Goal: Task Accomplishment & Management: Use online tool/utility

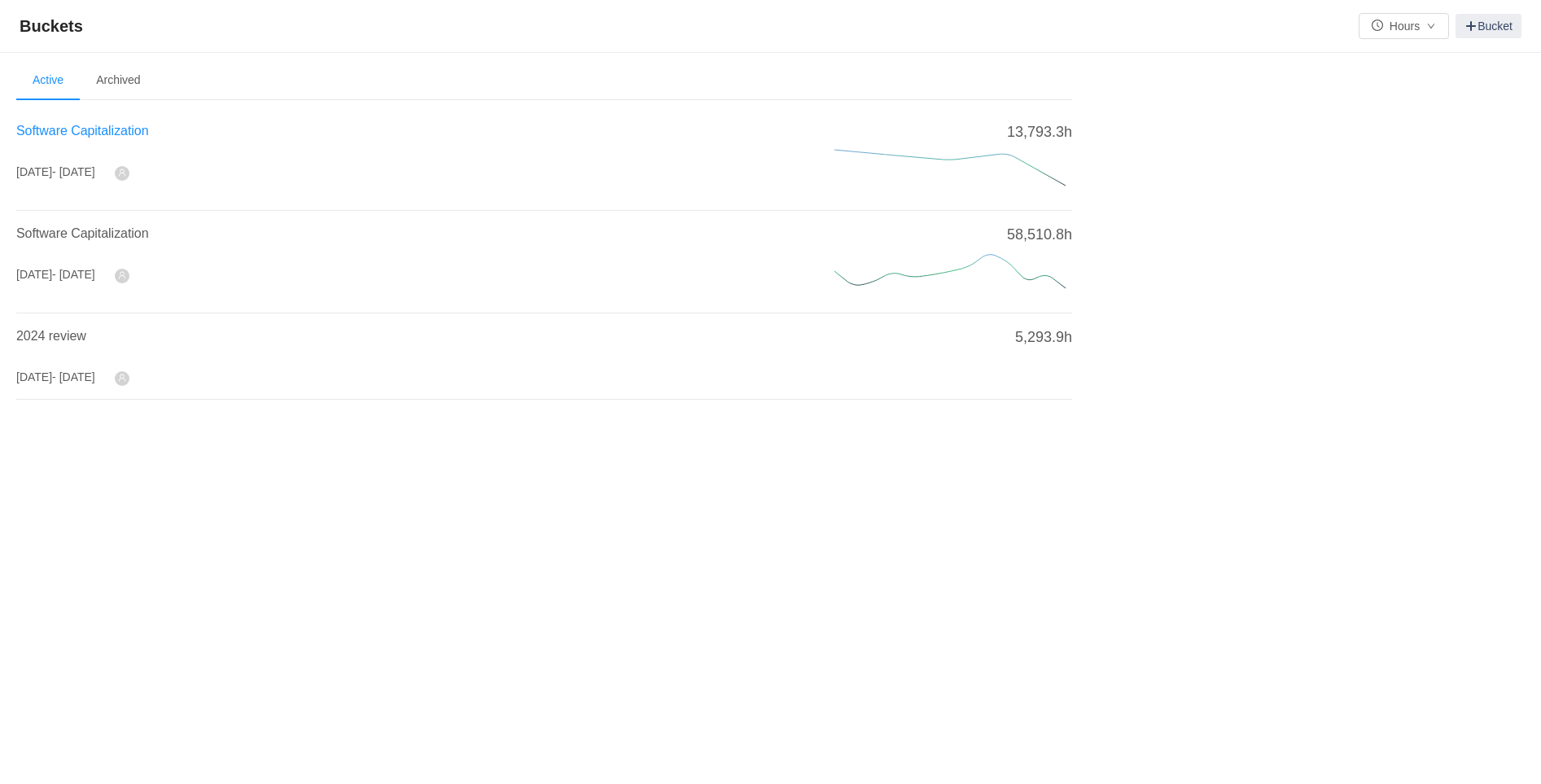
click at [108, 125] on span "Software Capitalization" at bounding box center [82, 131] width 132 height 14
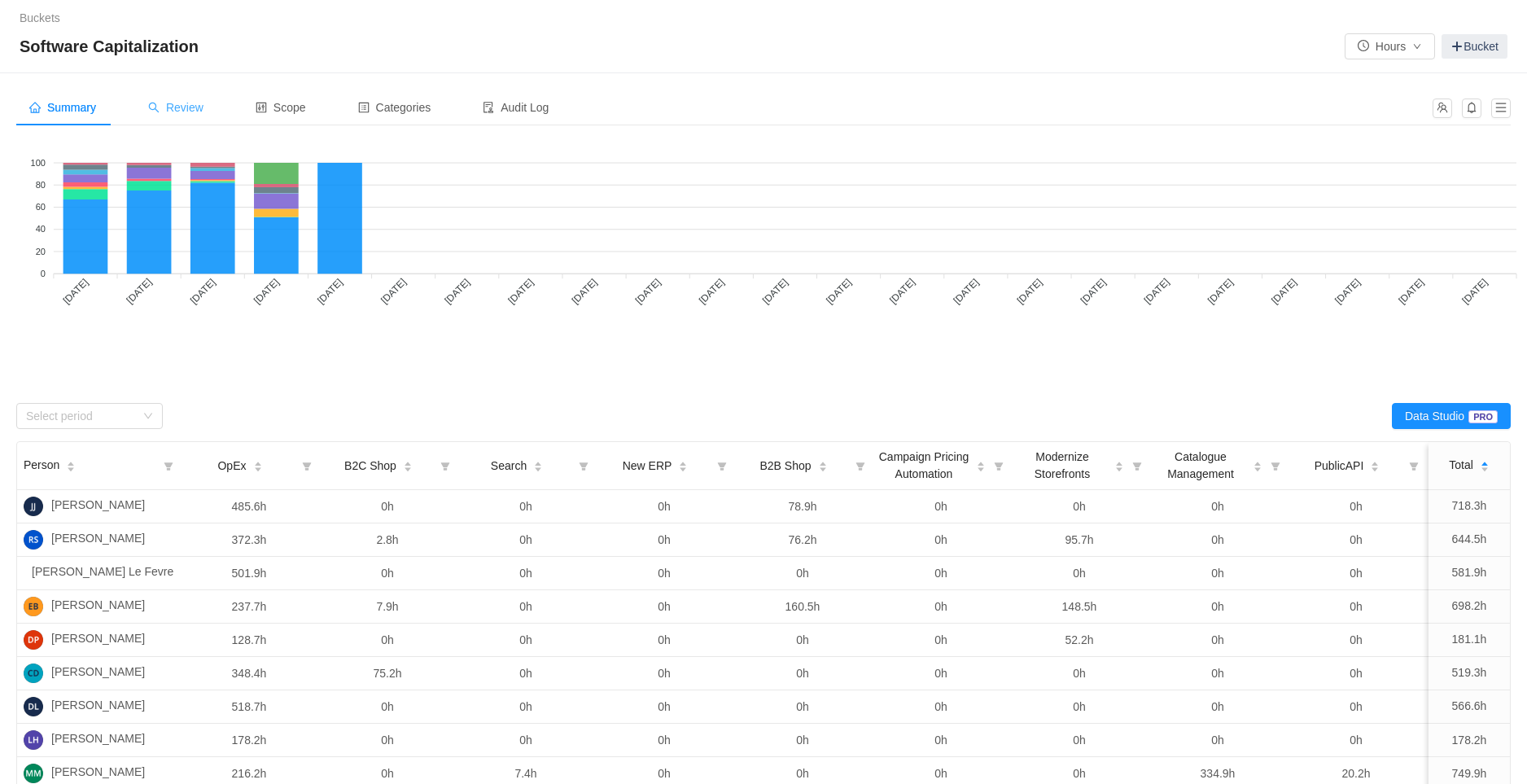
click at [182, 117] on div "Review" at bounding box center [175, 107] width 81 height 37
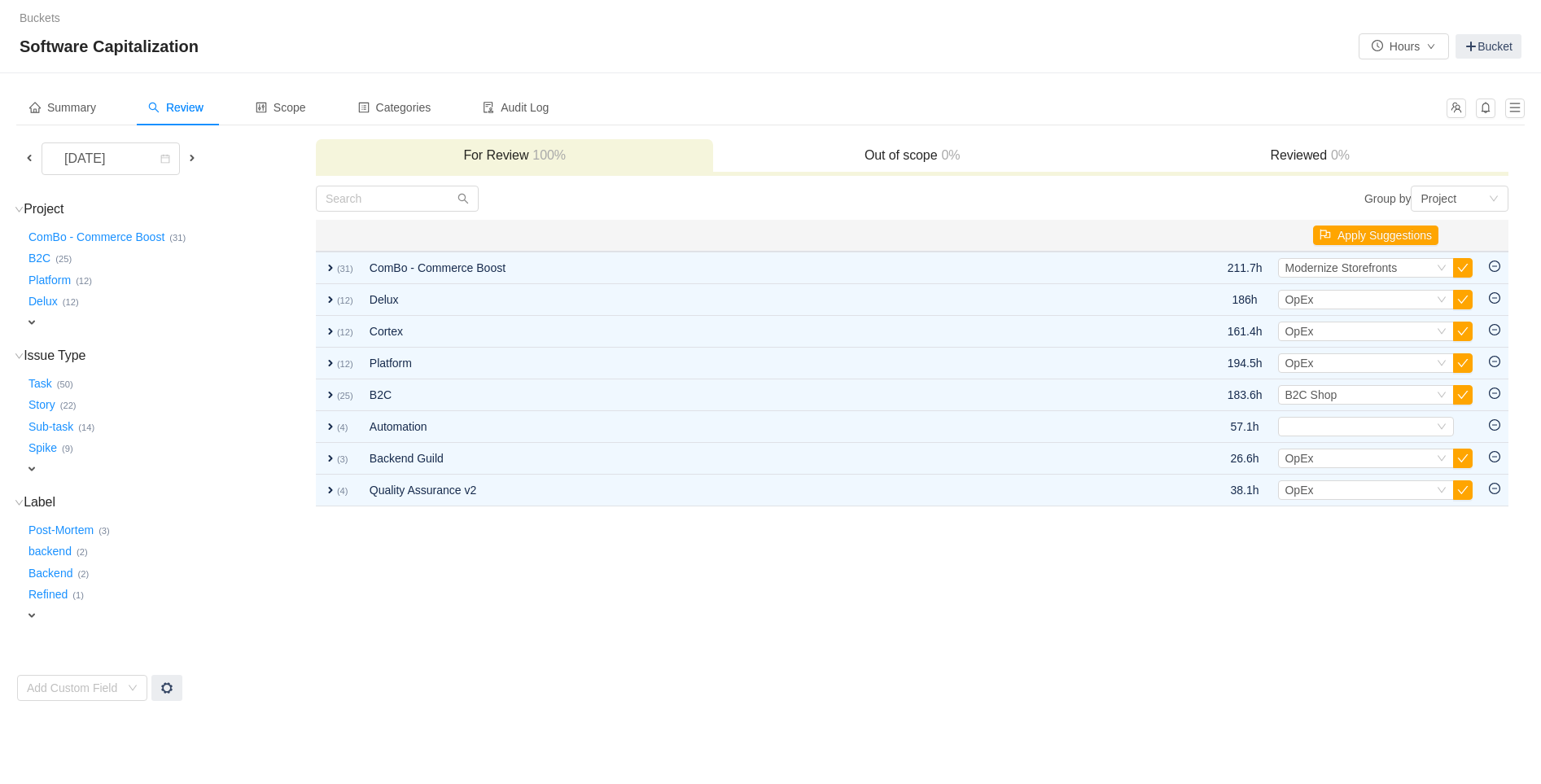
click at [26, 156] on span at bounding box center [29, 157] width 13 height 13
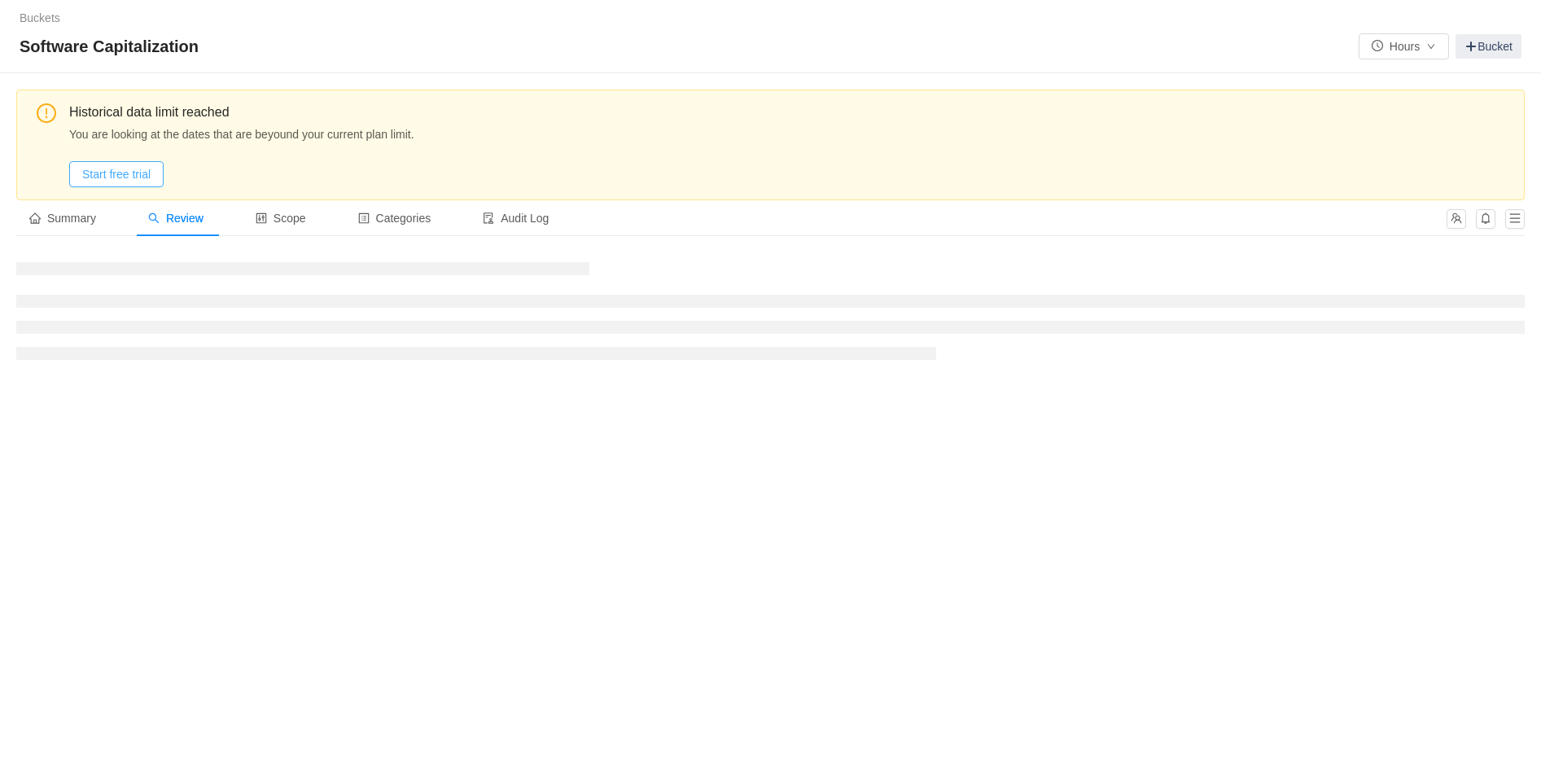
click at [90, 178] on button "Start free trial" at bounding box center [116, 174] width 95 height 26
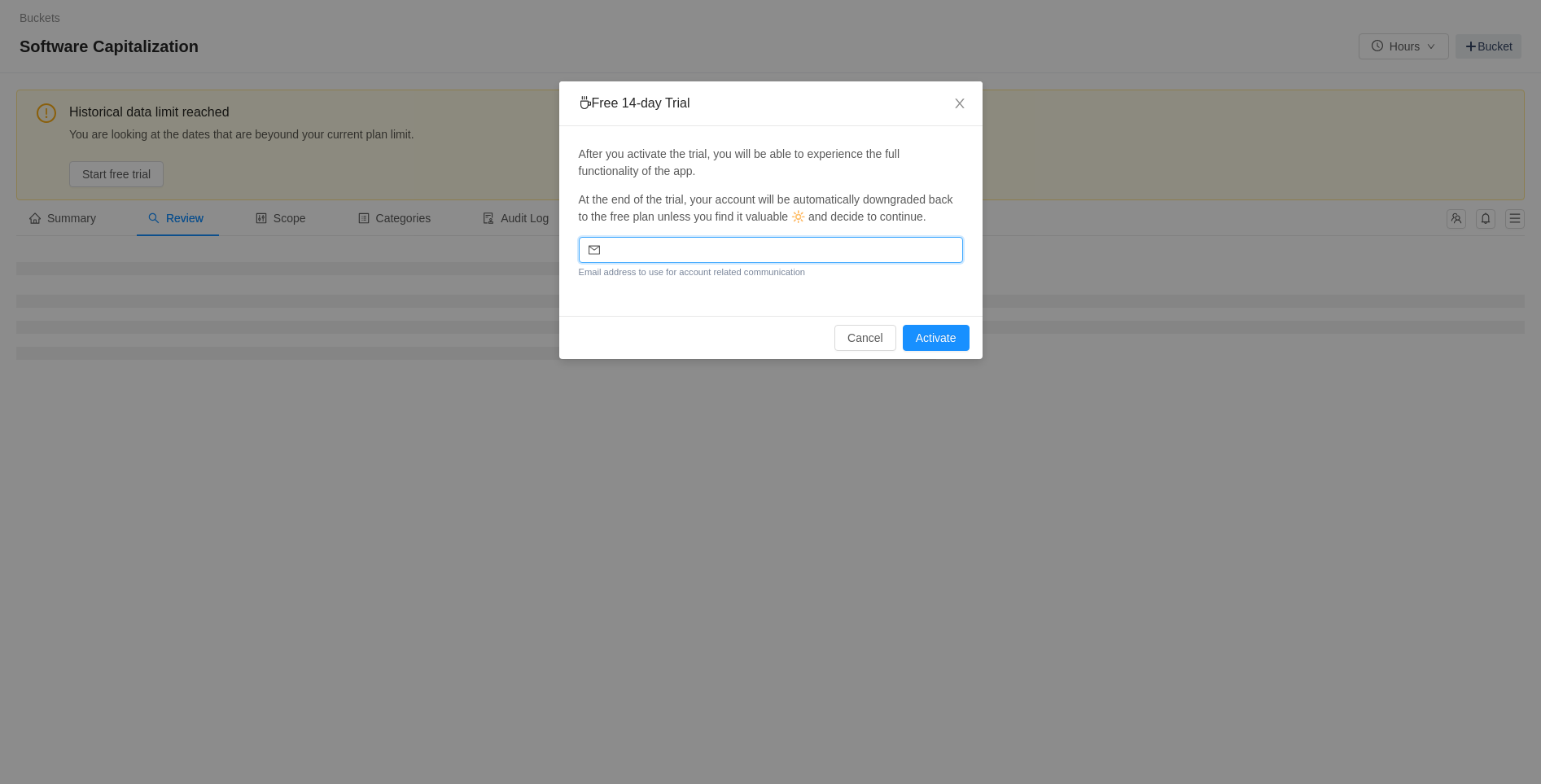
click at [738, 247] on input "email" at bounding box center [770, 250] width 384 height 26
type input "[EMAIL_ADDRESS][DOMAIN_NAME]"
click at [954, 338] on button "Activate" at bounding box center [936, 338] width 67 height 26
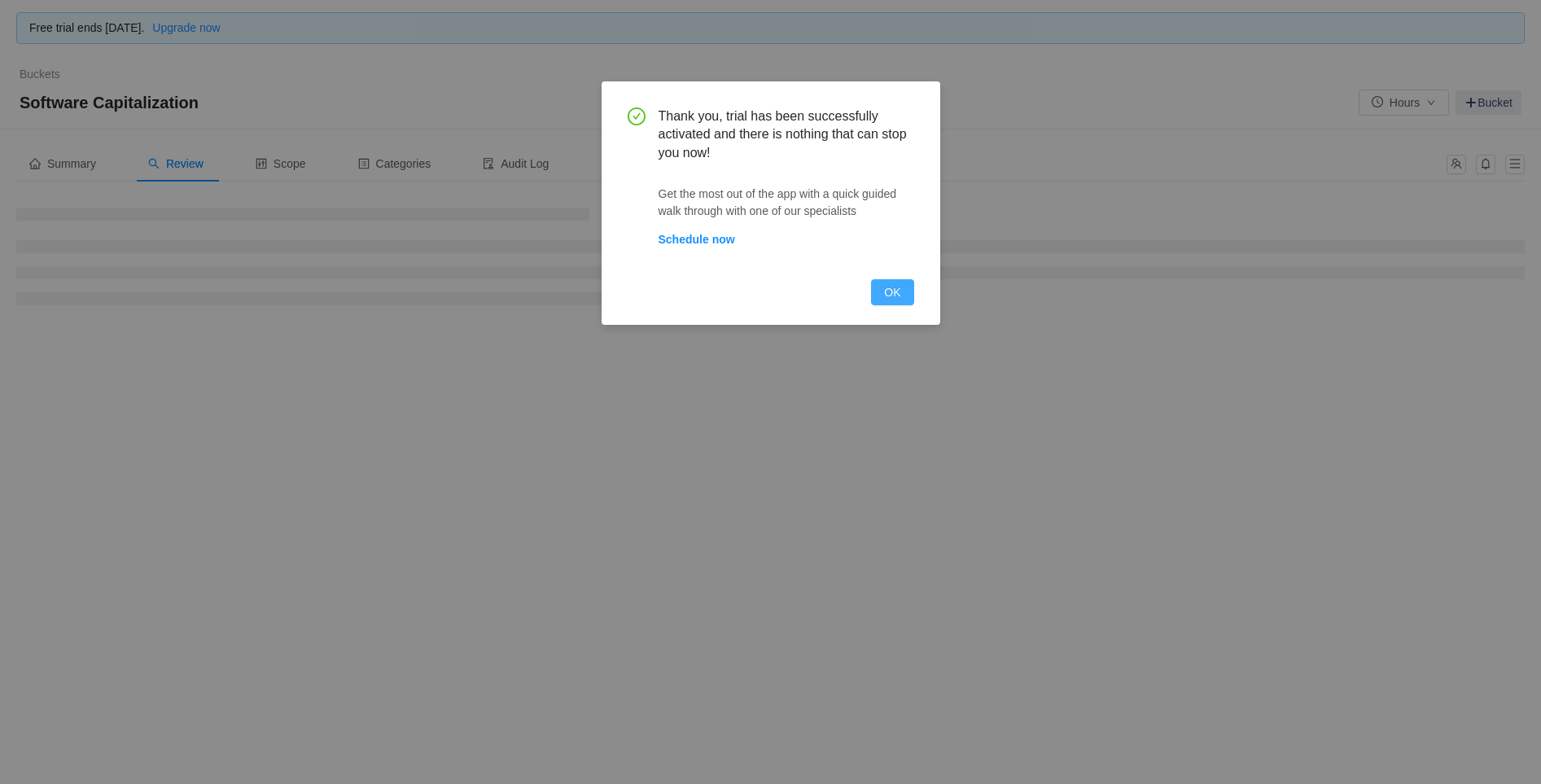
click at [890, 295] on button "OK" at bounding box center [893, 292] width 43 height 26
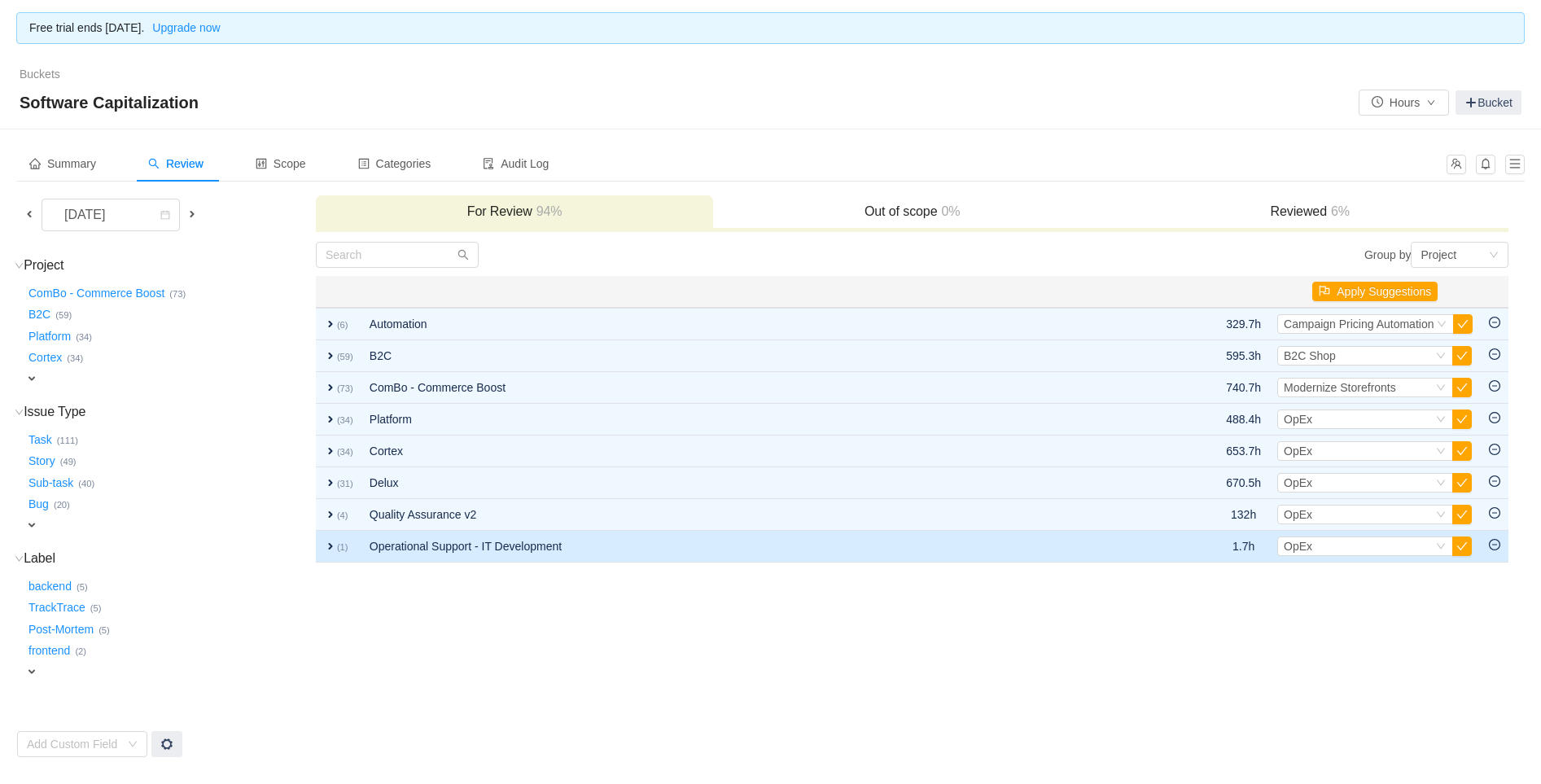
click at [327, 543] on span "expand" at bounding box center [330, 545] width 13 height 13
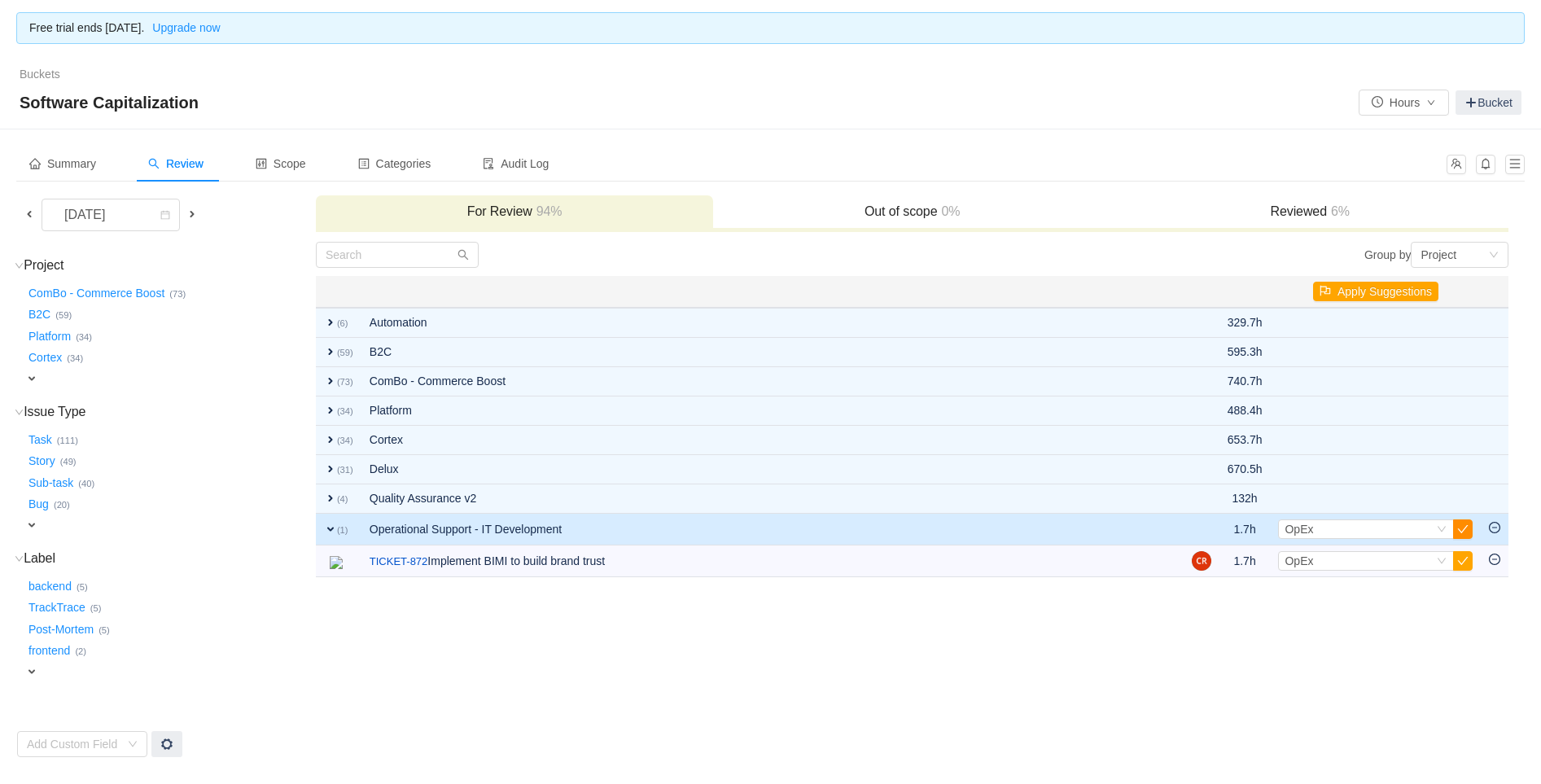
click at [1462, 526] on button "button" at bounding box center [1462, 529] width 20 height 20
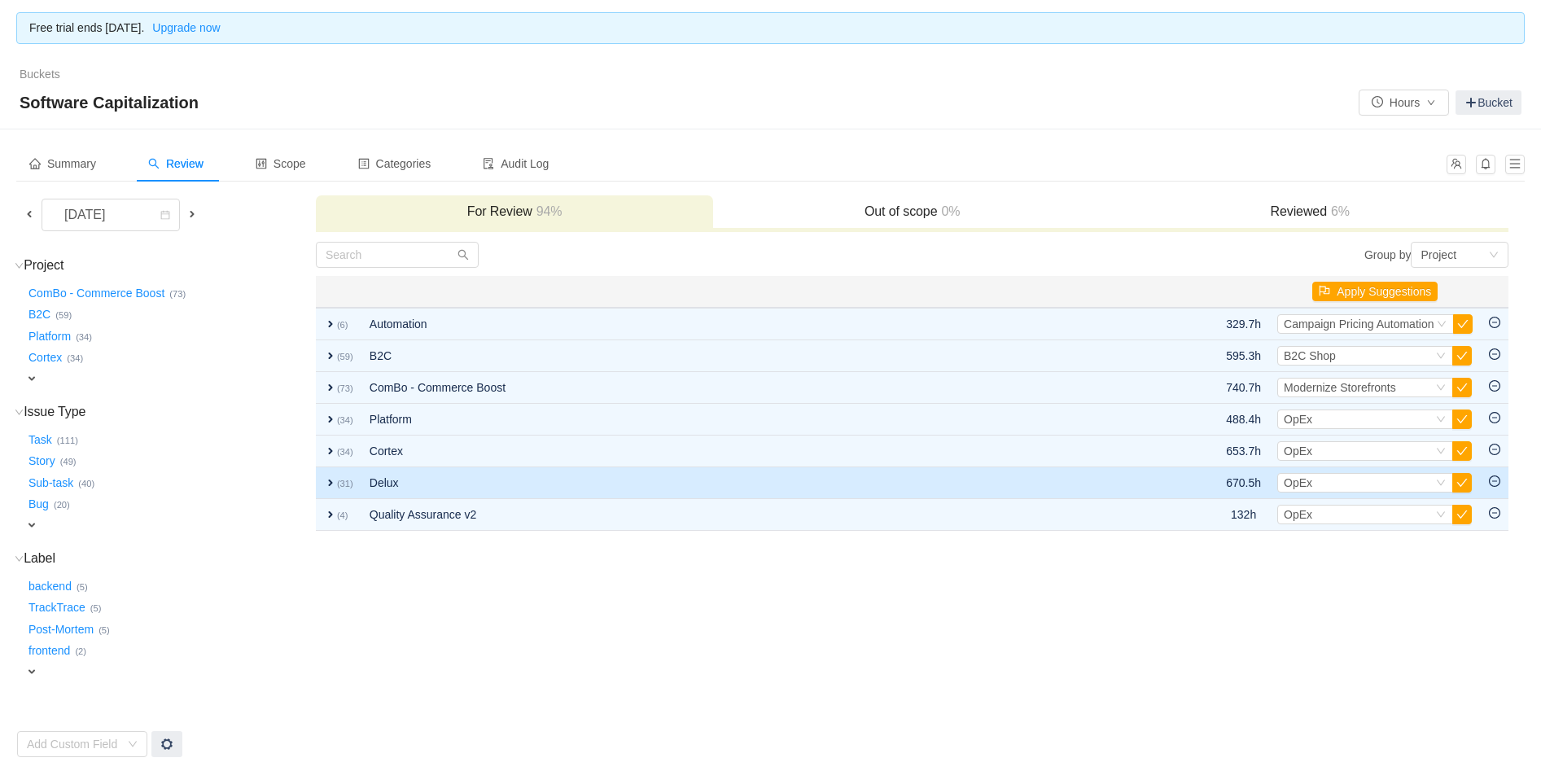
click at [326, 496] on td "expand (31)" at bounding box center [338, 483] width 45 height 32
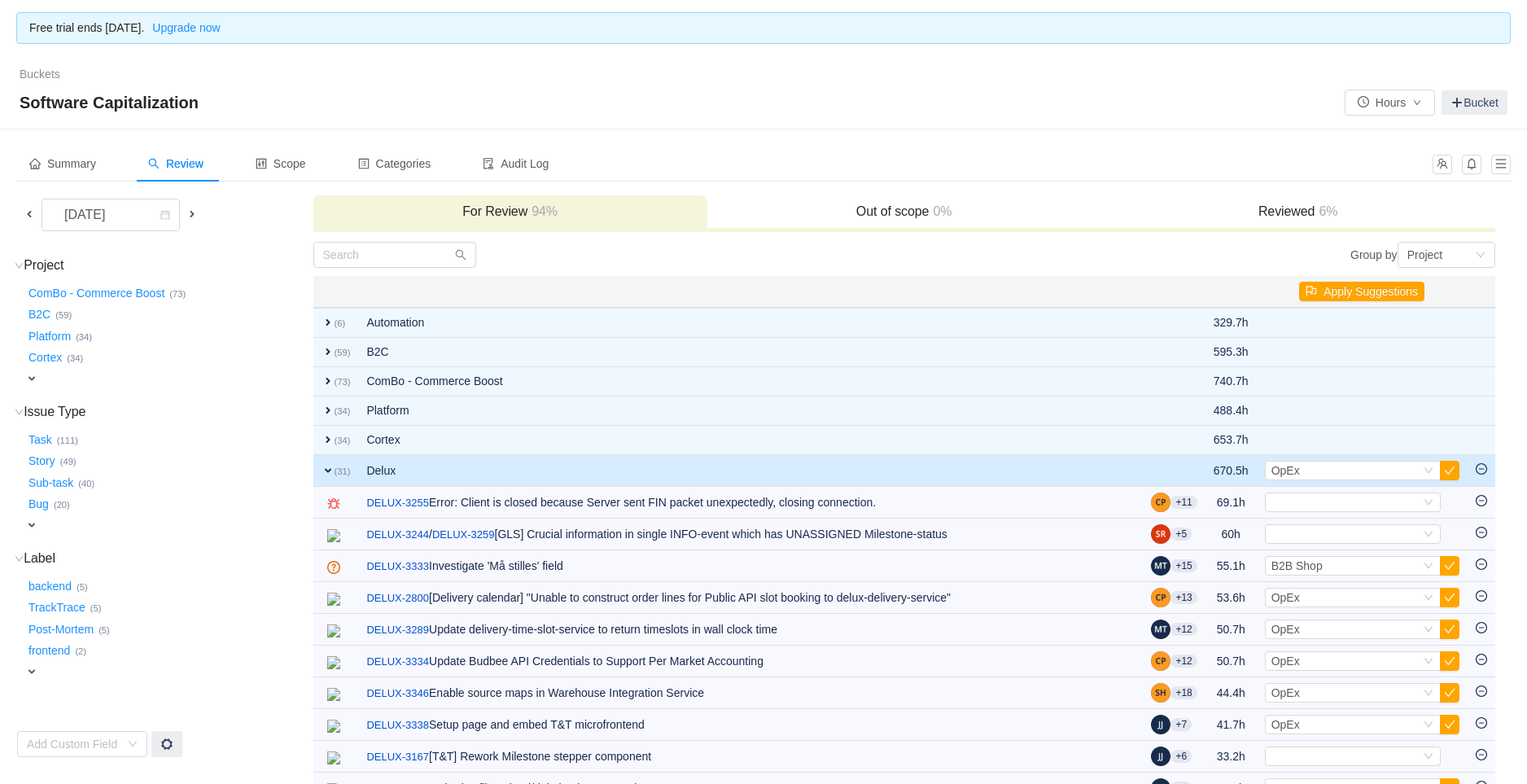
click at [326, 469] on span "expand" at bounding box center [328, 470] width 13 height 13
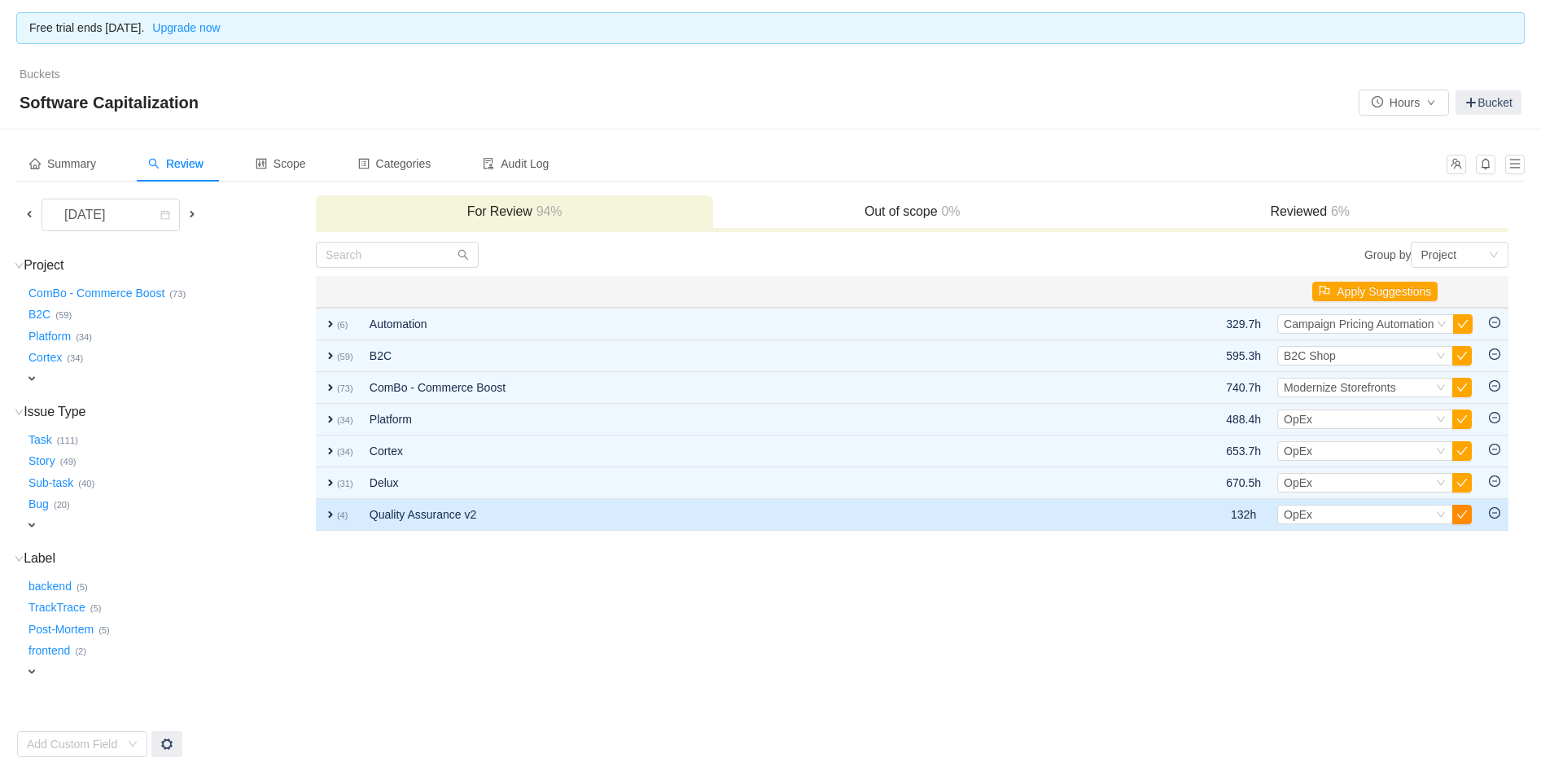
click at [1459, 509] on button "button" at bounding box center [1462, 514] width 20 height 20
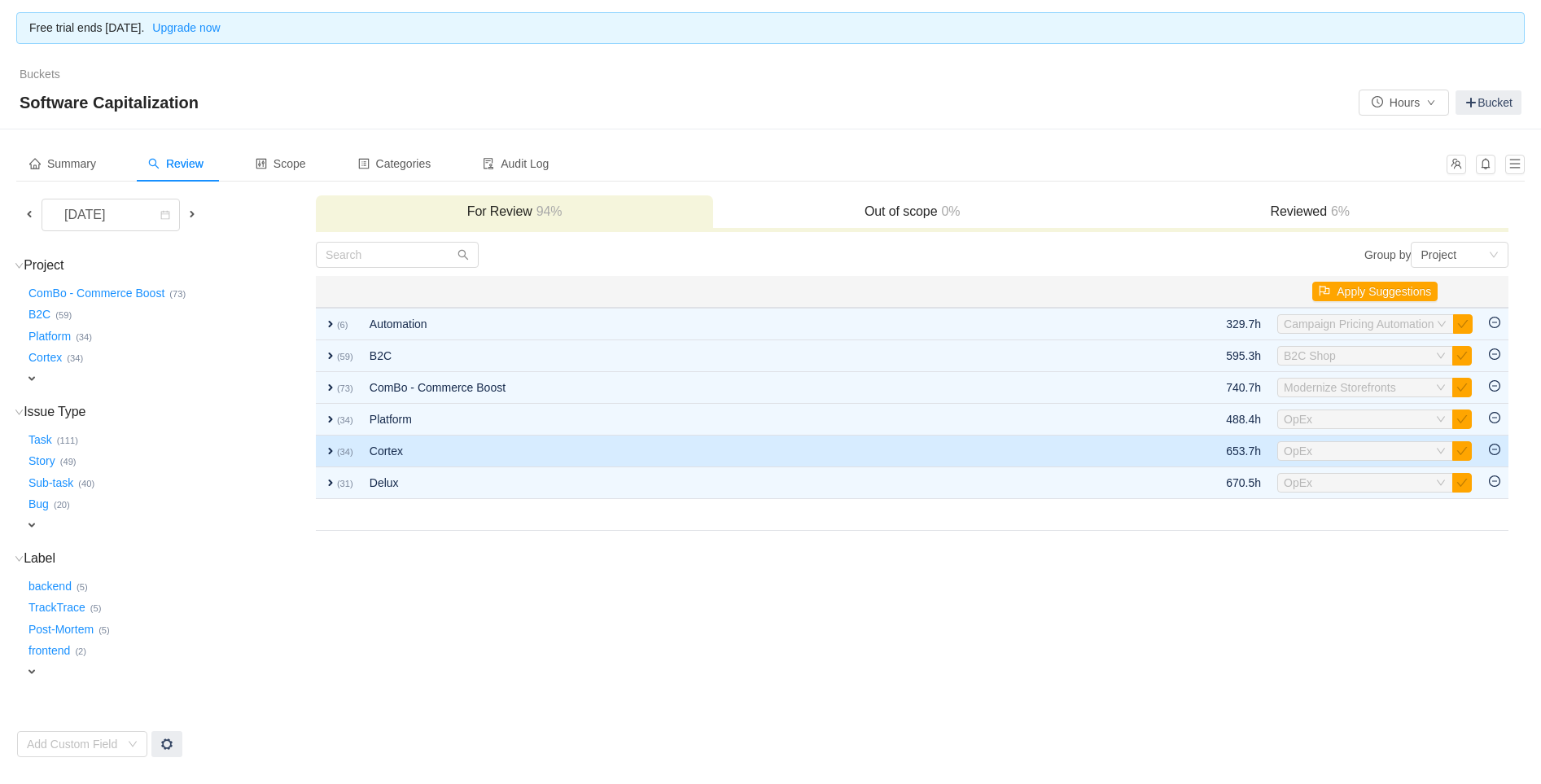
click at [324, 448] on span "expand" at bounding box center [330, 450] width 13 height 13
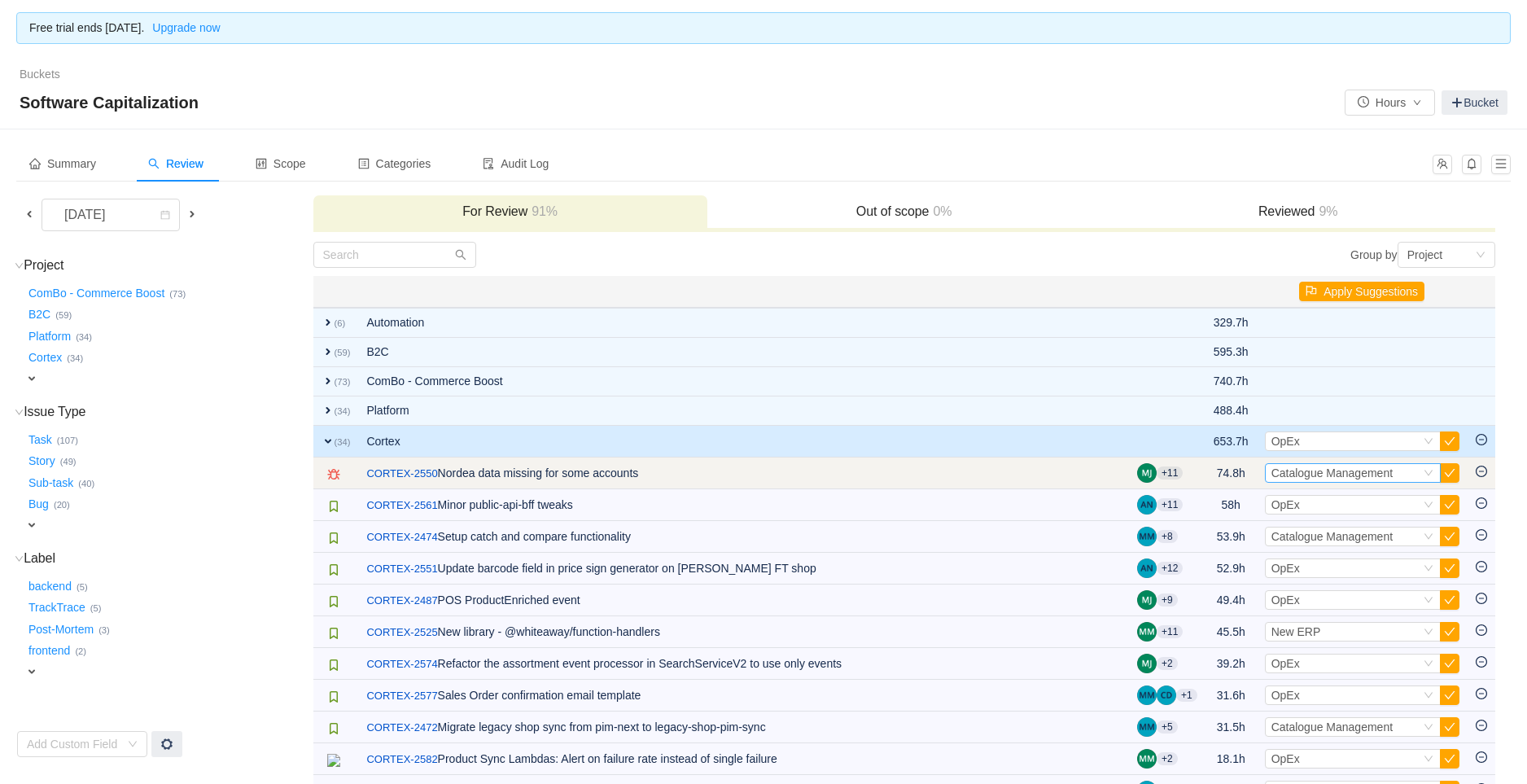
click at [1371, 477] on span "Catalogue Management" at bounding box center [1332, 473] width 121 height 13
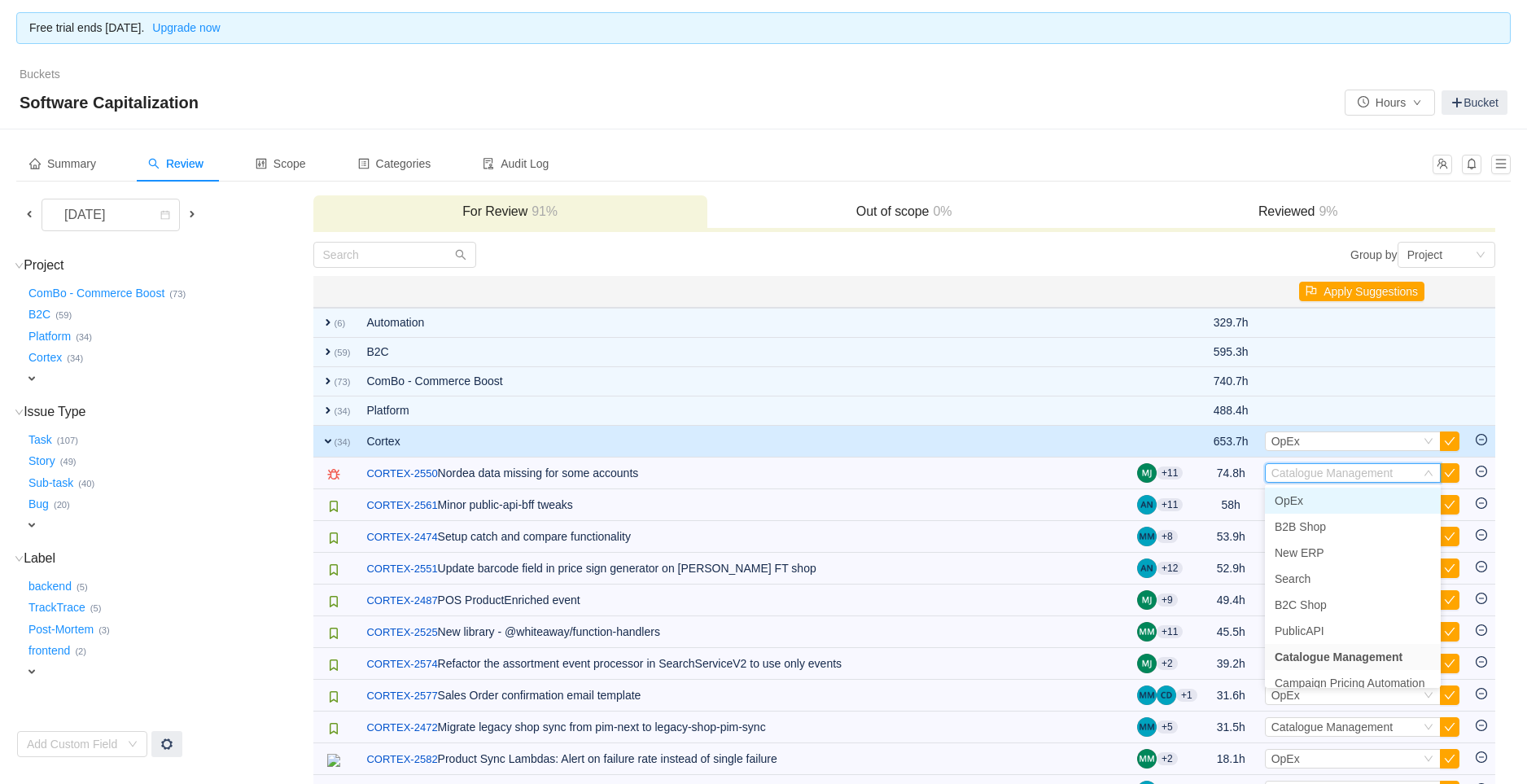
click at [1315, 498] on li "OpEx" at bounding box center [1353, 500] width 176 height 26
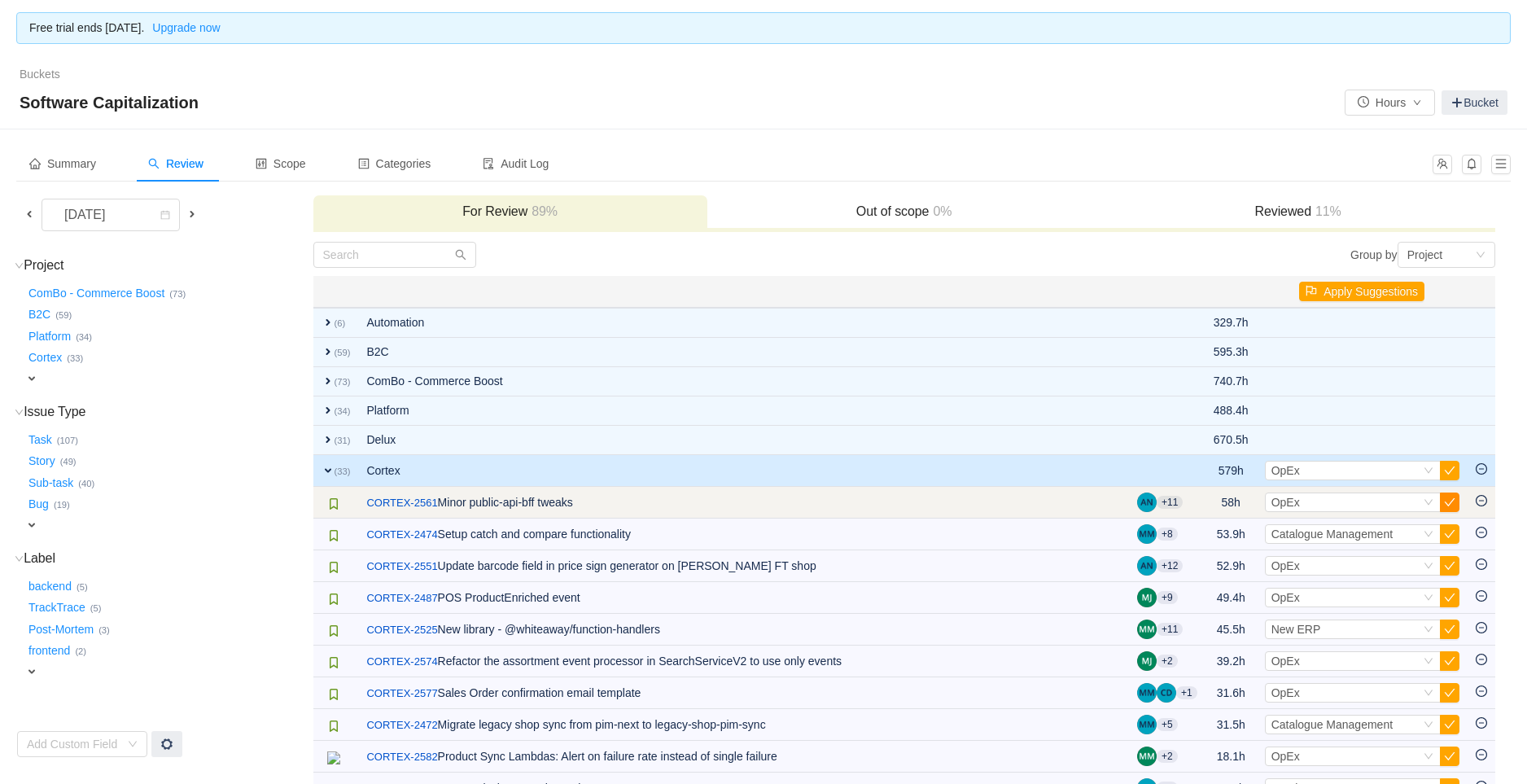
click at [1453, 500] on button "button" at bounding box center [1449, 502] width 20 height 20
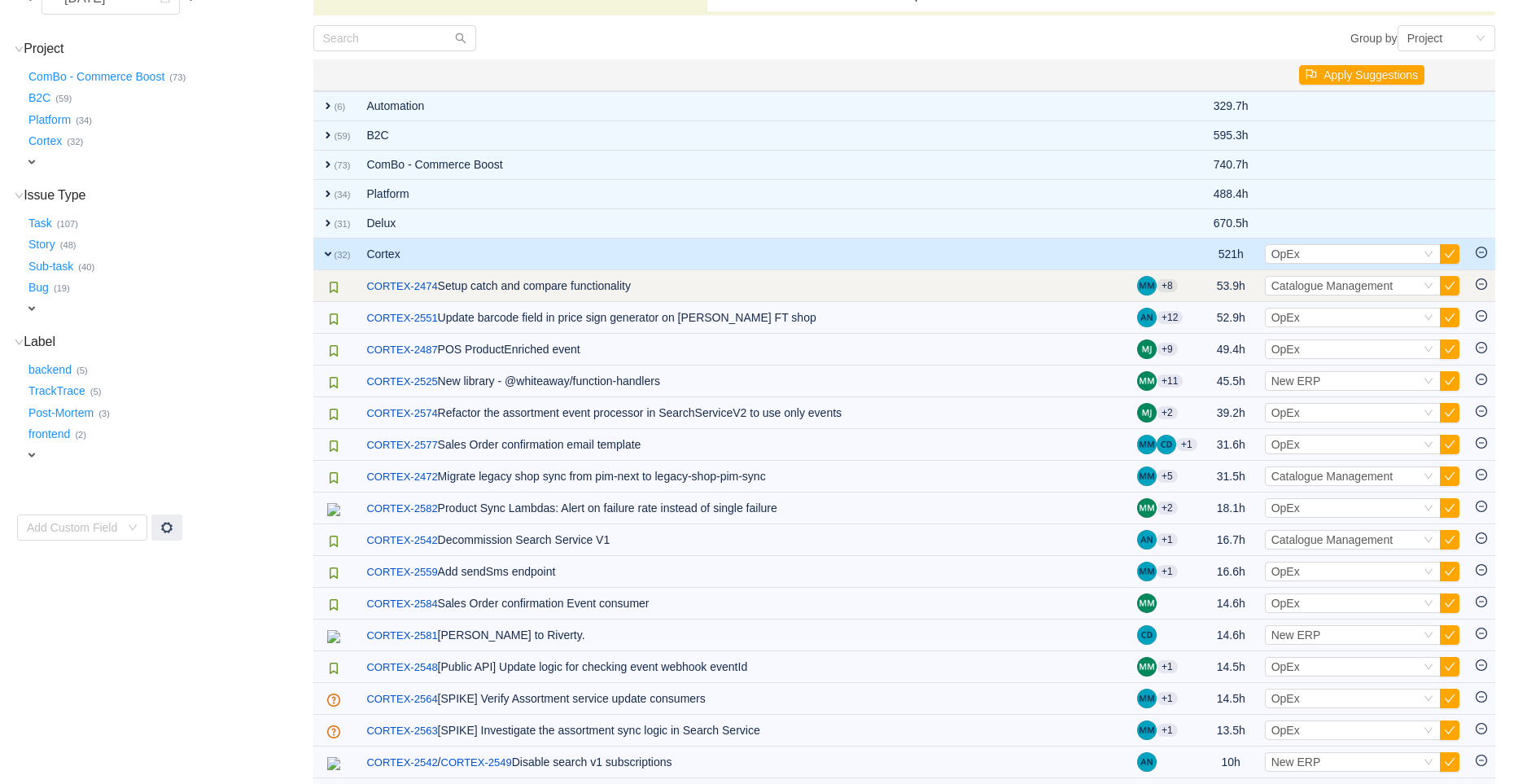
scroll to position [181, 0]
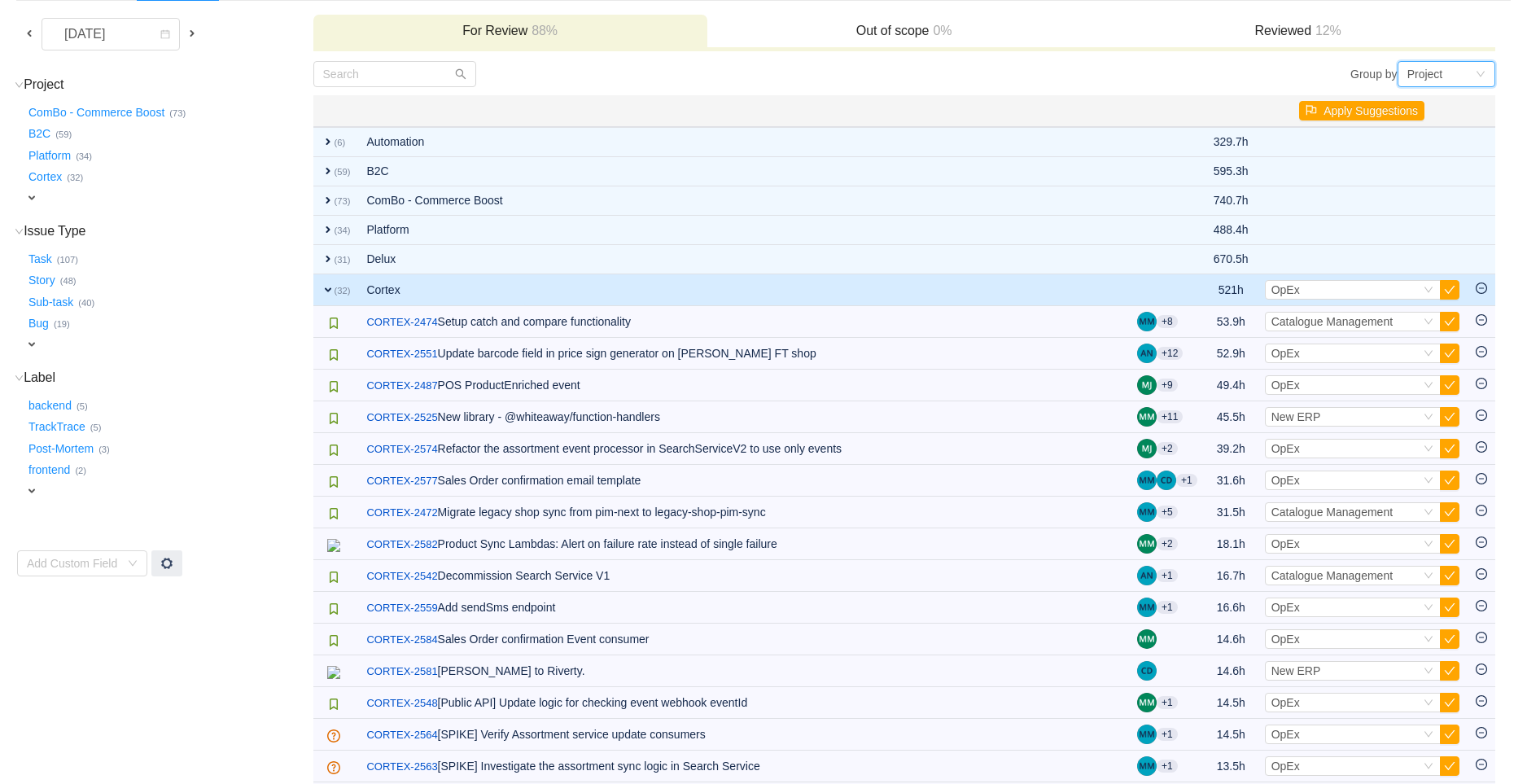
click at [1423, 70] on div "Project" at bounding box center [1425, 73] width 36 height 25
click at [1446, 112] on li "Program" at bounding box center [1447, 106] width 97 height 26
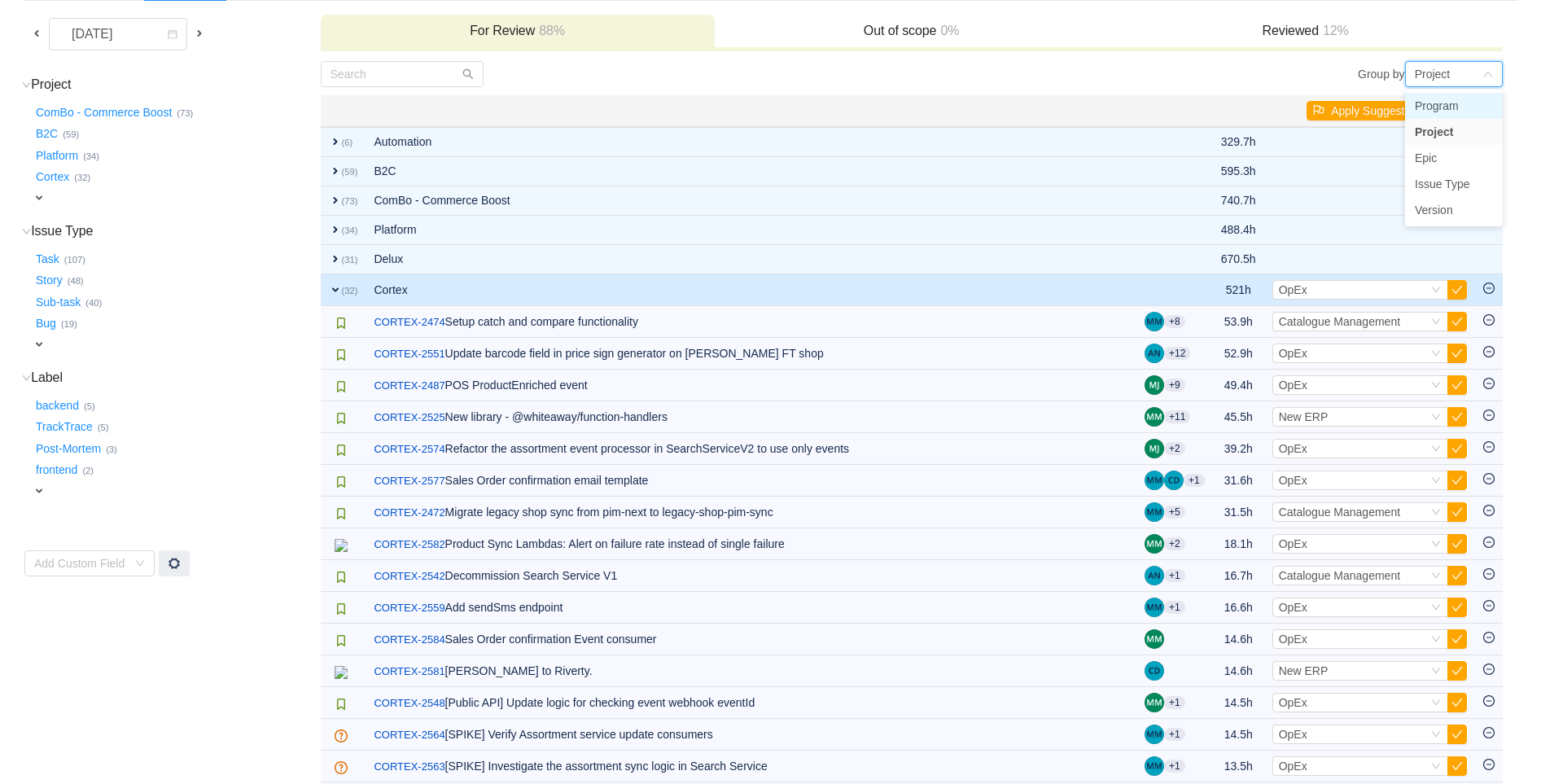
scroll to position [0, 0]
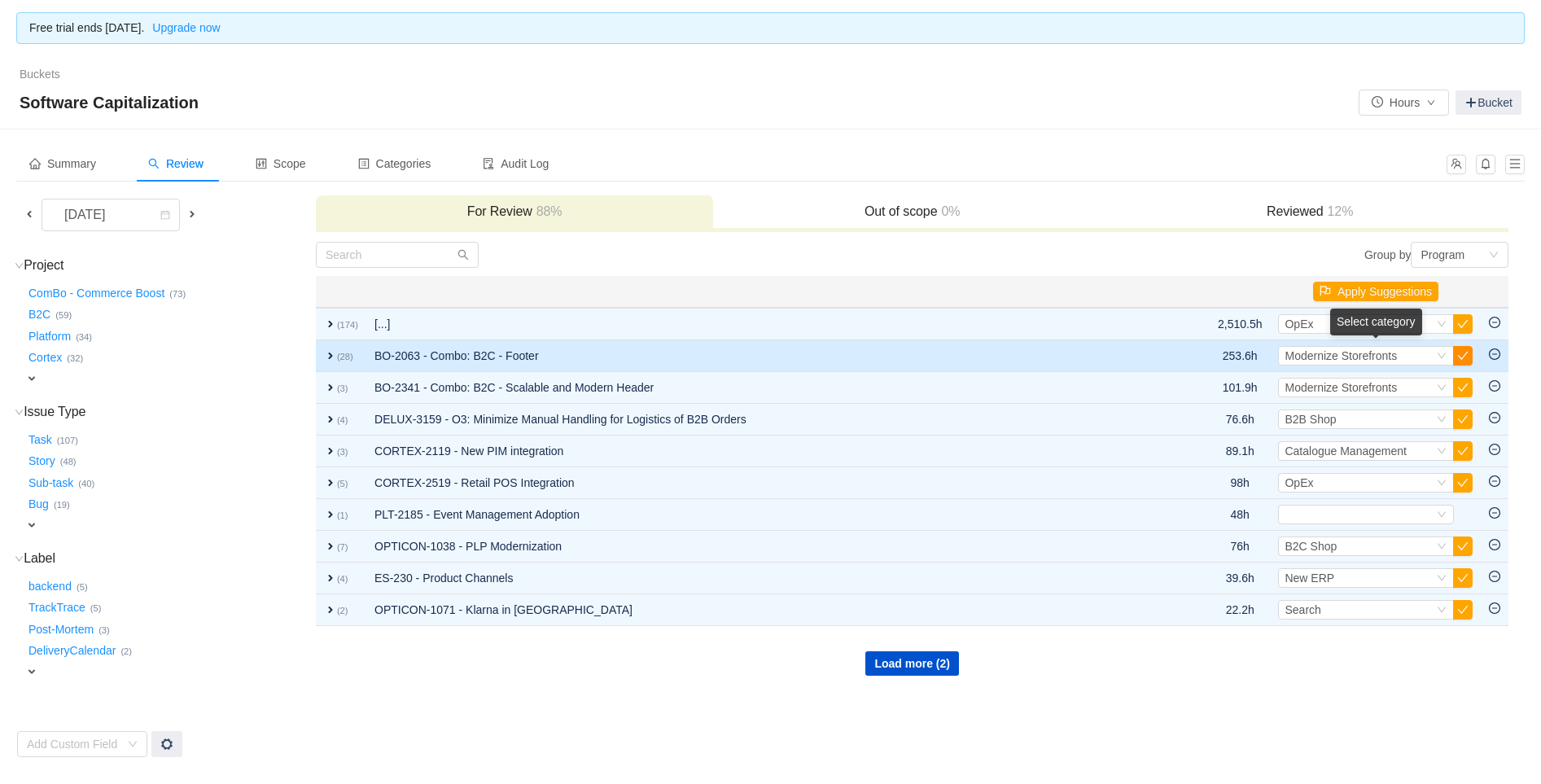
click at [1463, 350] on button "button" at bounding box center [1462, 355] width 20 height 20
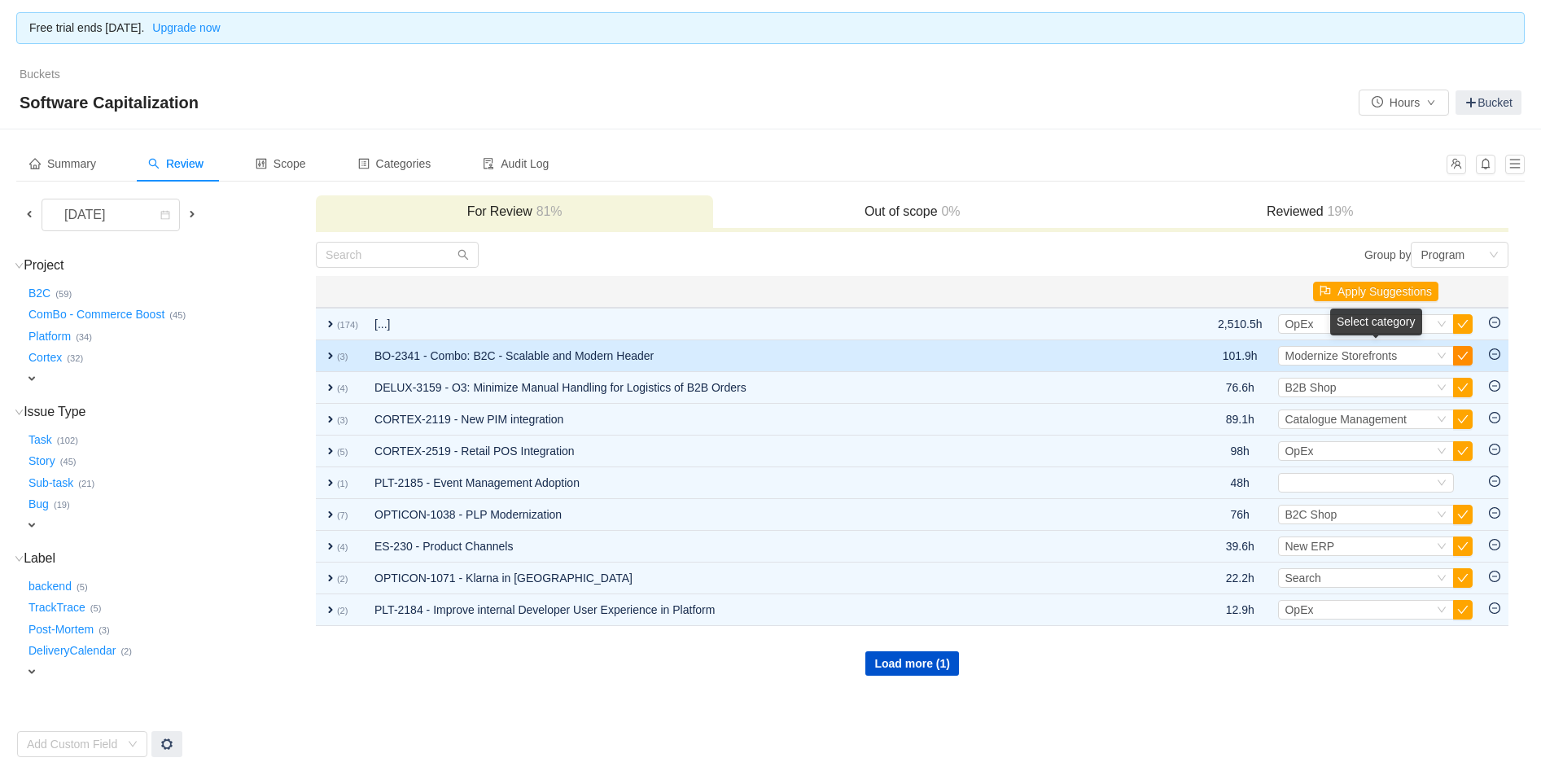
click at [1462, 352] on button "button" at bounding box center [1462, 355] width 20 height 20
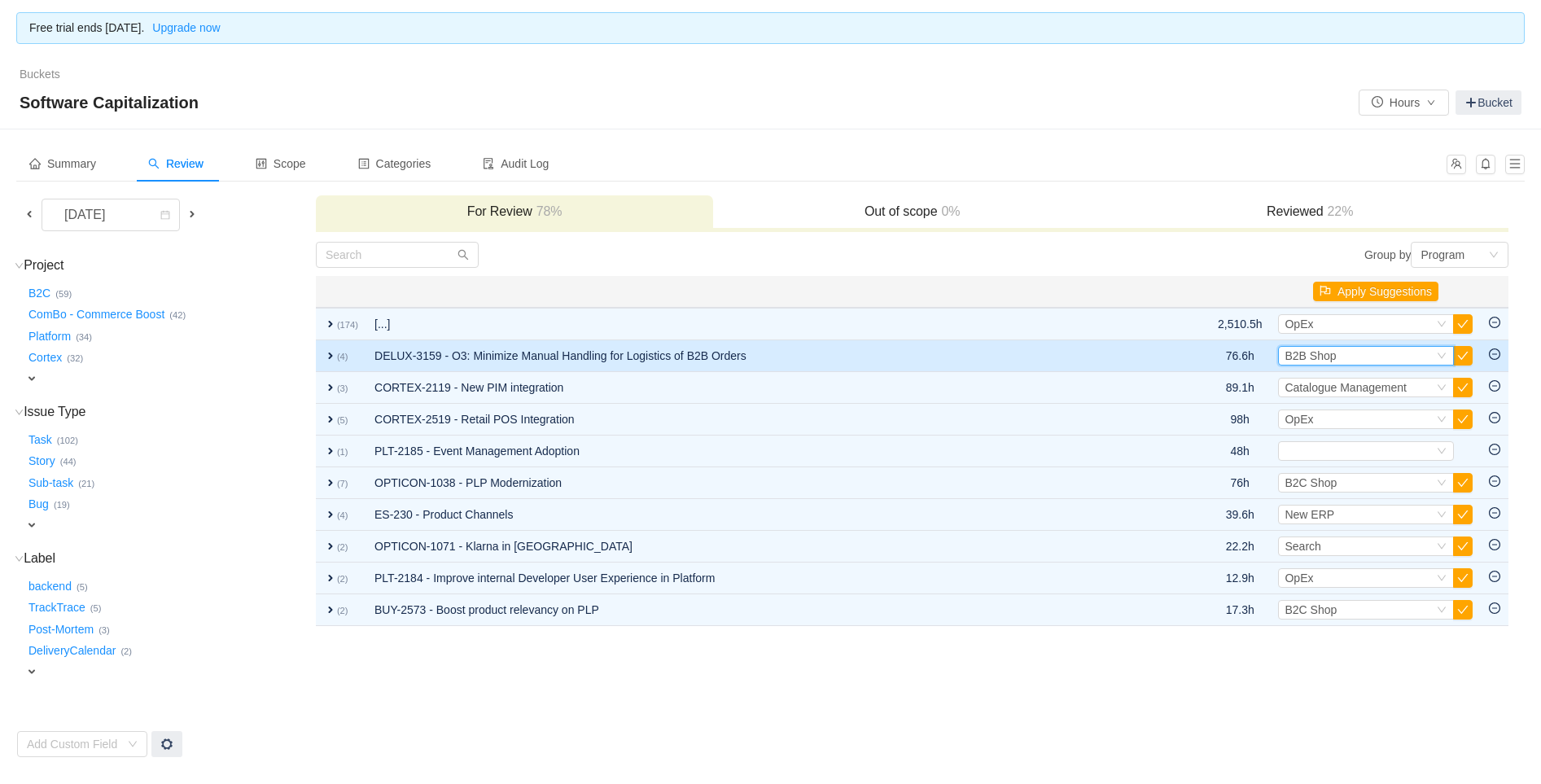
click at [1315, 351] on span "B2B Shop" at bounding box center [1310, 355] width 51 height 13
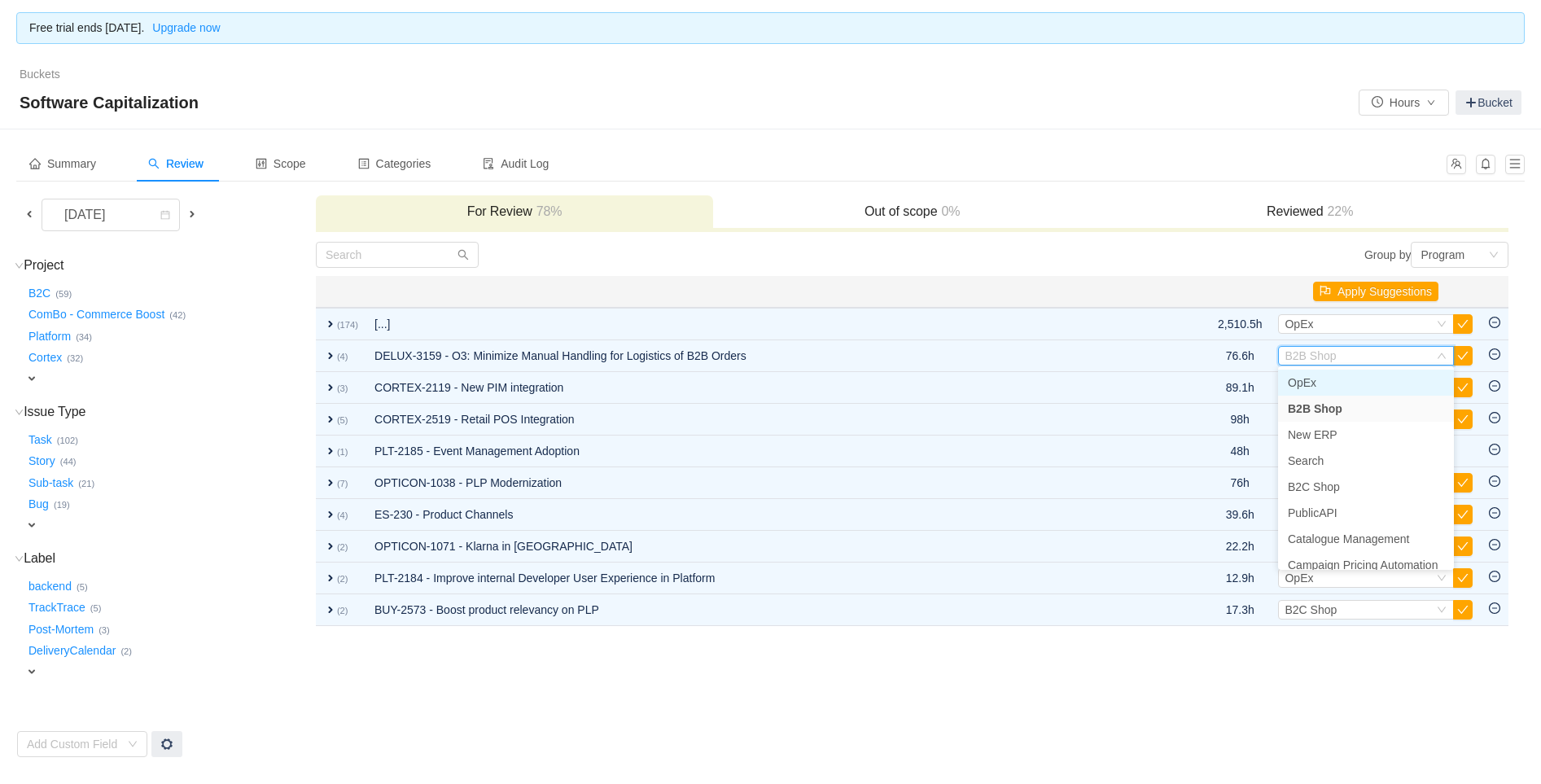
click at [1300, 380] on span "OpEx" at bounding box center [1301, 382] width 28 height 13
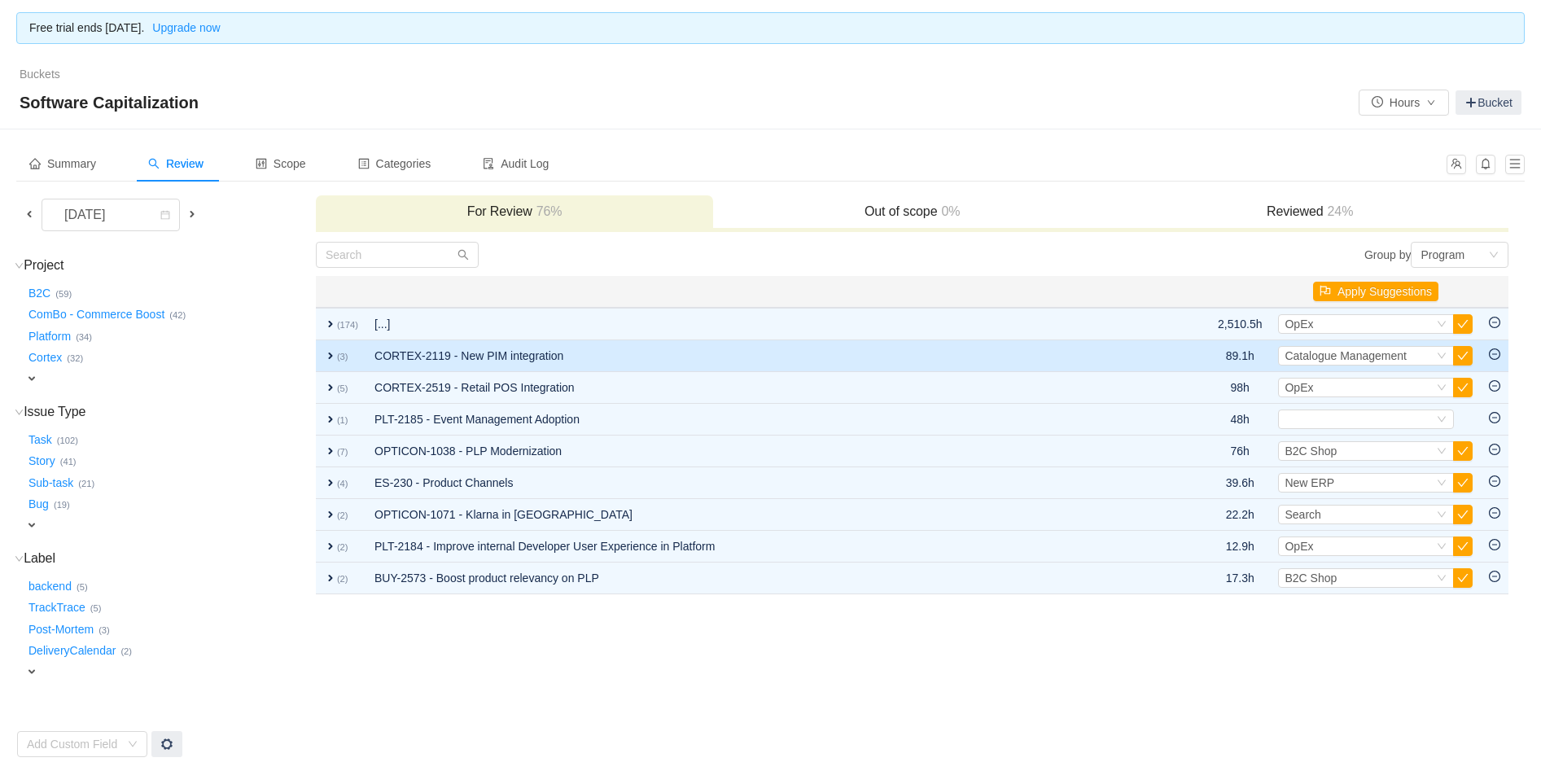
click at [331, 349] on span "expand" at bounding box center [330, 355] width 13 height 13
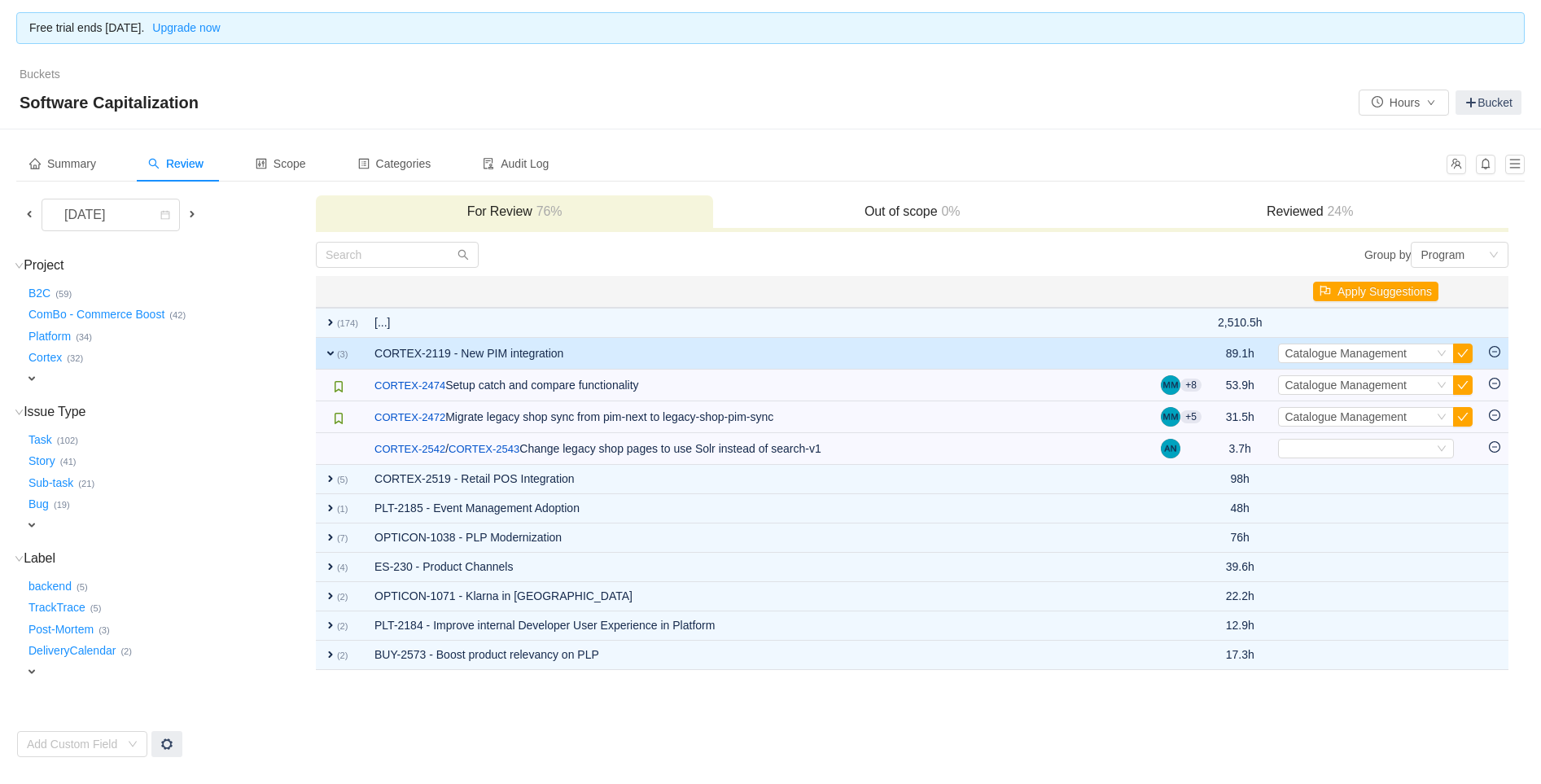
click at [331, 348] on span "expand" at bounding box center [330, 352] width 13 height 13
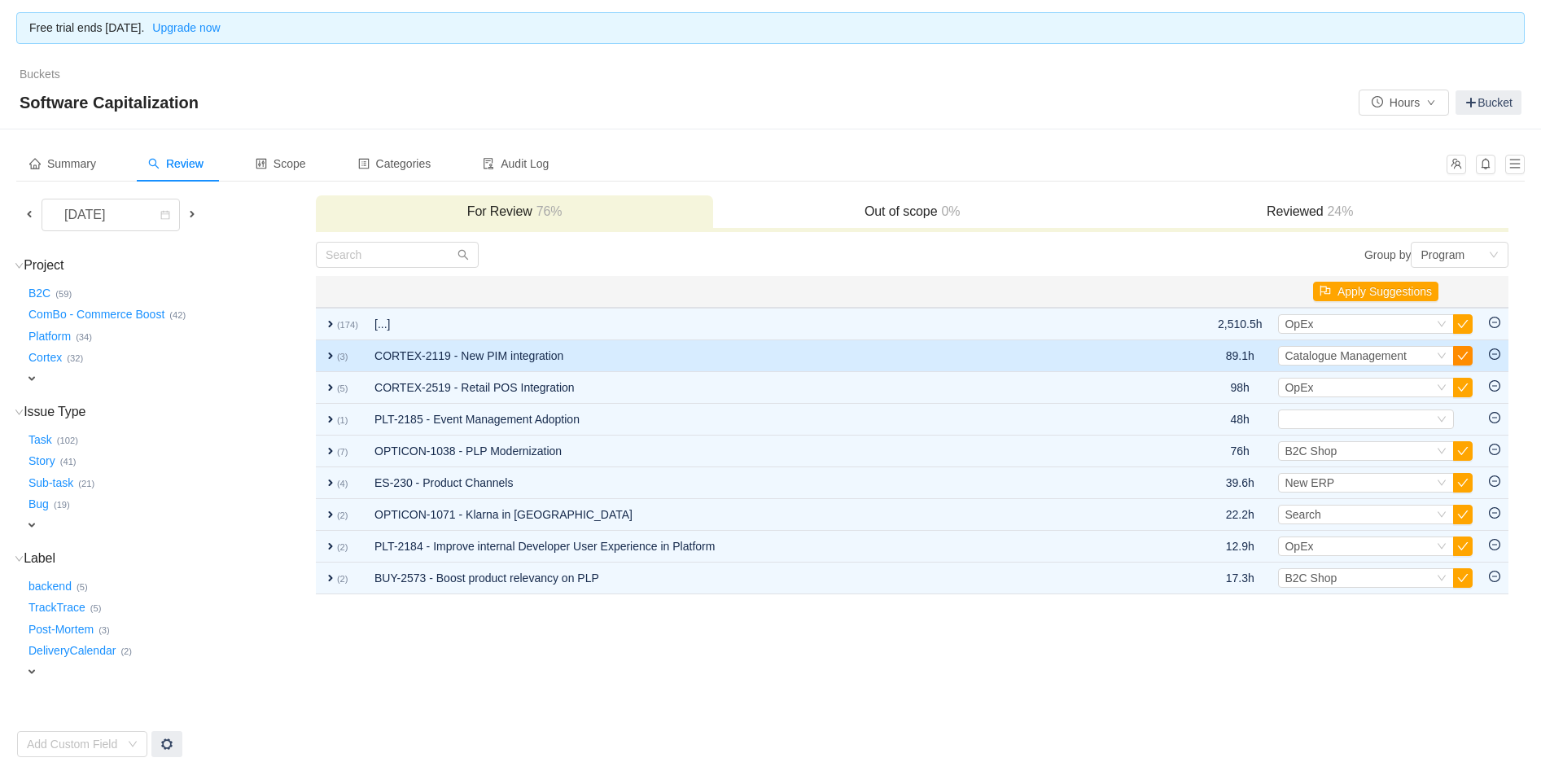
click at [1459, 350] on button "button" at bounding box center [1462, 355] width 20 height 20
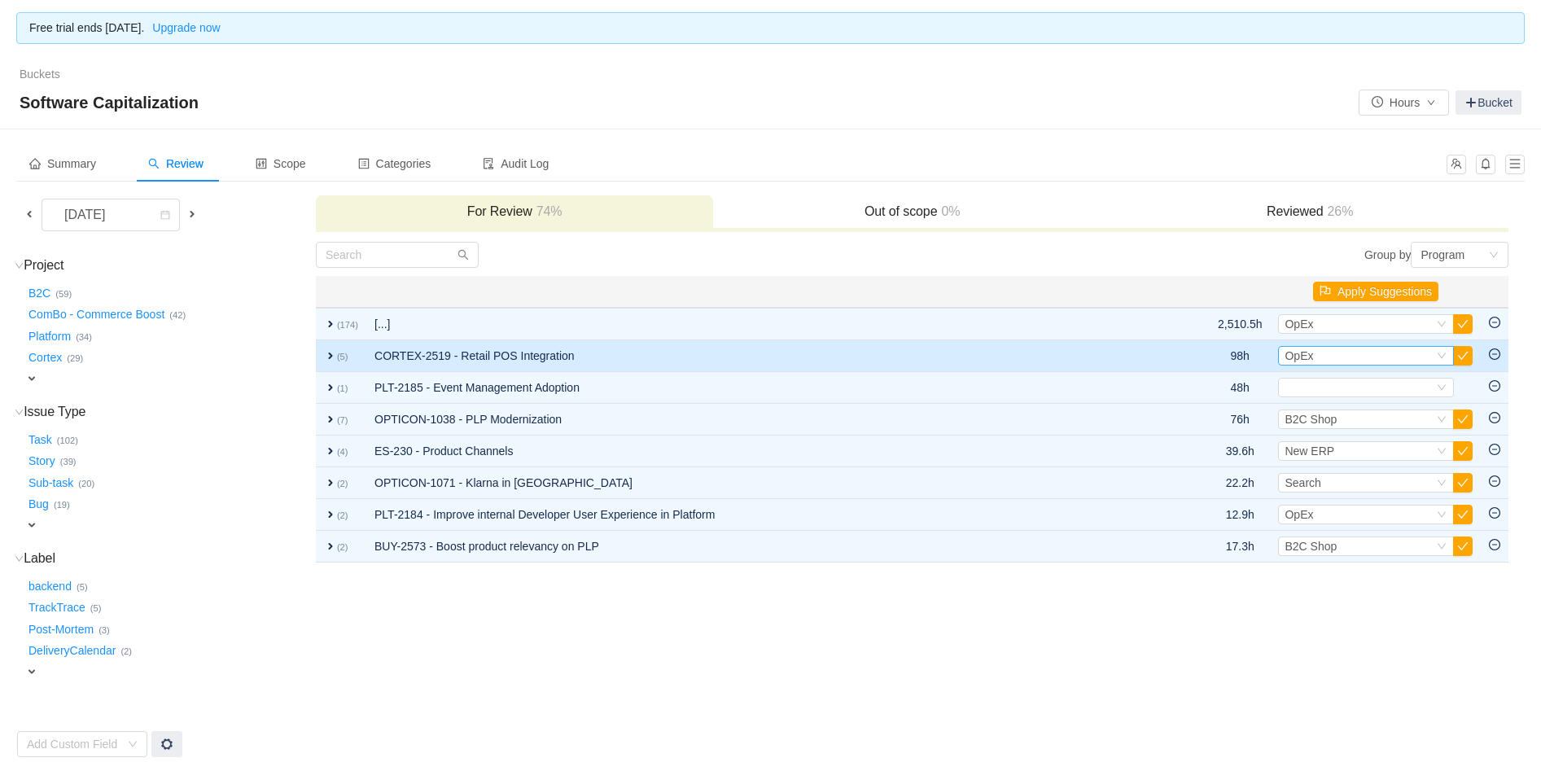
click at [1292, 353] on span "OpEx" at bounding box center [1298, 355] width 28 height 13
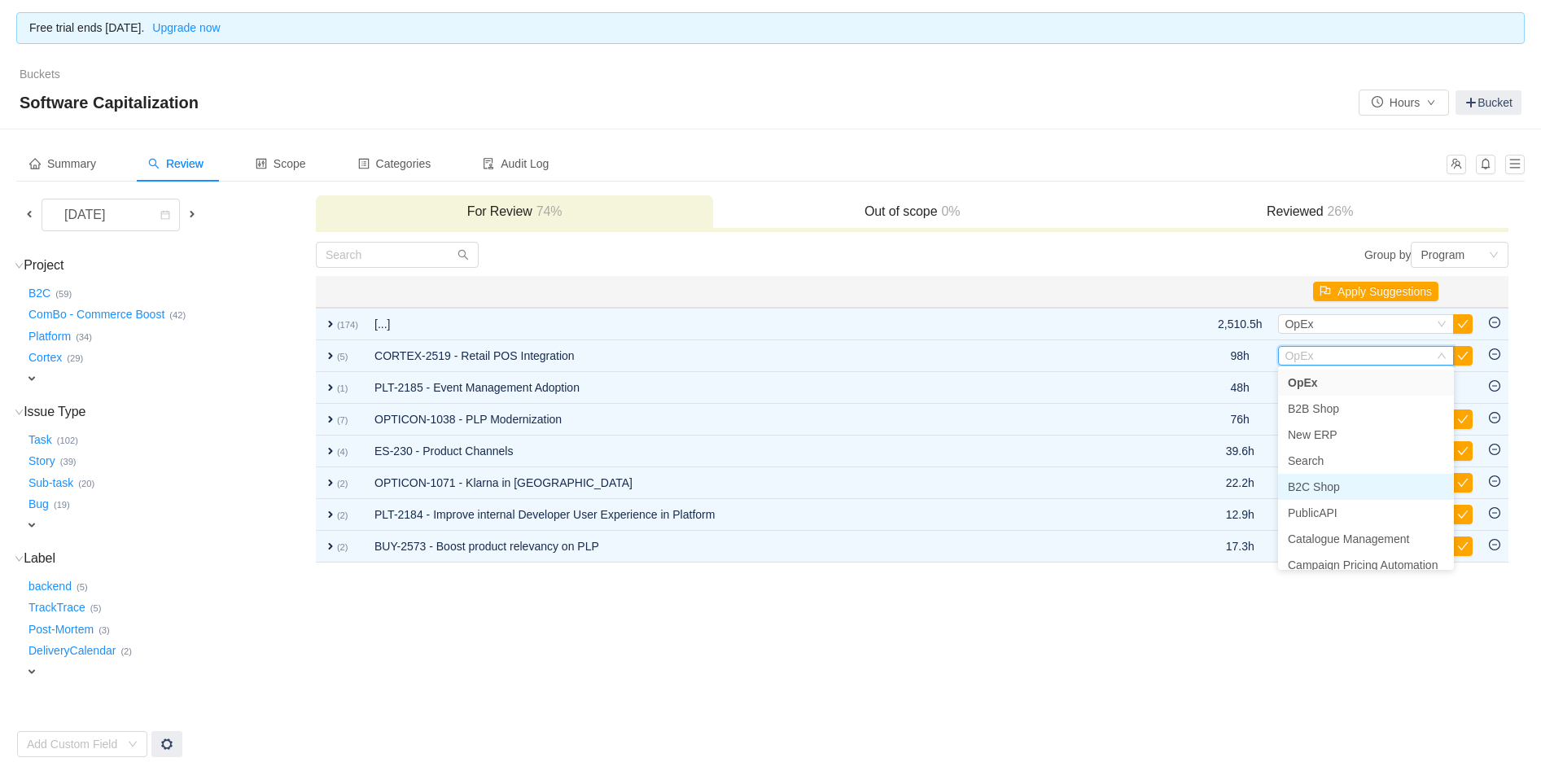
scroll to position [37, 0]
click at [774, 691] on td "Group by Program You will see tickets here after they were marked as out of sco…" at bounding box center [912, 499] width 1195 height 517
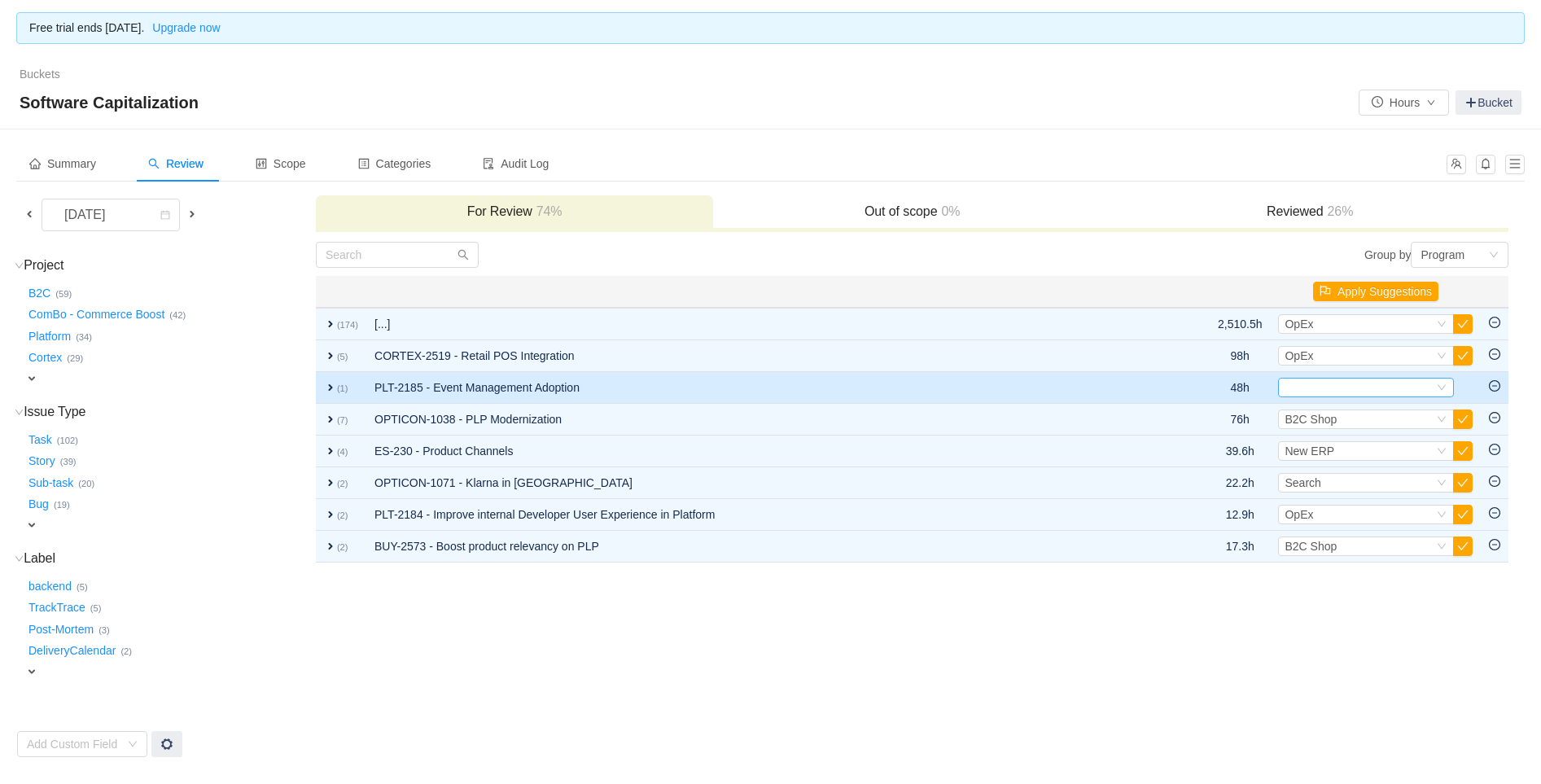
click at [1344, 380] on div "Select" at bounding box center [1358, 387] width 149 height 18
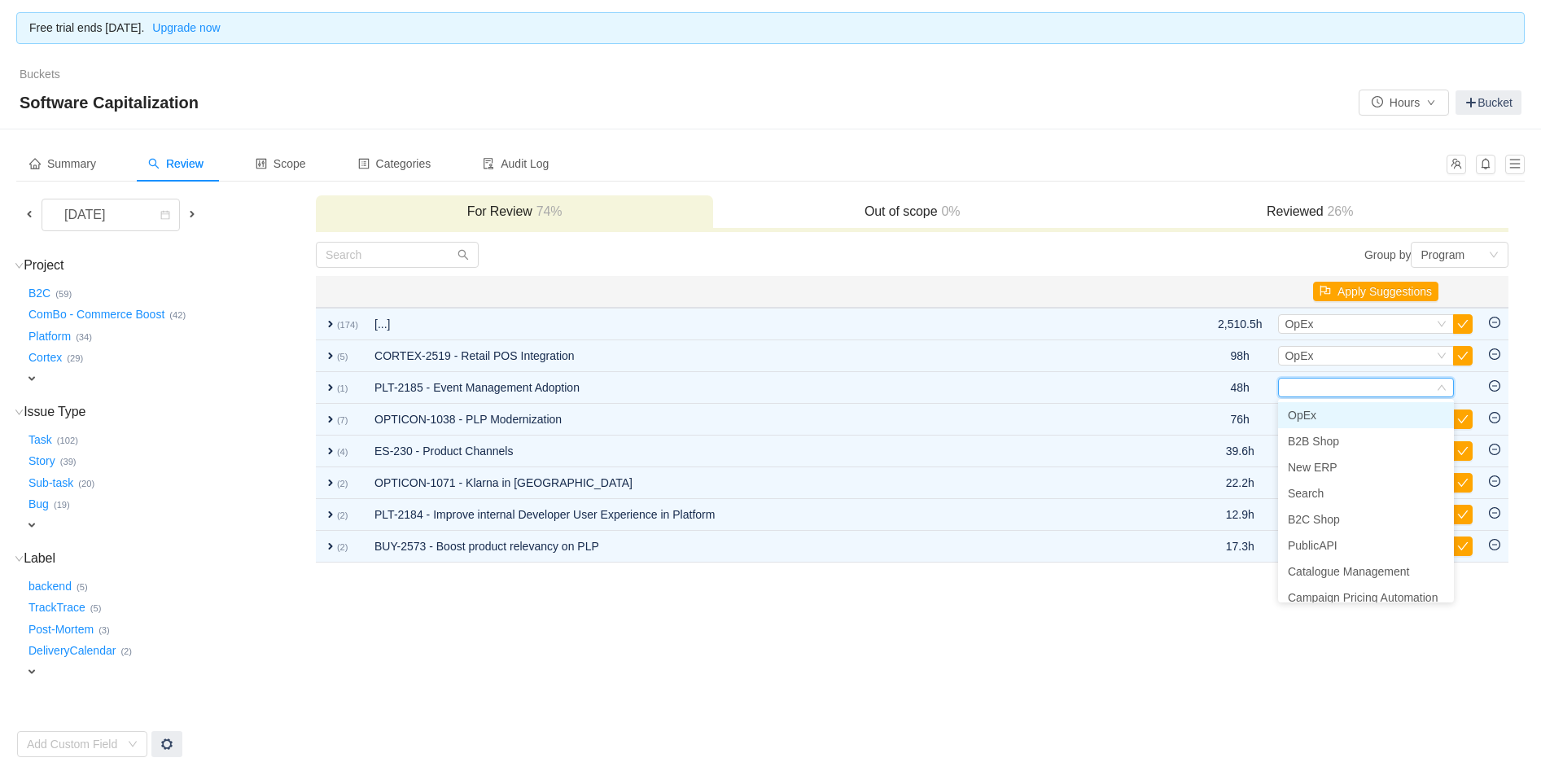
click at [1306, 412] on span "OpEx" at bounding box center [1301, 415] width 28 height 13
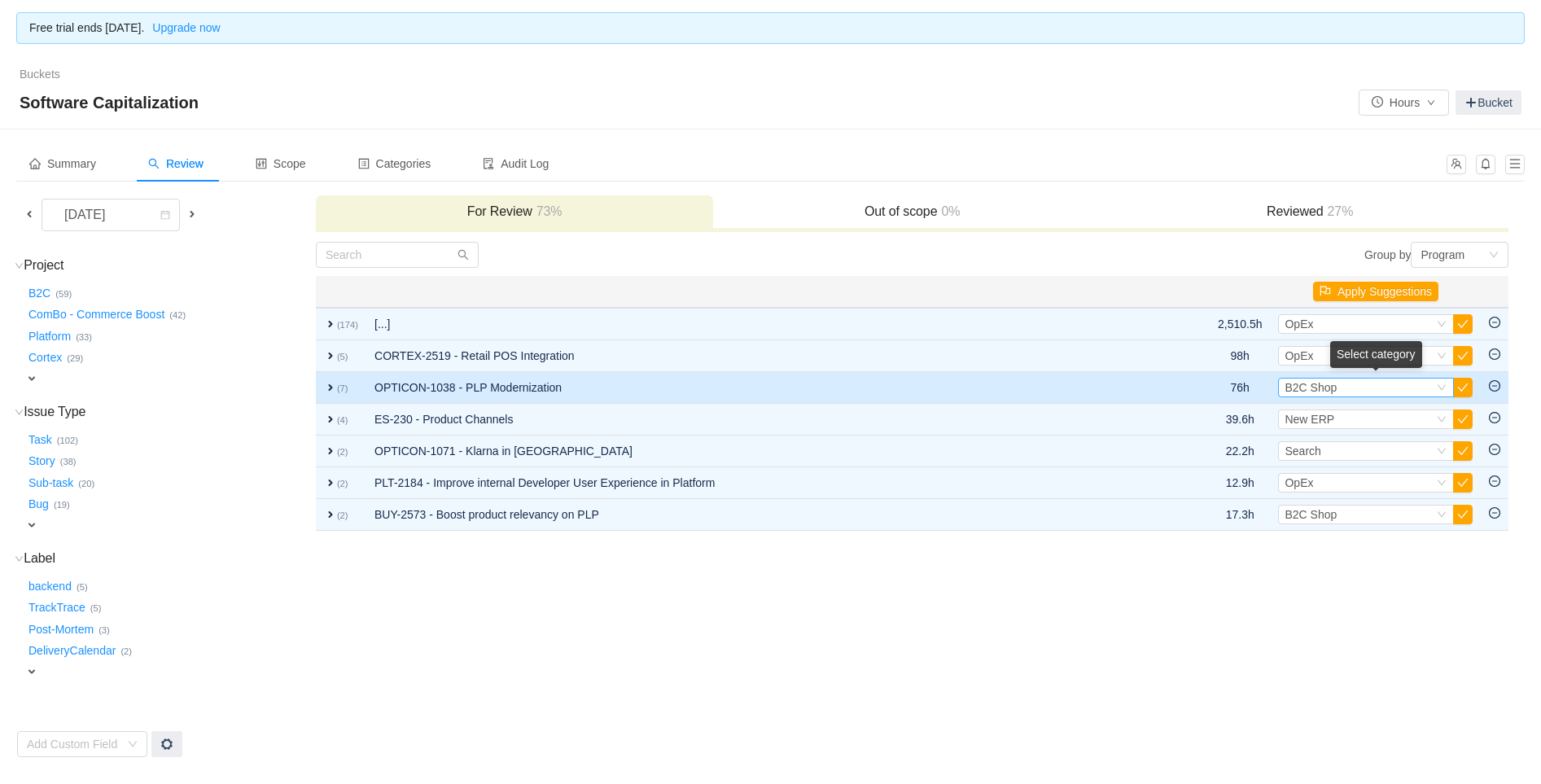
click at [1328, 387] on span "B2C Shop" at bounding box center [1310, 386] width 52 height 13
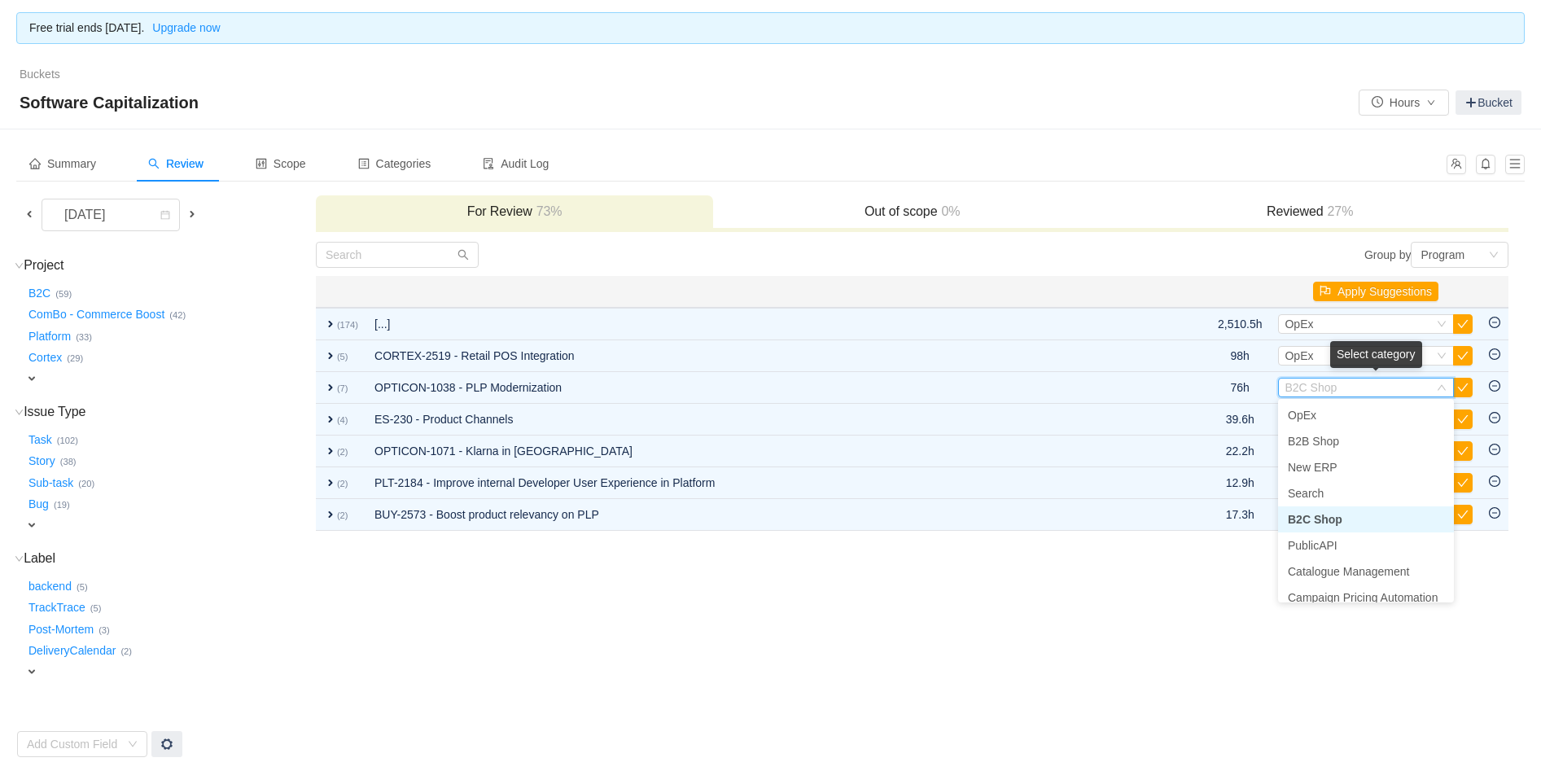
click at [932, 710] on td "Group by Program You will see tickets here after they were marked as out of sco…" at bounding box center [912, 499] width 1195 height 517
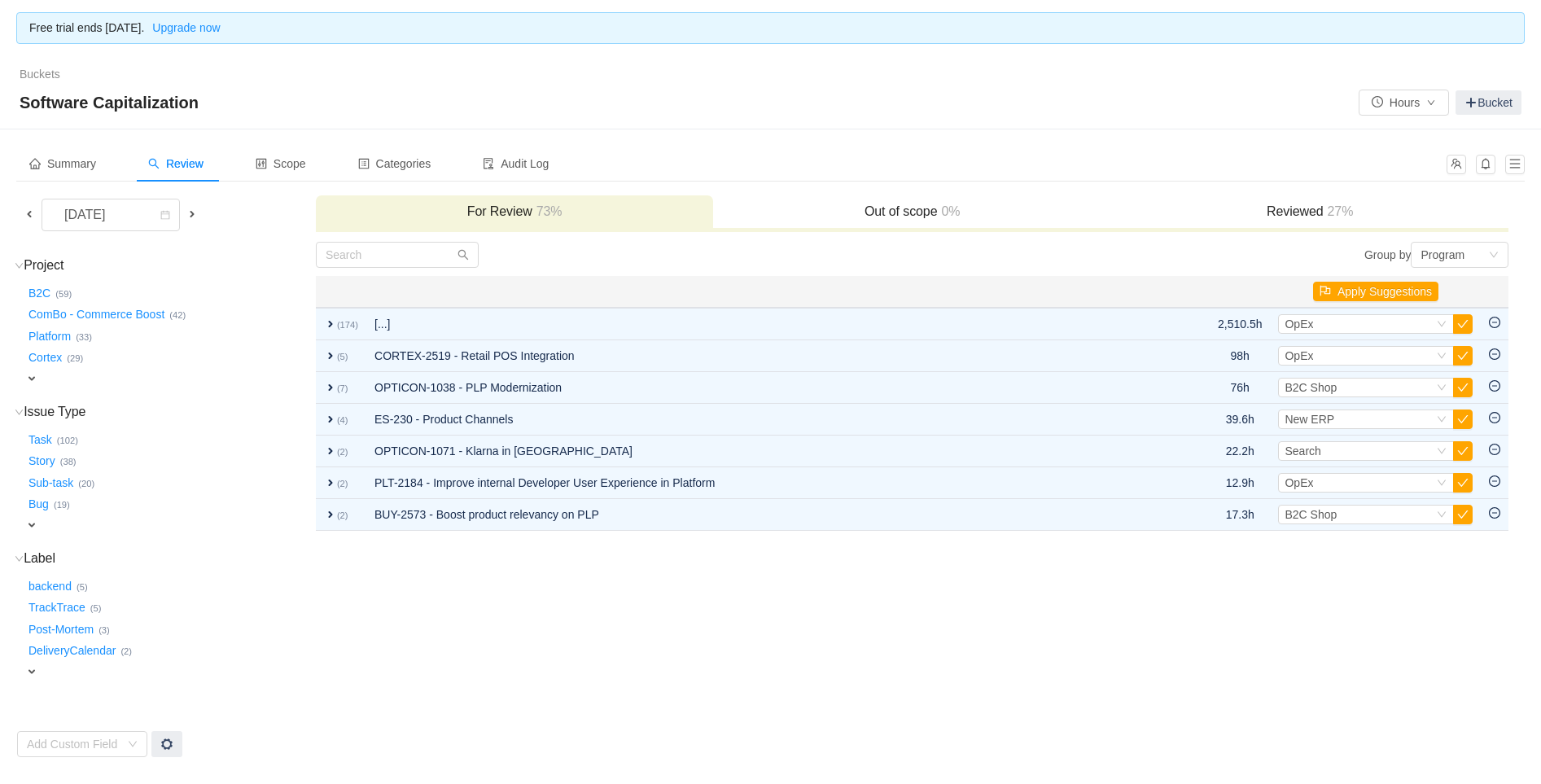
click at [971, 665] on td "Group by Program You will see tickets here after they were marked as out of sco…" at bounding box center [912, 499] width 1195 height 517
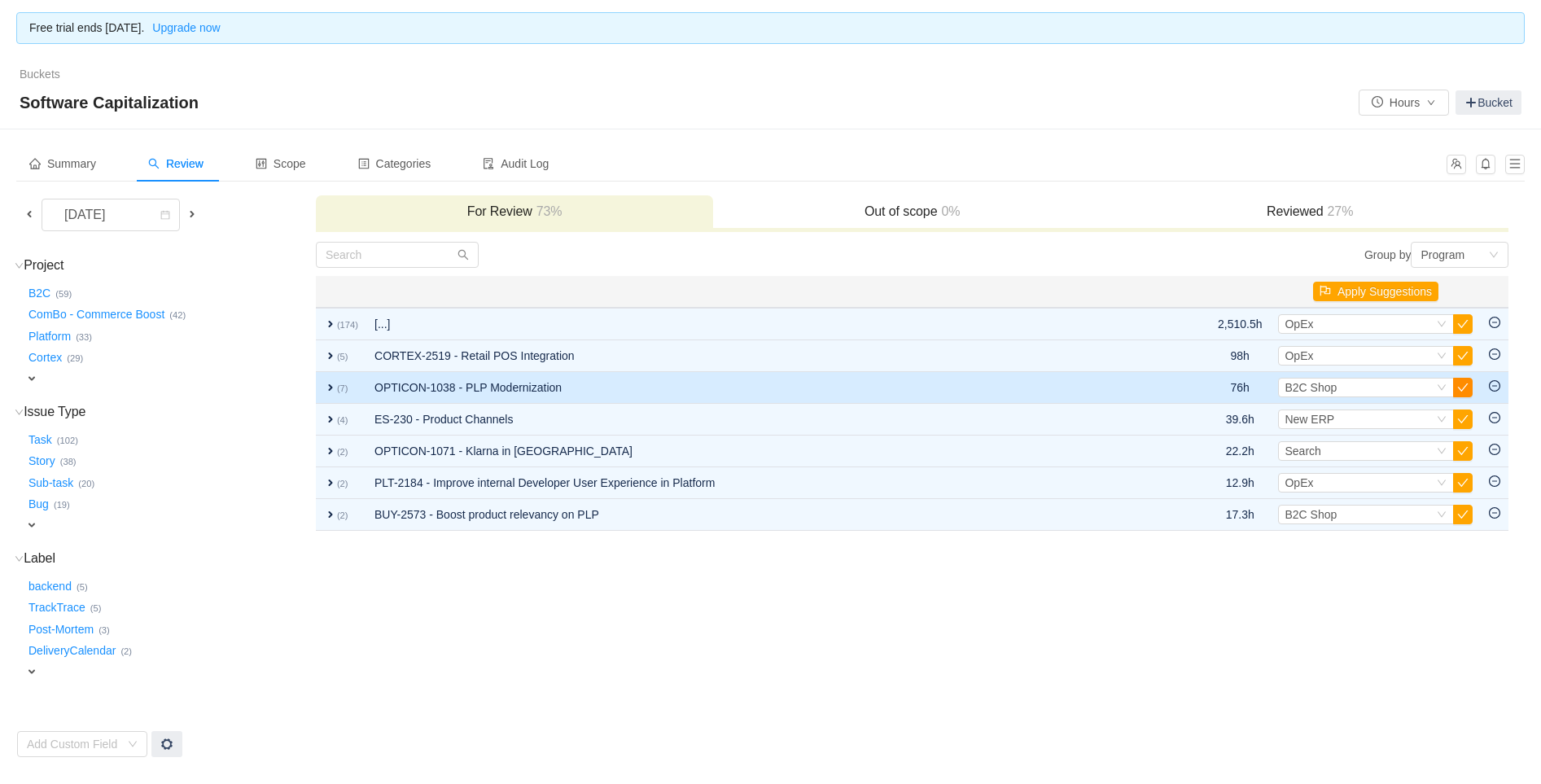
click at [1468, 380] on button "button" at bounding box center [1462, 387] width 20 height 20
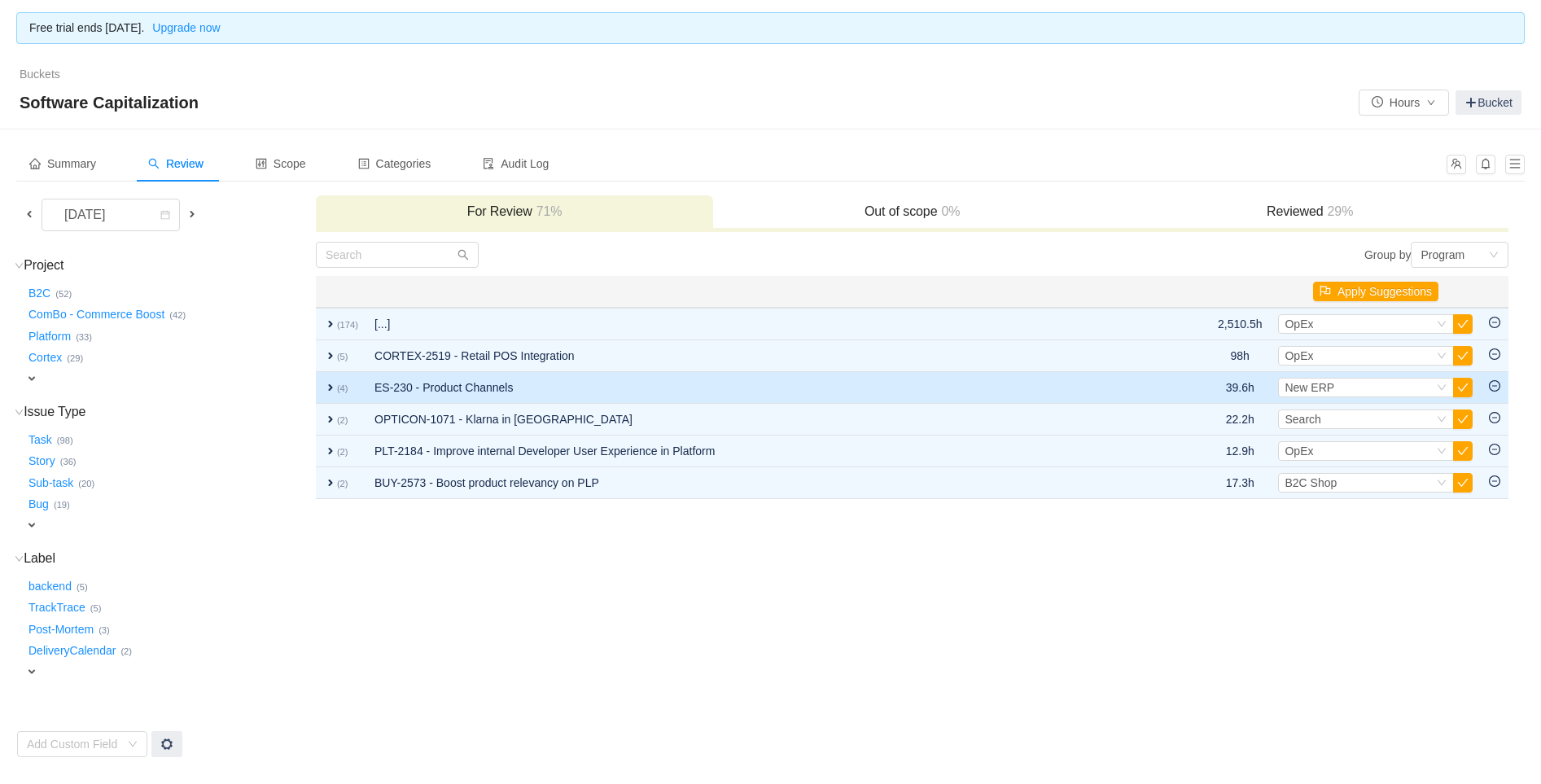
click at [327, 381] on span "expand" at bounding box center [330, 386] width 13 height 13
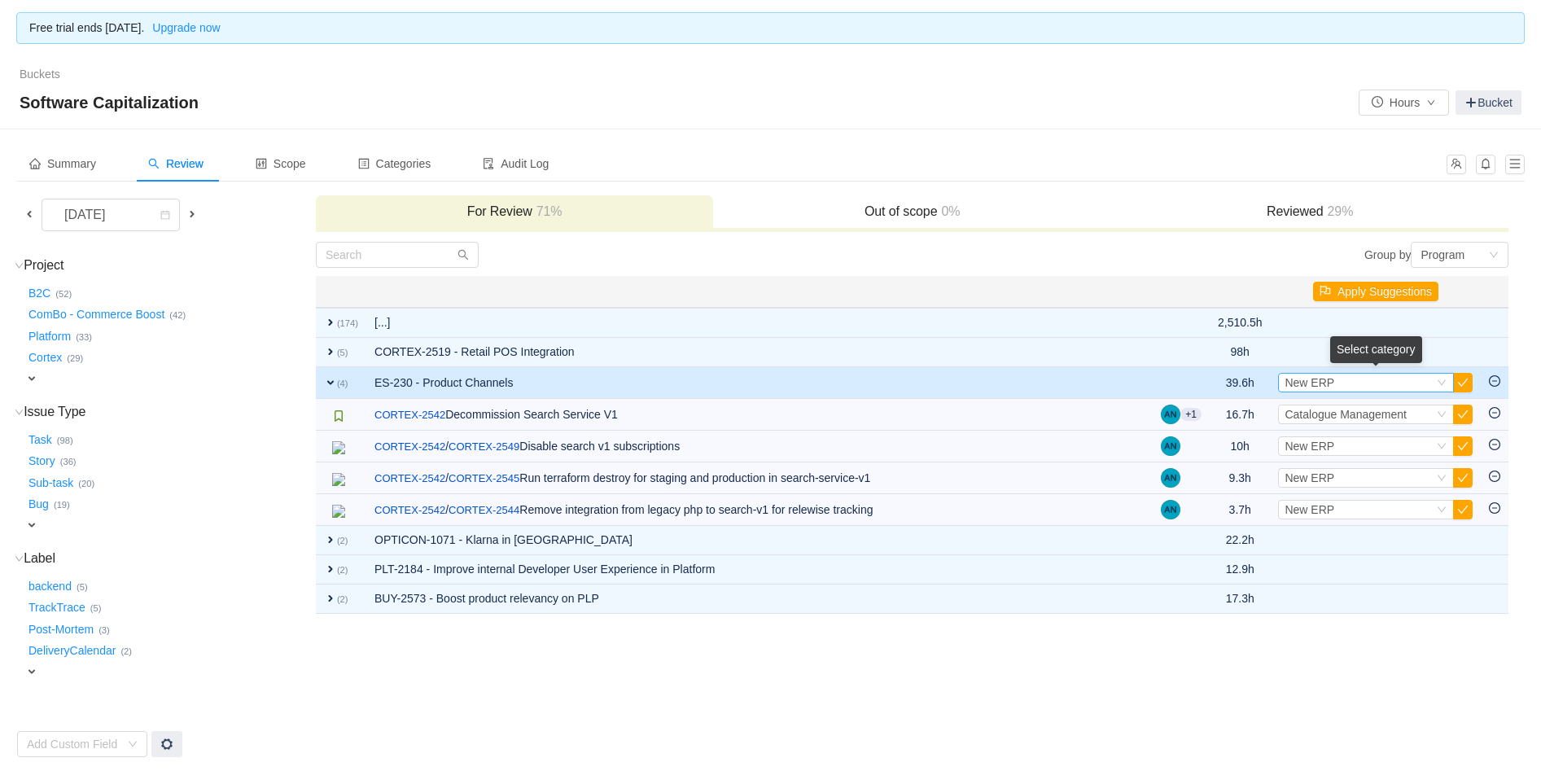
click at [1369, 380] on div "Select New ERP" at bounding box center [1358, 382] width 149 height 18
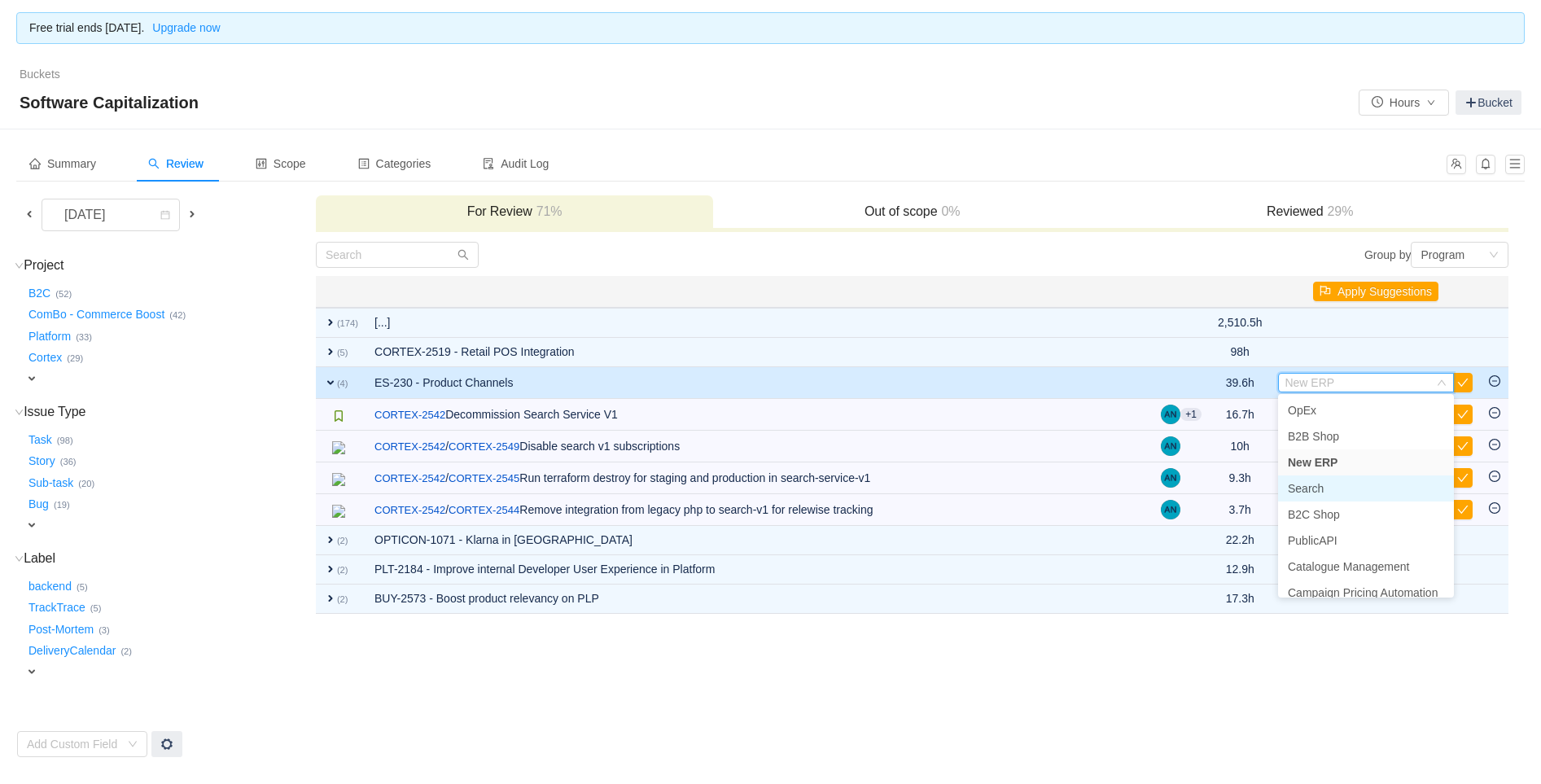
click at [1307, 485] on span "Search" at bounding box center [1305, 488] width 36 height 13
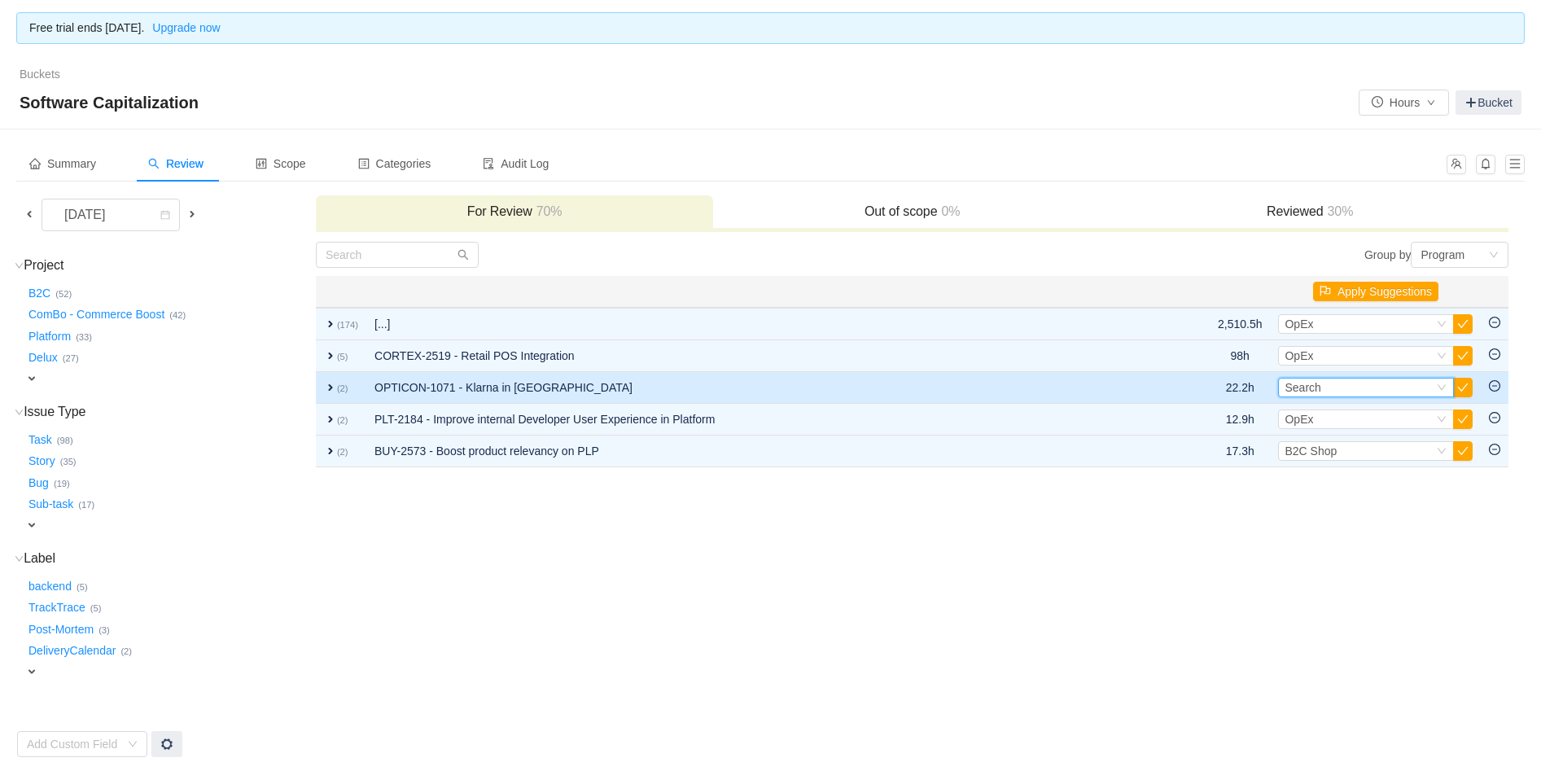
click at [1371, 379] on div "Select Search" at bounding box center [1358, 387] width 149 height 18
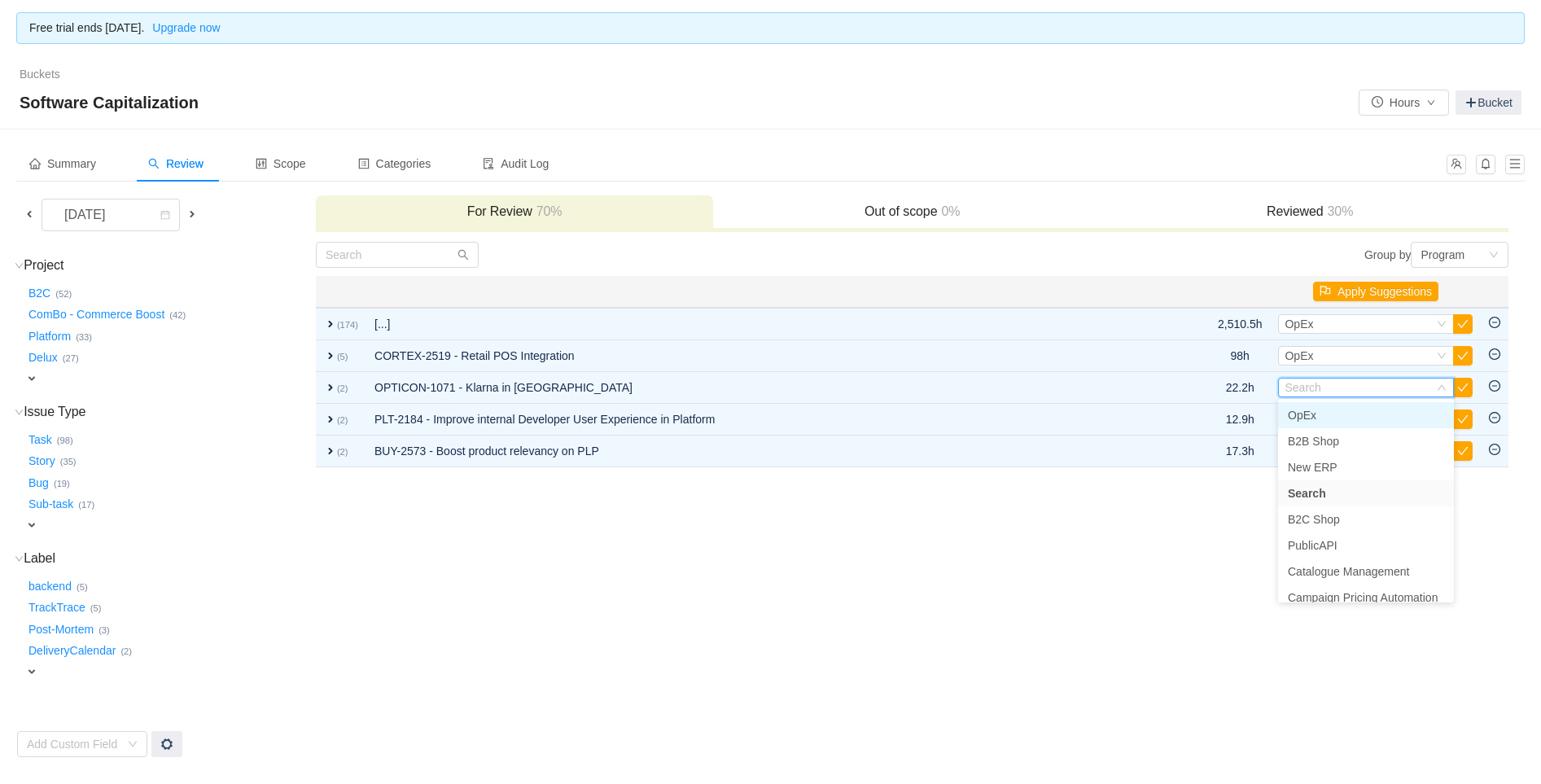
click at [1305, 412] on span "OpEx" at bounding box center [1301, 415] width 28 height 13
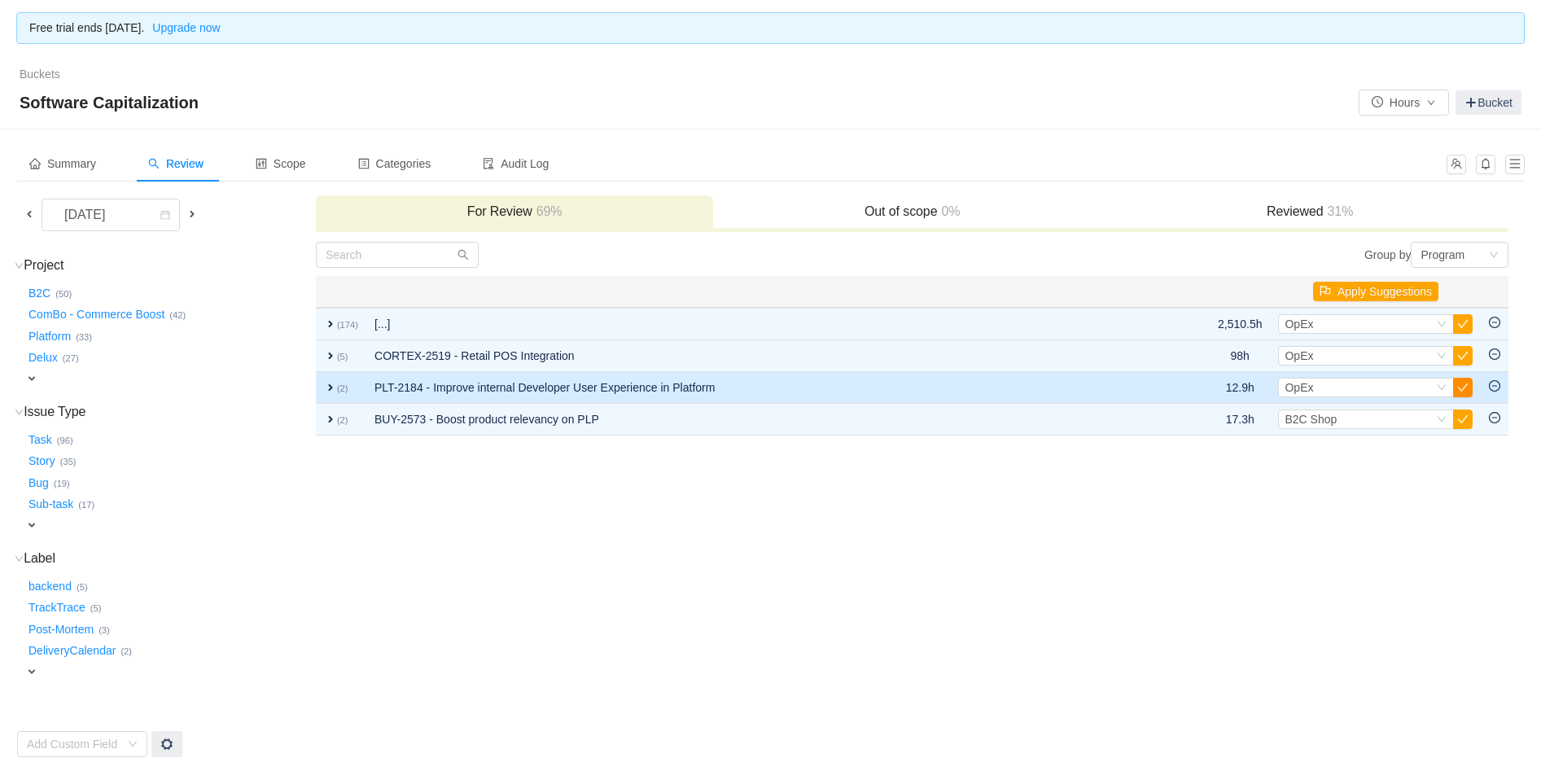
click at [1461, 384] on button "button" at bounding box center [1462, 387] width 20 height 20
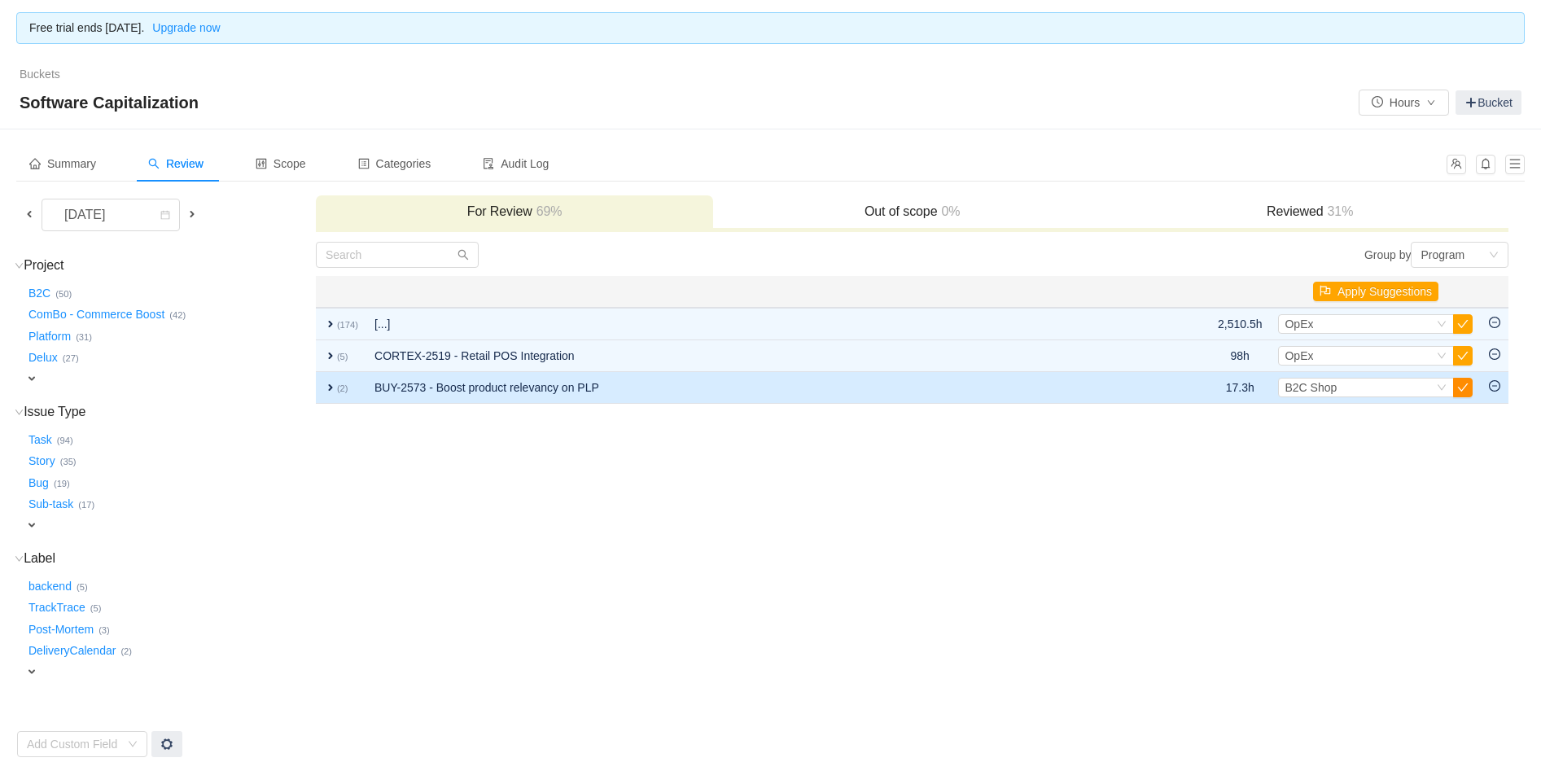
click at [1456, 388] on button "button" at bounding box center [1462, 387] width 20 height 20
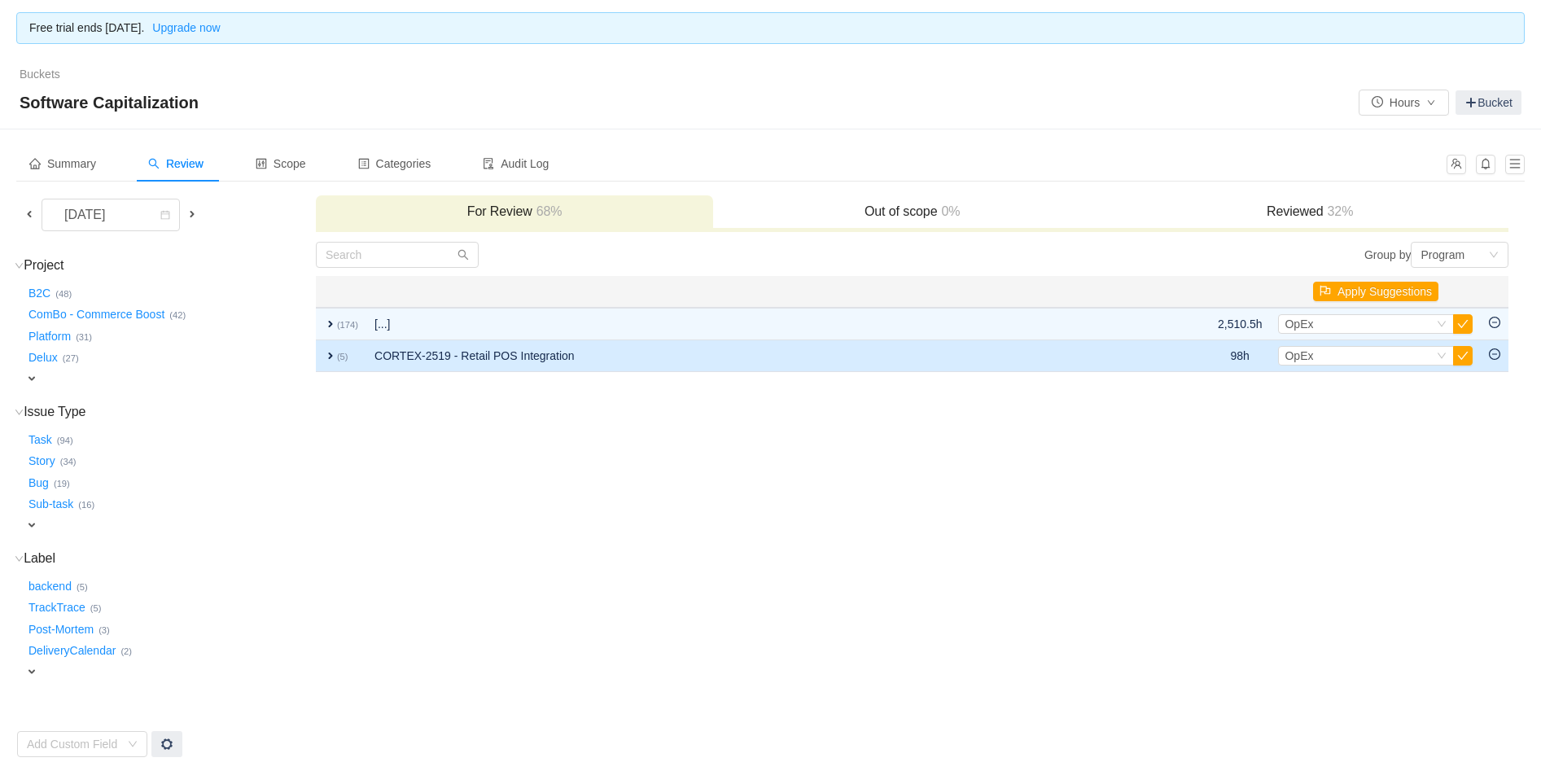
click at [332, 351] on span "expand" at bounding box center [330, 355] width 13 height 13
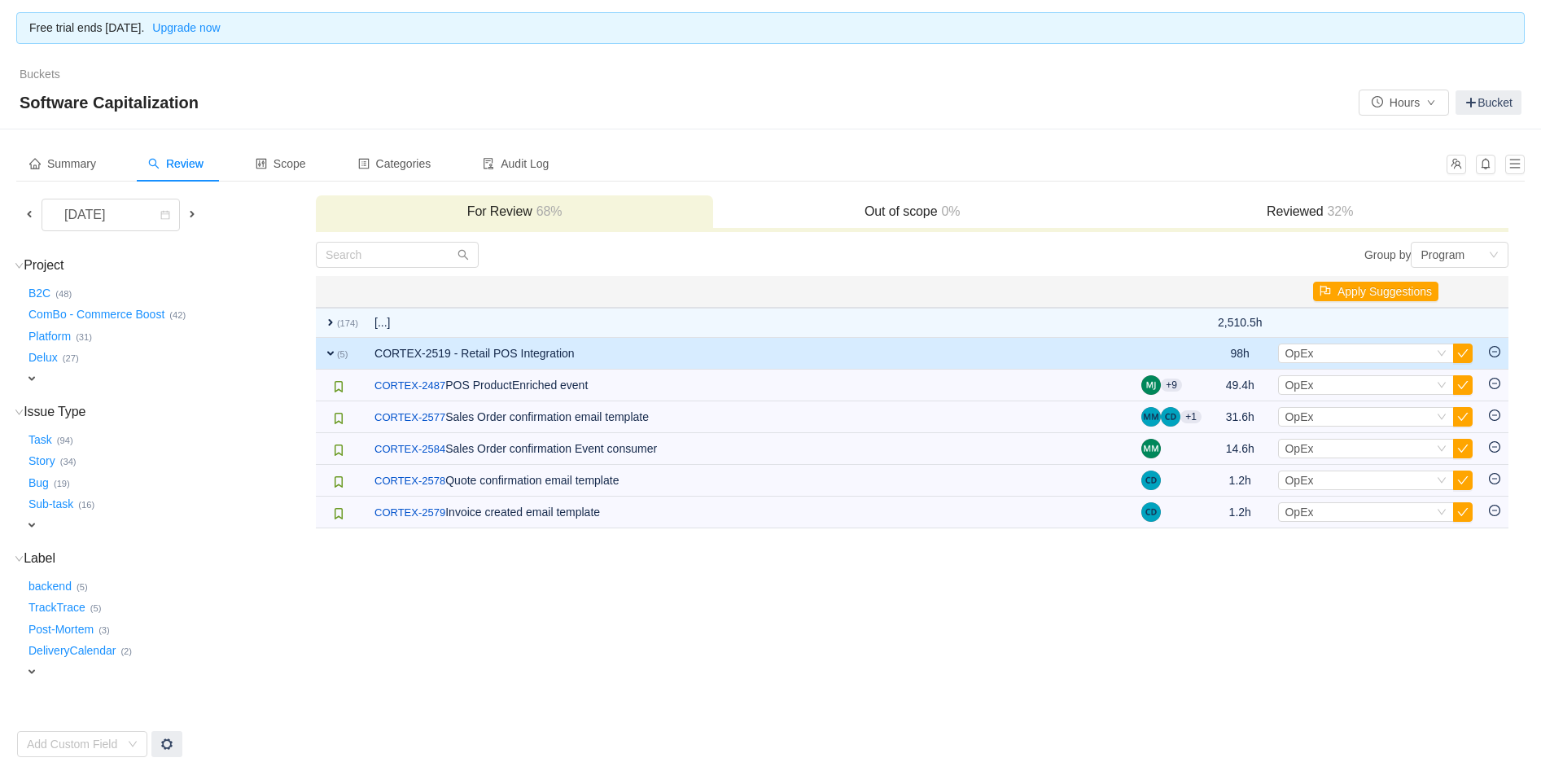
click at [332, 351] on span "expand" at bounding box center [330, 352] width 13 height 13
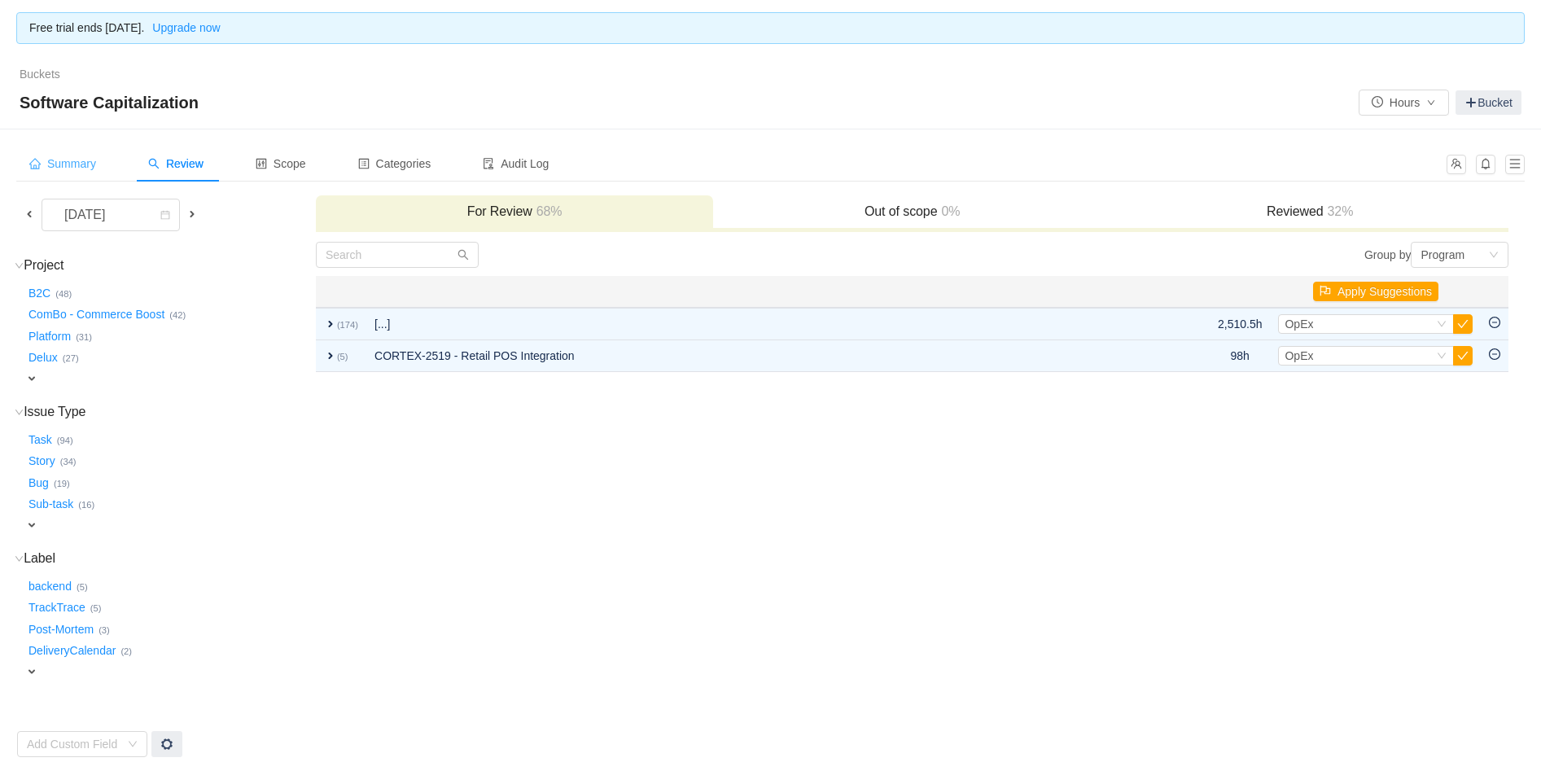
click at [84, 166] on span "Summary" at bounding box center [62, 163] width 67 height 13
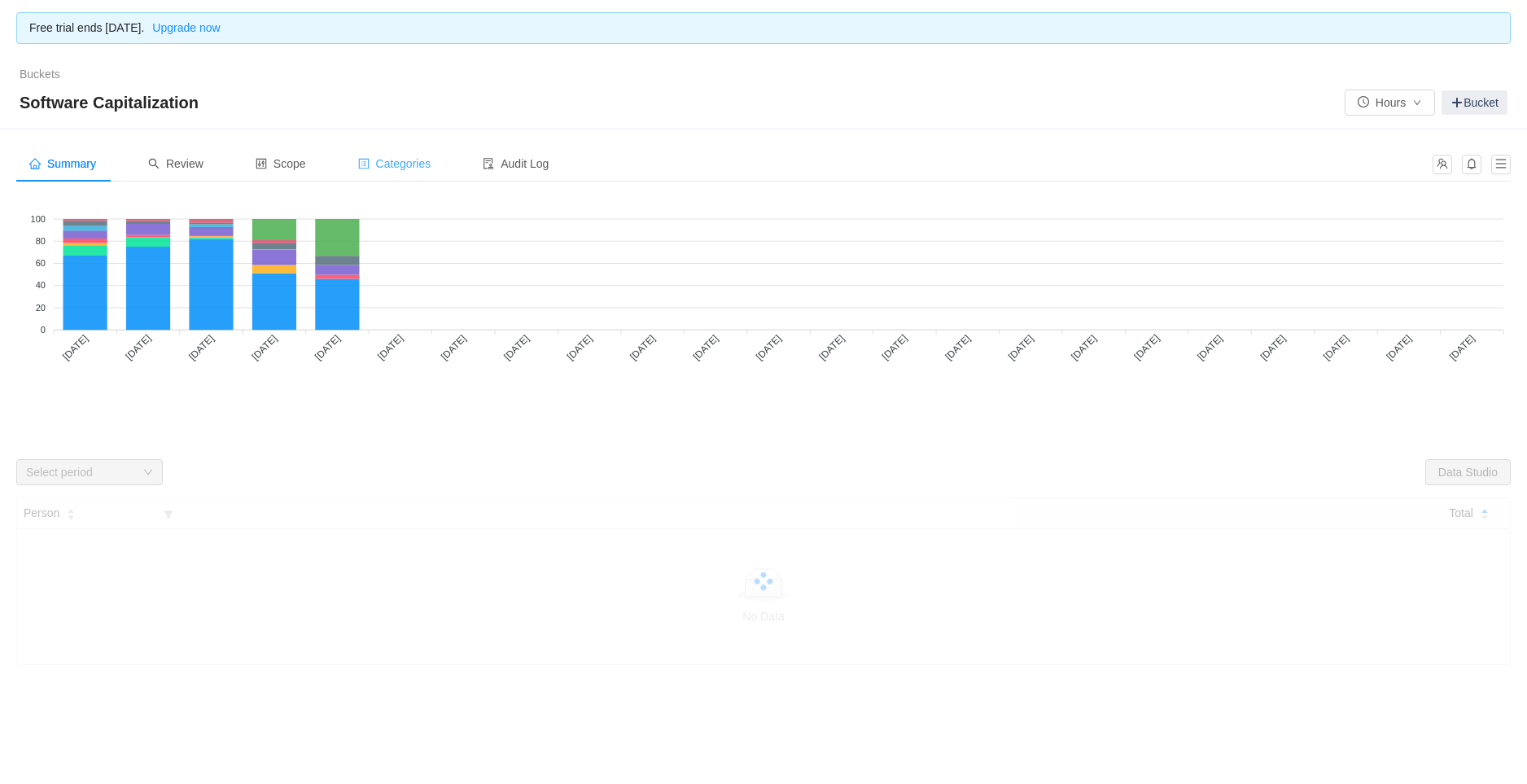
click at [394, 165] on span "Categories" at bounding box center [395, 163] width 73 height 13
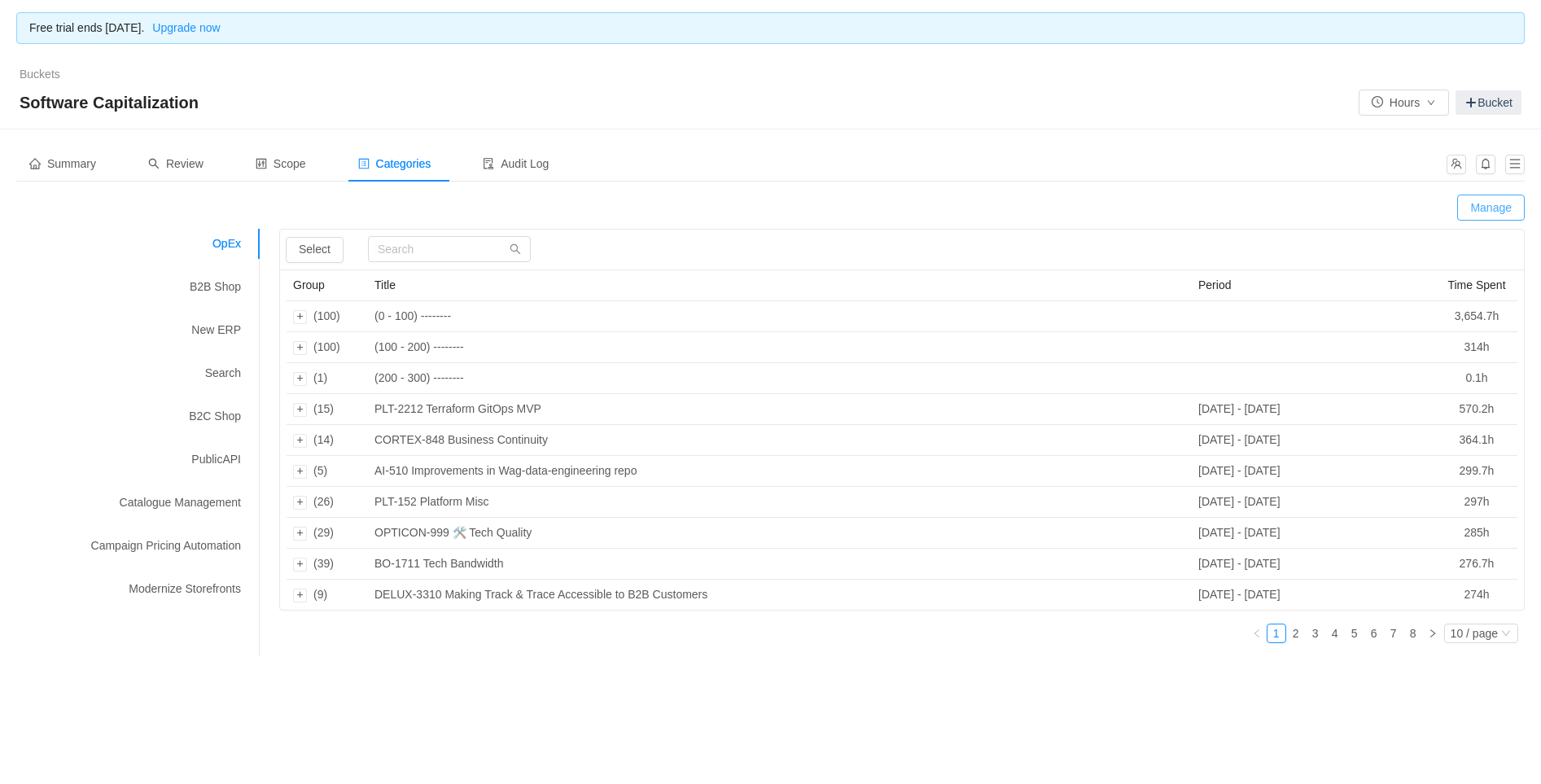
click at [1483, 208] on button "Manage" at bounding box center [1490, 207] width 67 height 26
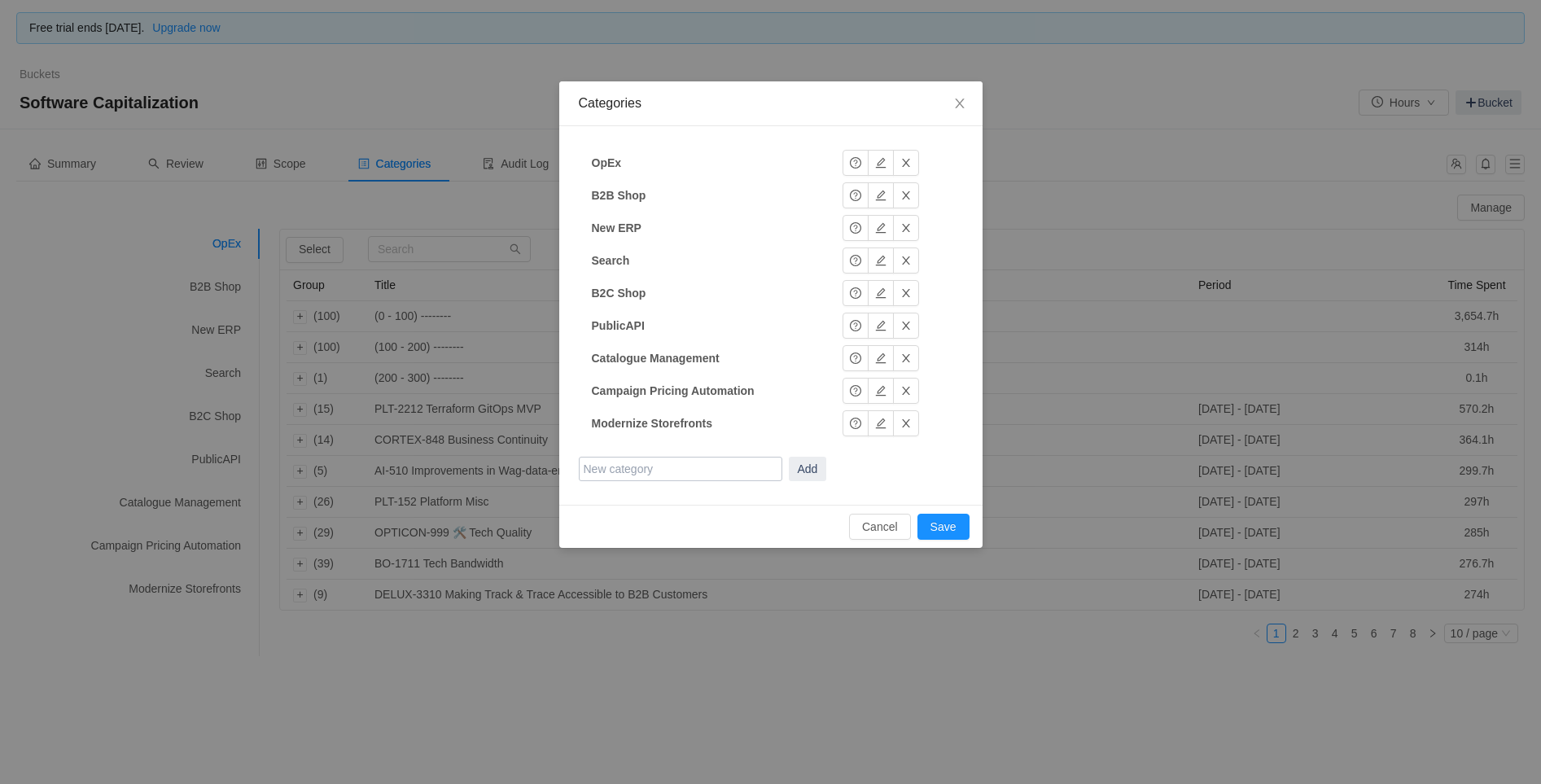
click at [661, 467] on input "text" at bounding box center [680, 468] width 203 height 25
type input "New POS"
click at [794, 467] on button "Add" at bounding box center [807, 468] width 38 height 25
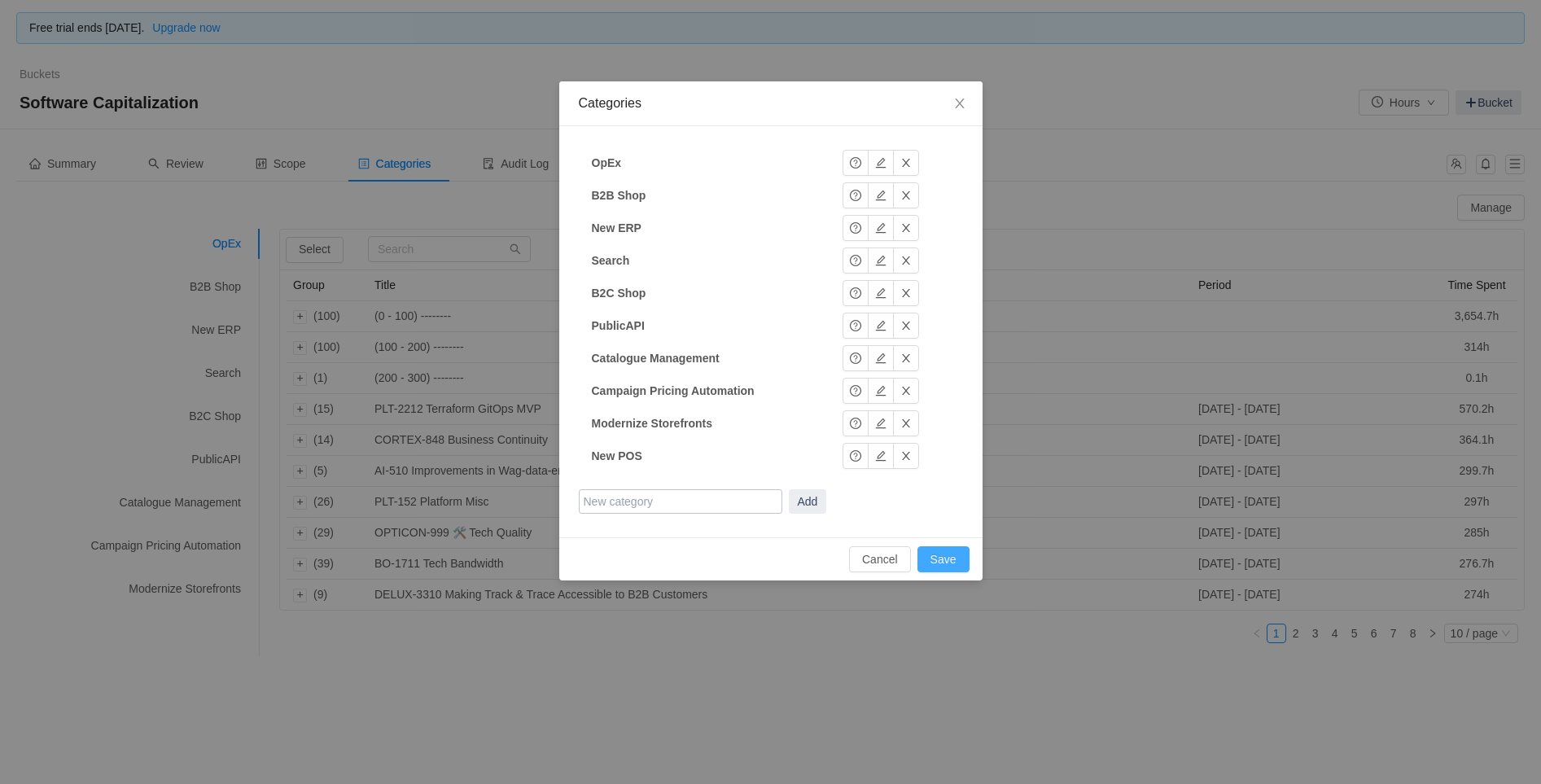
click at [959, 555] on button "Save" at bounding box center [943, 559] width 52 height 26
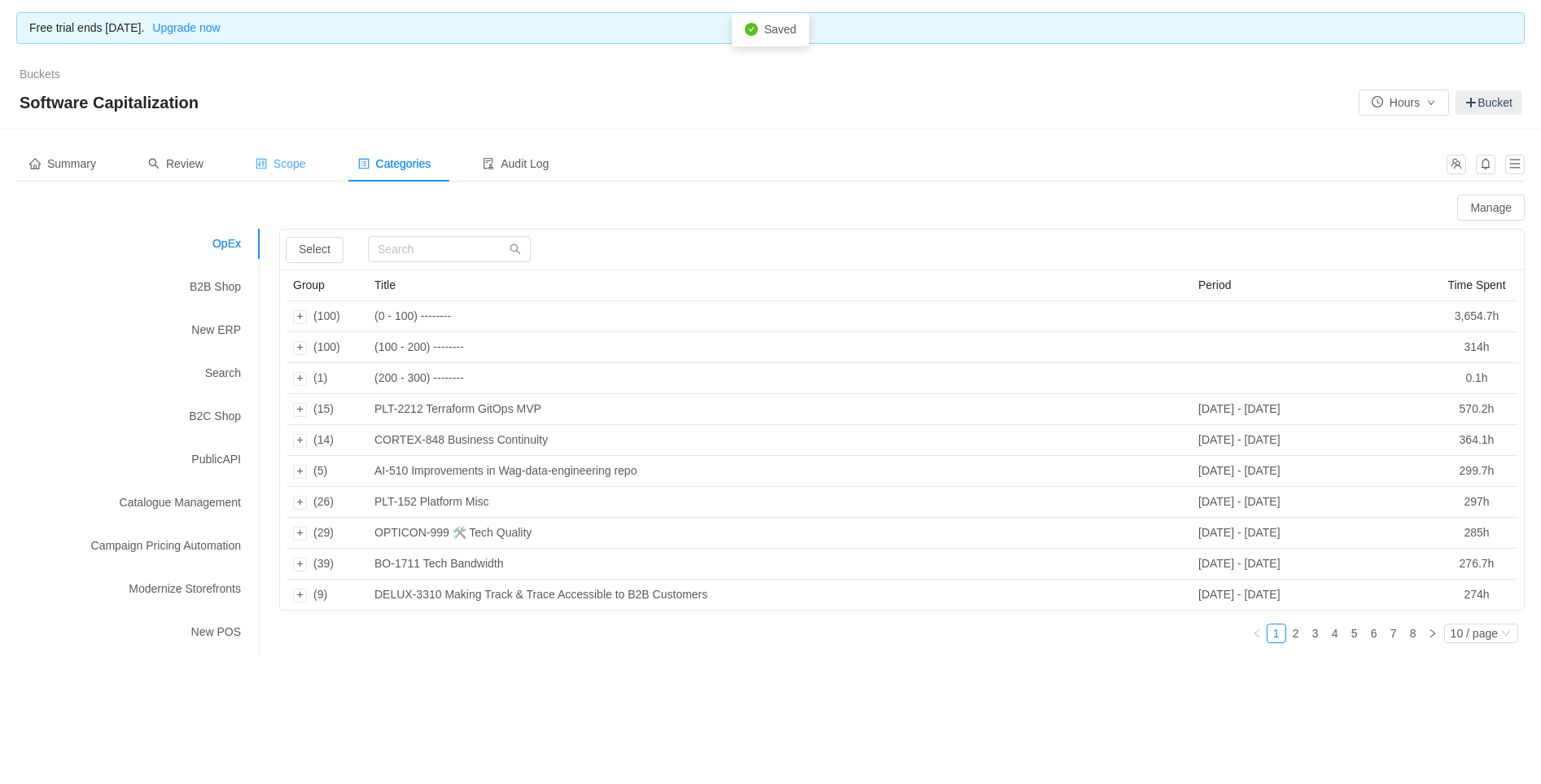
click at [294, 170] on span "Scope" at bounding box center [281, 163] width 50 height 13
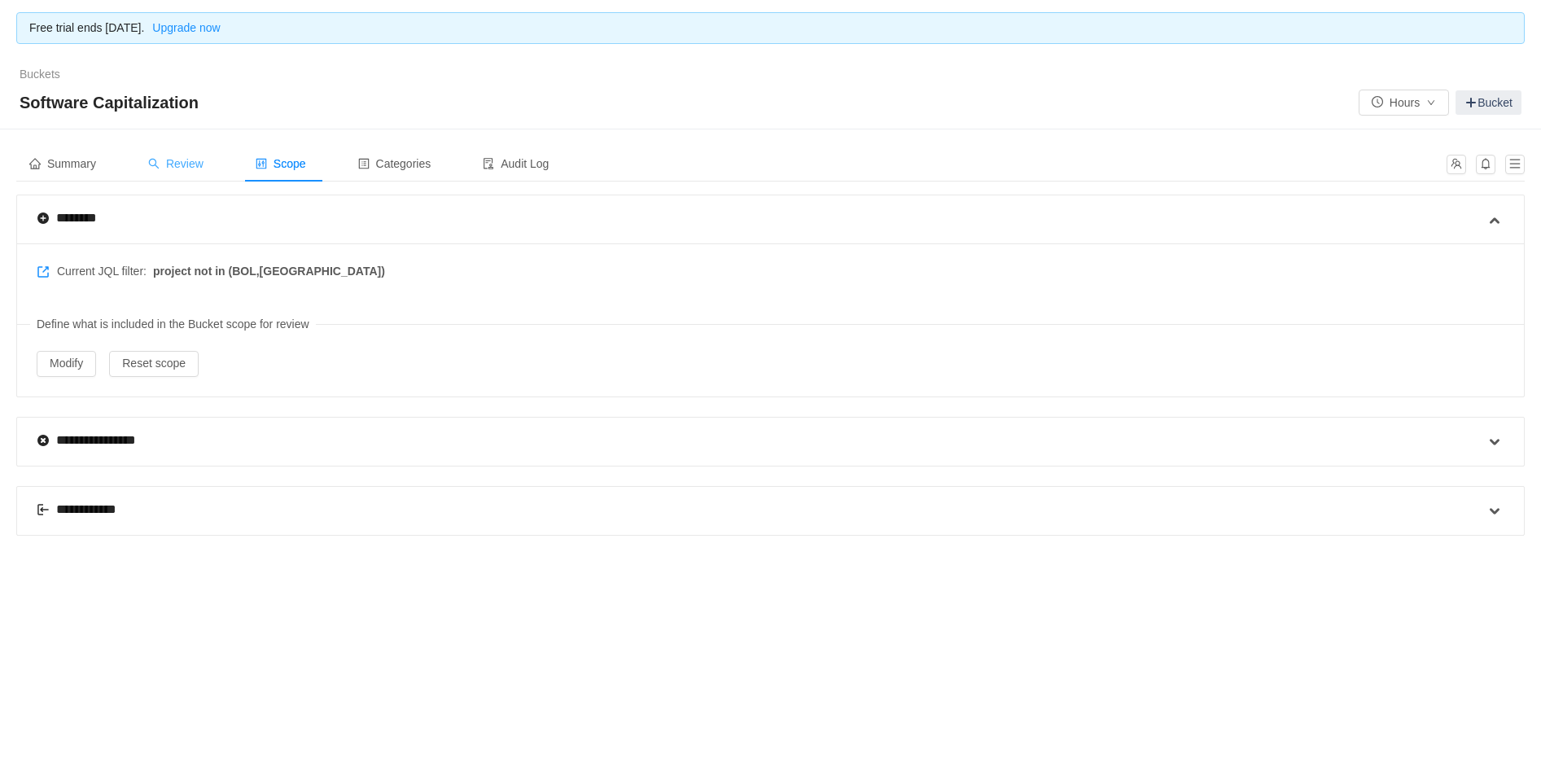
click at [177, 177] on div "Review" at bounding box center [175, 164] width 81 height 37
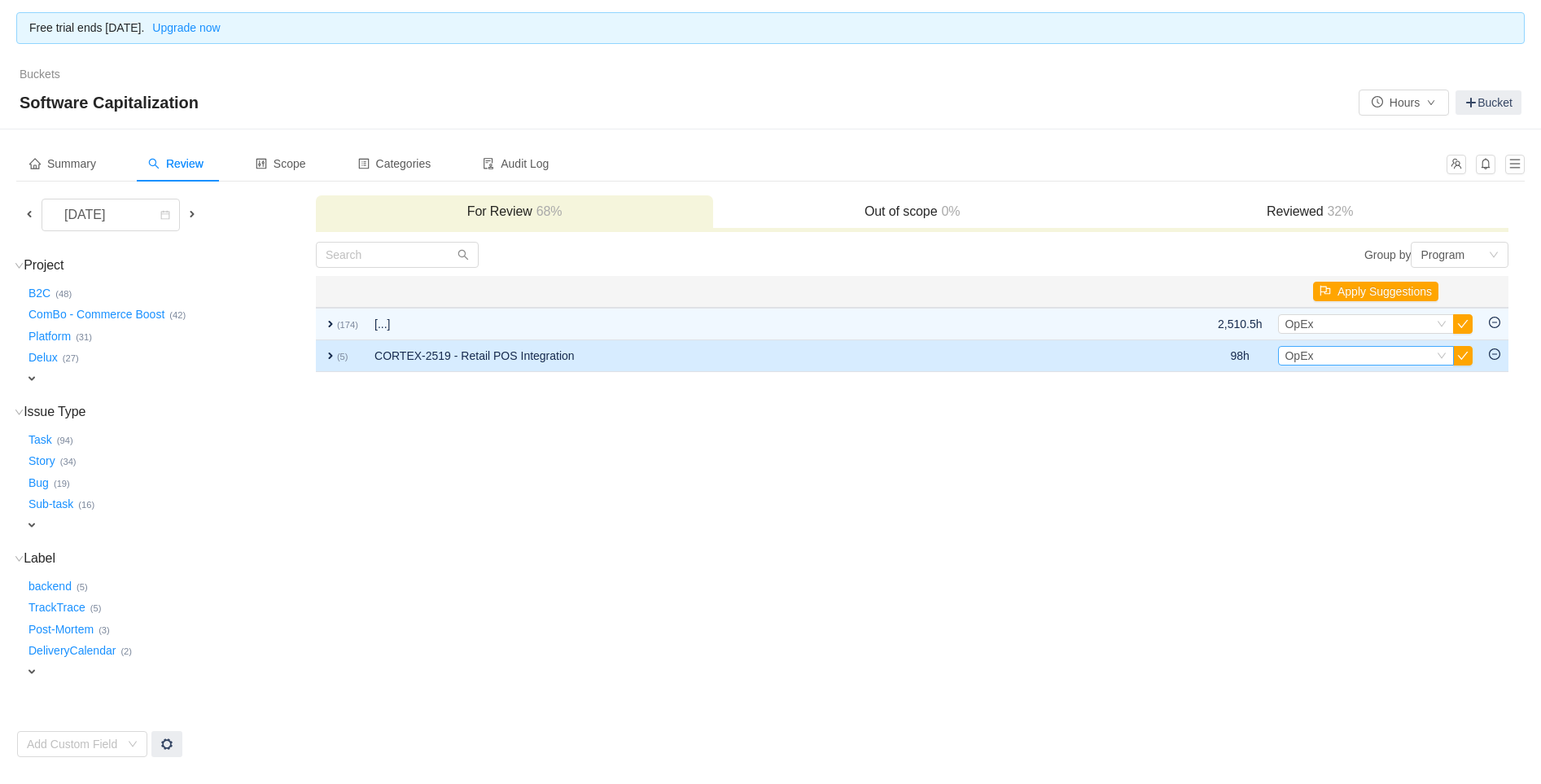
click at [1323, 355] on div "Select OpEx" at bounding box center [1358, 355] width 149 height 18
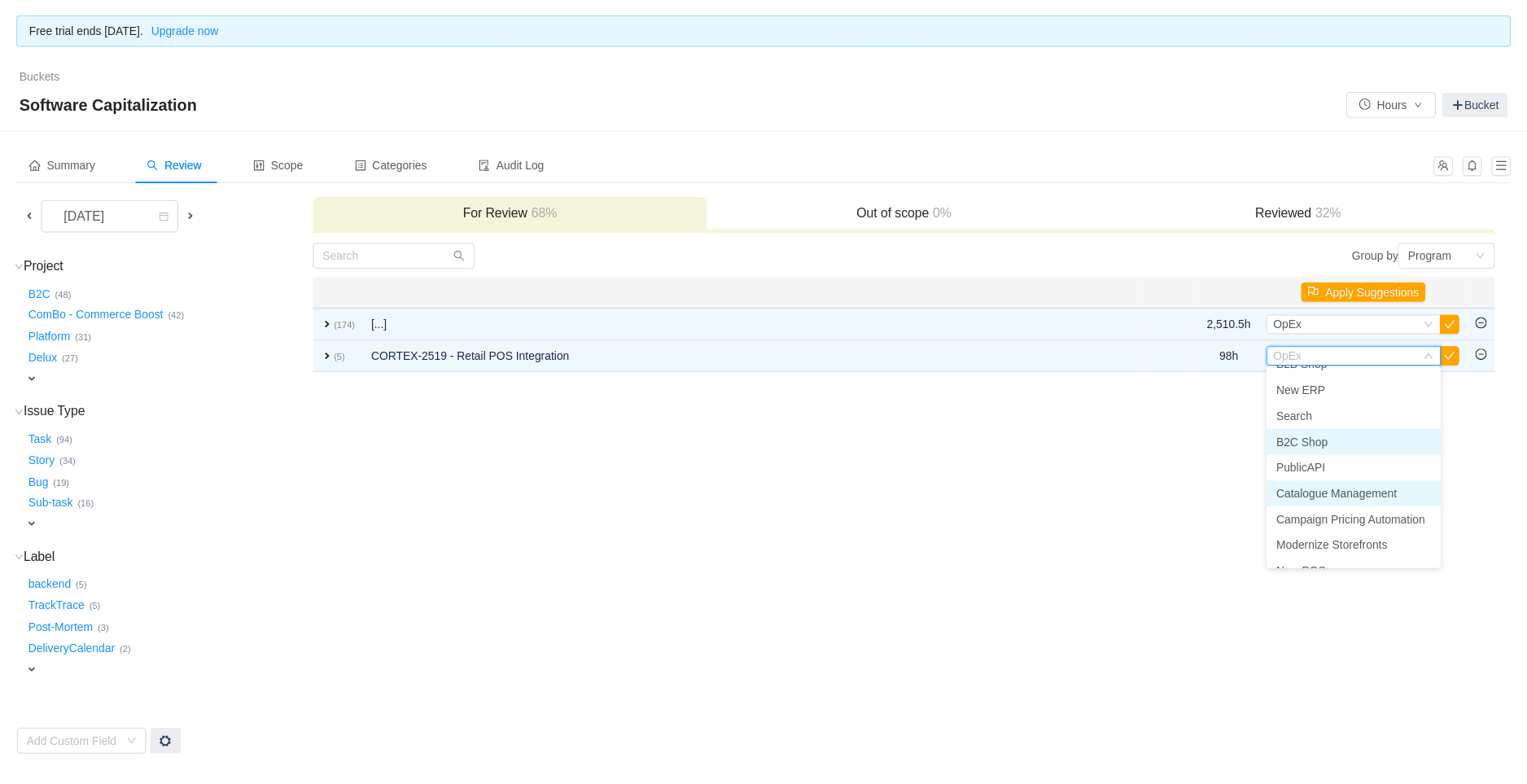
scroll to position [62, 0]
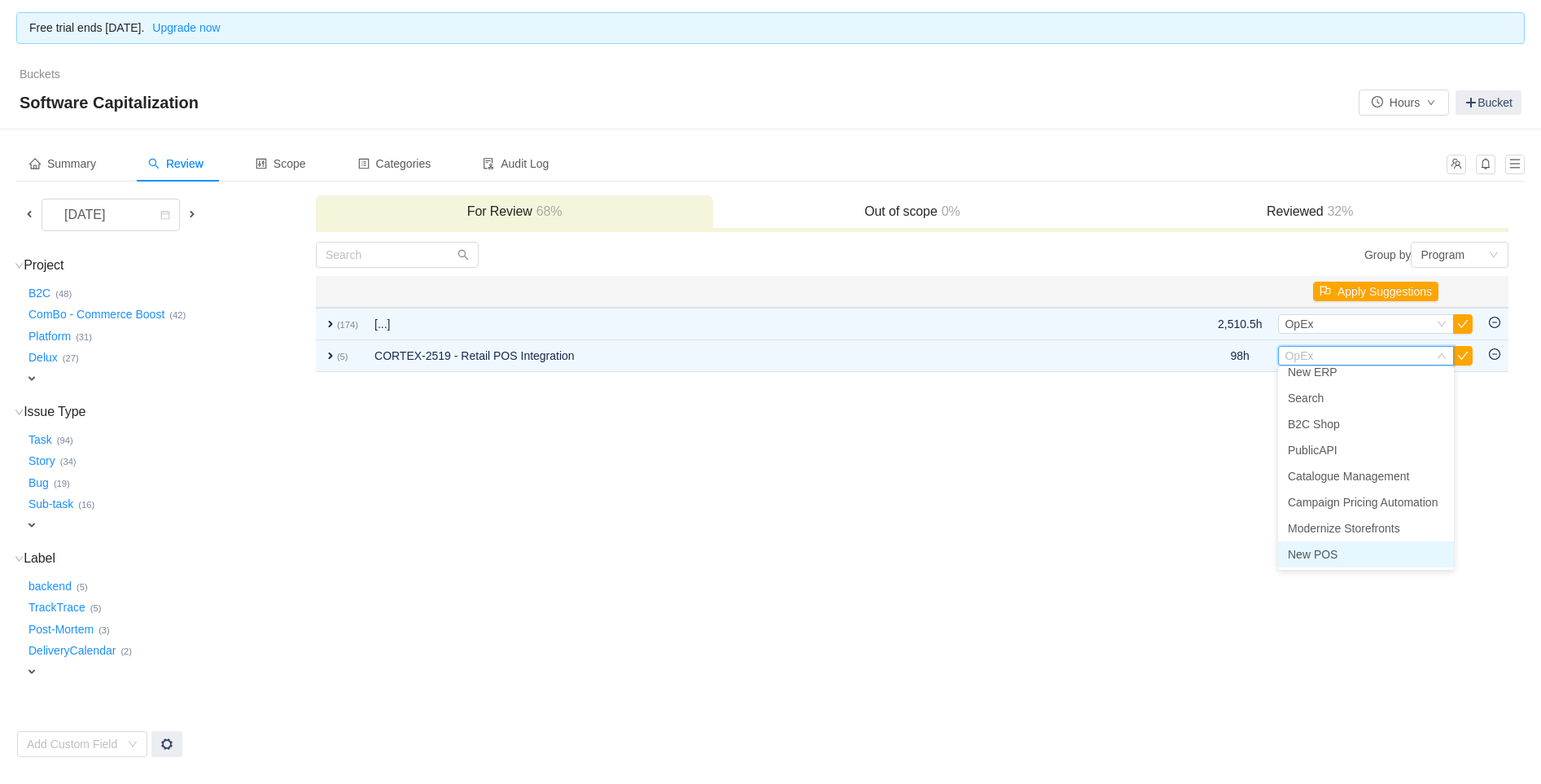
click at [1329, 543] on li "New POS" at bounding box center [1366, 554] width 176 height 26
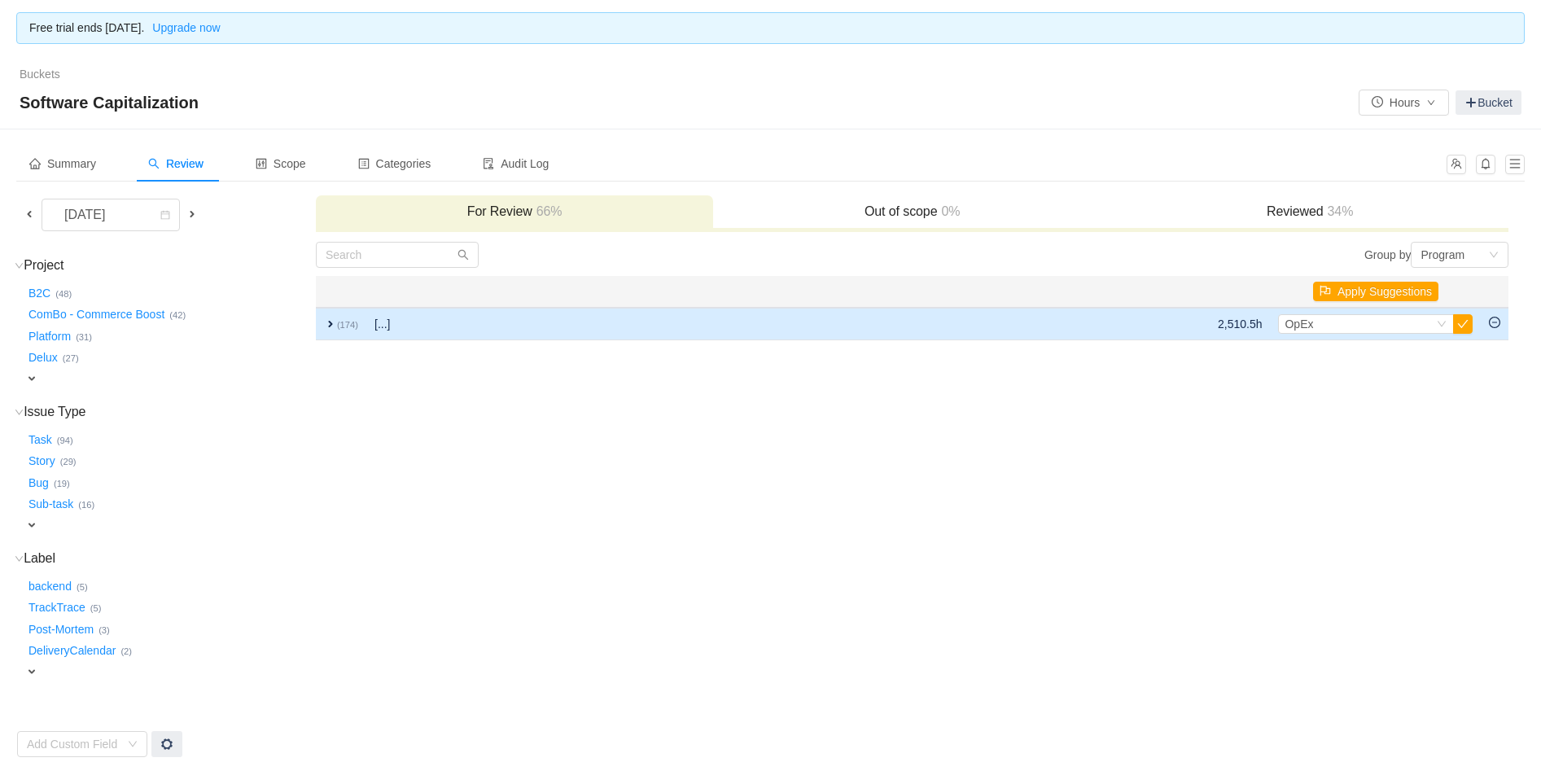
click at [329, 322] on span "expand" at bounding box center [330, 323] width 13 height 13
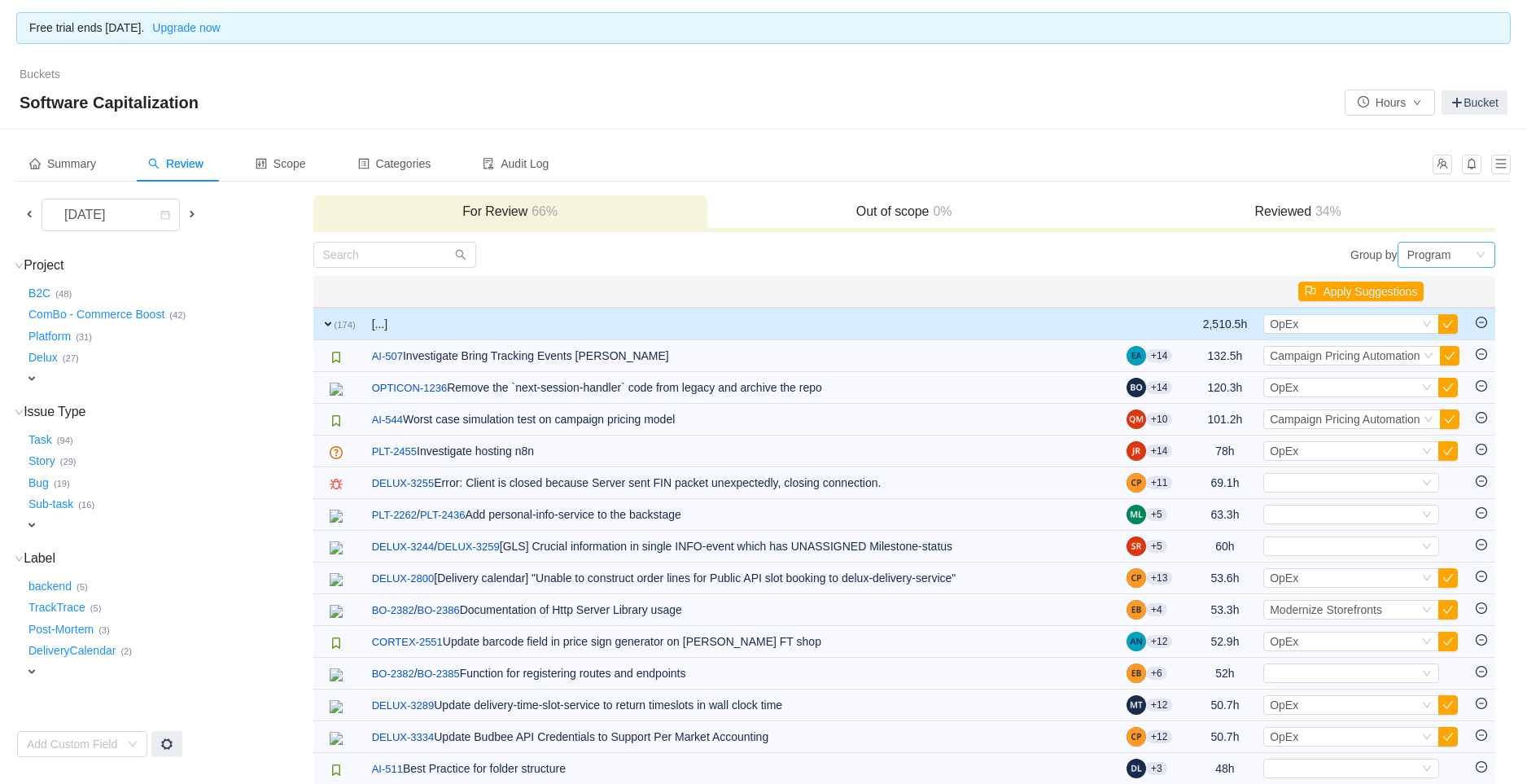
click at [1470, 258] on div "Program" at bounding box center [1441, 254] width 67 height 25
click at [1436, 307] on li "Project" at bounding box center [1447, 311] width 97 height 26
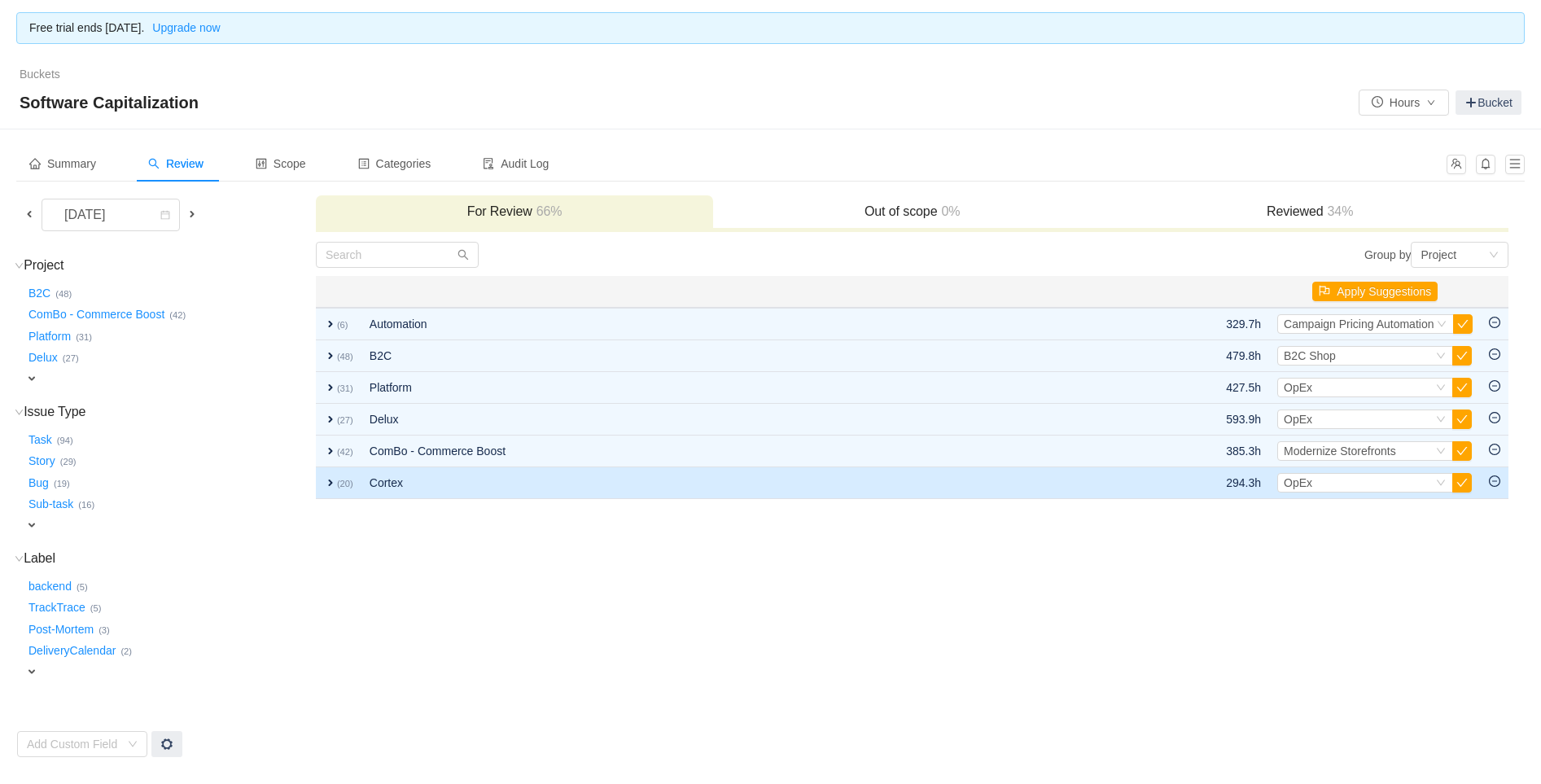
click at [331, 482] on span "expand" at bounding box center [330, 482] width 13 height 13
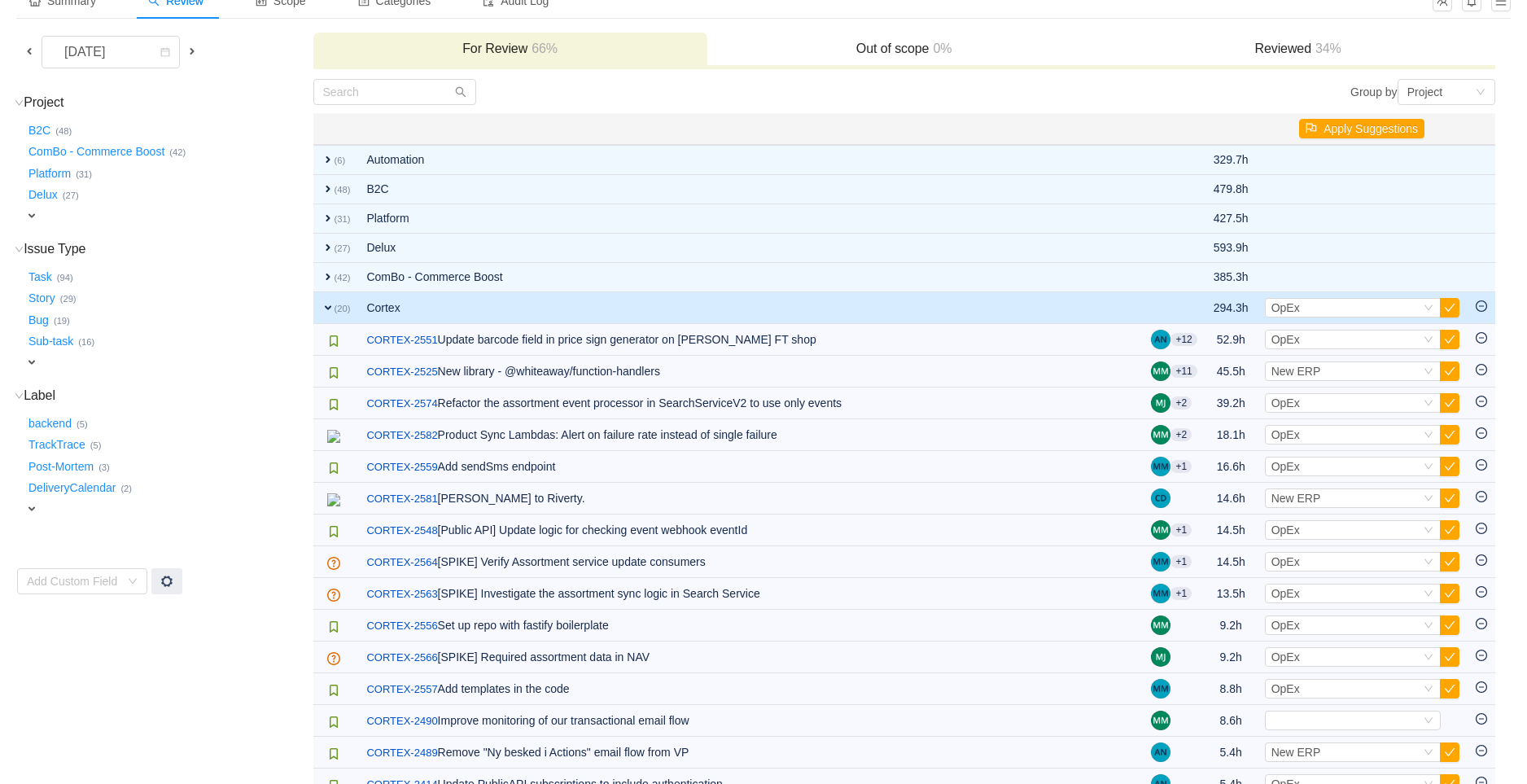
scroll to position [271, 0]
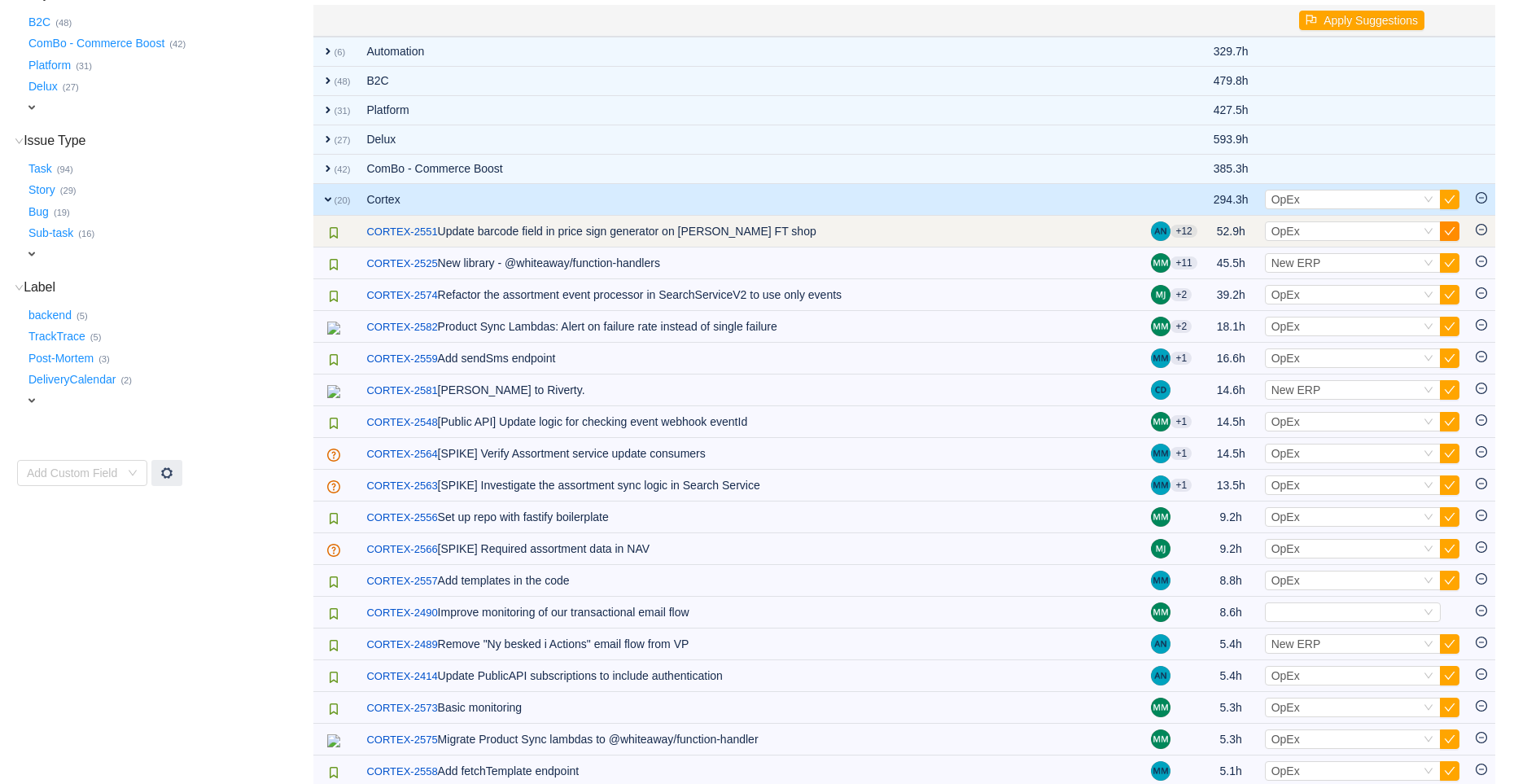
click at [1446, 227] on button "button" at bounding box center [1449, 230] width 20 height 20
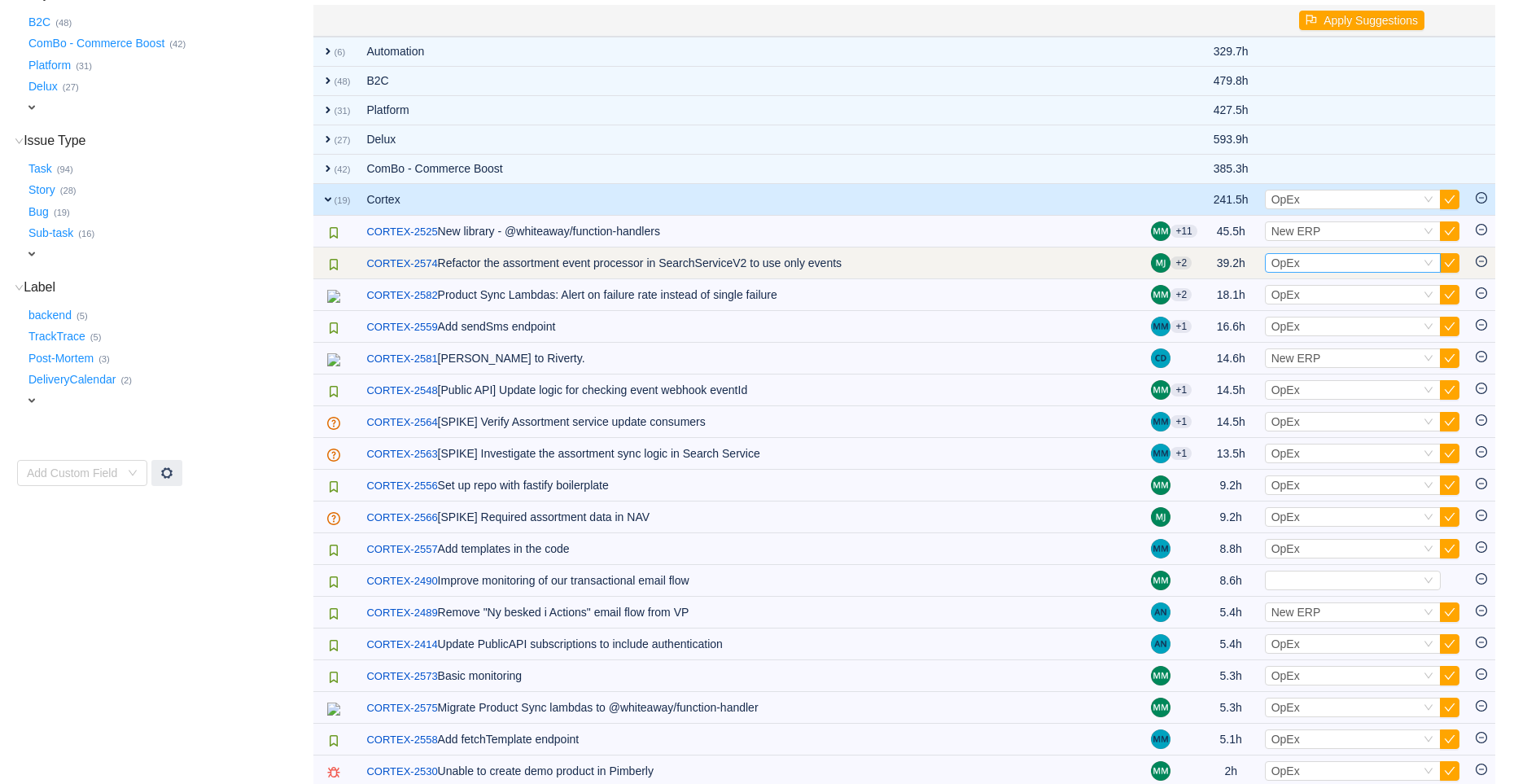
click at [1291, 258] on span "OpEx" at bounding box center [1285, 262] width 28 height 13
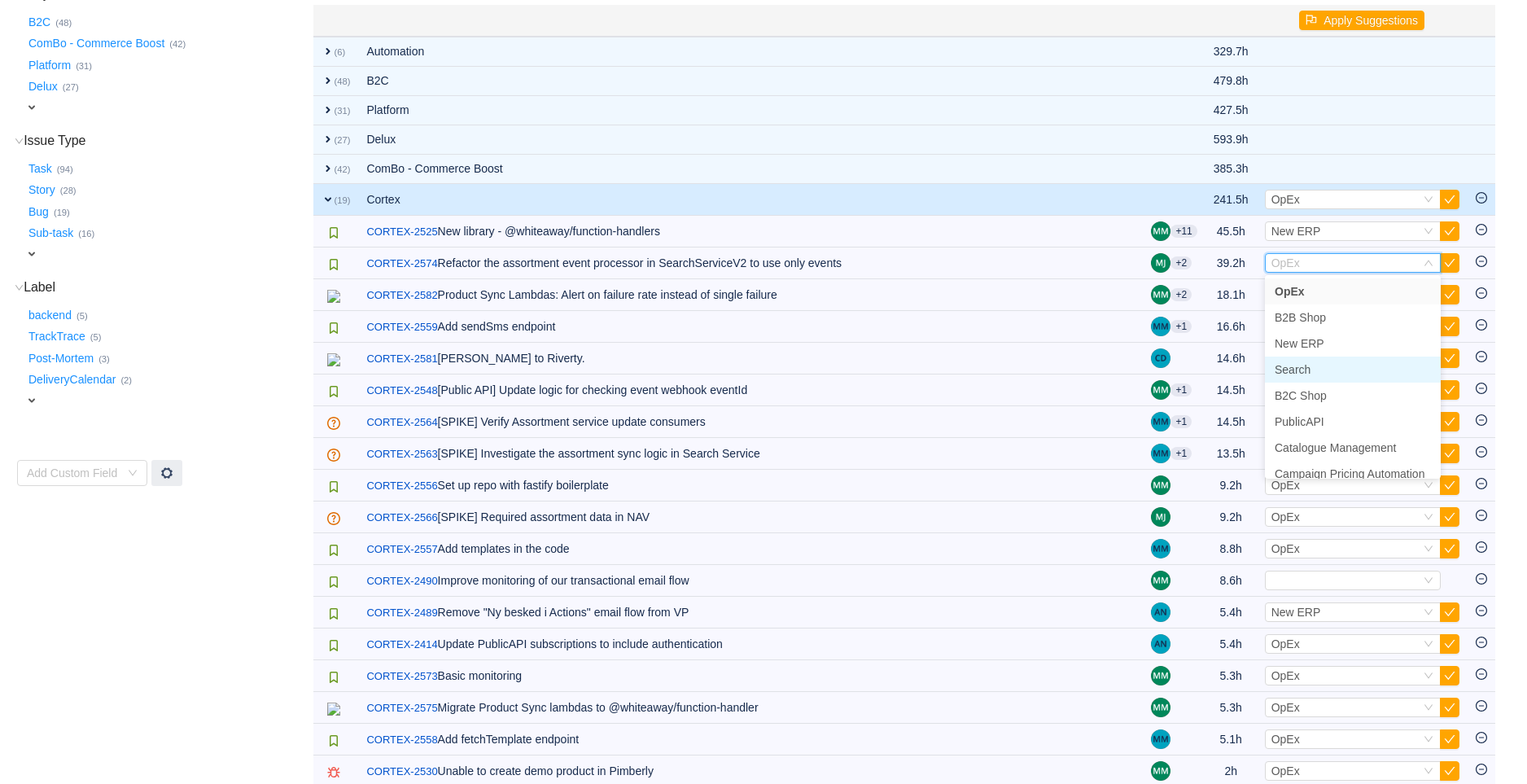
click at [1300, 363] on span "Search" at bounding box center [1293, 369] width 36 height 13
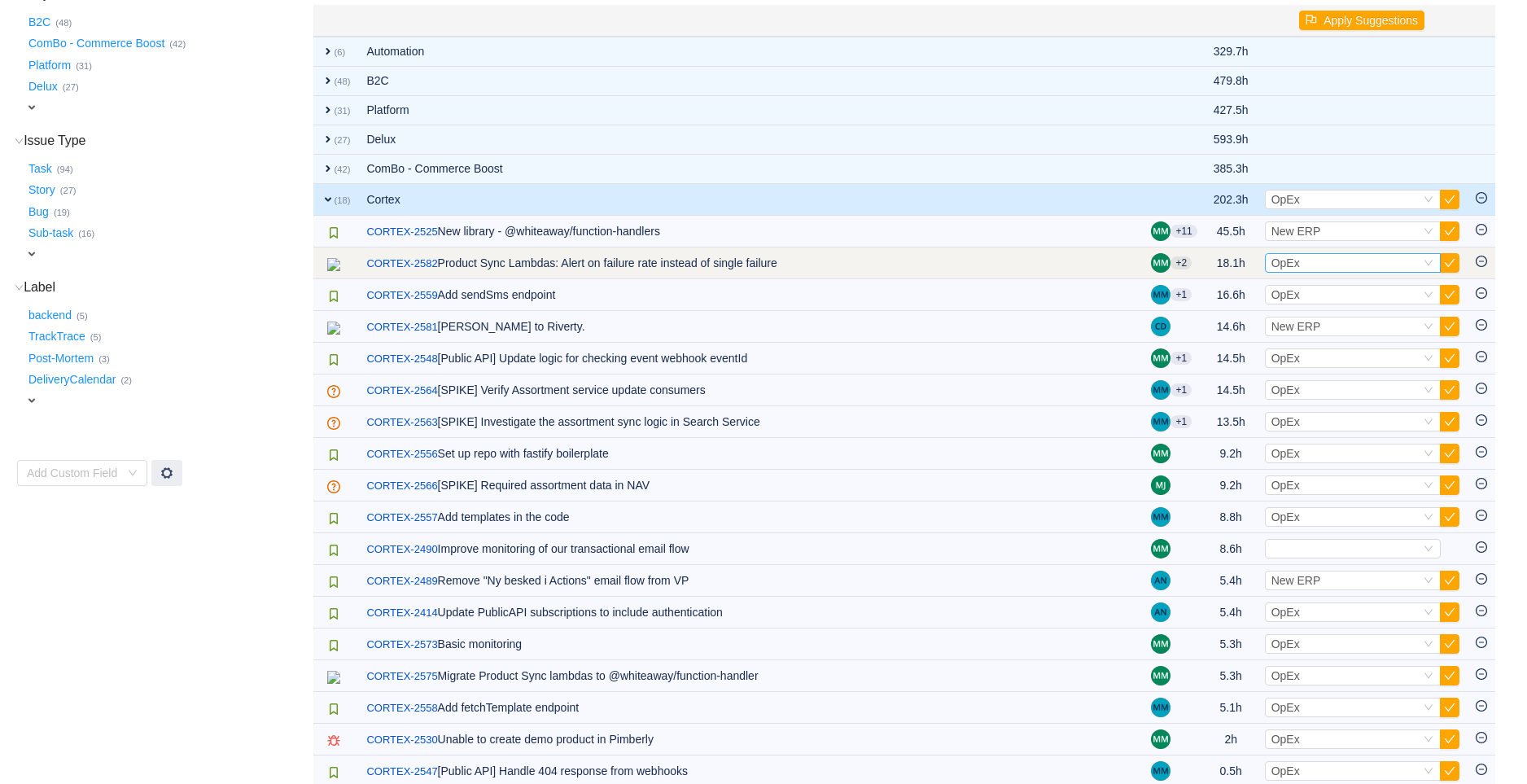
click at [1304, 255] on div "Select OpEx" at bounding box center [1346, 263] width 149 height 18
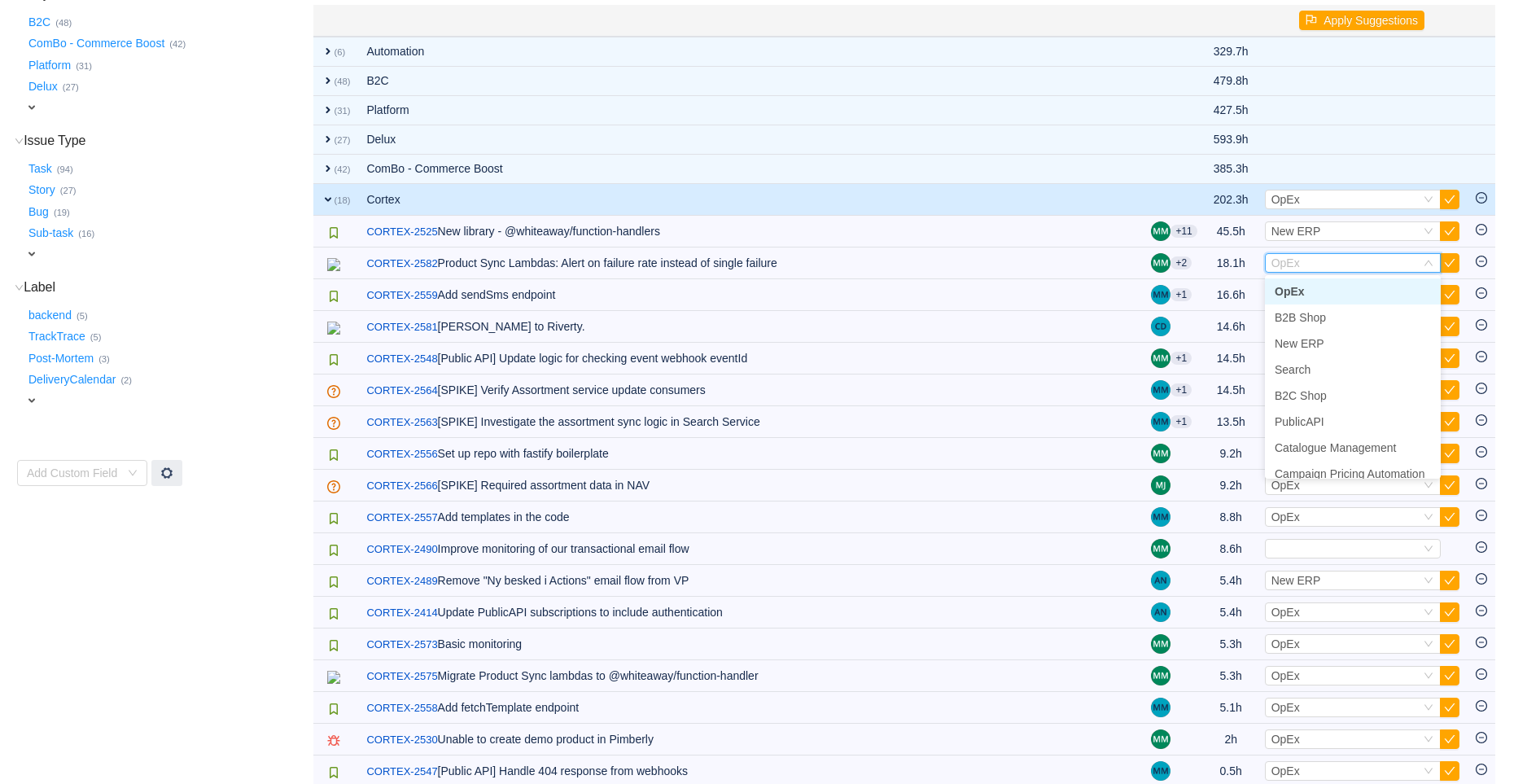
click at [1297, 287] on span "OpEx" at bounding box center [1290, 291] width 30 height 13
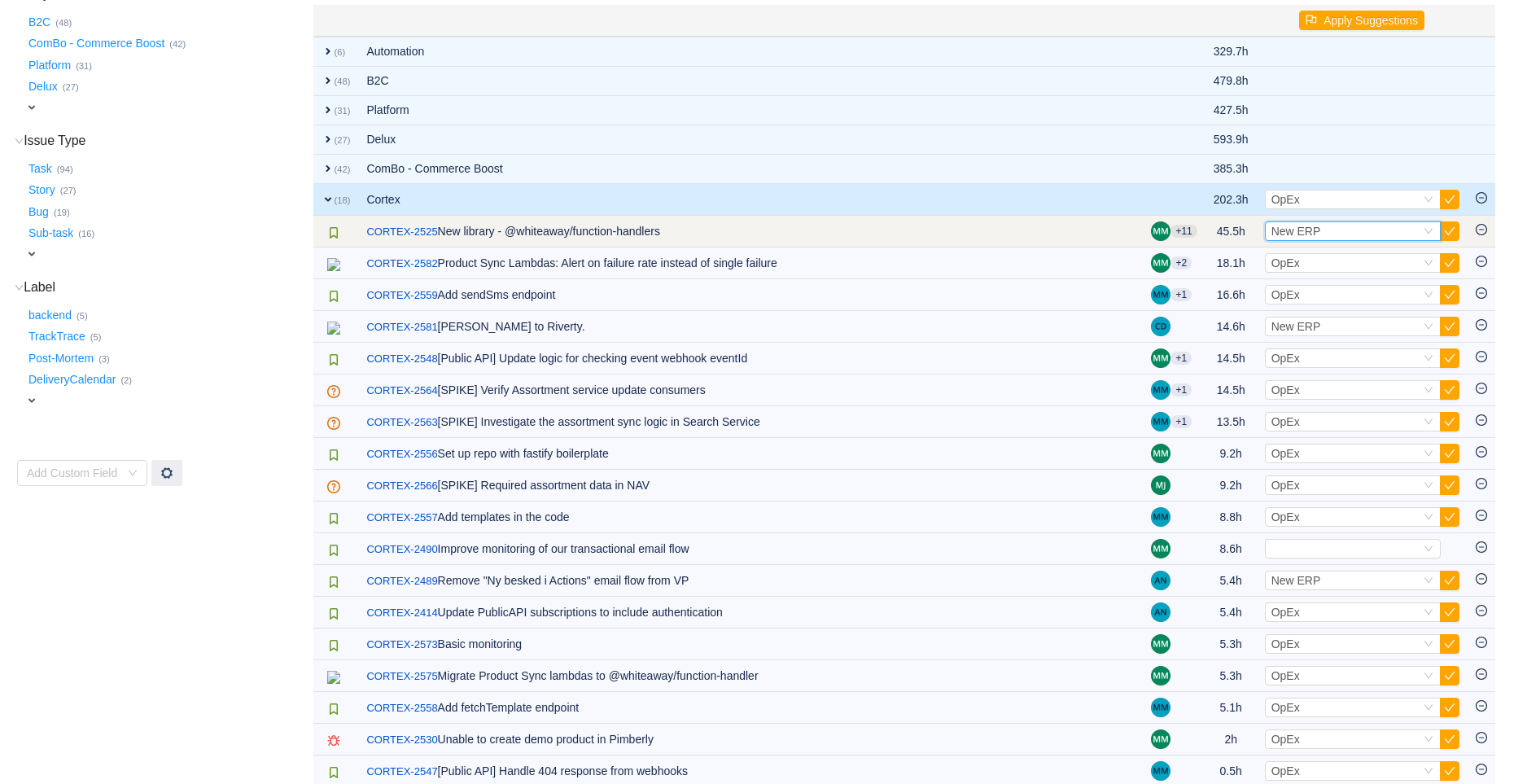
click at [1308, 227] on span "New ERP" at bounding box center [1297, 230] width 50 height 13
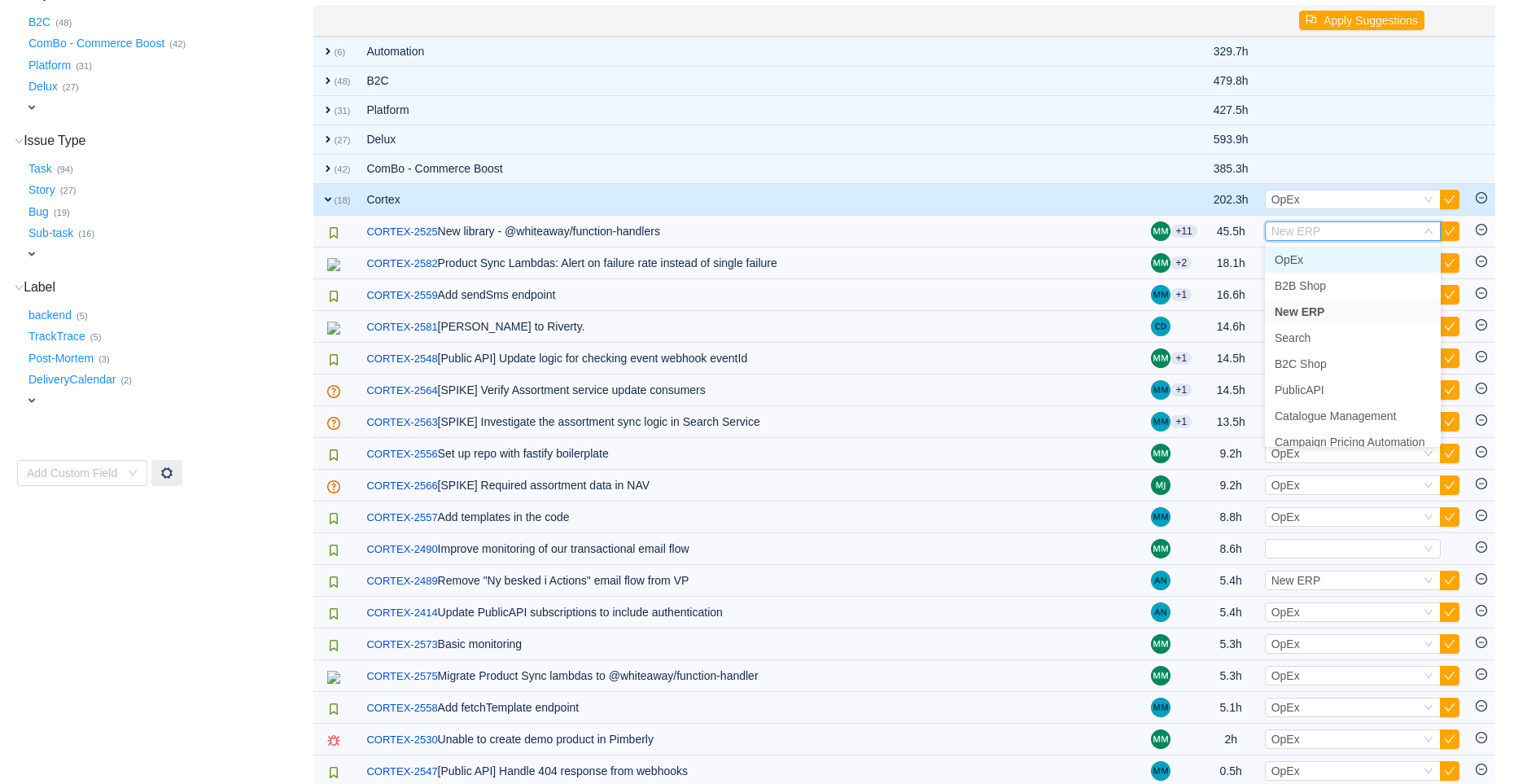
click at [1300, 256] on span "OpEx" at bounding box center [1289, 259] width 28 height 13
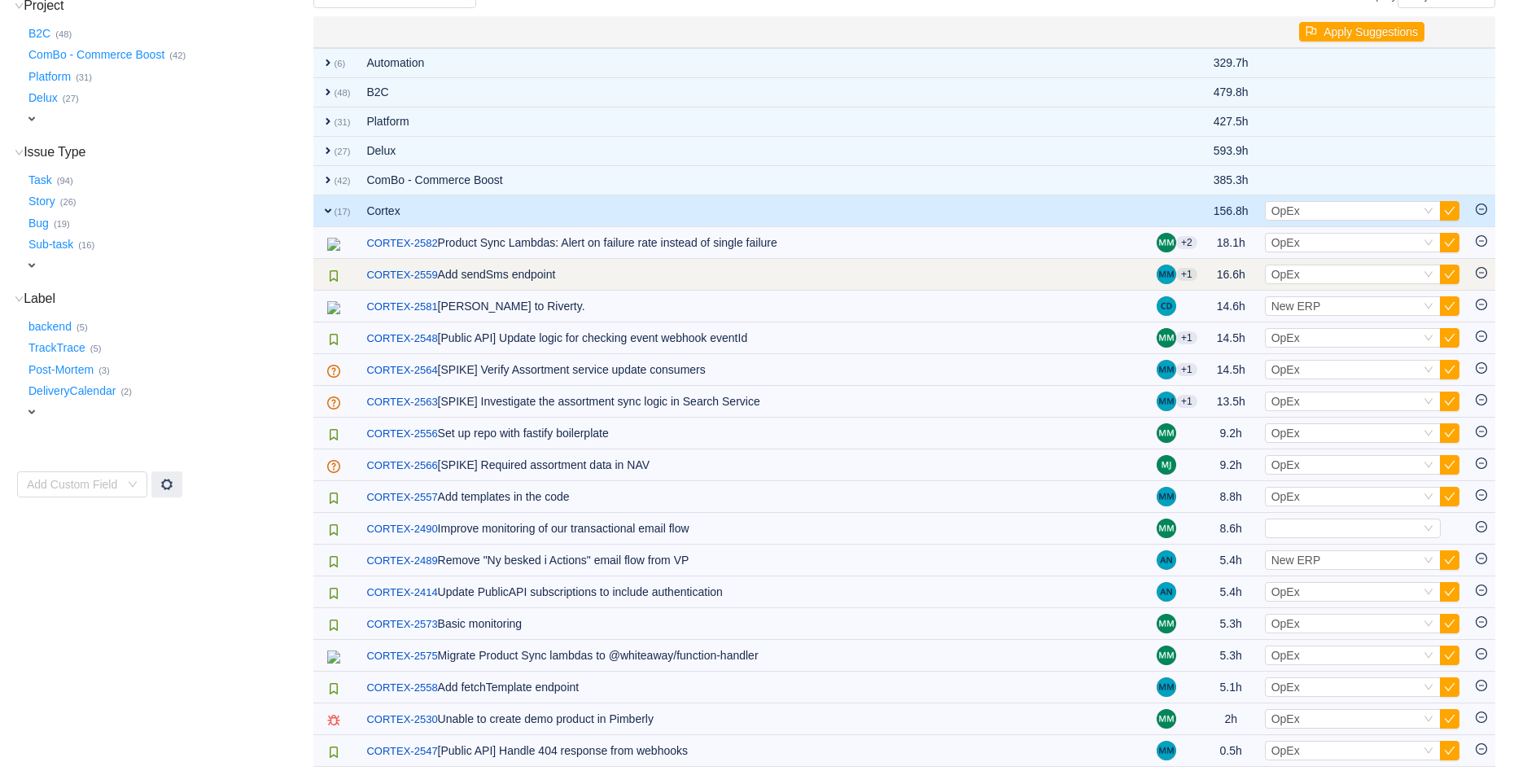
scroll to position [260, 0]
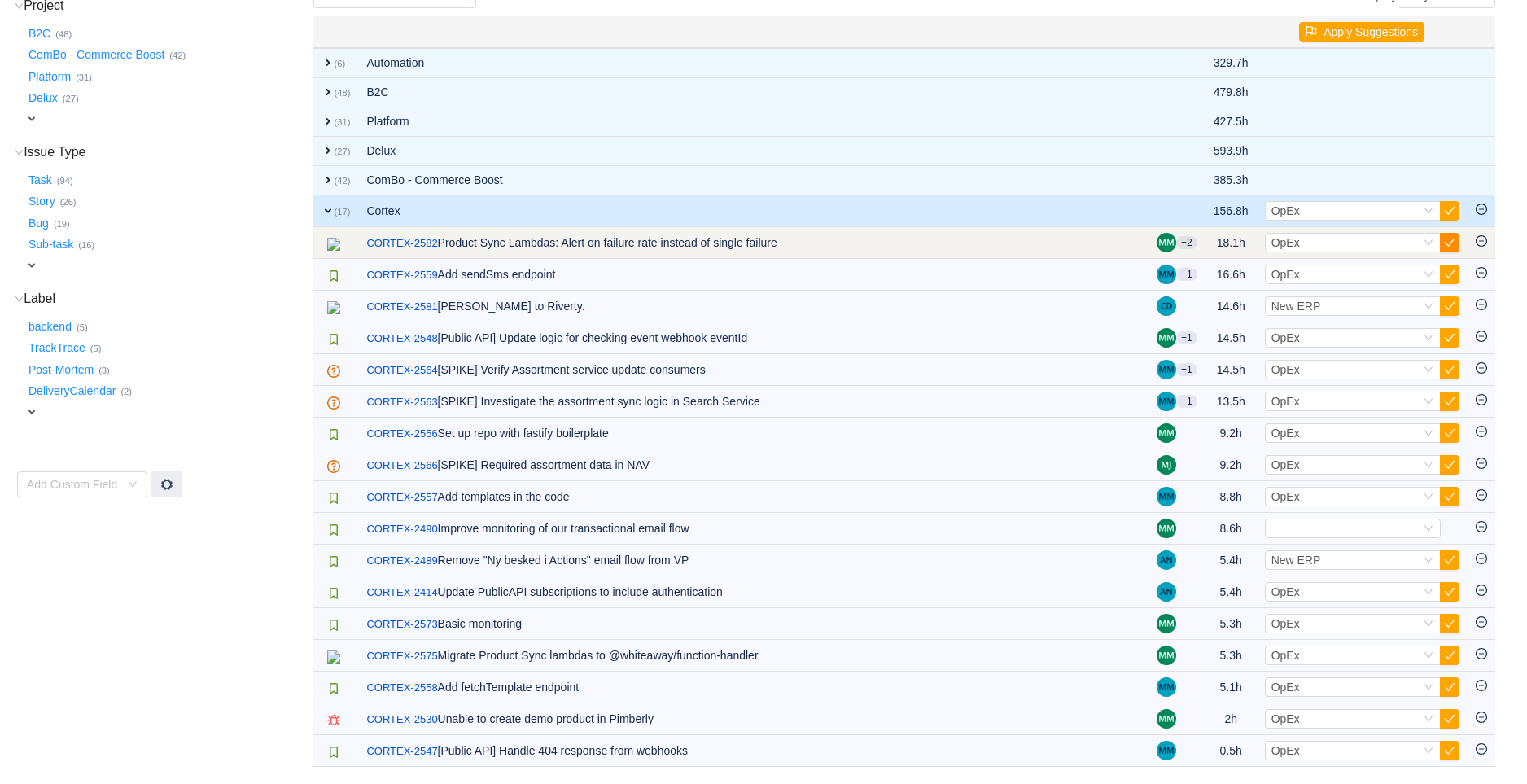
click at [1452, 234] on button "button" at bounding box center [1449, 242] width 20 height 20
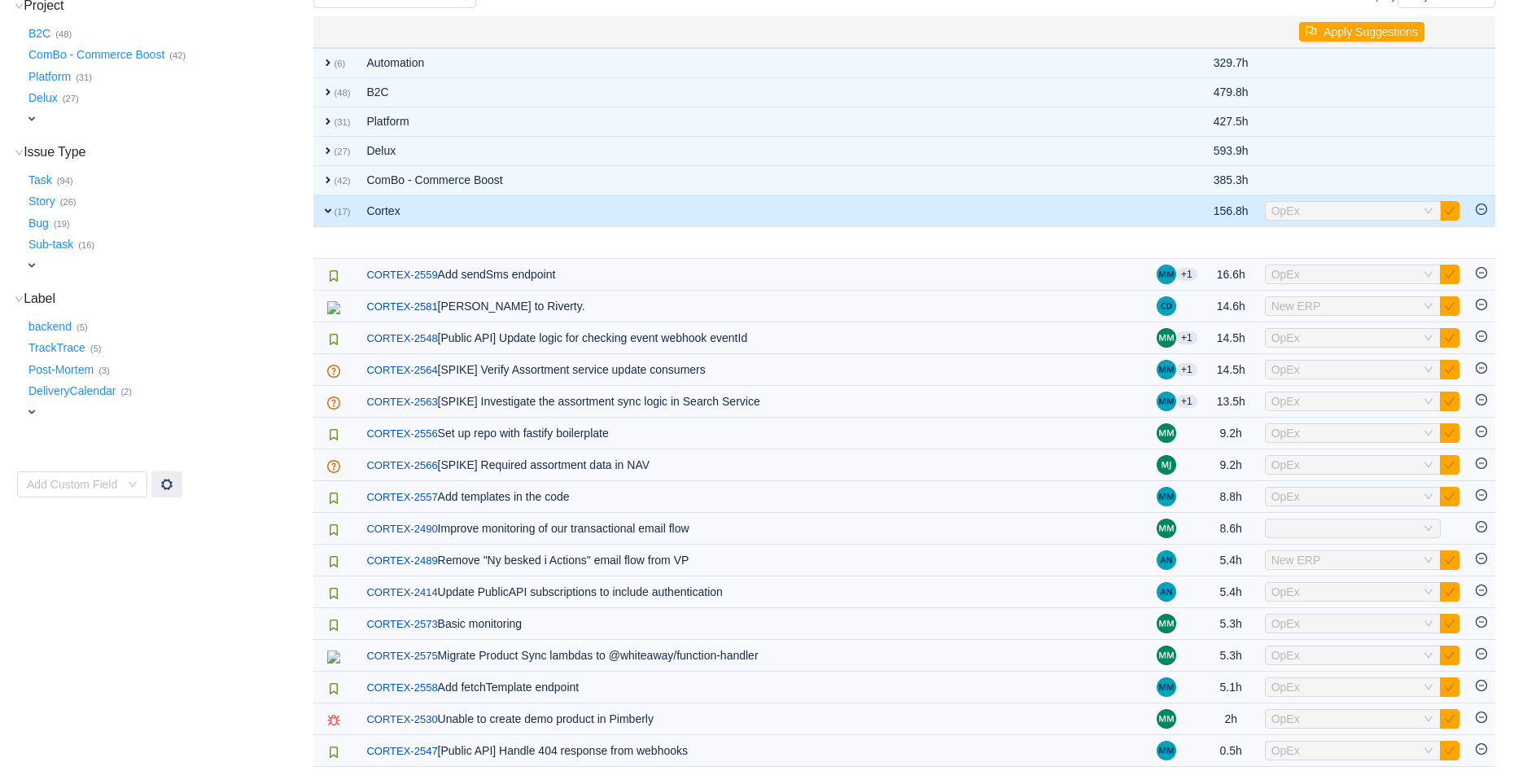
scroll to position [229, 0]
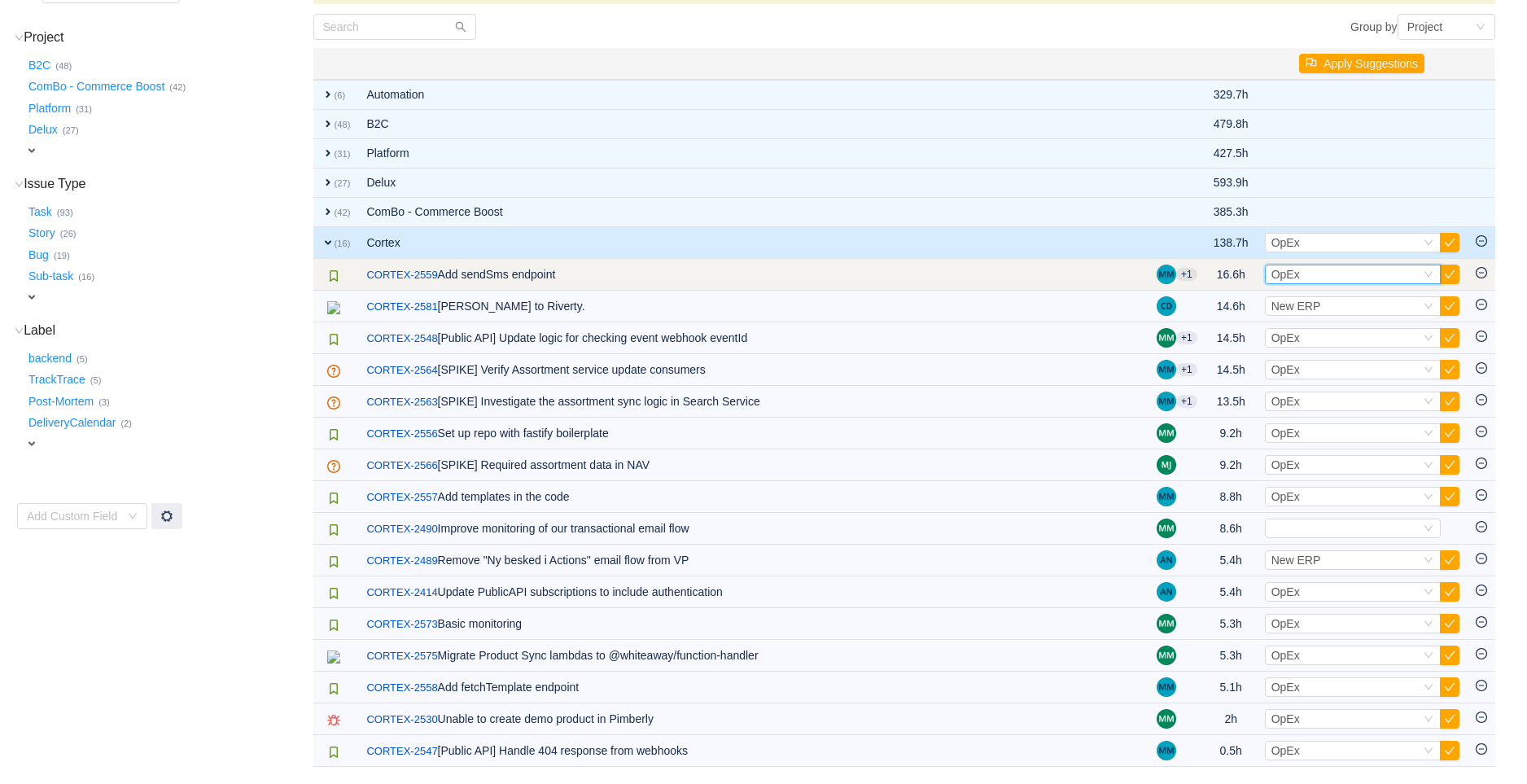
click at [1282, 268] on span "OpEx" at bounding box center [1285, 274] width 28 height 13
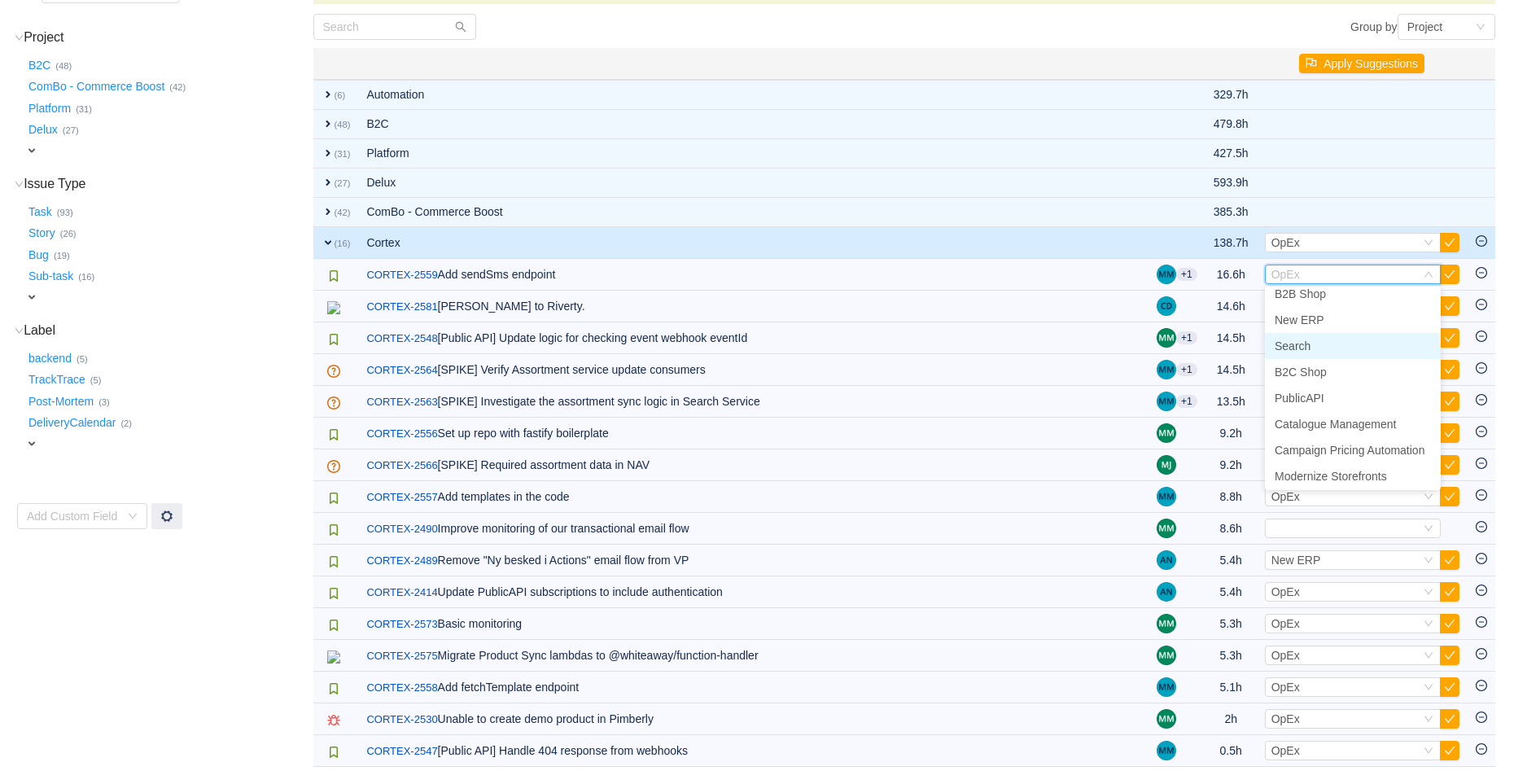
scroll to position [62, 0]
click at [1316, 470] on span "New POS" at bounding box center [1300, 473] width 50 height 13
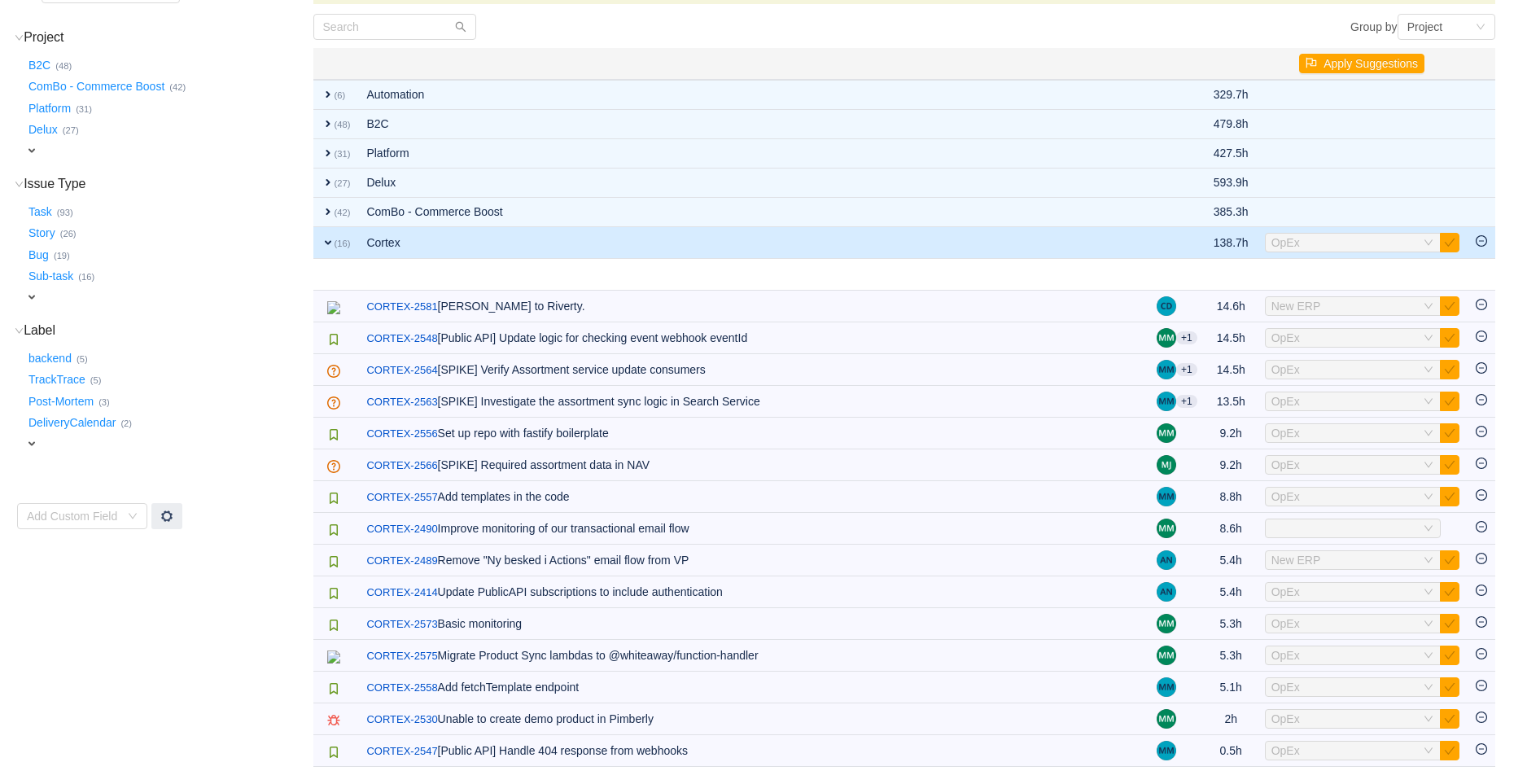
scroll to position [197, 0]
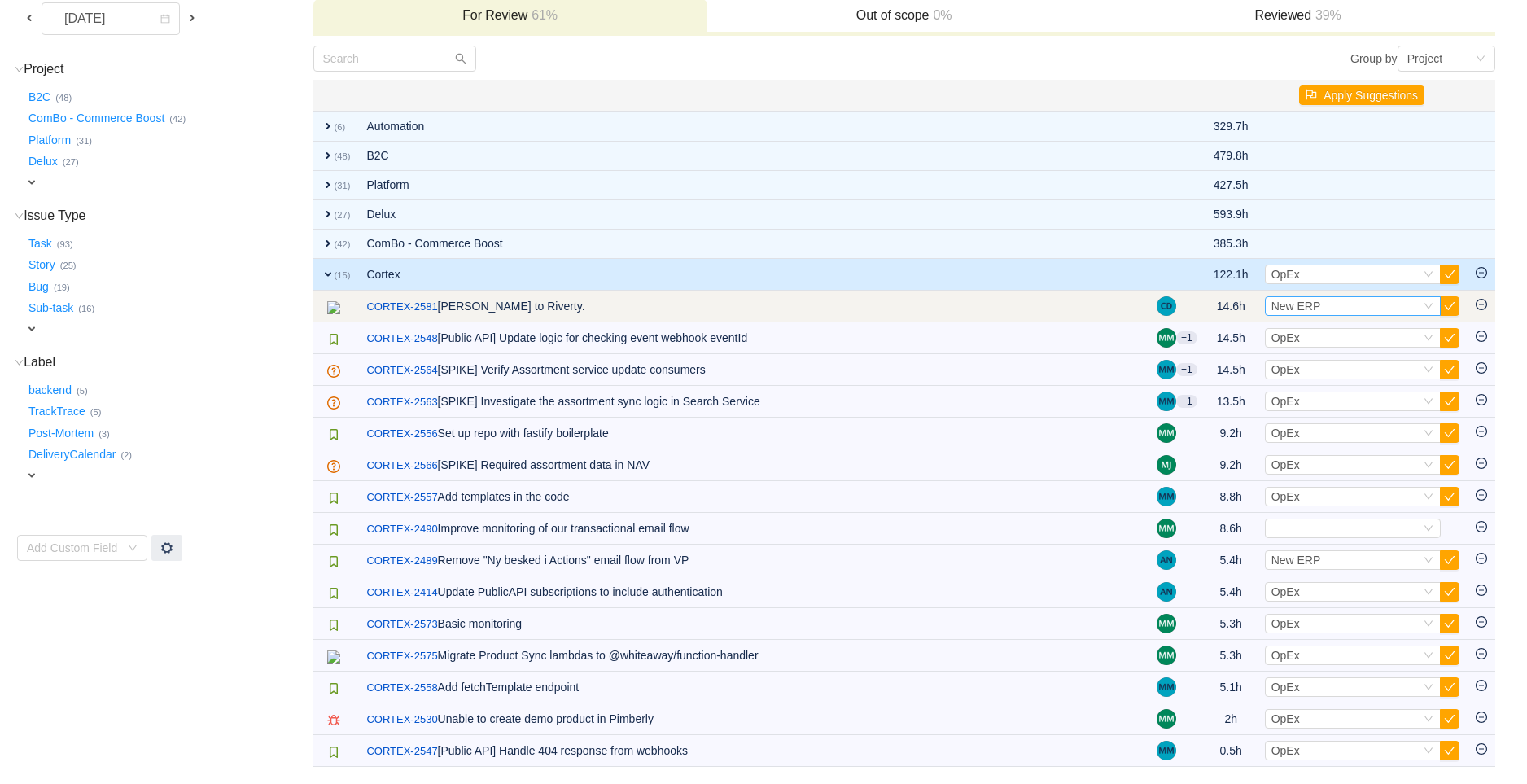
click at [1300, 301] on span "New ERP" at bounding box center [1297, 305] width 50 height 13
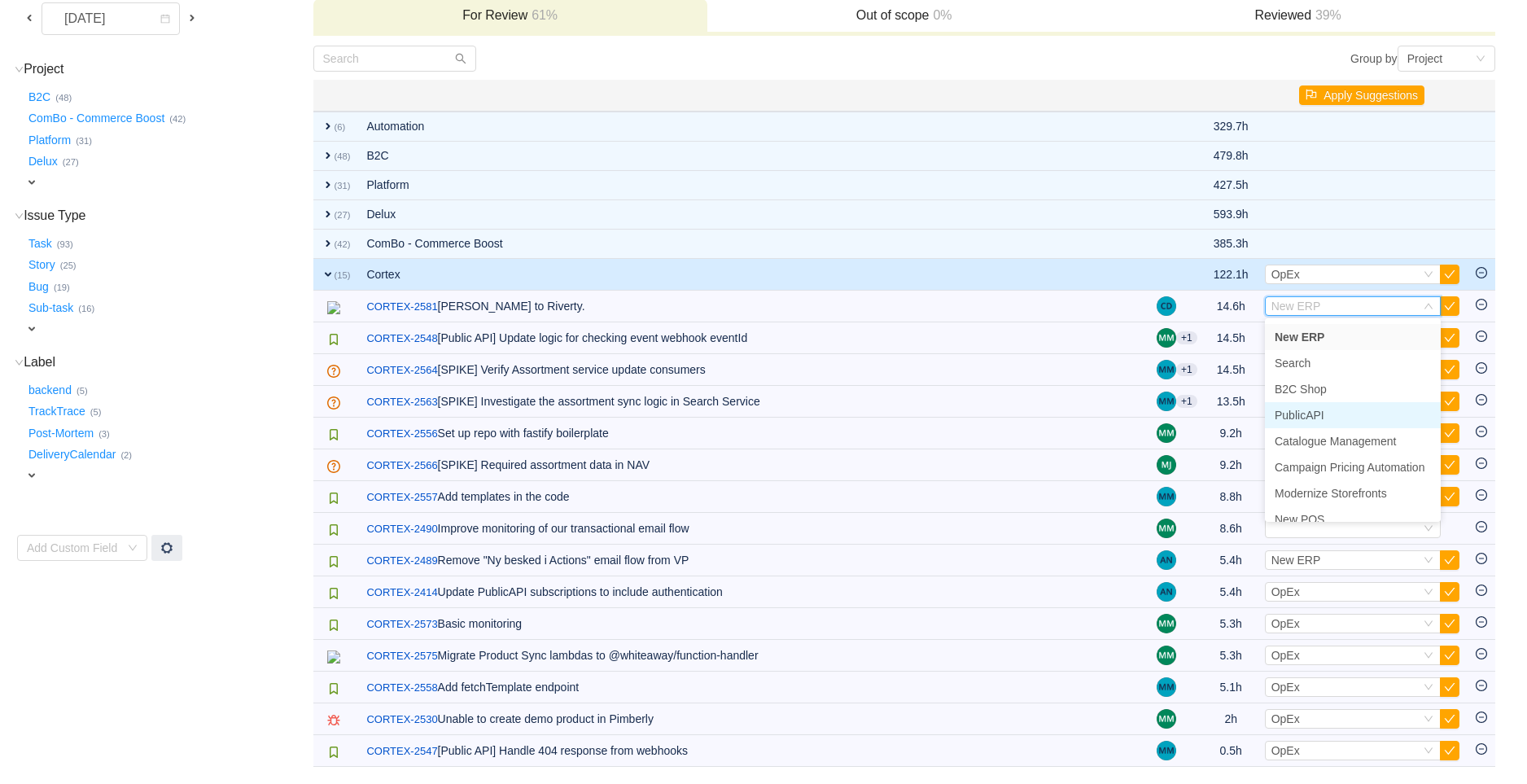
scroll to position [62, 0]
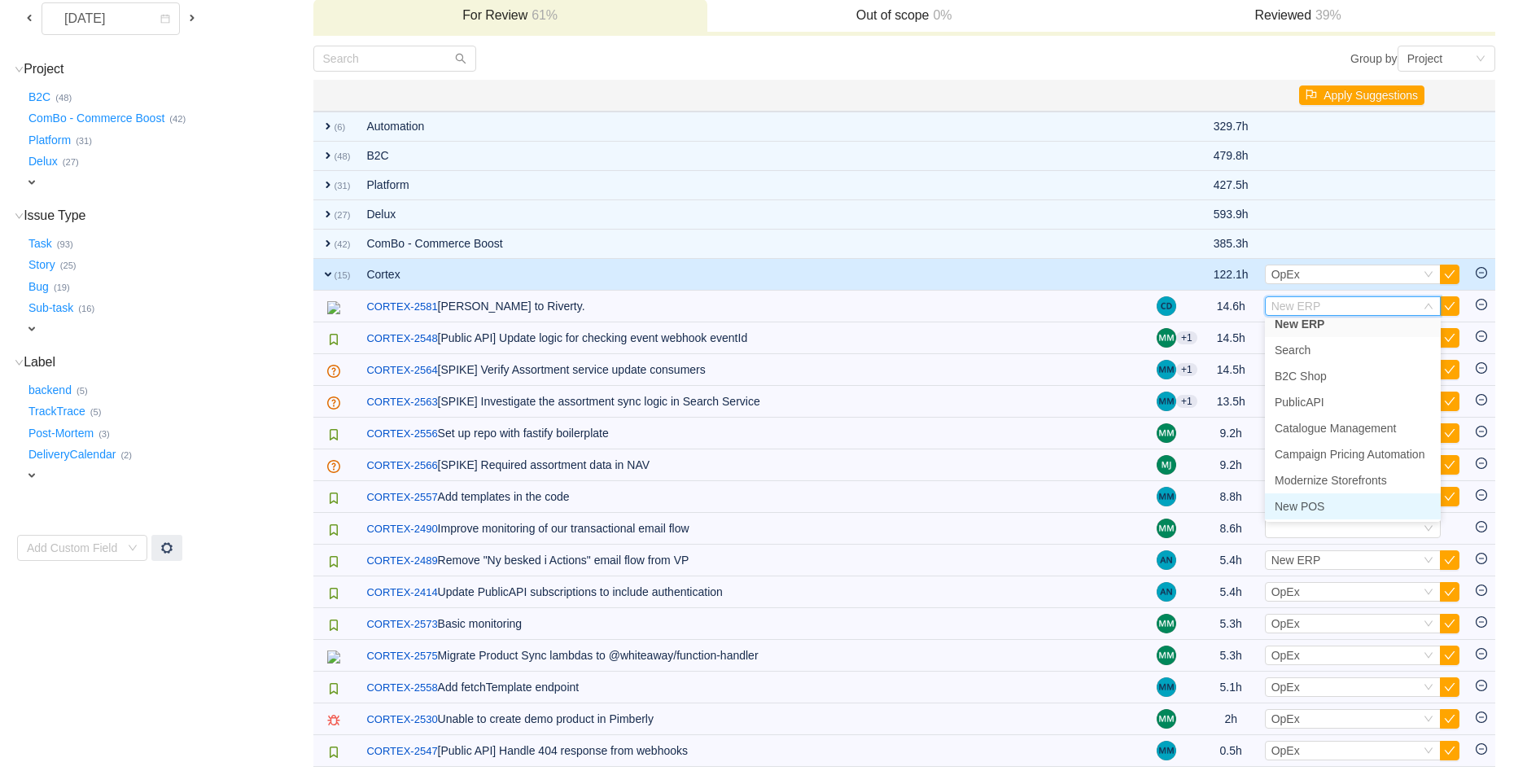
click at [1303, 502] on span "New POS" at bounding box center [1300, 506] width 50 height 13
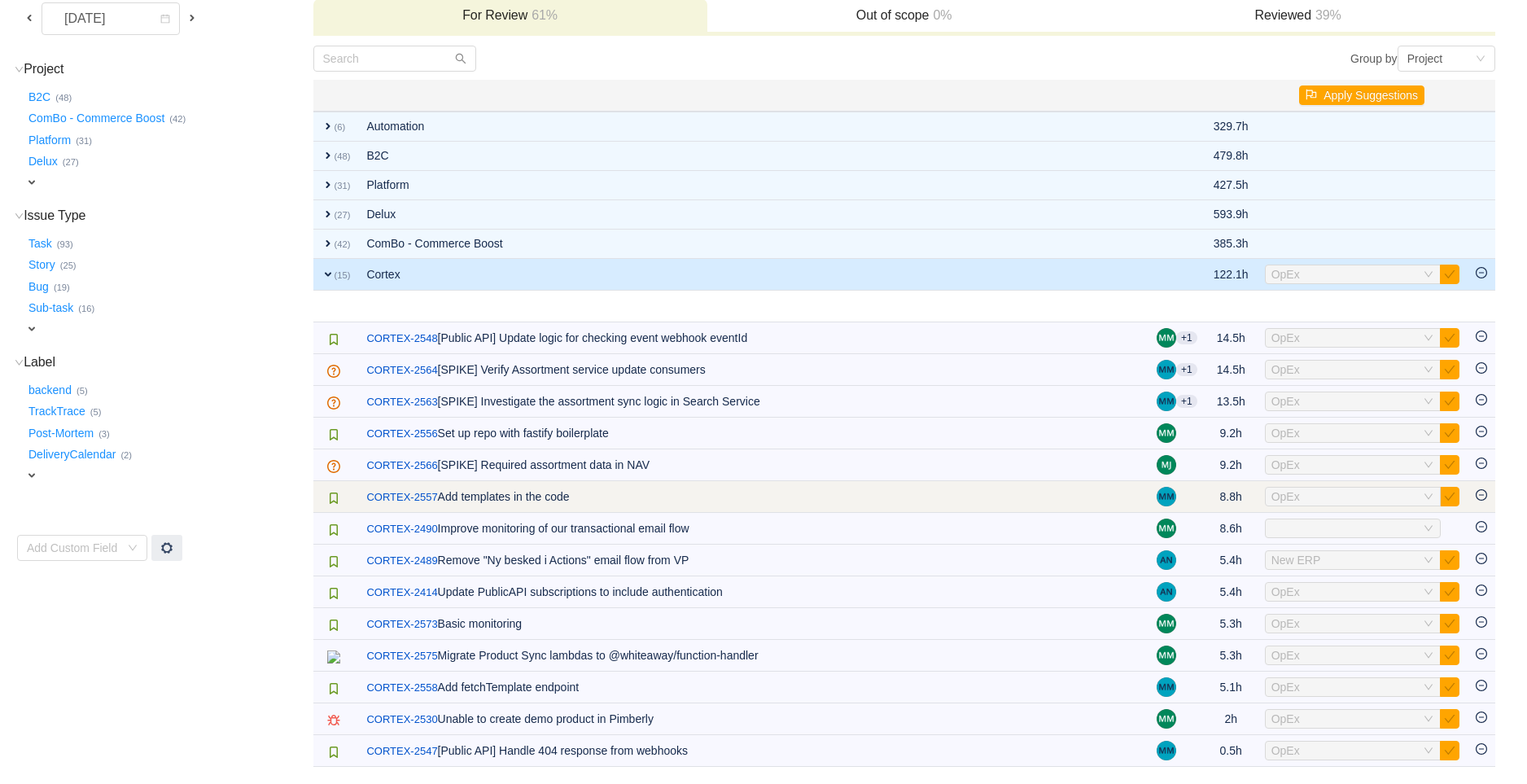
scroll to position [165, 0]
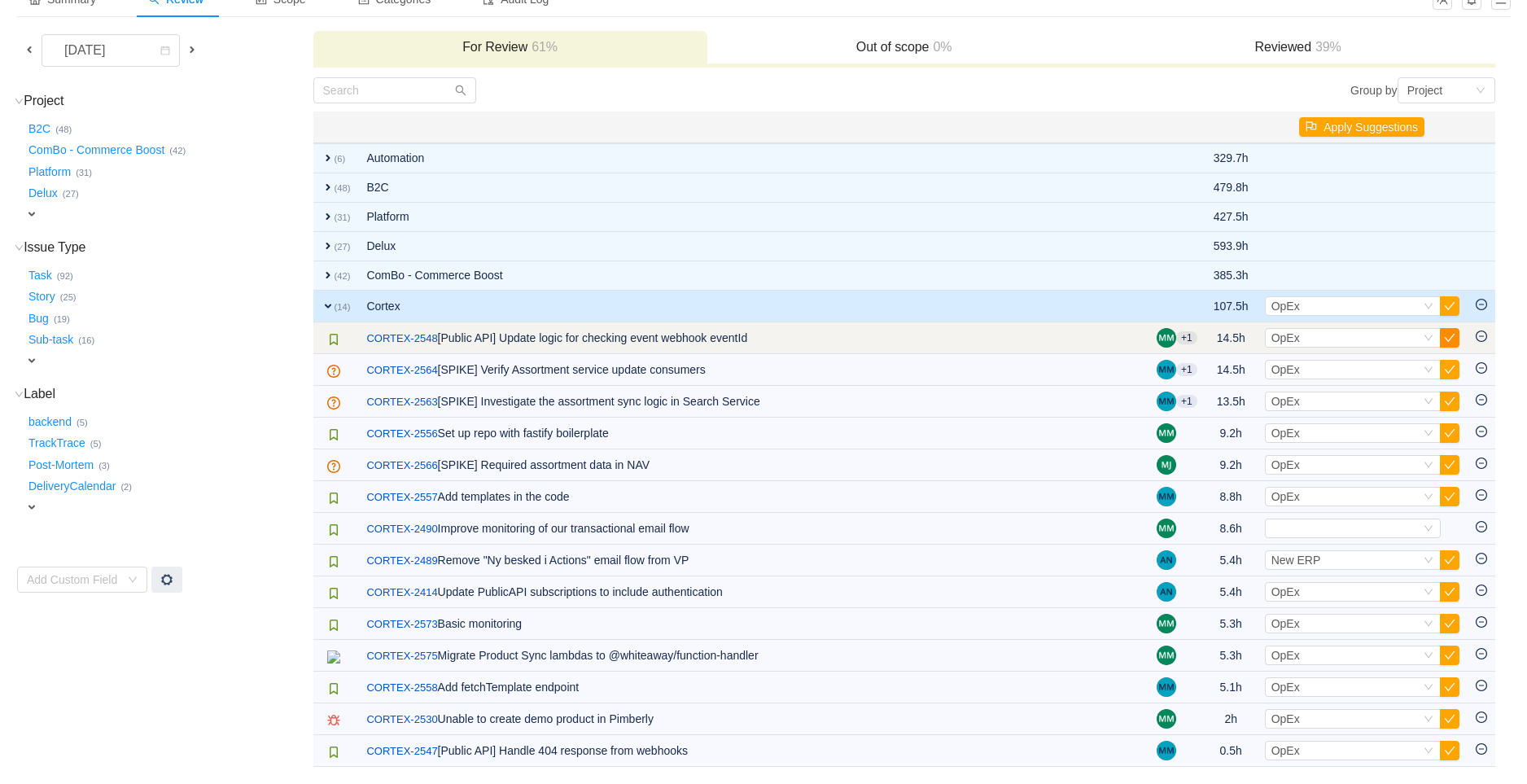
click at [1447, 332] on button "button" at bounding box center [1449, 337] width 20 height 20
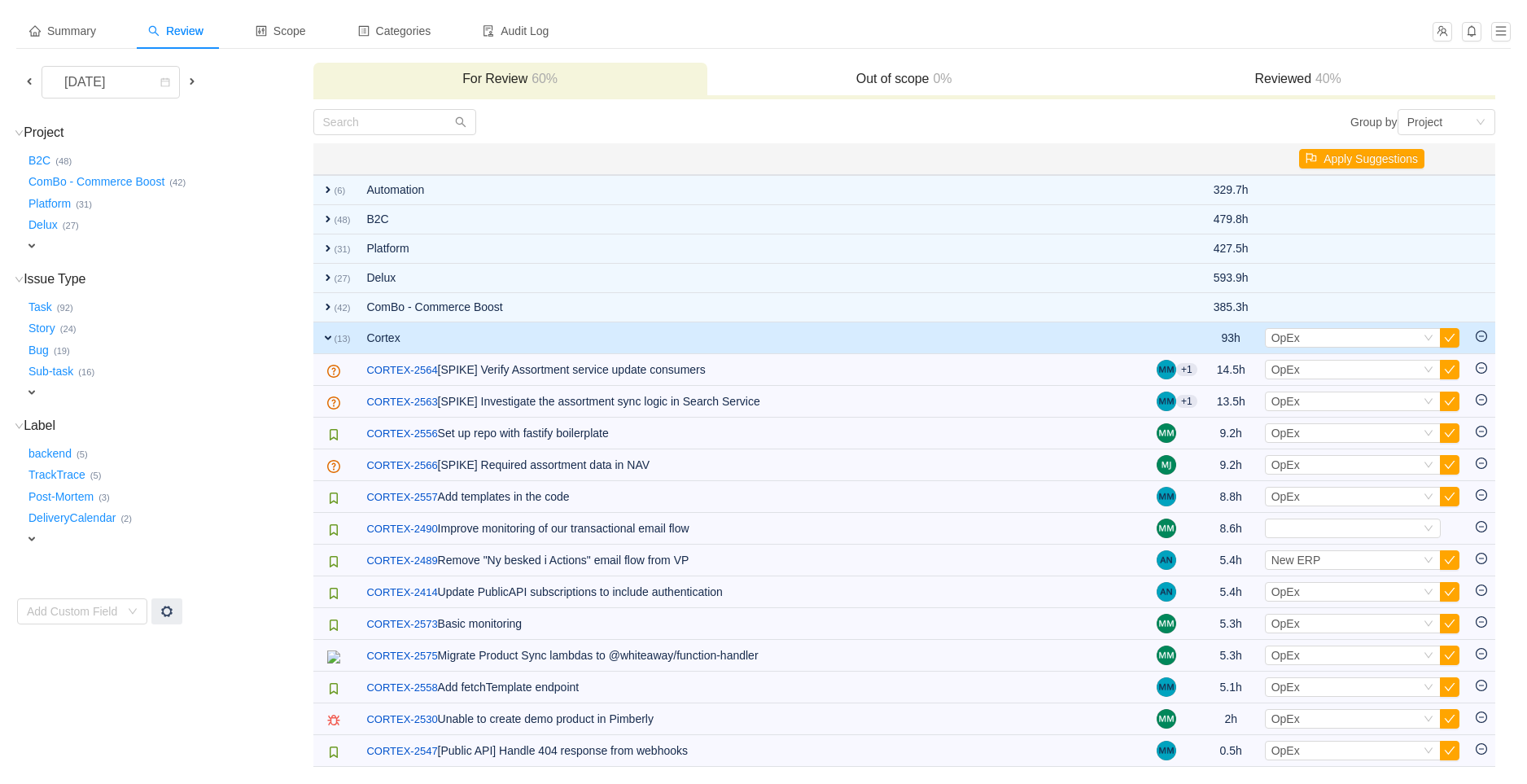
scroll to position [132, 0]
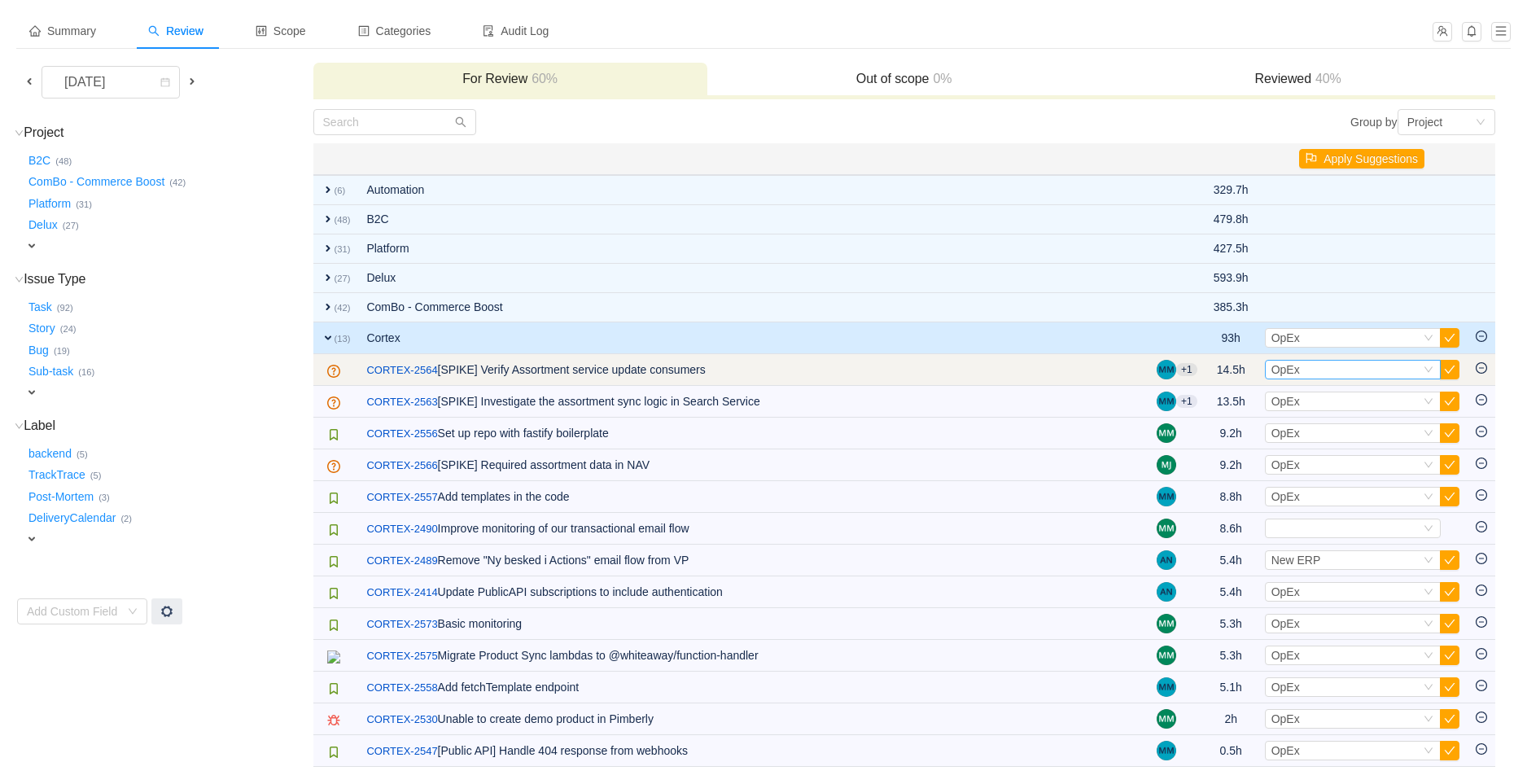
click at [1292, 374] on span "OpEx" at bounding box center [1285, 369] width 28 height 13
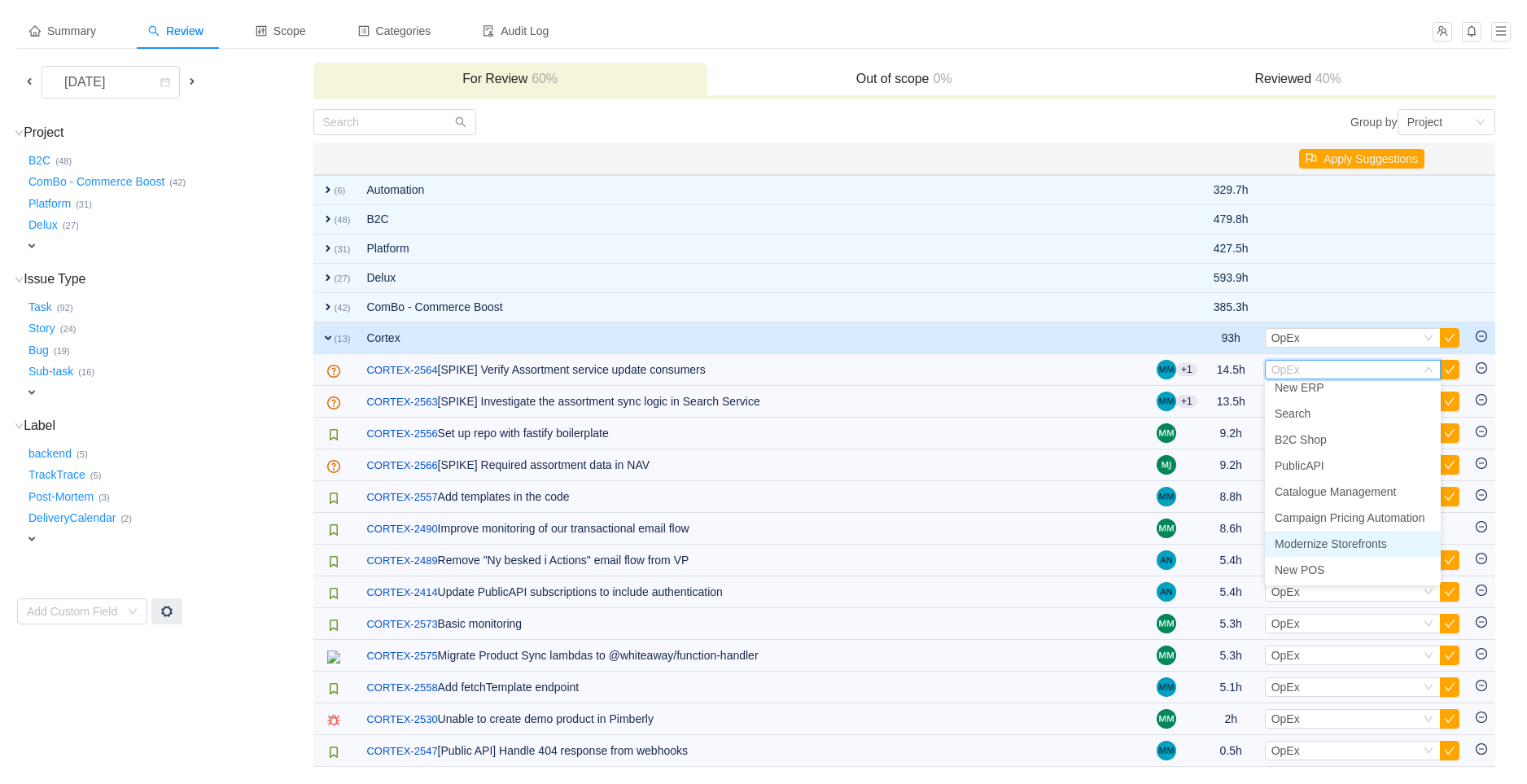
scroll to position [0, 0]
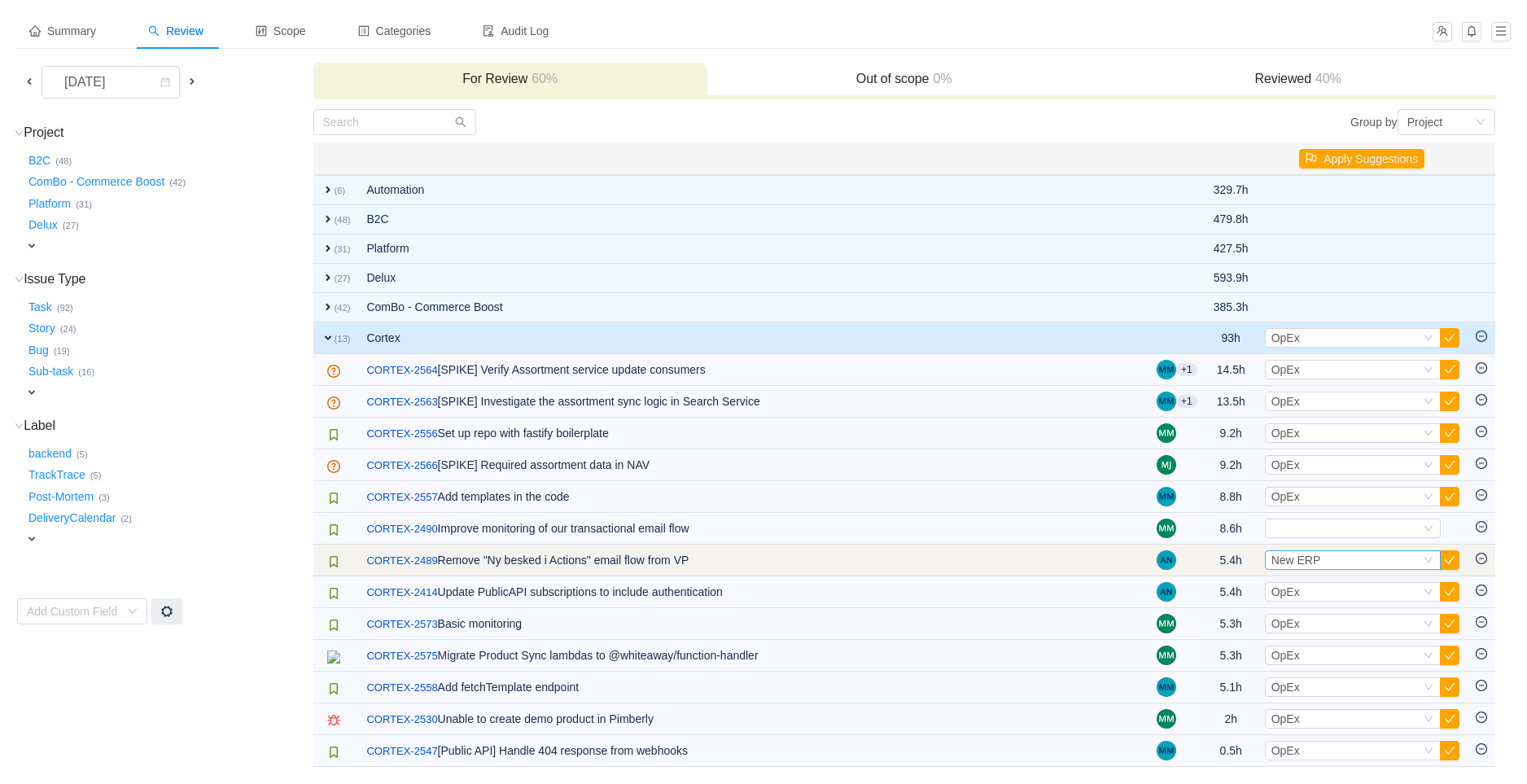
click at [1314, 557] on span "New ERP" at bounding box center [1297, 560] width 50 height 13
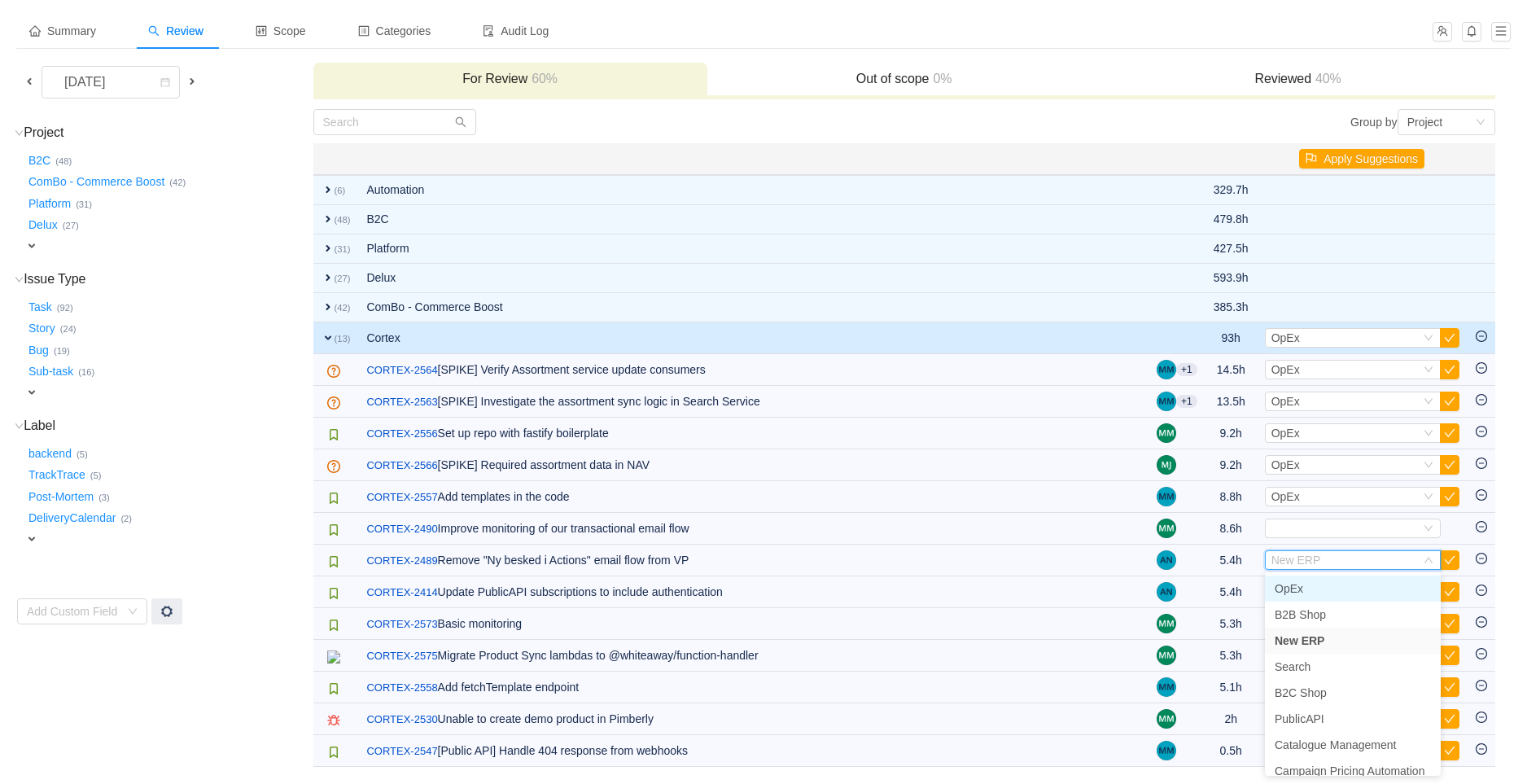
click at [1299, 586] on span "OpEx" at bounding box center [1289, 588] width 28 height 13
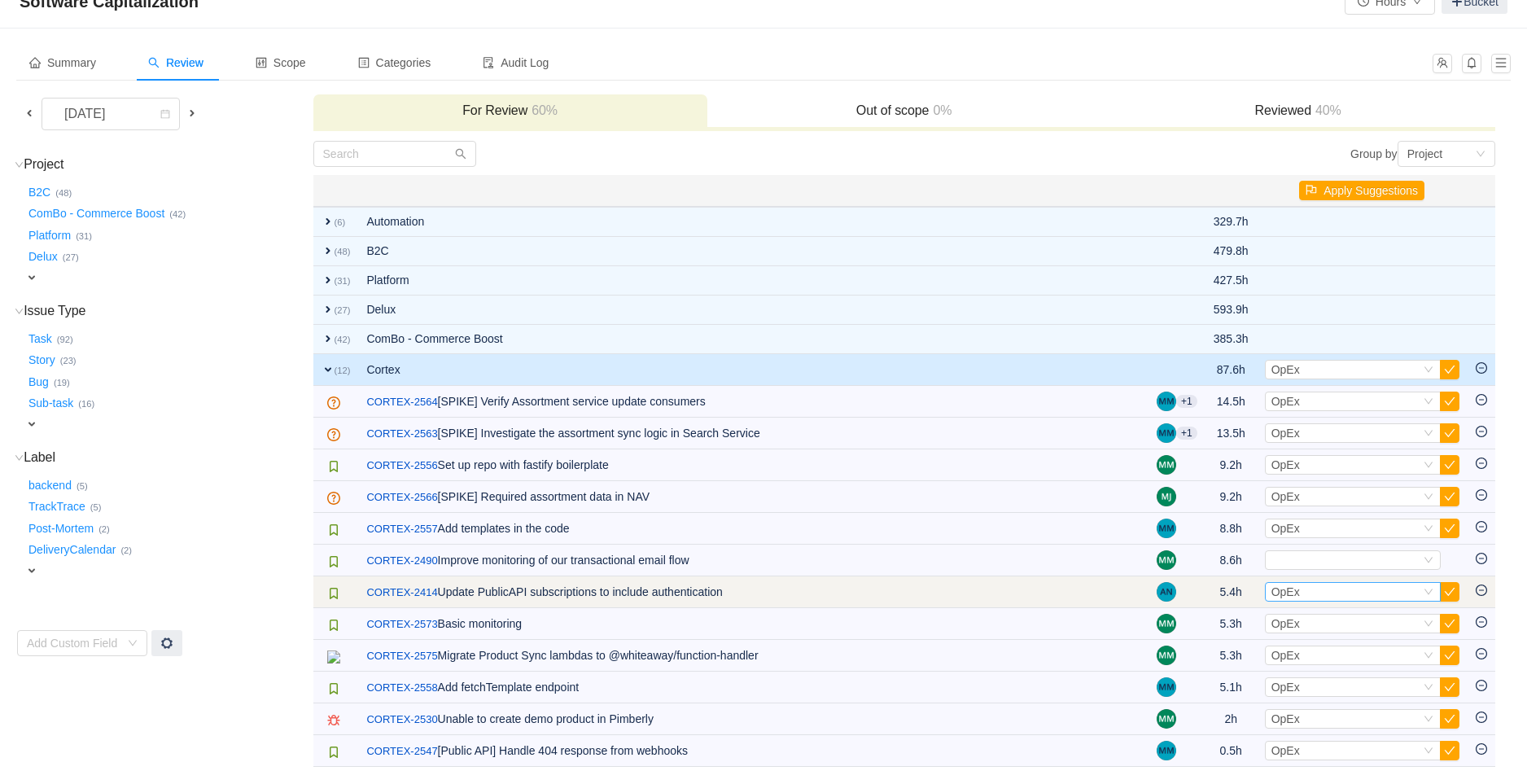
scroll to position [101, 0]
click at [1450, 591] on button "button" at bounding box center [1449, 591] width 20 height 20
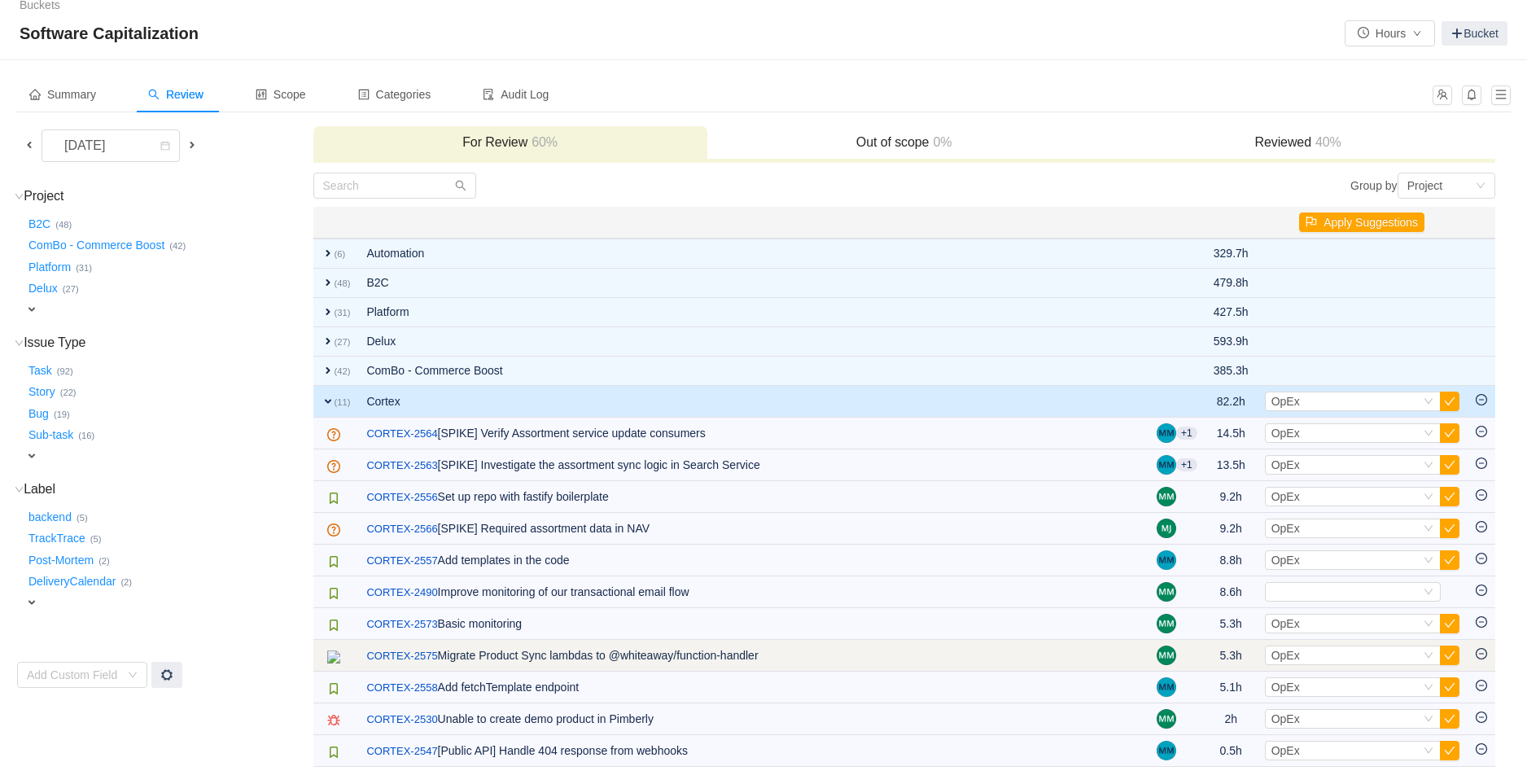
scroll to position [69, 0]
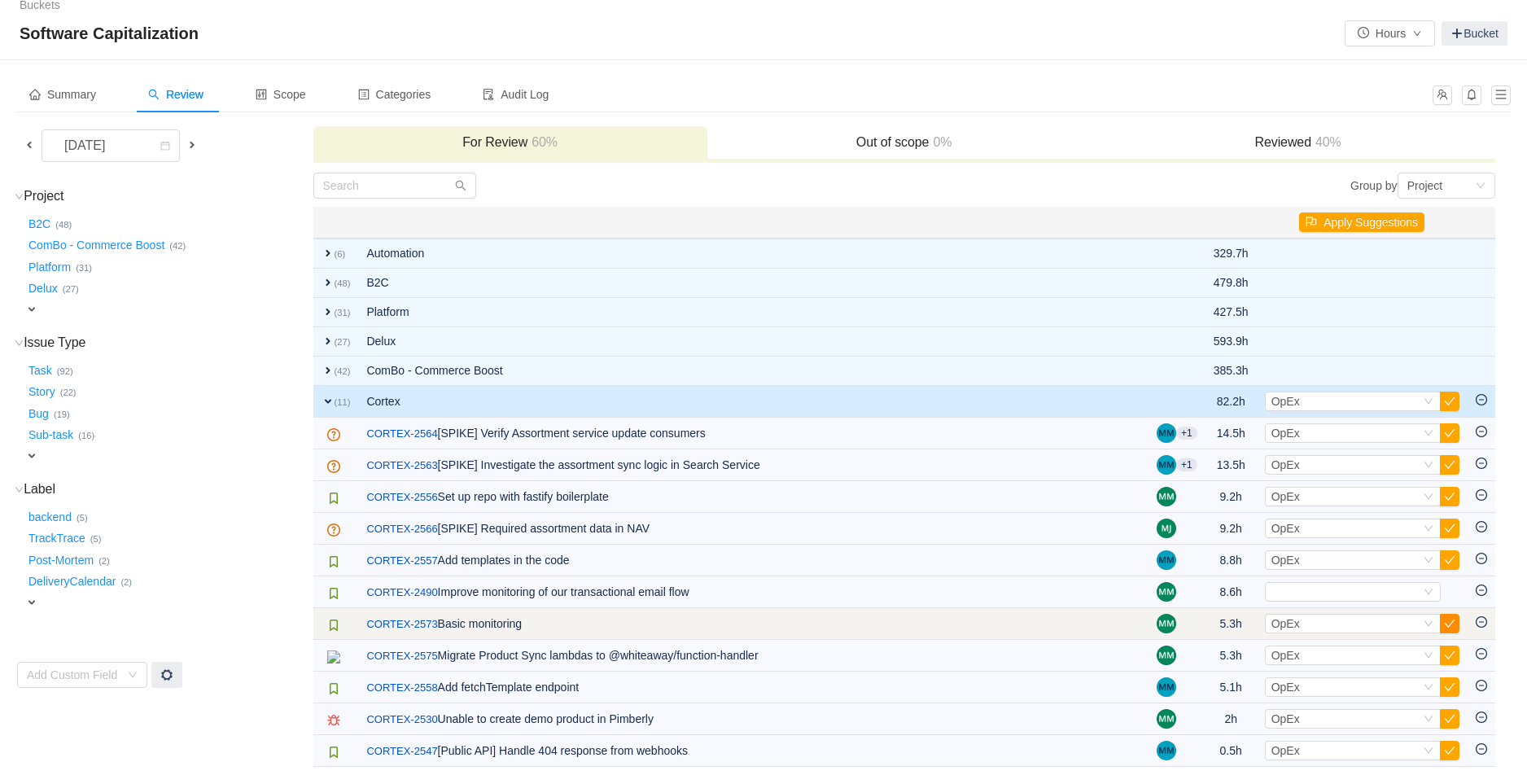
click at [1453, 628] on button "button" at bounding box center [1449, 623] width 20 height 20
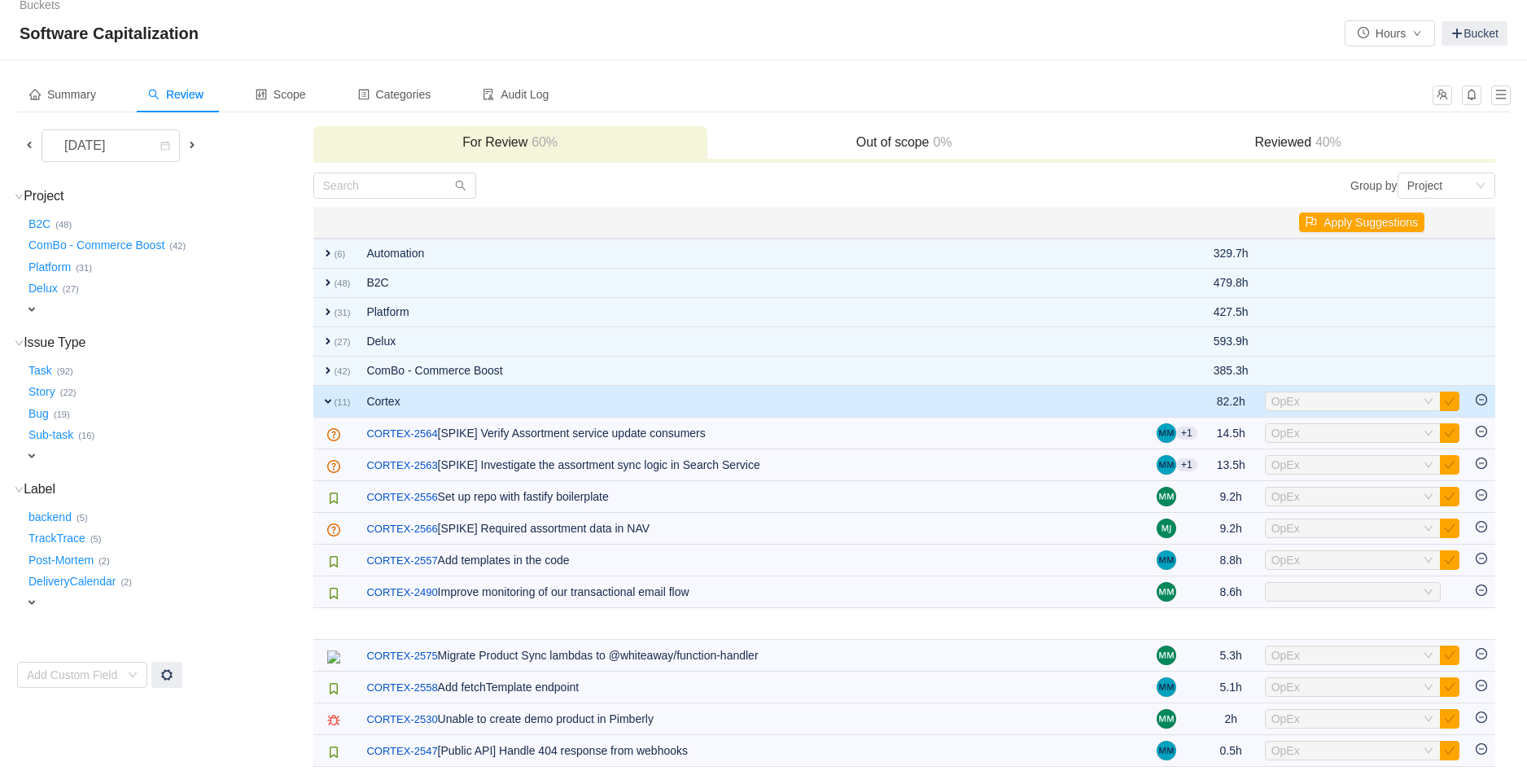
scroll to position [37, 0]
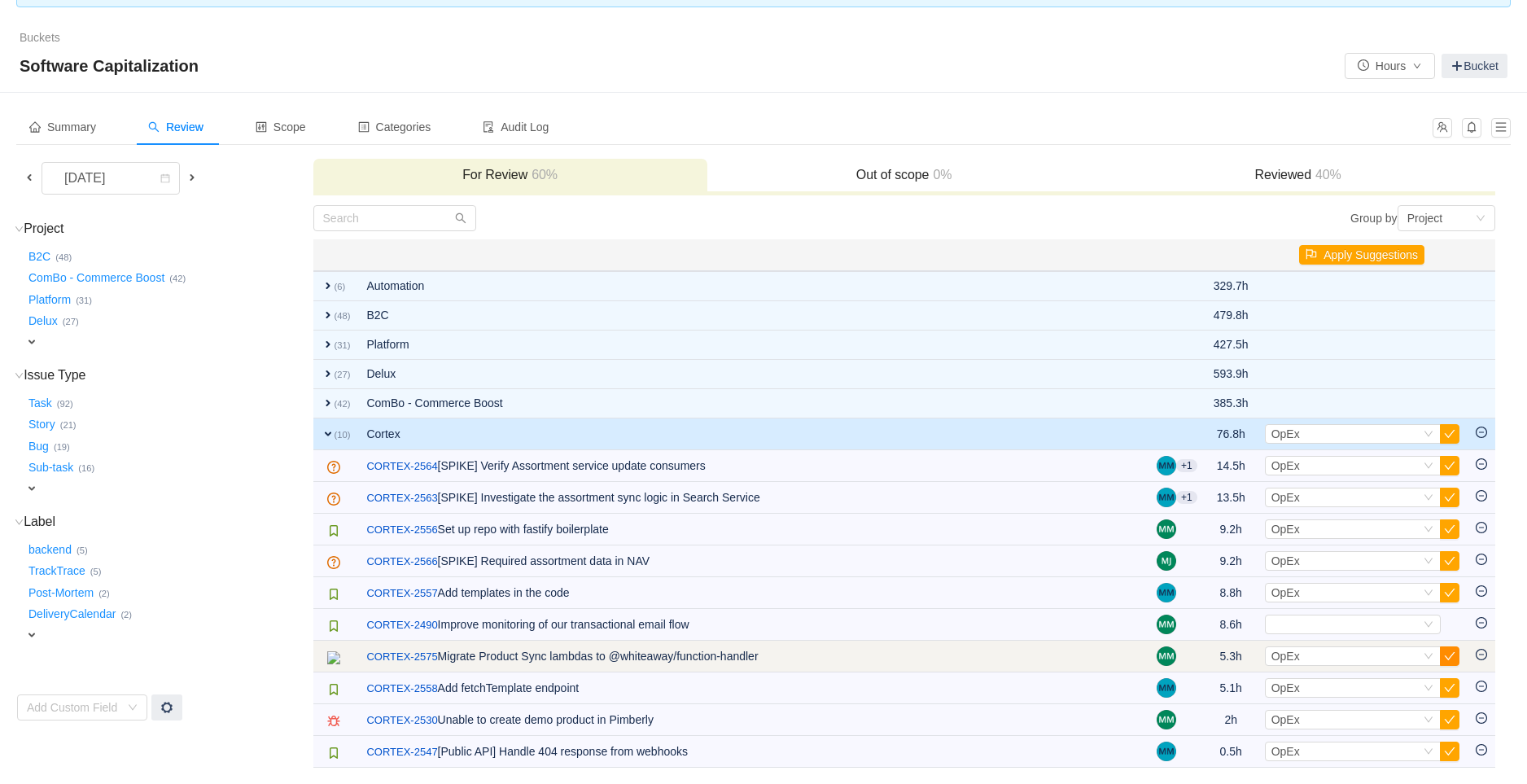
click at [1444, 659] on button "button" at bounding box center [1449, 655] width 20 height 20
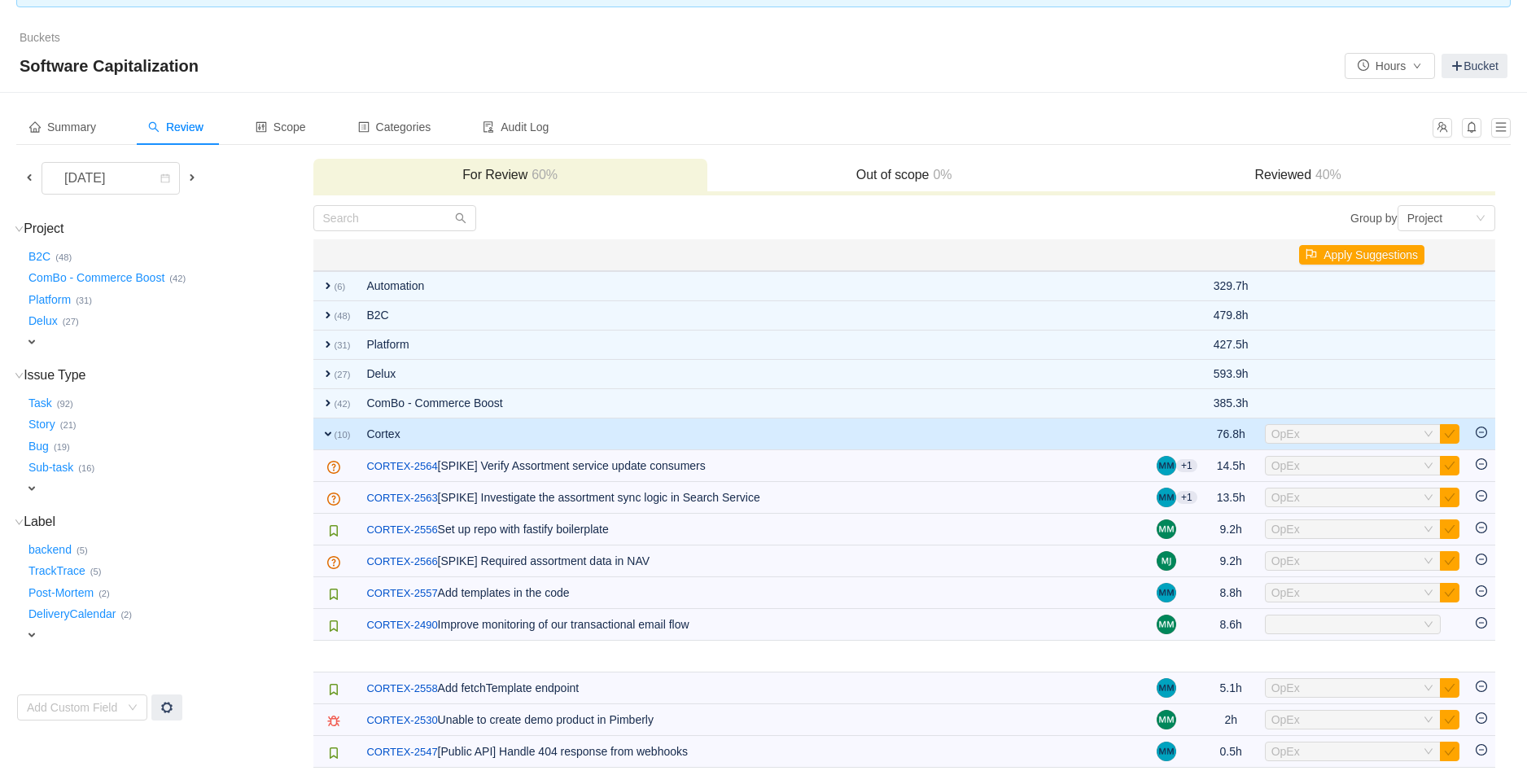
scroll to position [5, 0]
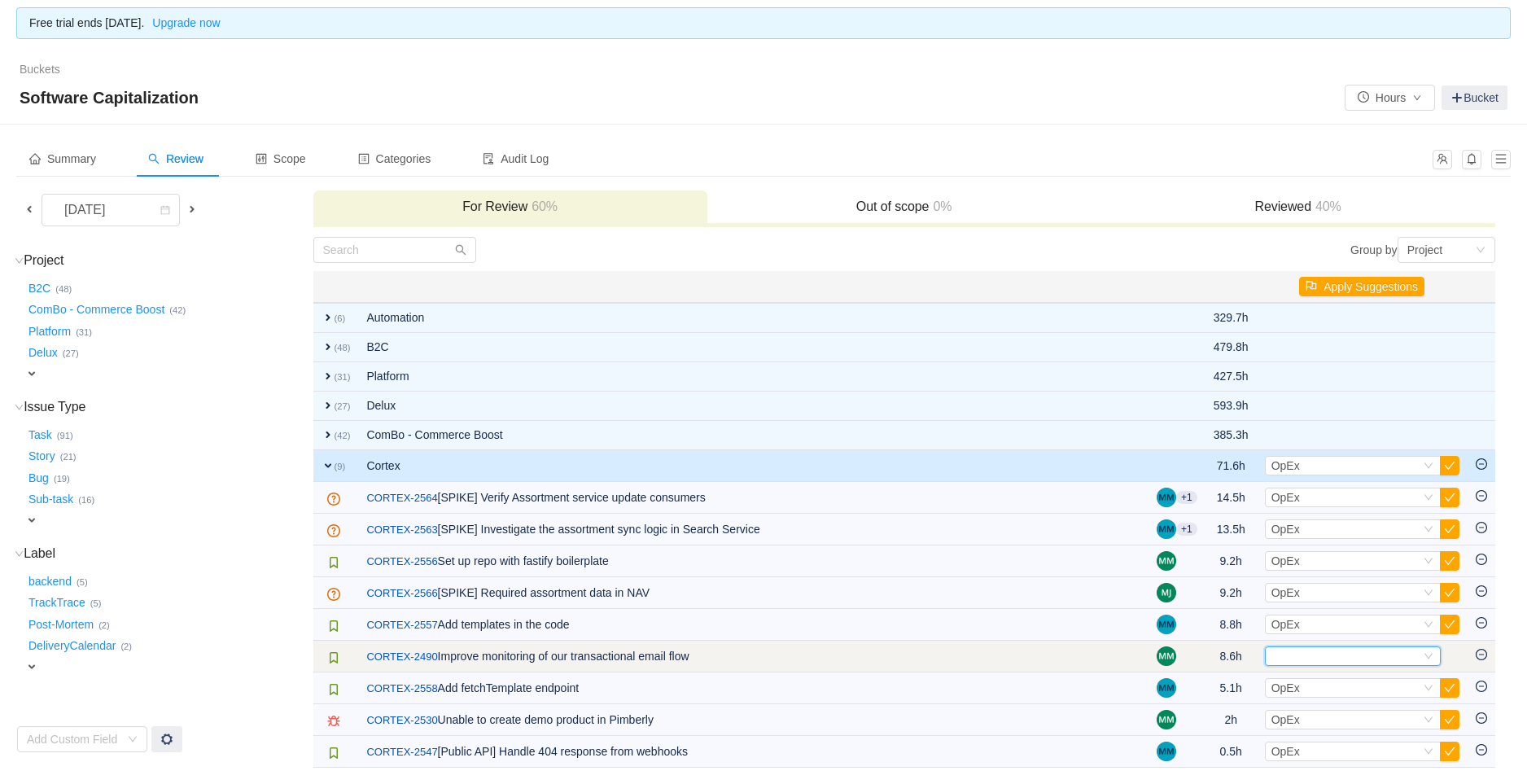
click at [1390, 656] on div "Select" at bounding box center [1346, 655] width 149 height 18
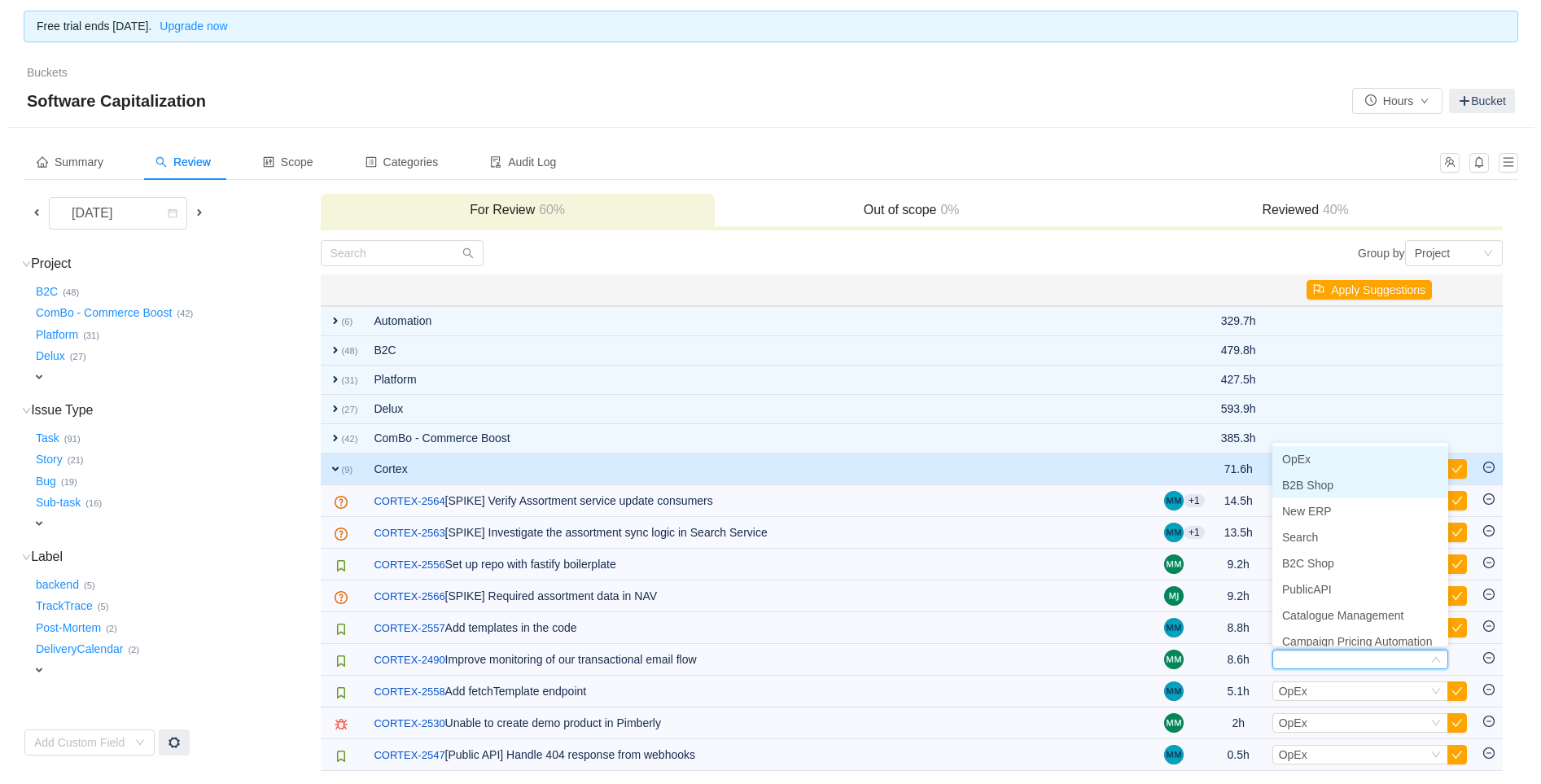
scroll to position [0, 0]
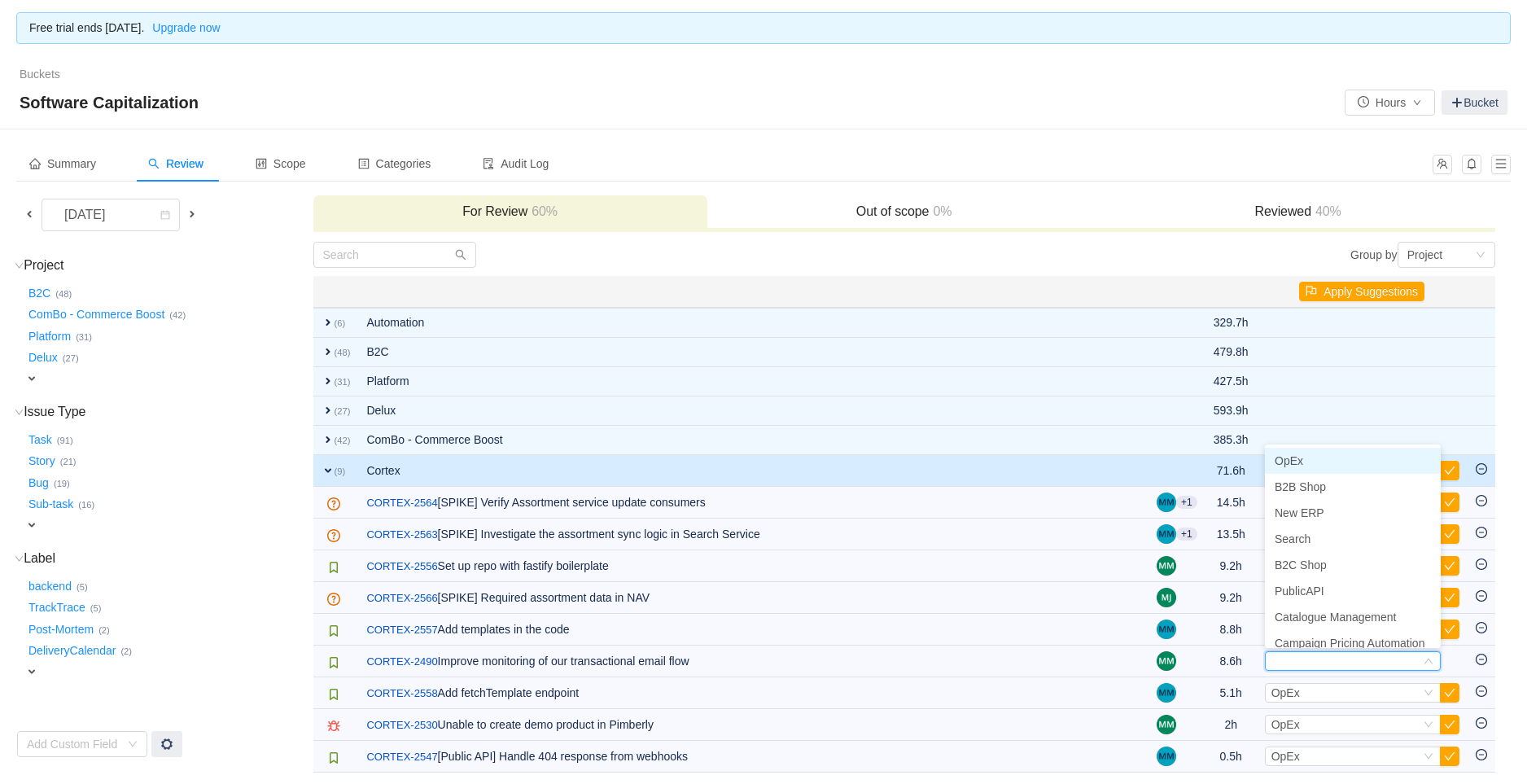
click at [1298, 462] on span "OpEx" at bounding box center [1289, 460] width 28 height 13
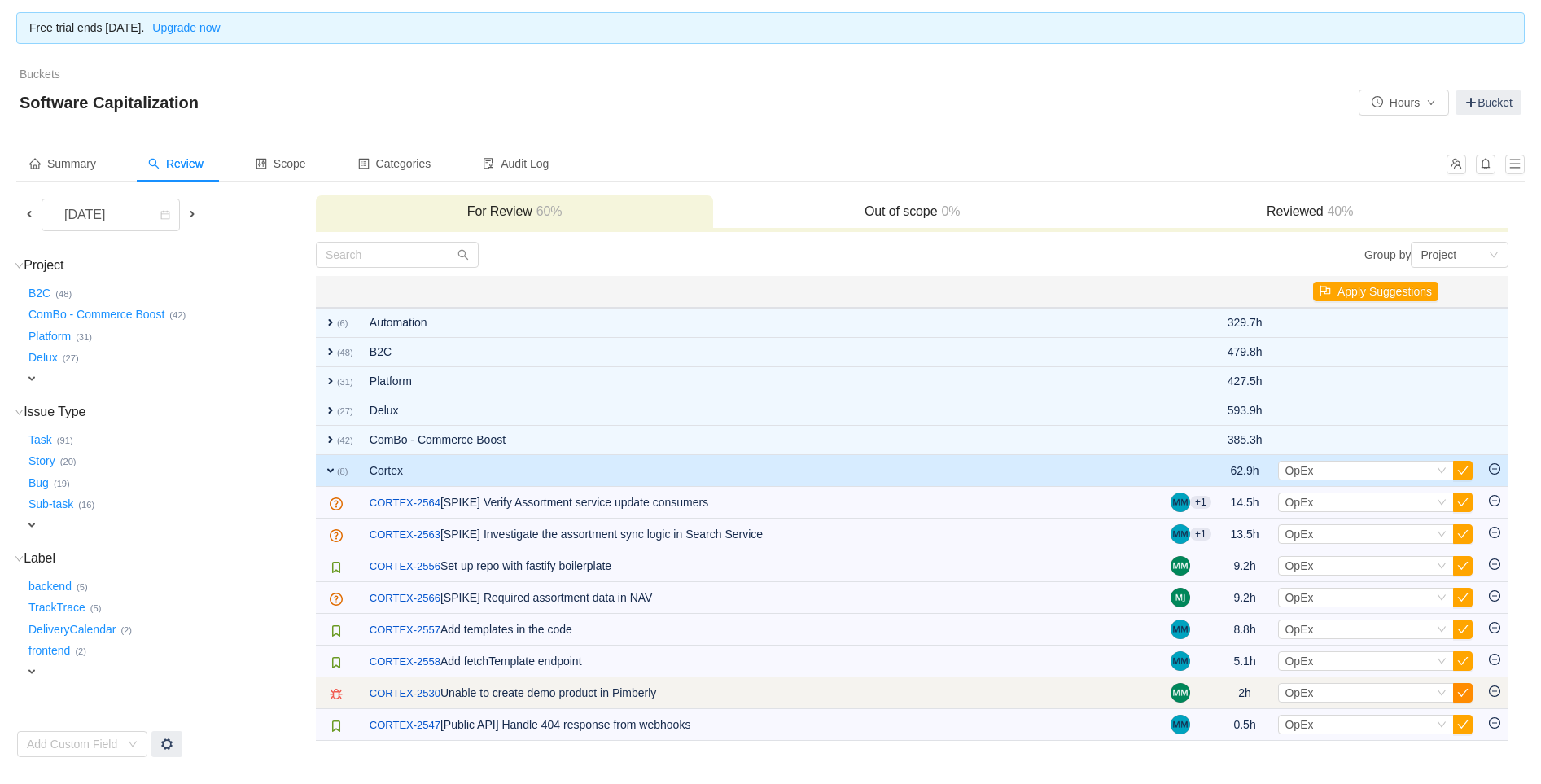
click at [1468, 689] on button "button" at bounding box center [1462, 692] width 20 height 20
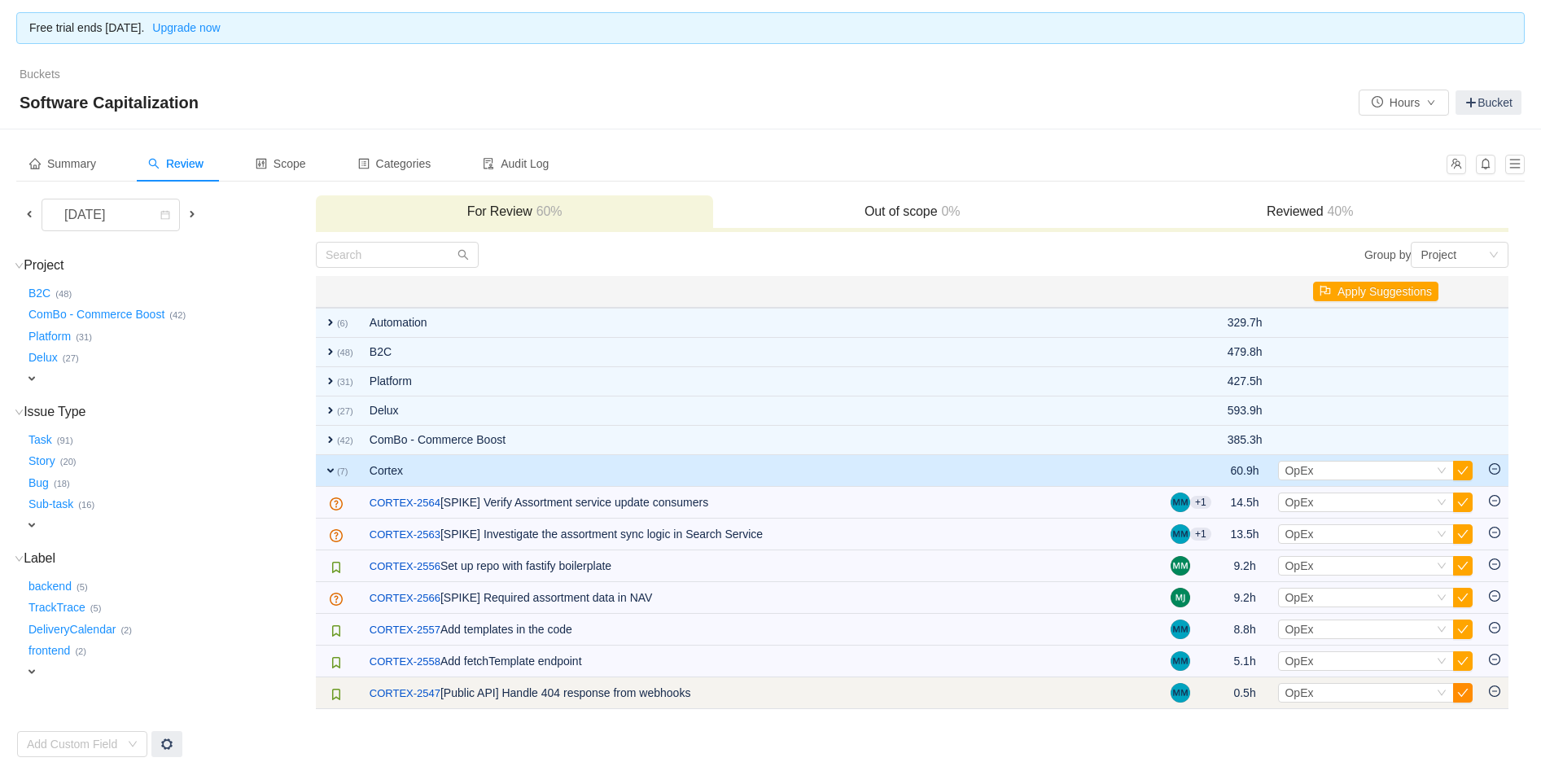
click at [1458, 694] on button "button" at bounding box center [1462, 692] width 20 height 20
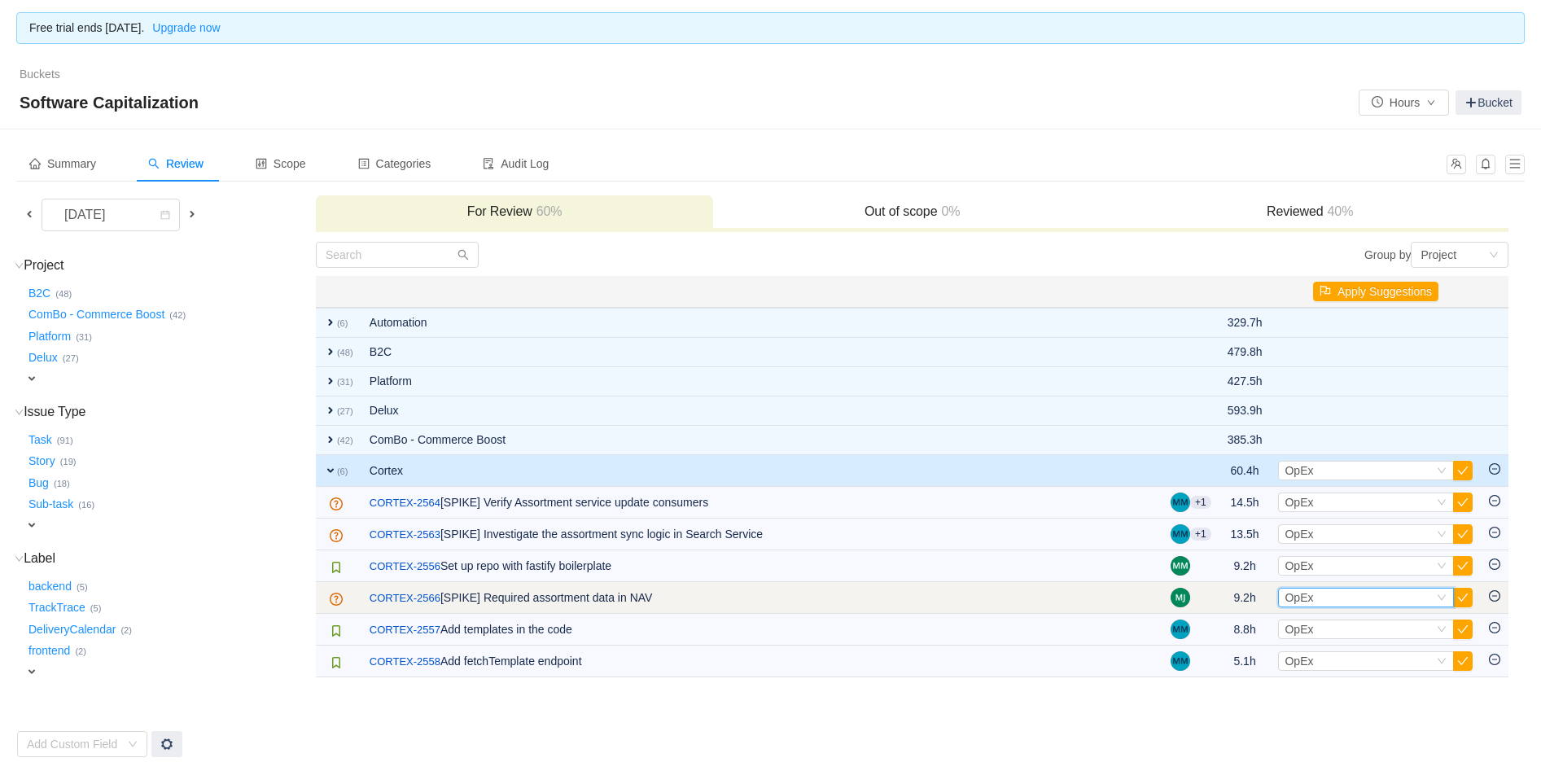
click at [1322, 595] on div "Select OpEx" at bounding box center [1358, 597] width 149 height 18
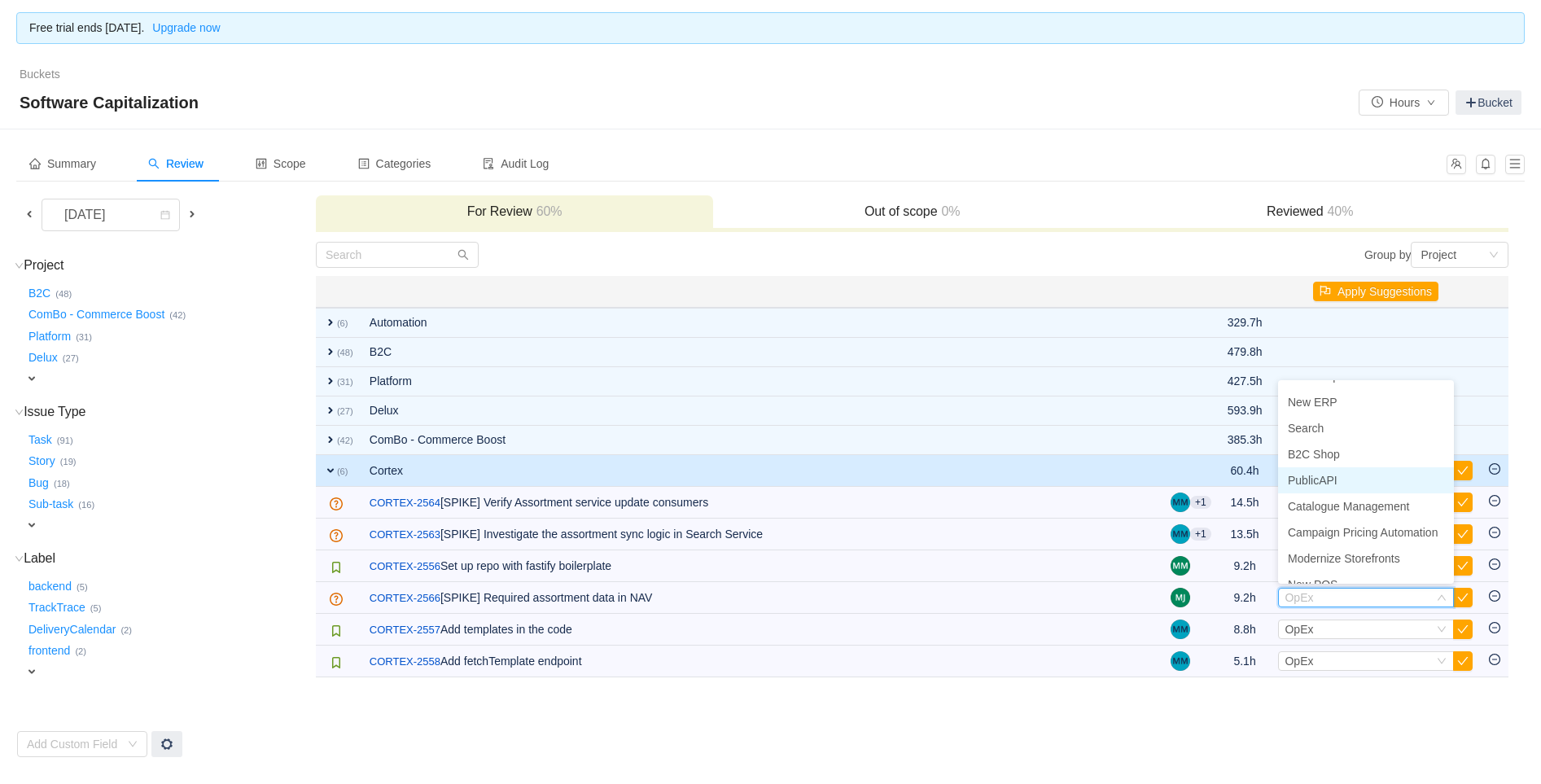
scroll to position [62, 0]
click at [1300, 566] on span "New POS" at bounding box center [1312, 567] width 49 height 13
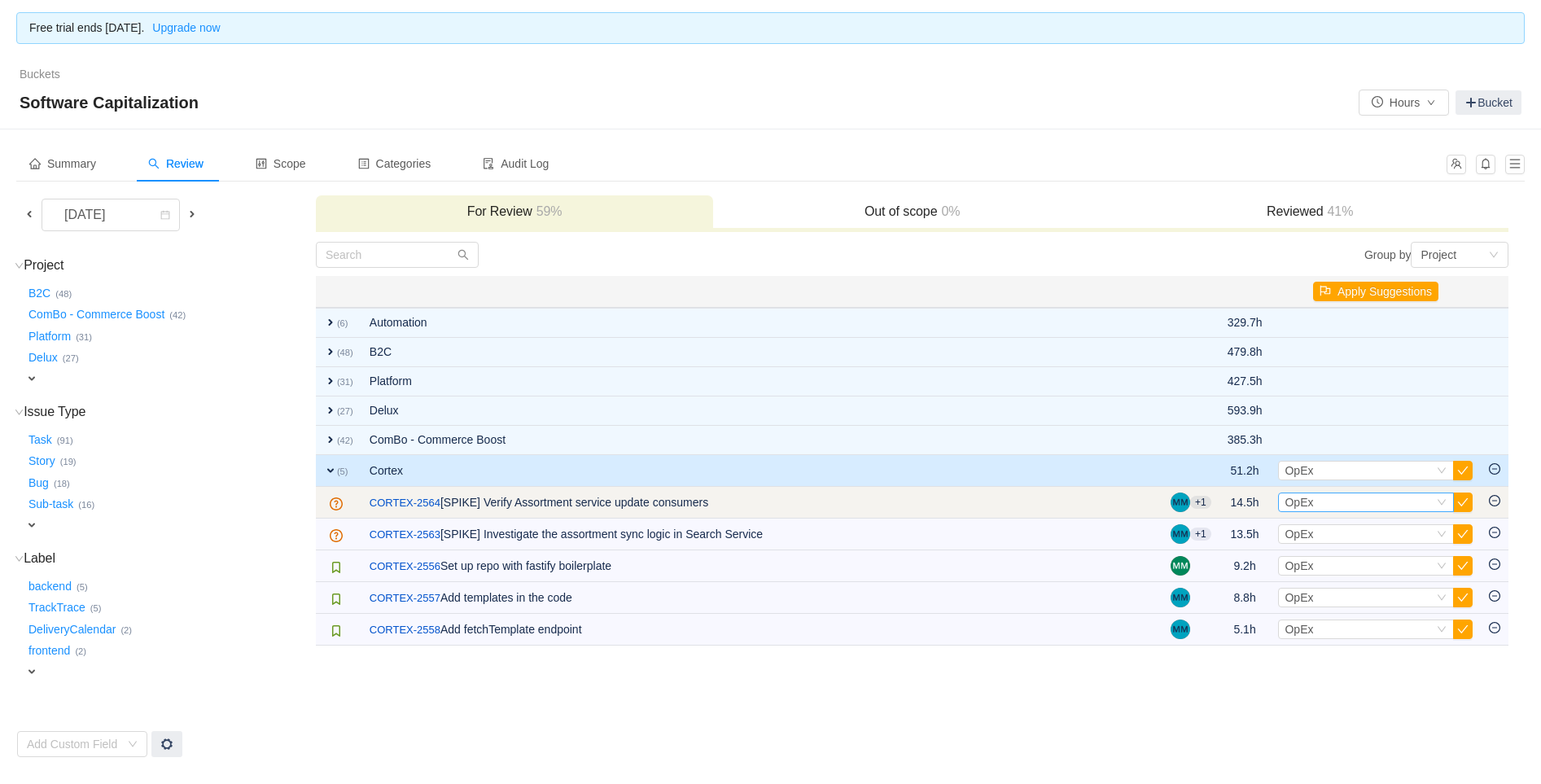
click at [1323, 500] on div "Select OpEx" at bounding box center [1358, 502] width 149 height 18
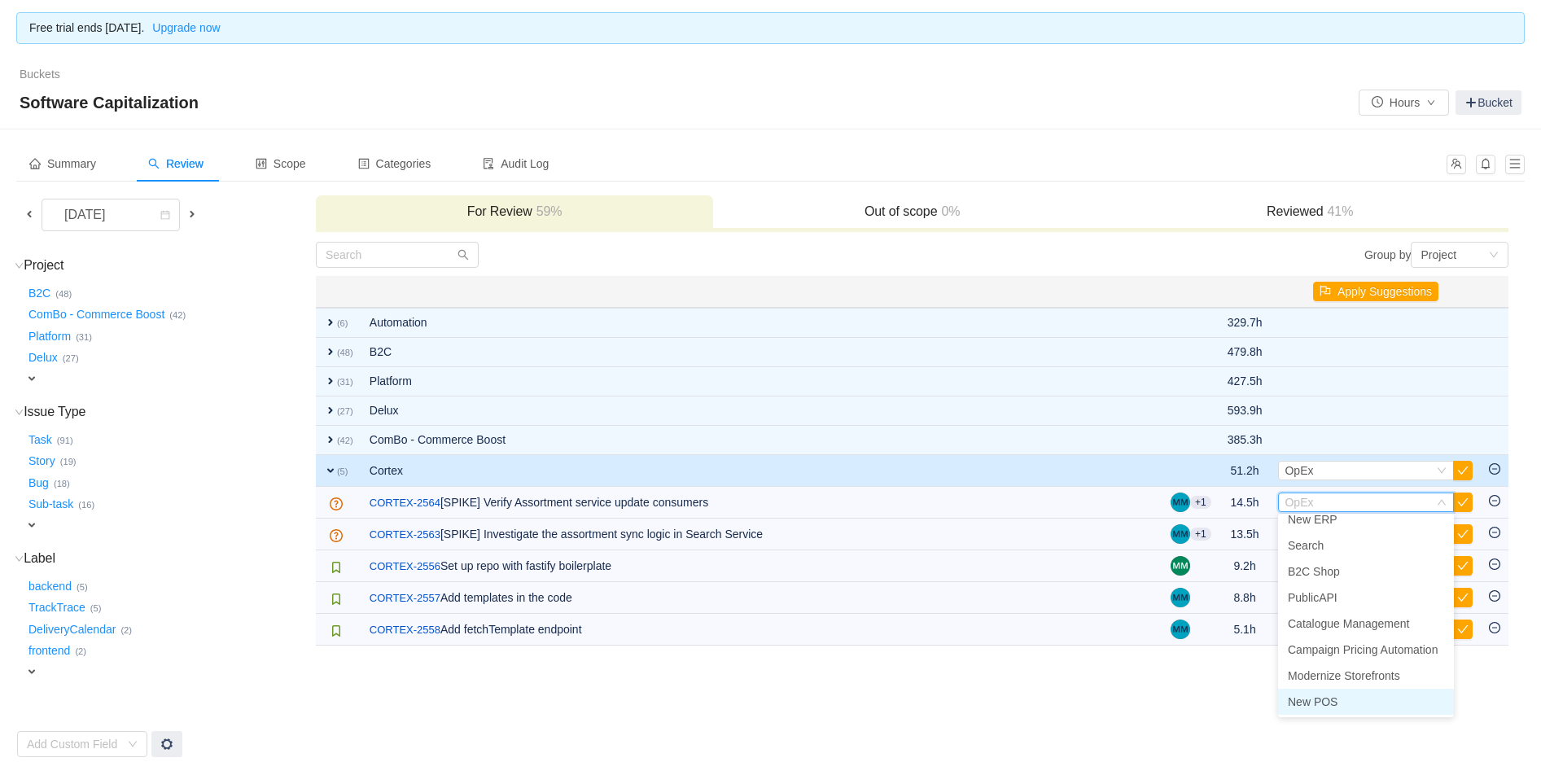
click at [1346, 698] on li "New POS" at bounding box center [1366, 701] width 176 height 26
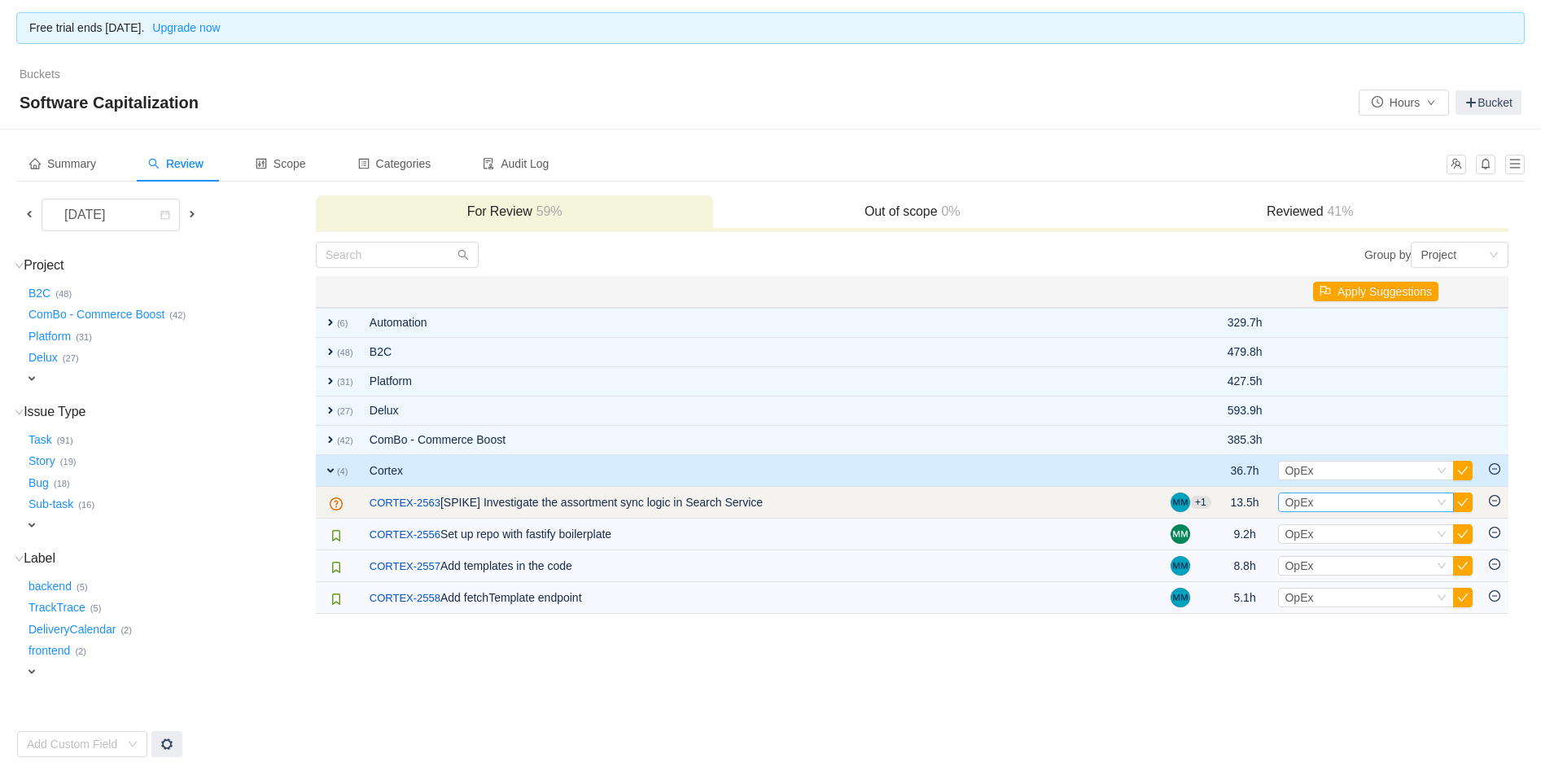
click at [1305, 501] on span "OpEx" at bounding box center [1298, 502] width 28 height 13
click at [1463, 497] on button "button" at bounding box center [1462, 502] width 20 height 20
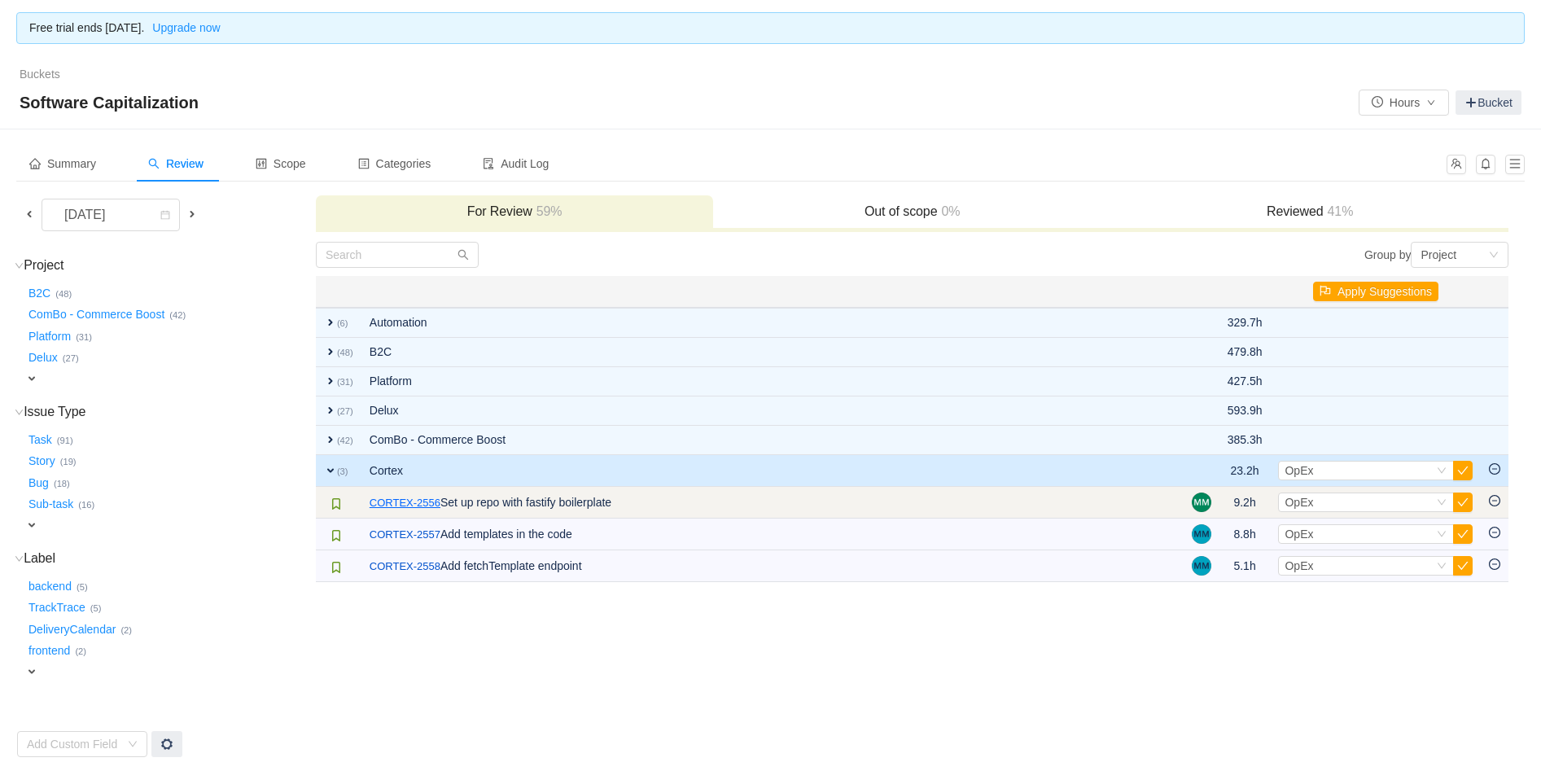
click at [399, 502] on link "CORTEX-2556" at bounding box center [404, 502] width 71 height 16
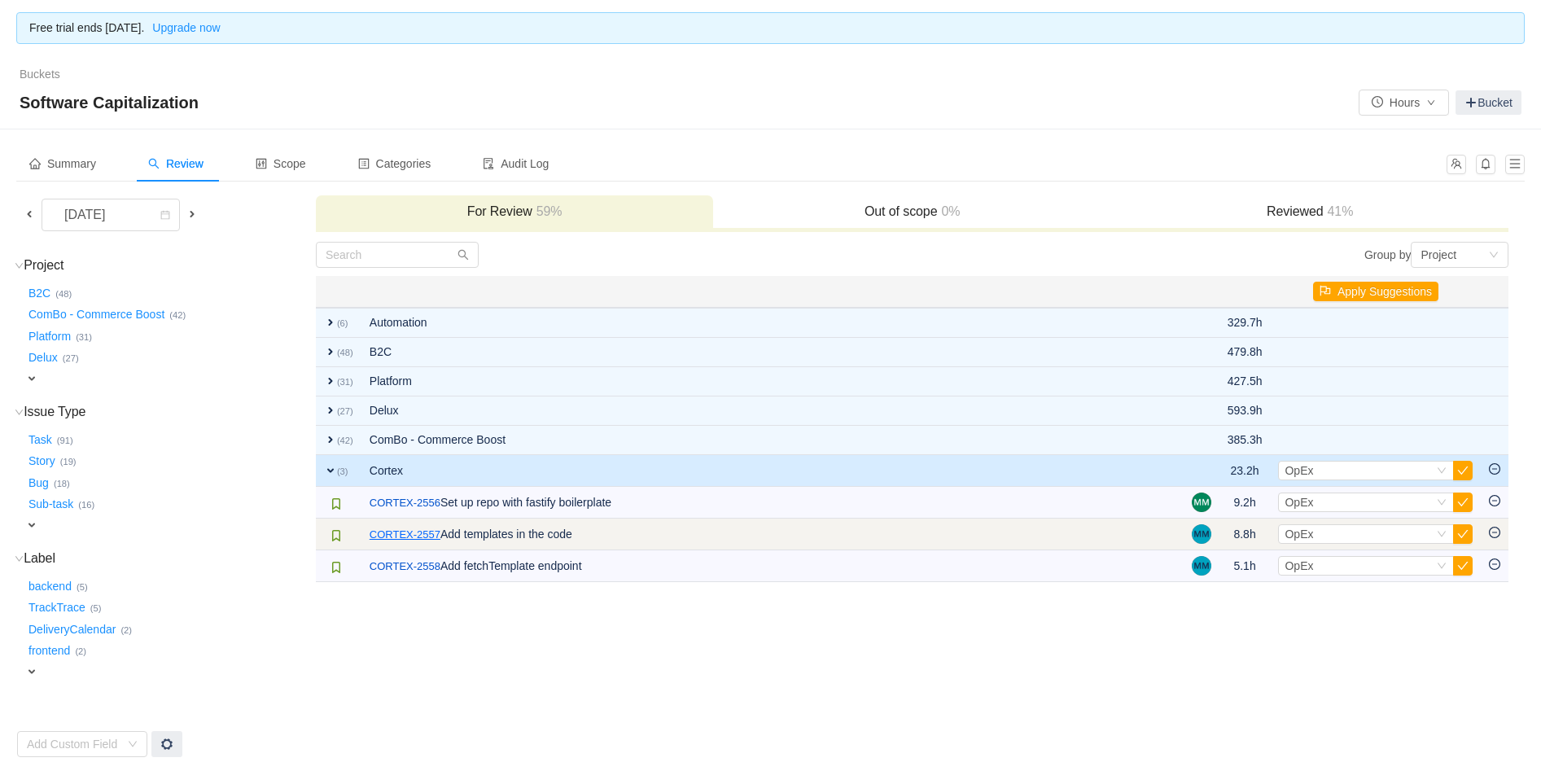
click at [403, 533] on link "CORTEX-2557" at bounding box center [404, 534] width 71 height 16
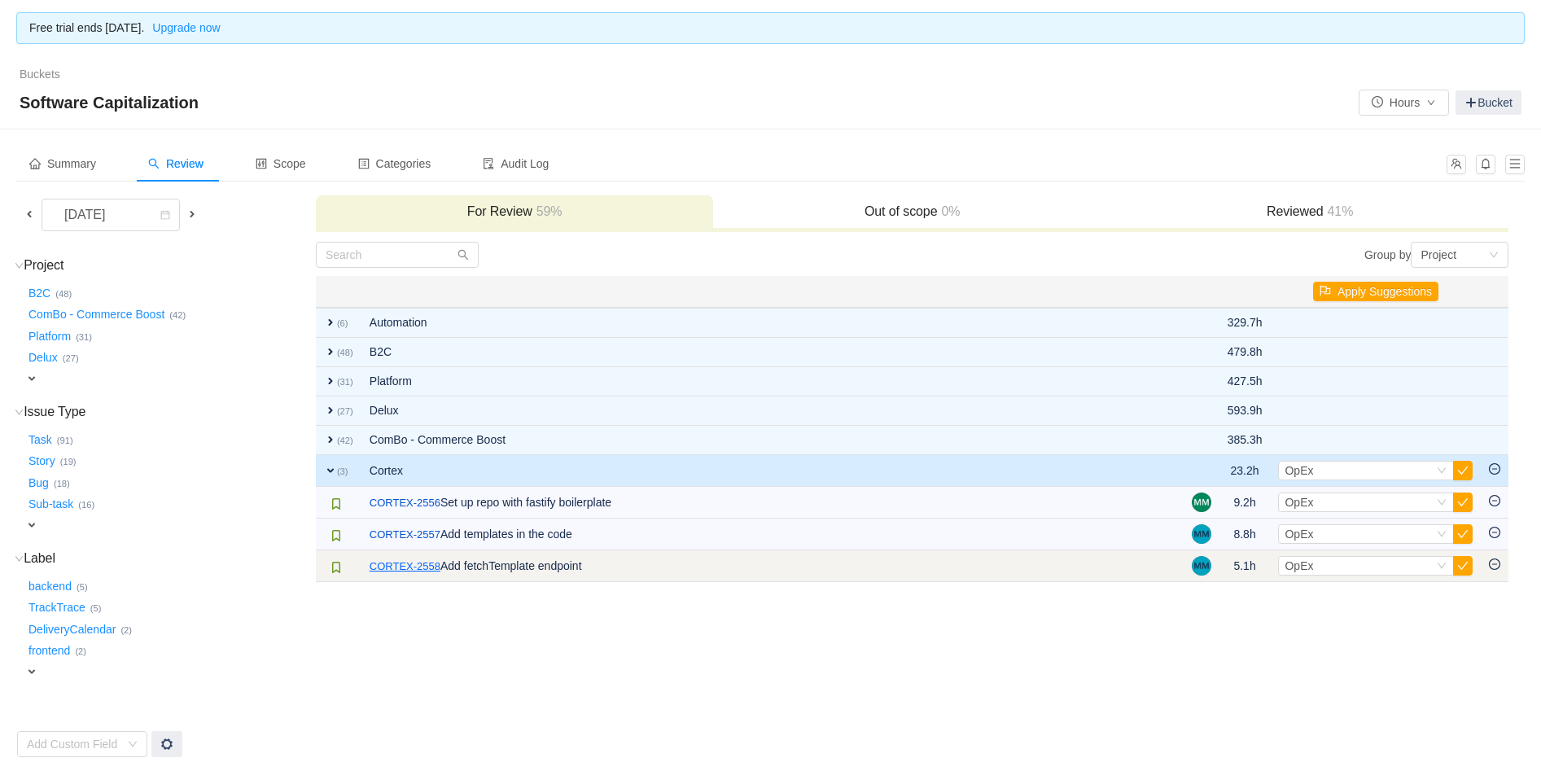
click at [397, 561] on link "CORTEX-2558" at bounding box center [404, 566] width 71 height 16
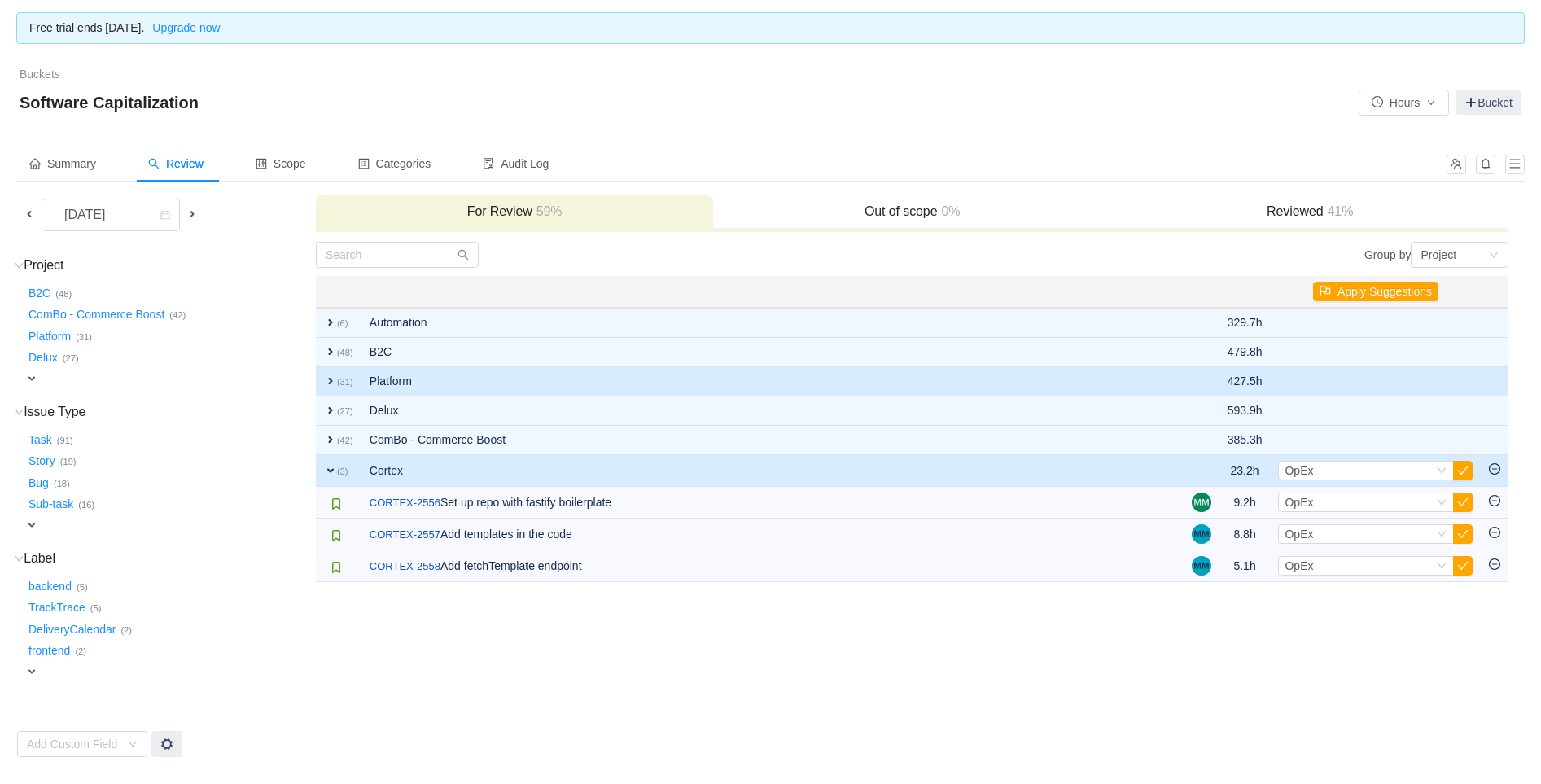
click at [326, 377] on span "expand" at bounding box center [330, 380] width 13 height 13
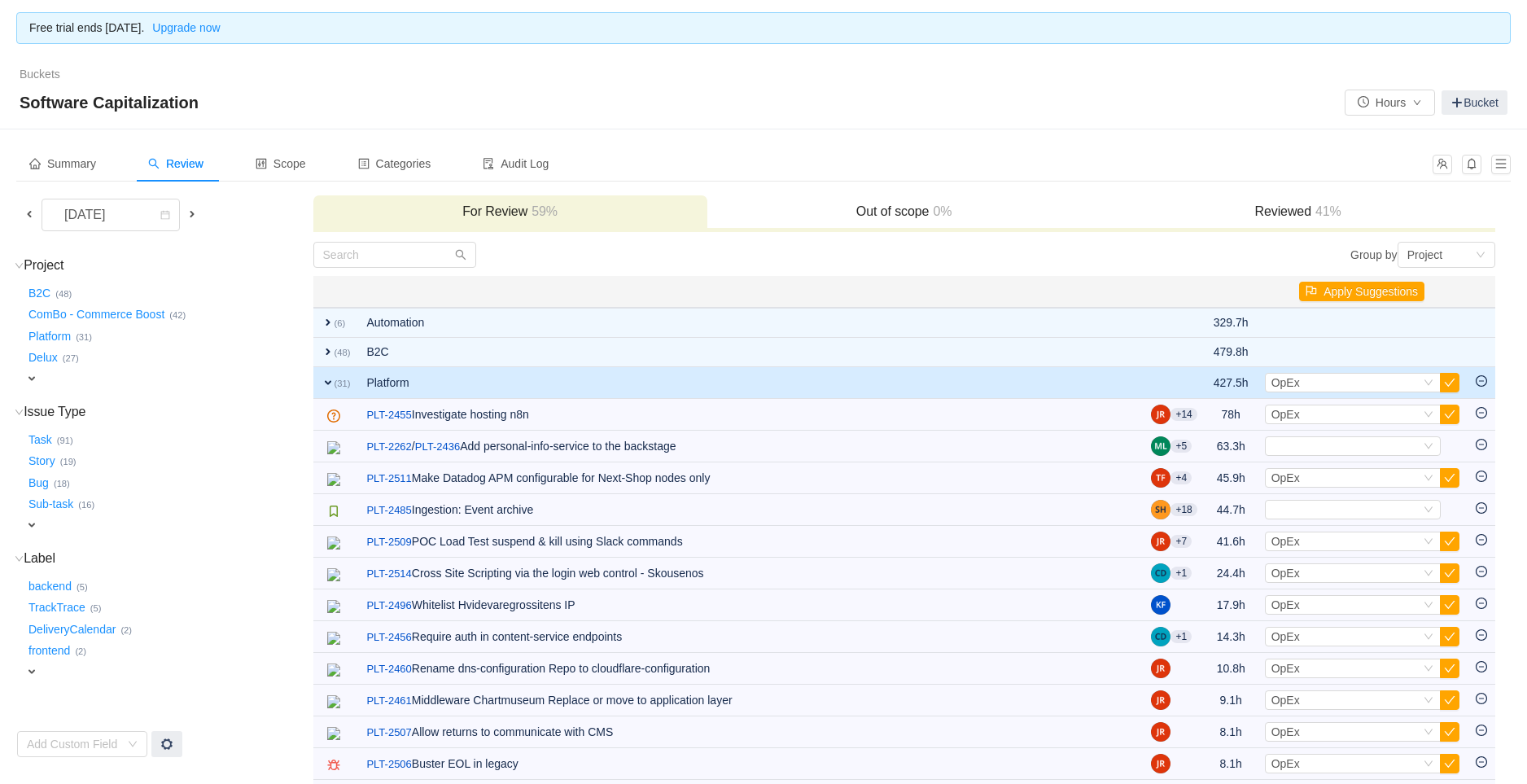
click at [326, 378] on span "expand" at bounding box center [328, 382] width 13 height 13
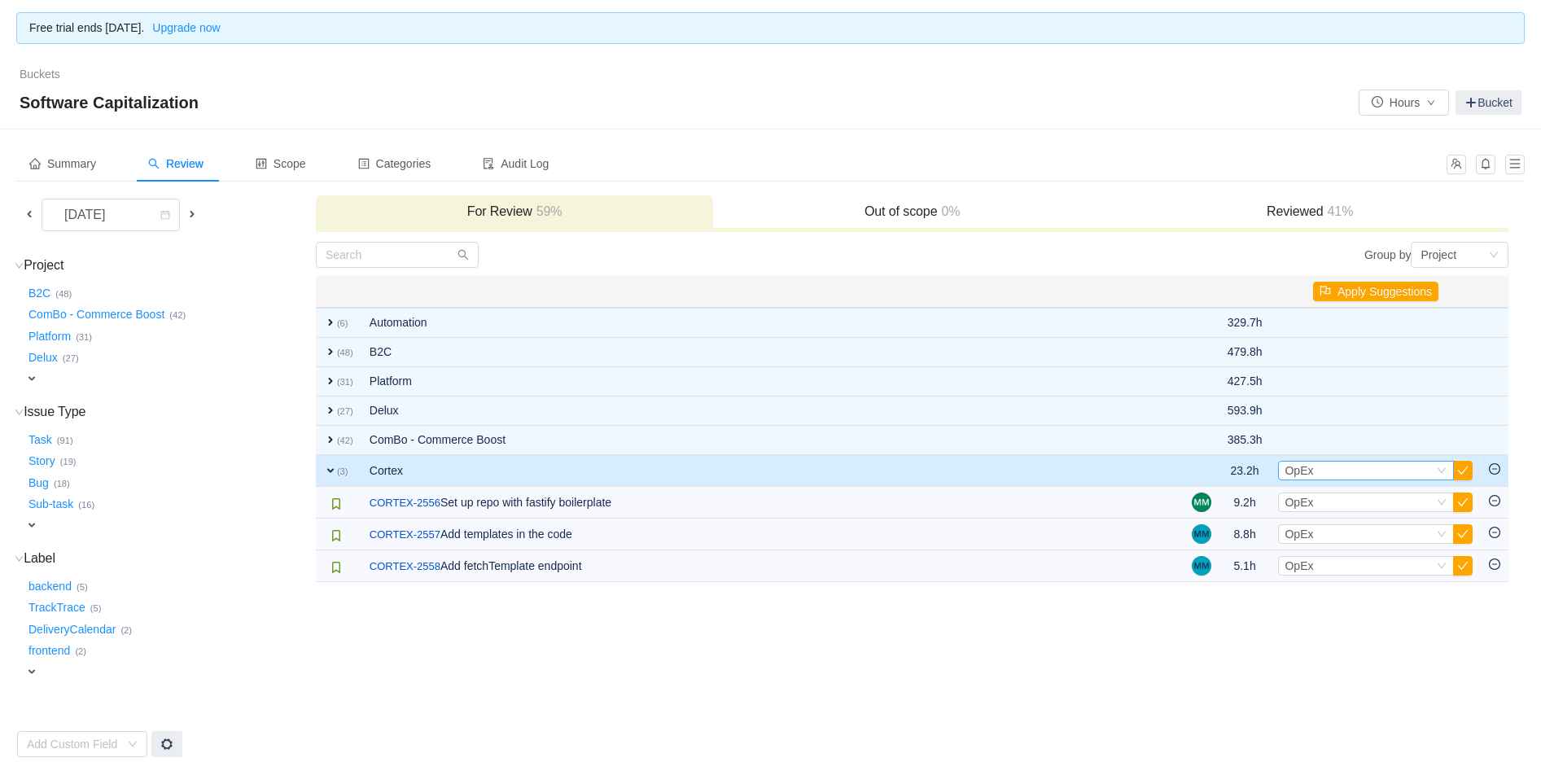
click at [1336, 473] on div "Select OpEx" at bounding box center [1358, 470] width 149 height 18
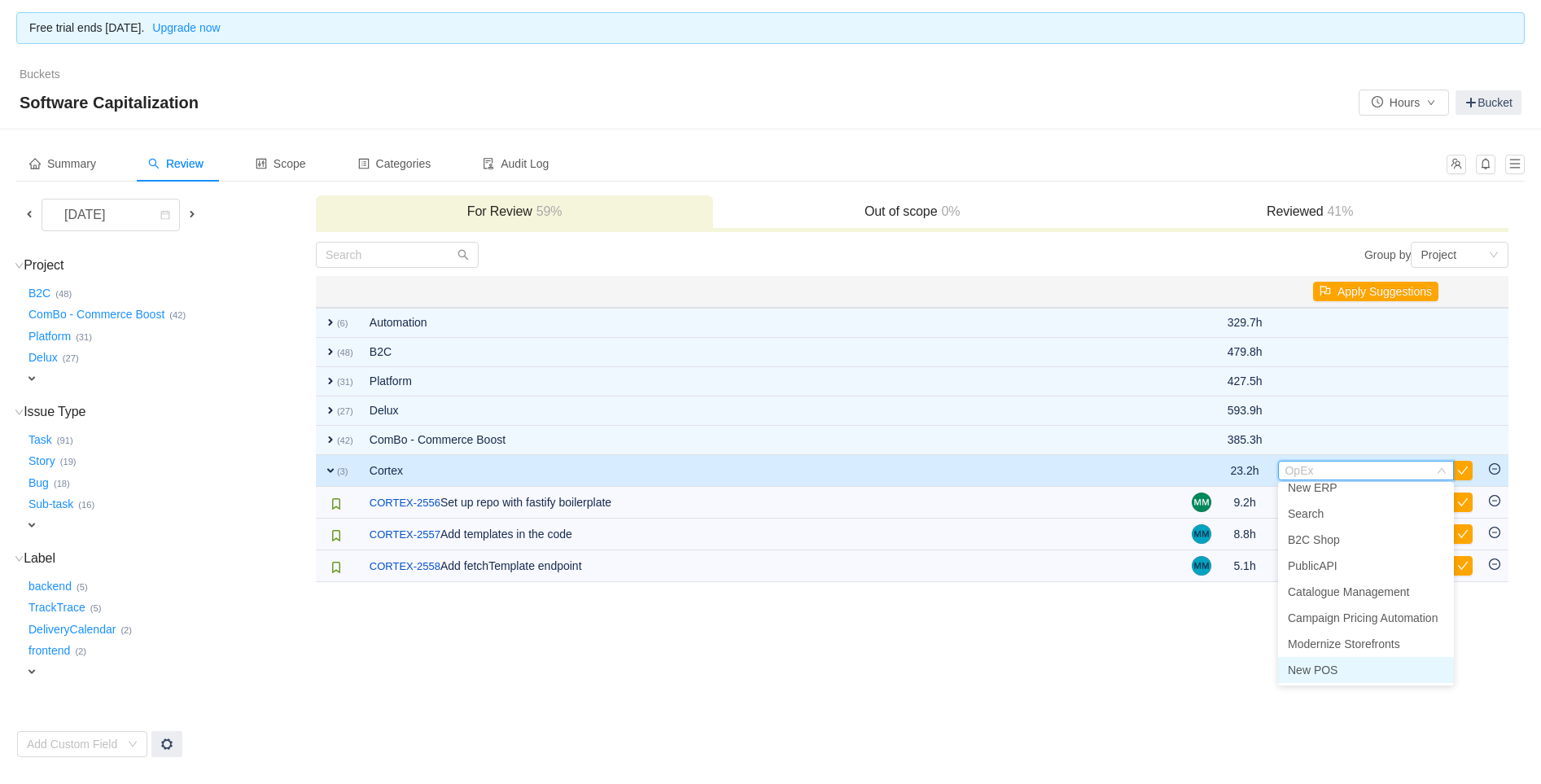
click at [1307, 671] on span "New POS" at bounding box center [1312, 669] width 49 height 13
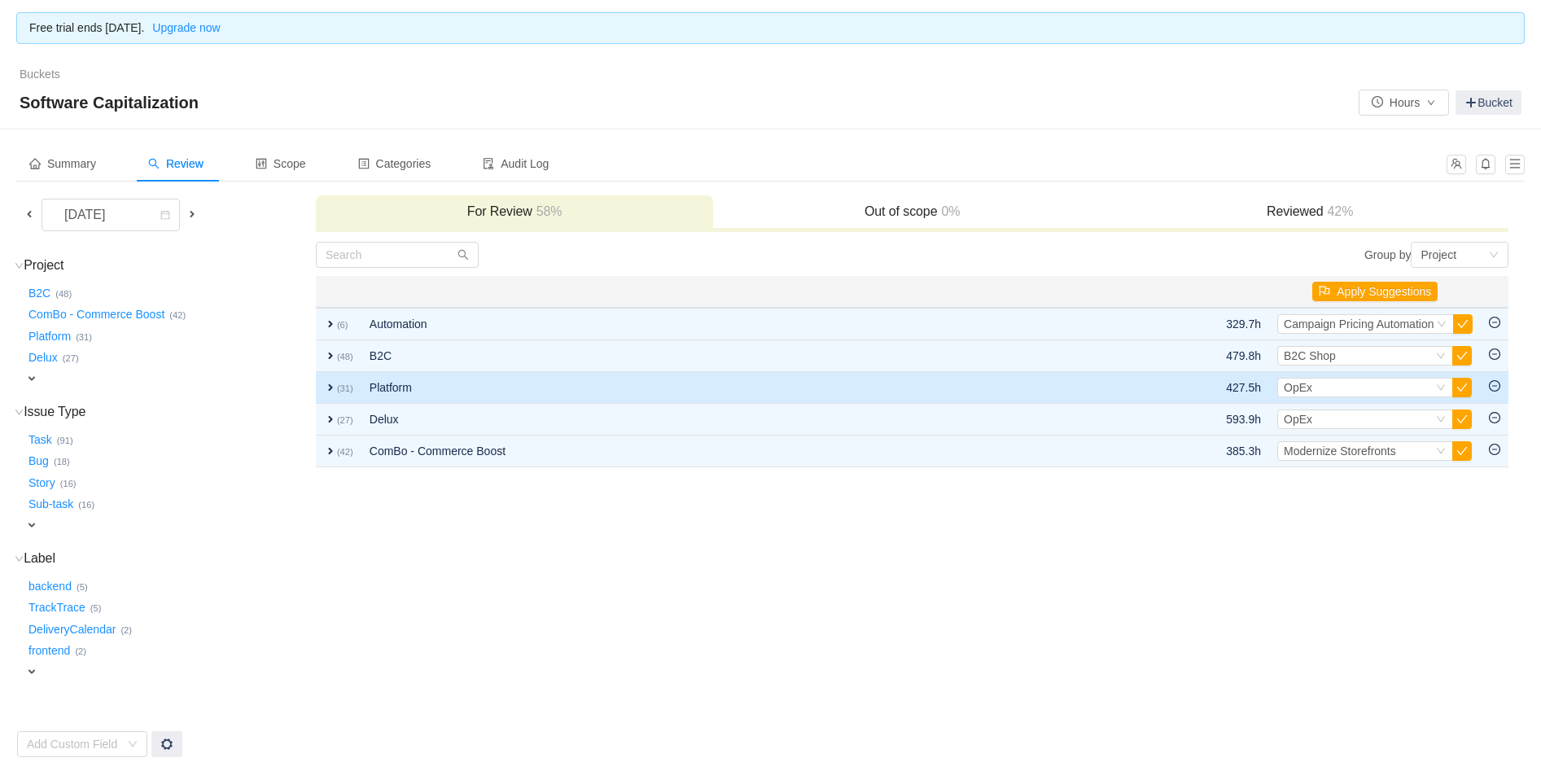
click at [322, 381] on td "expand (31)" at bounding box center [338, 387] width 45 height 32
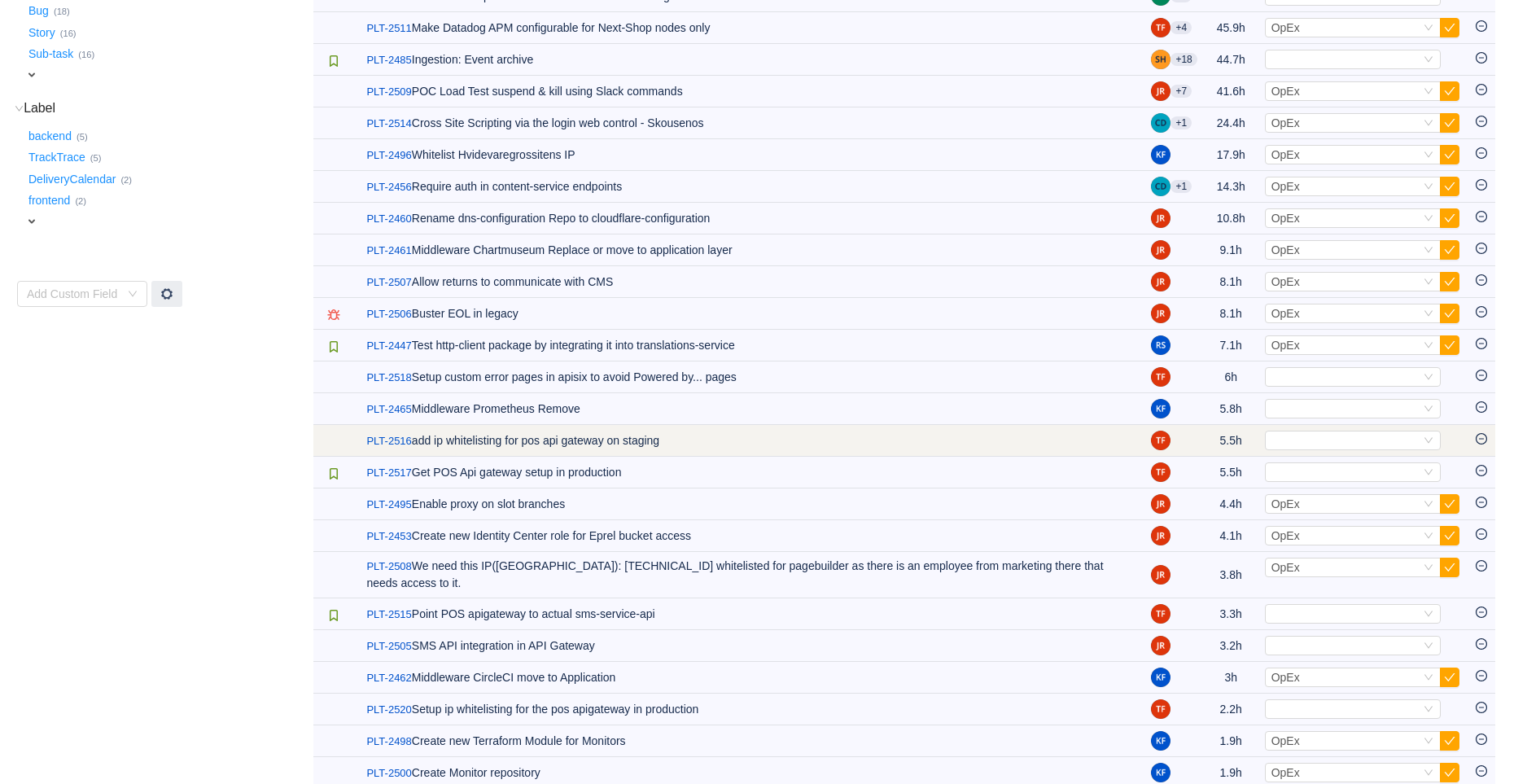
scroll to position [451, 0]
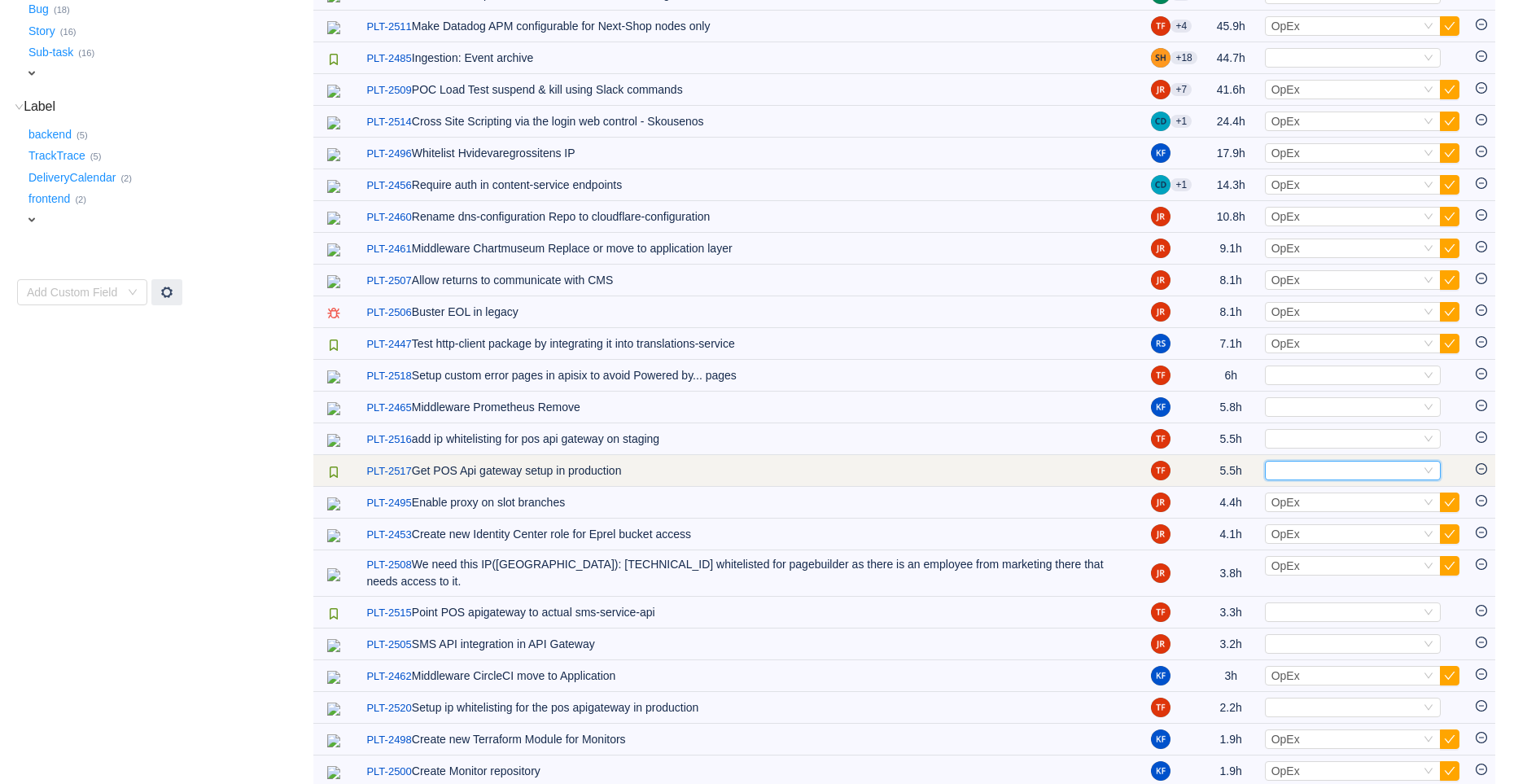
click at [1290, 470] on div "Select" at bounding box center [1346, 470] width 149 height 18
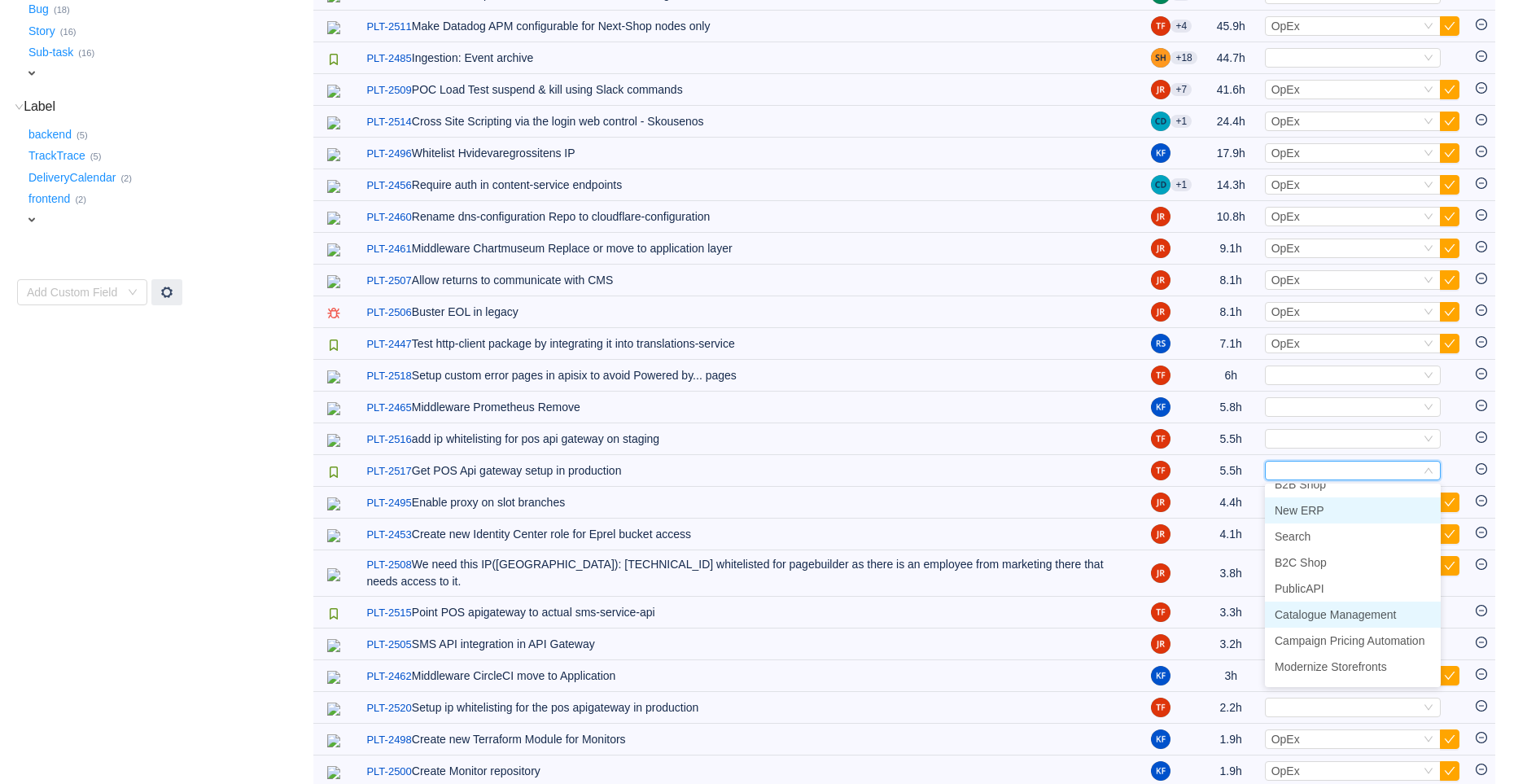
scroll to position [62, 0]
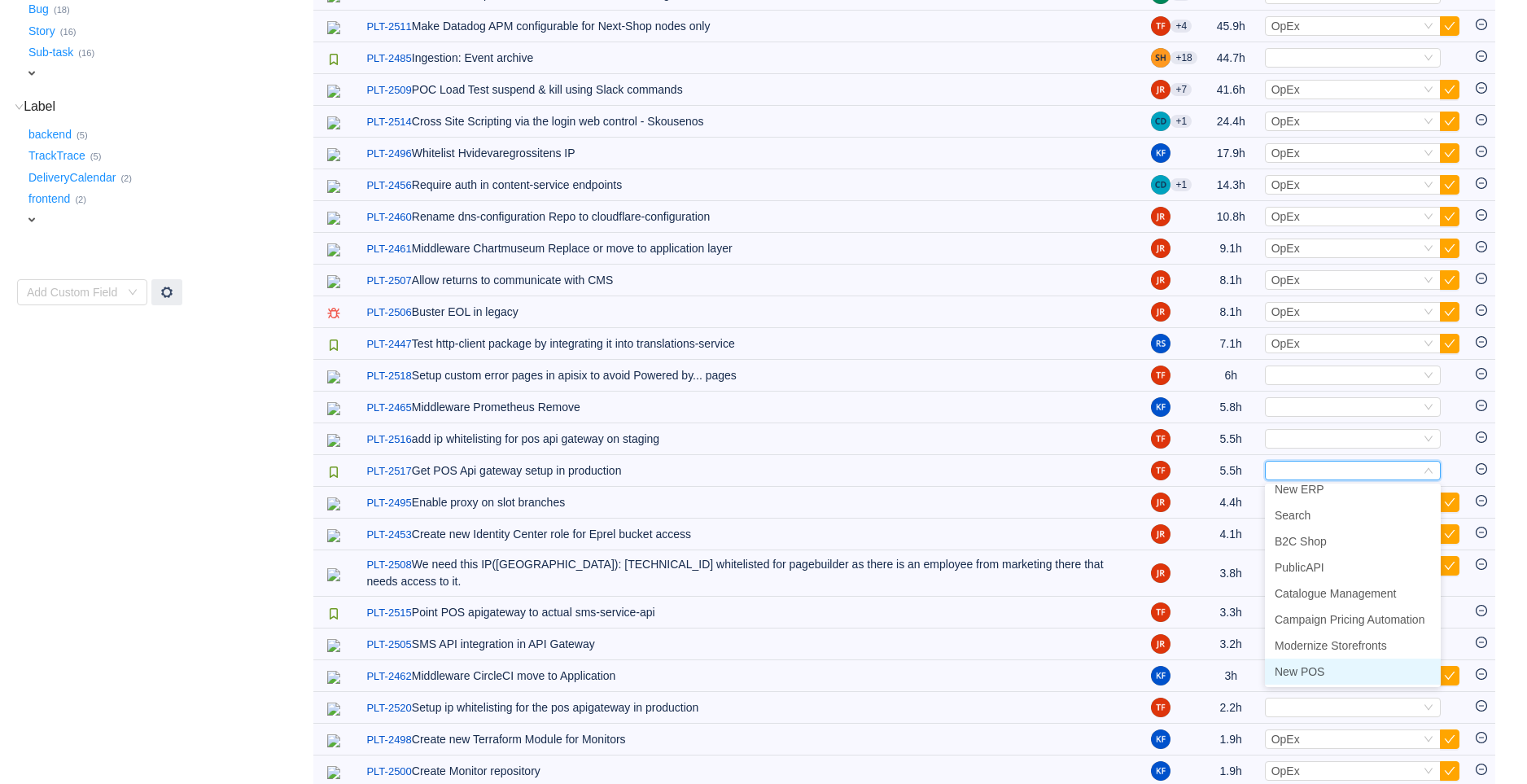
click at [1305, 665] on span "New POS" at bounding box center [1300, 671] width 50 height 13
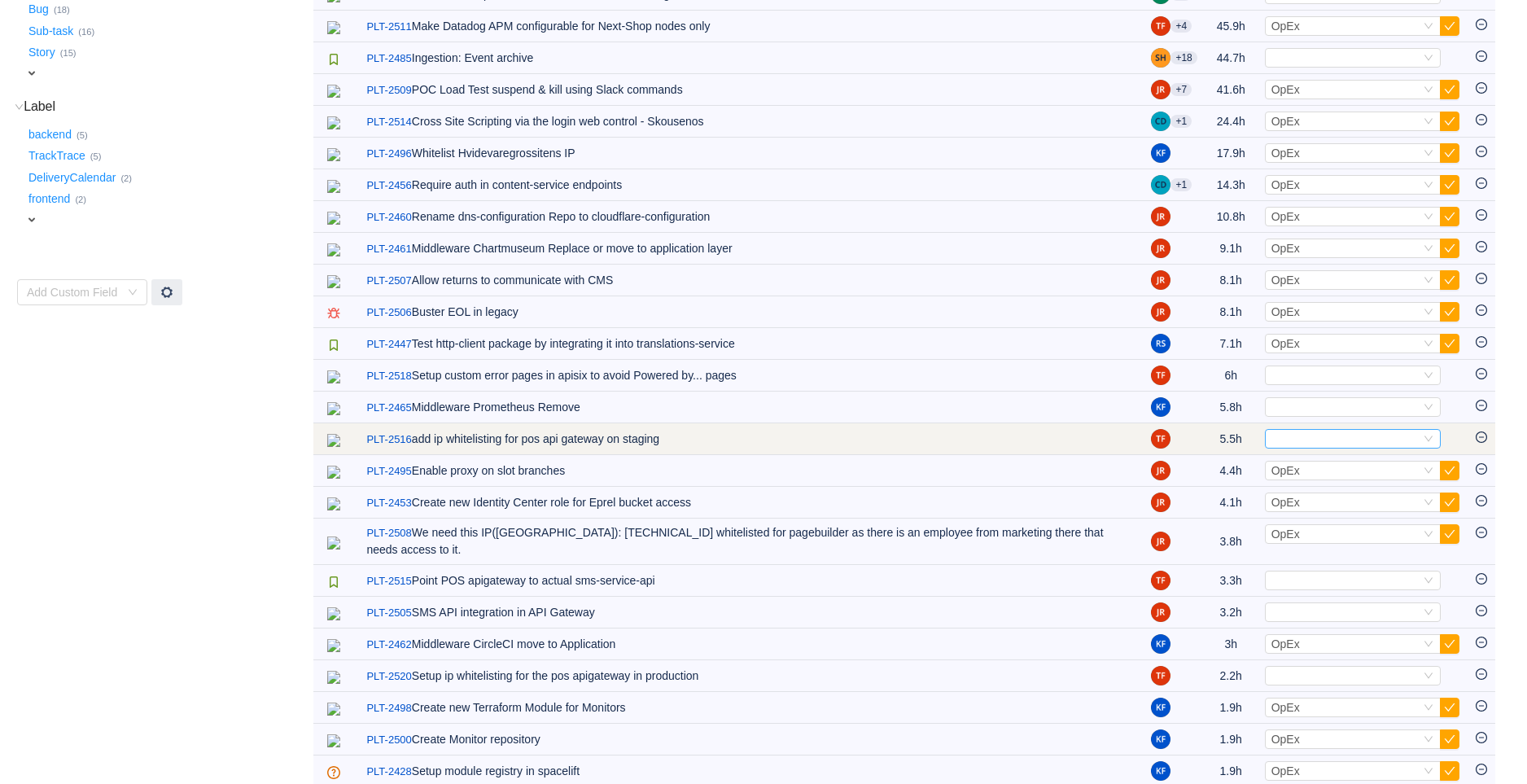
click at [1282, 433] on div "Select" at bounding box center [1346, 438] width 149 height 18
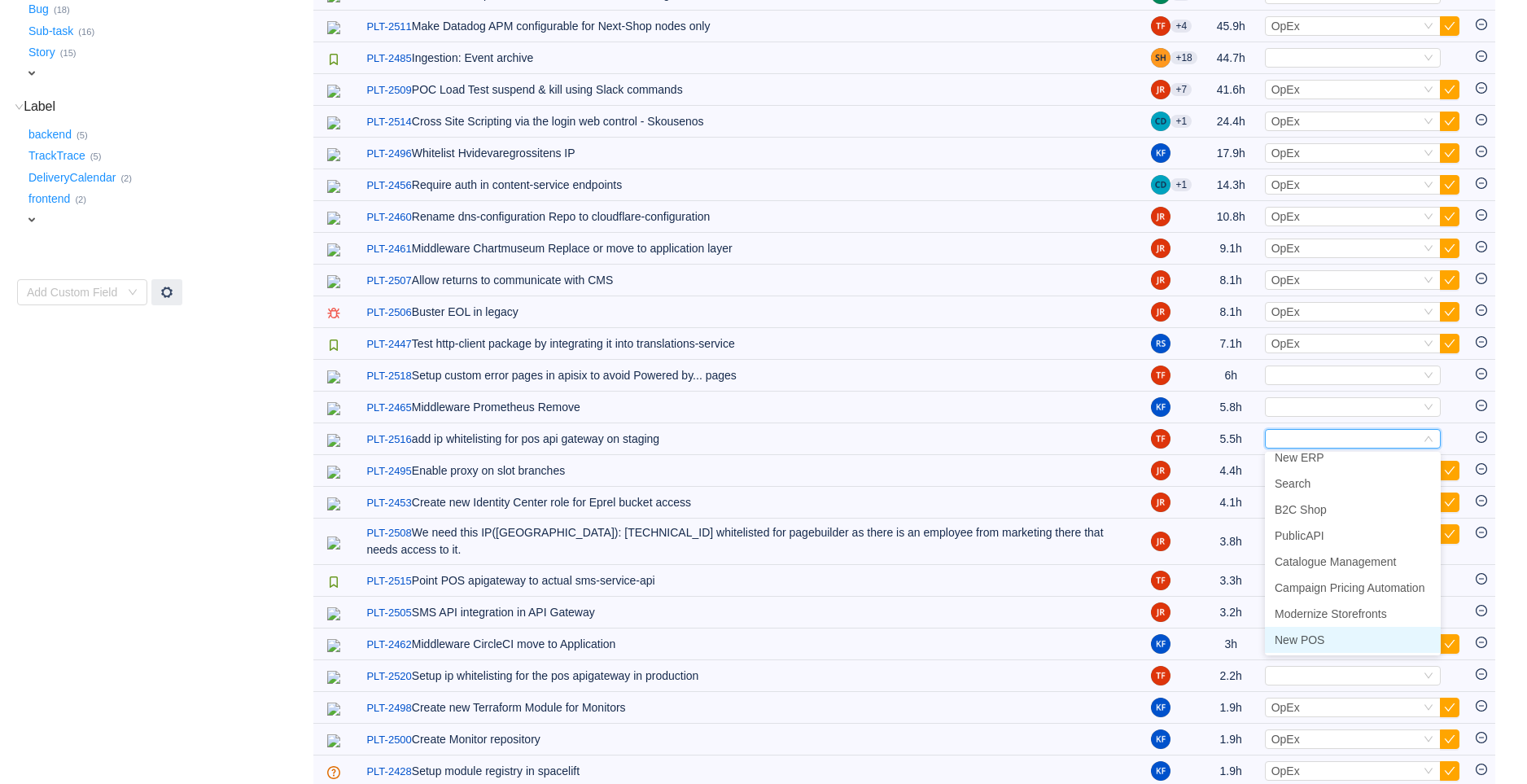
click at [1326, 639] on li "New POS" at bounding box center [1353, 639] width 176 height 26
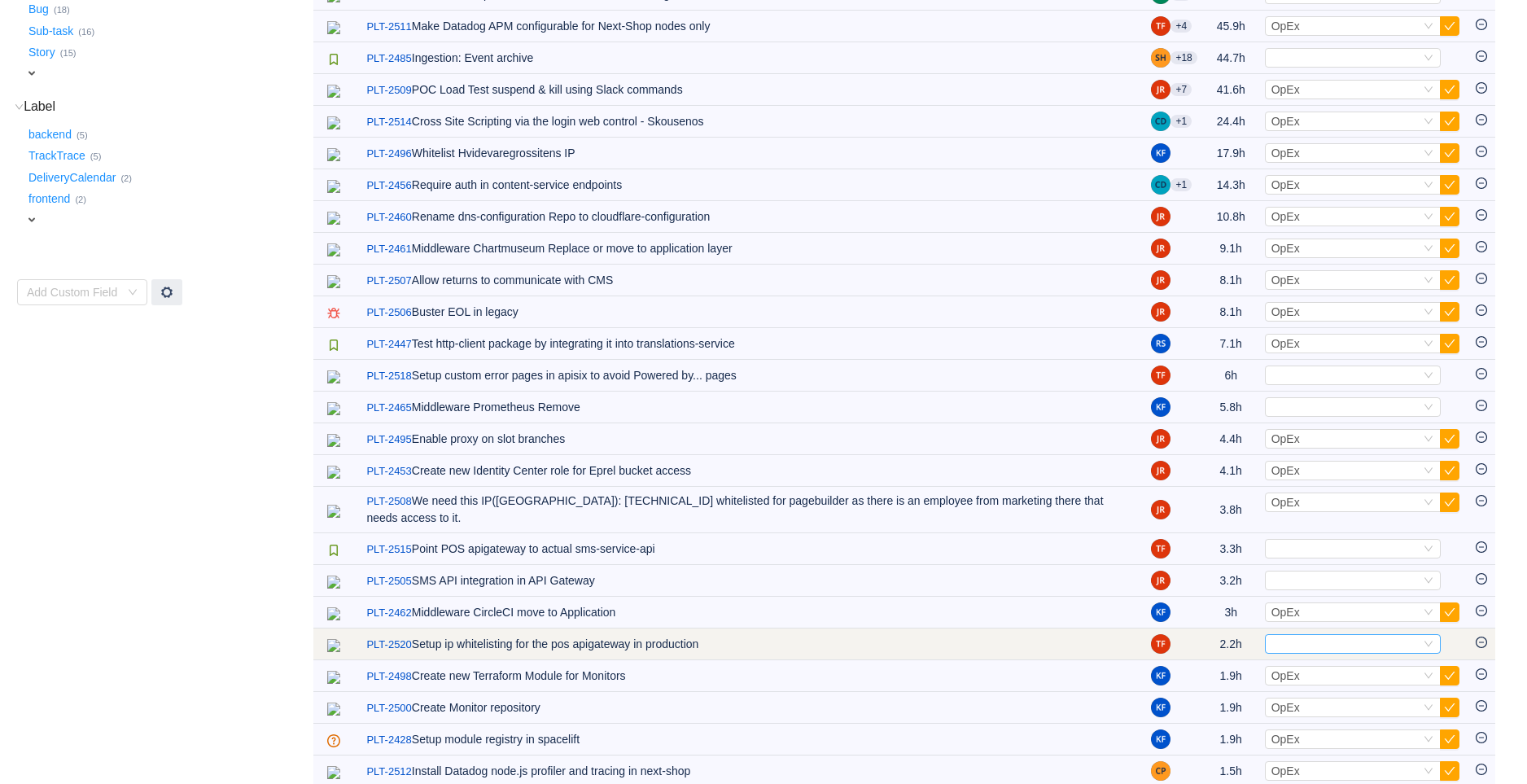
click at [1281, 635] on div "Select" at bounding box center [1346, 643] width 149 height 18
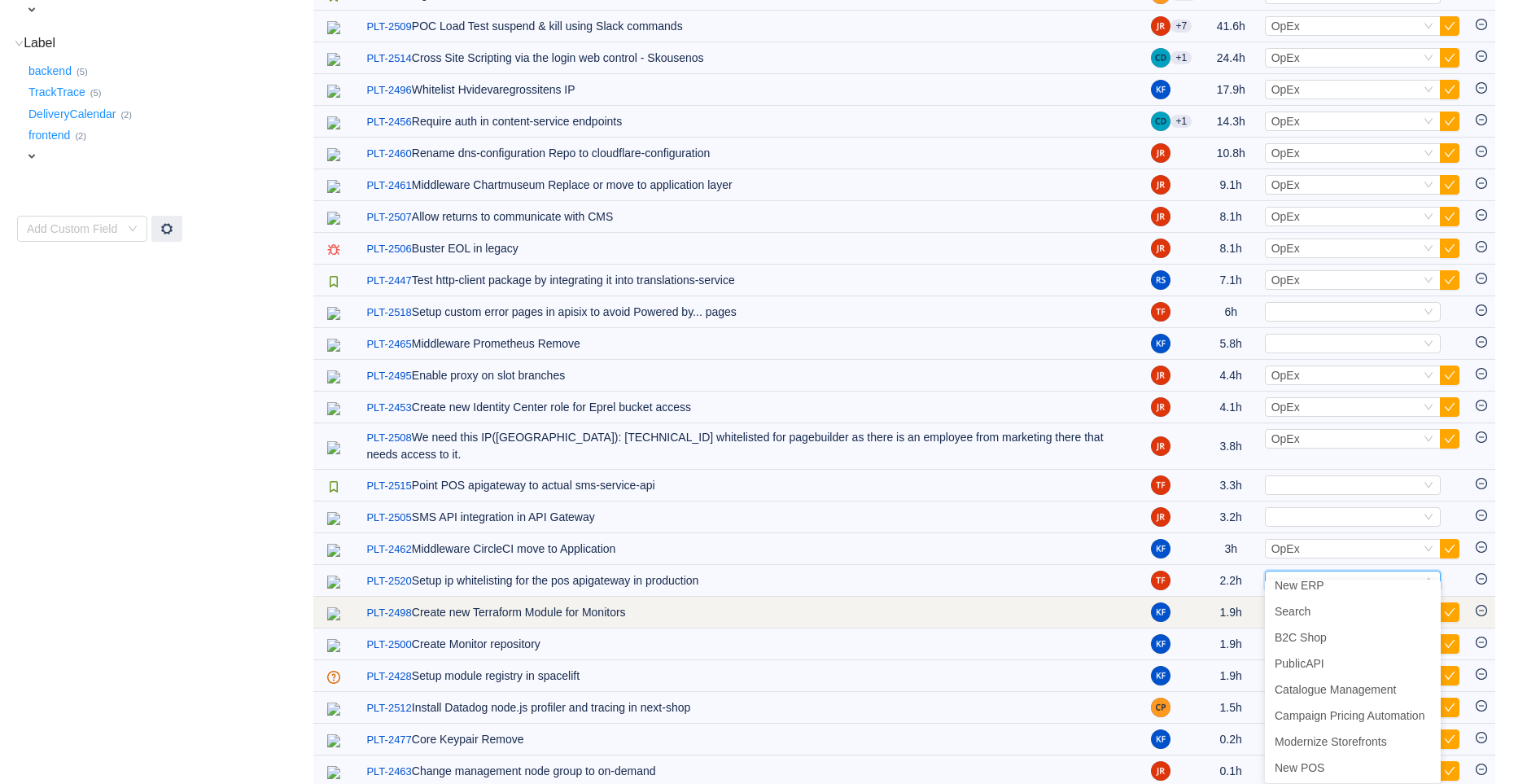
scroll to position [613, 0]
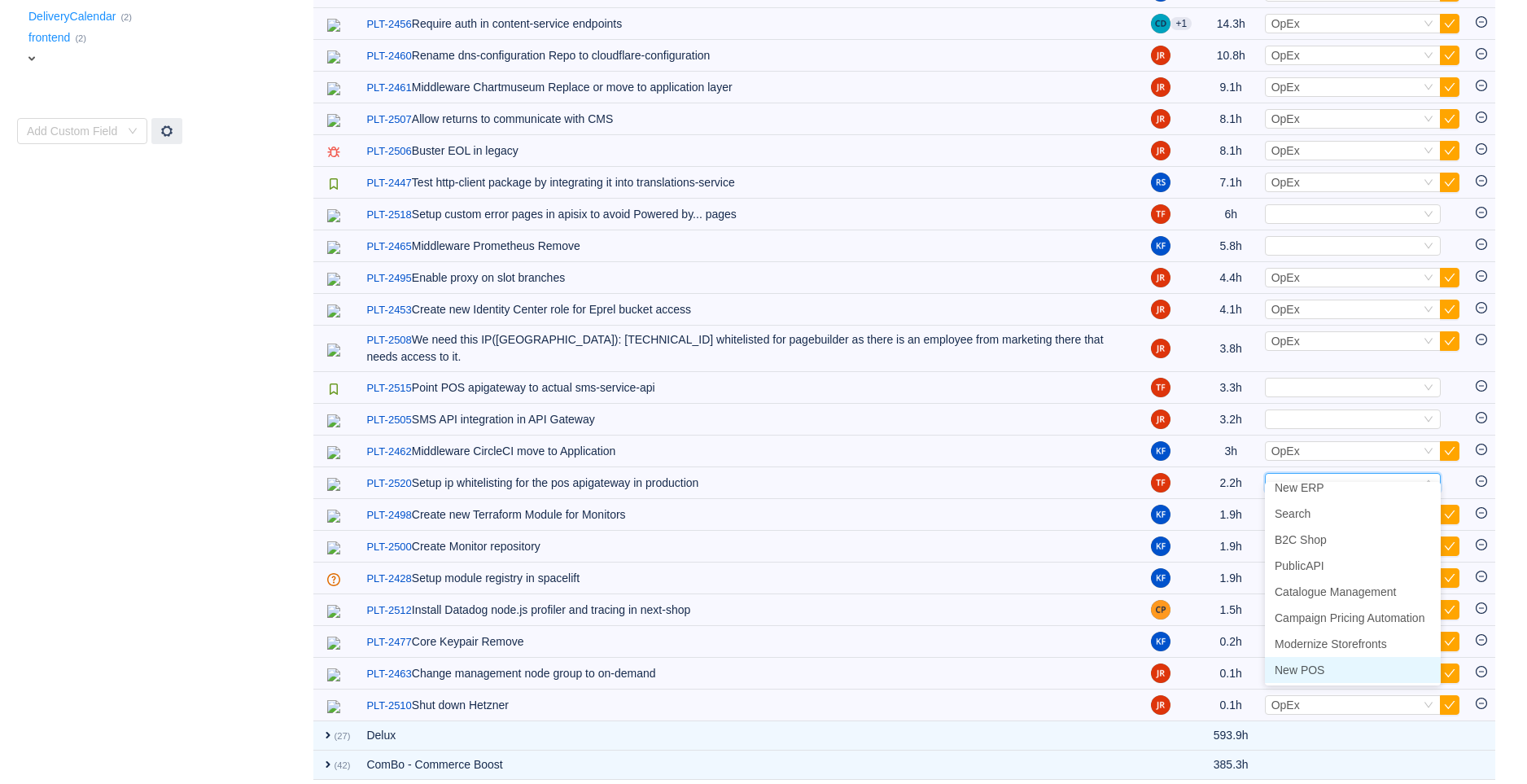
click at [1307, 665] on span "New POS" at bounding box center [1300, 669] width 50 height 13
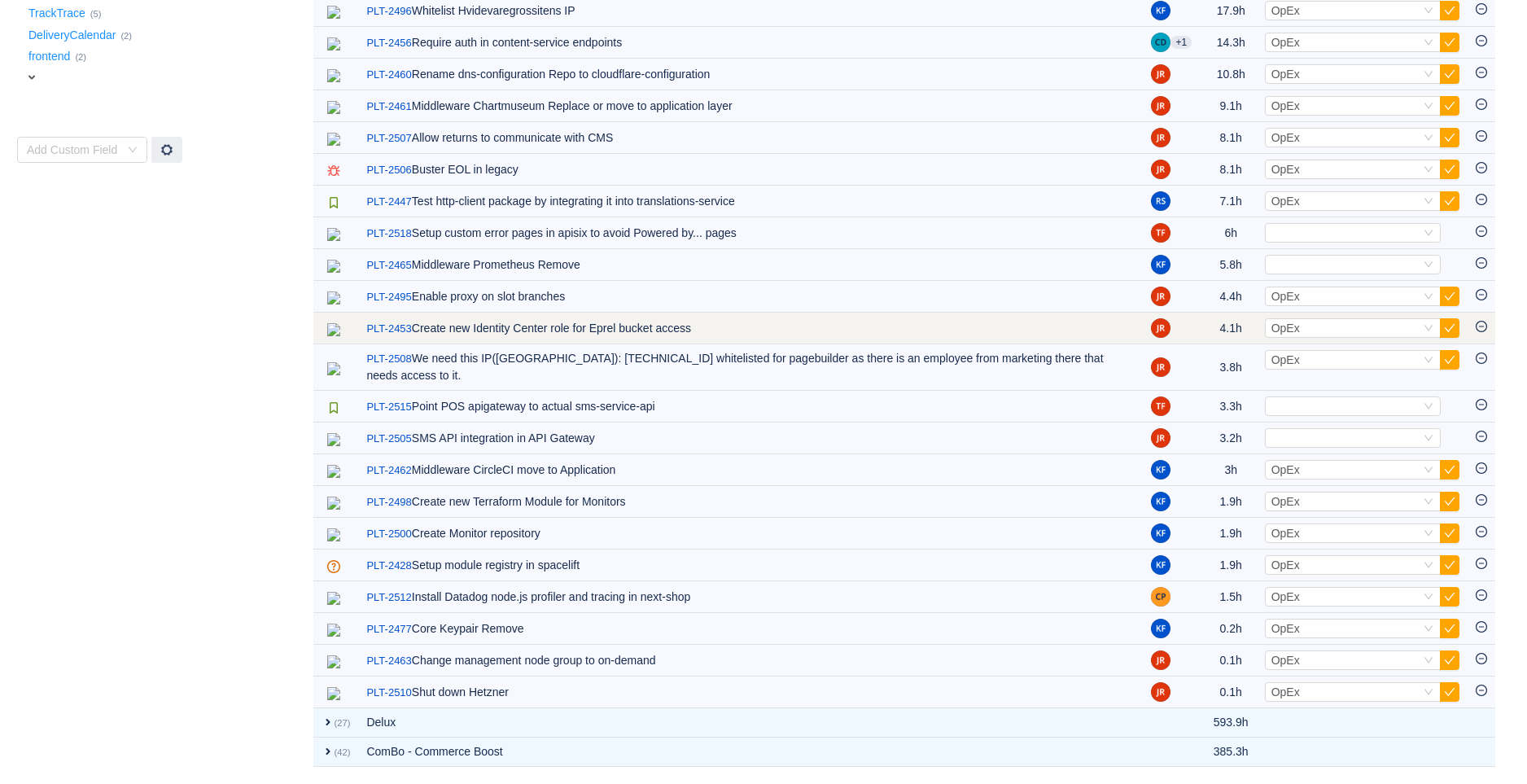
scroll to position [581, 0]
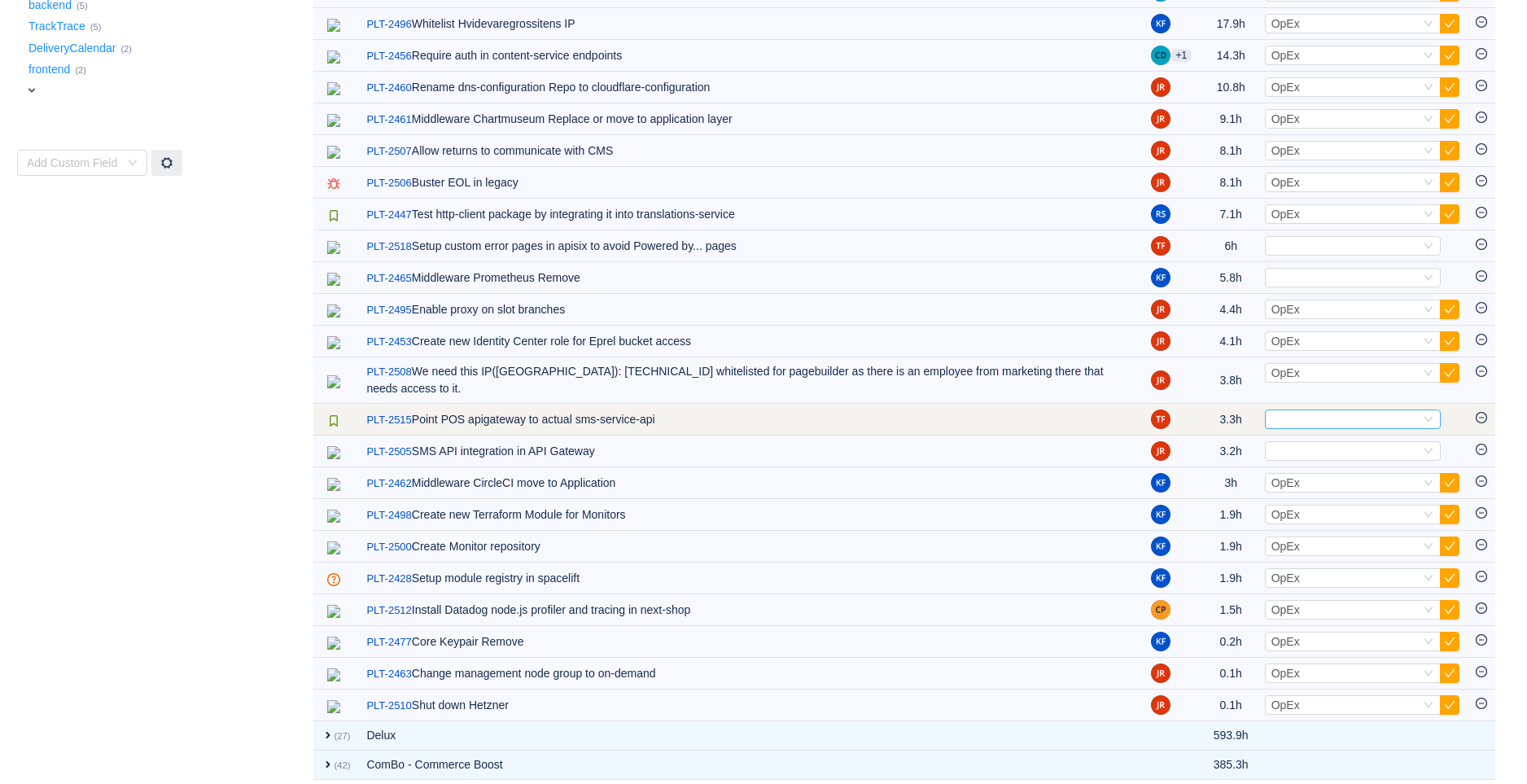
click at [1281, 410] on div "Select" at bounding box center [1346, 419] width 149 height 18
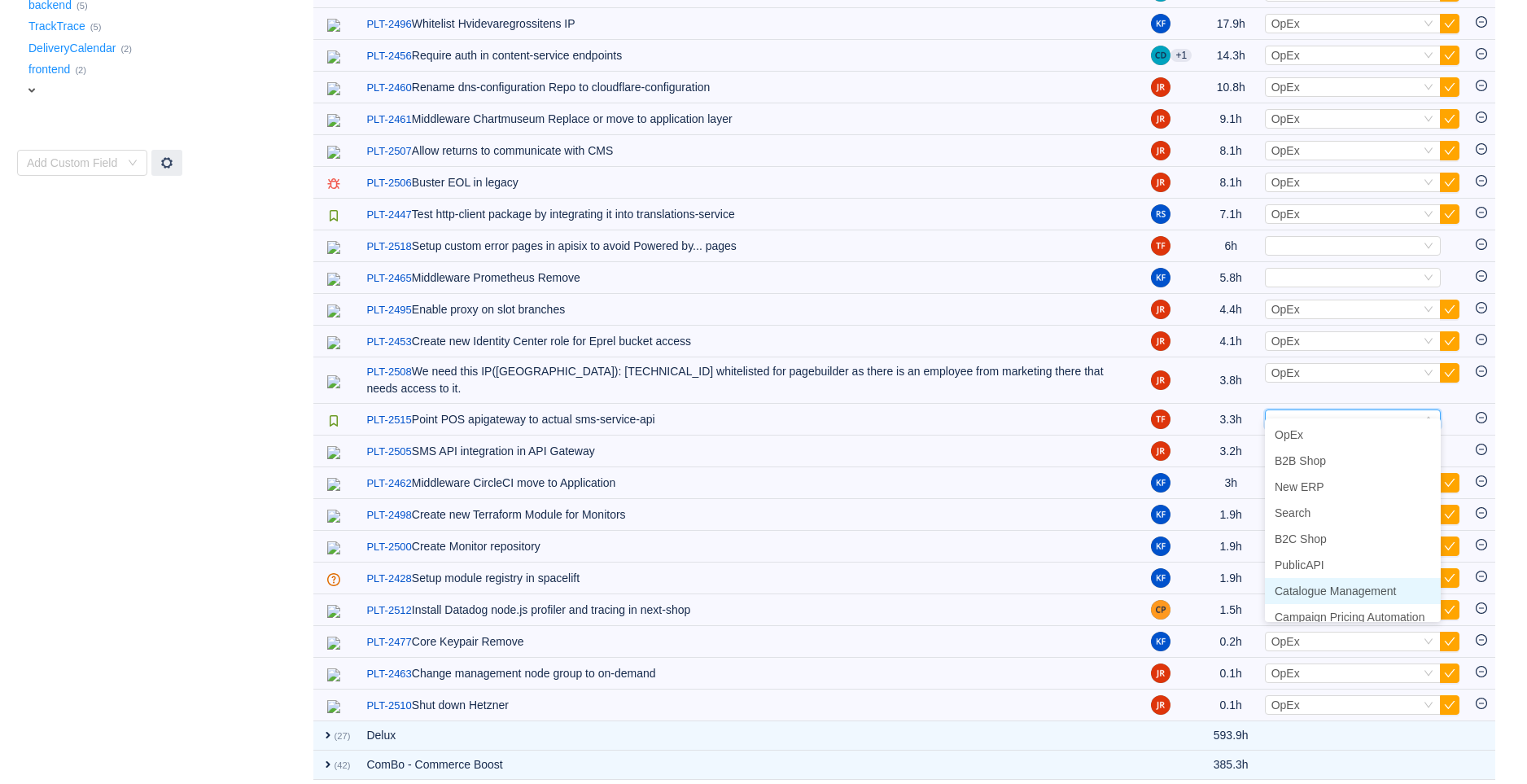
scroll to position [62, 0]
click at [1319, 608] on span "New POS" at bounding box center [1300, 606] width 50 height 13
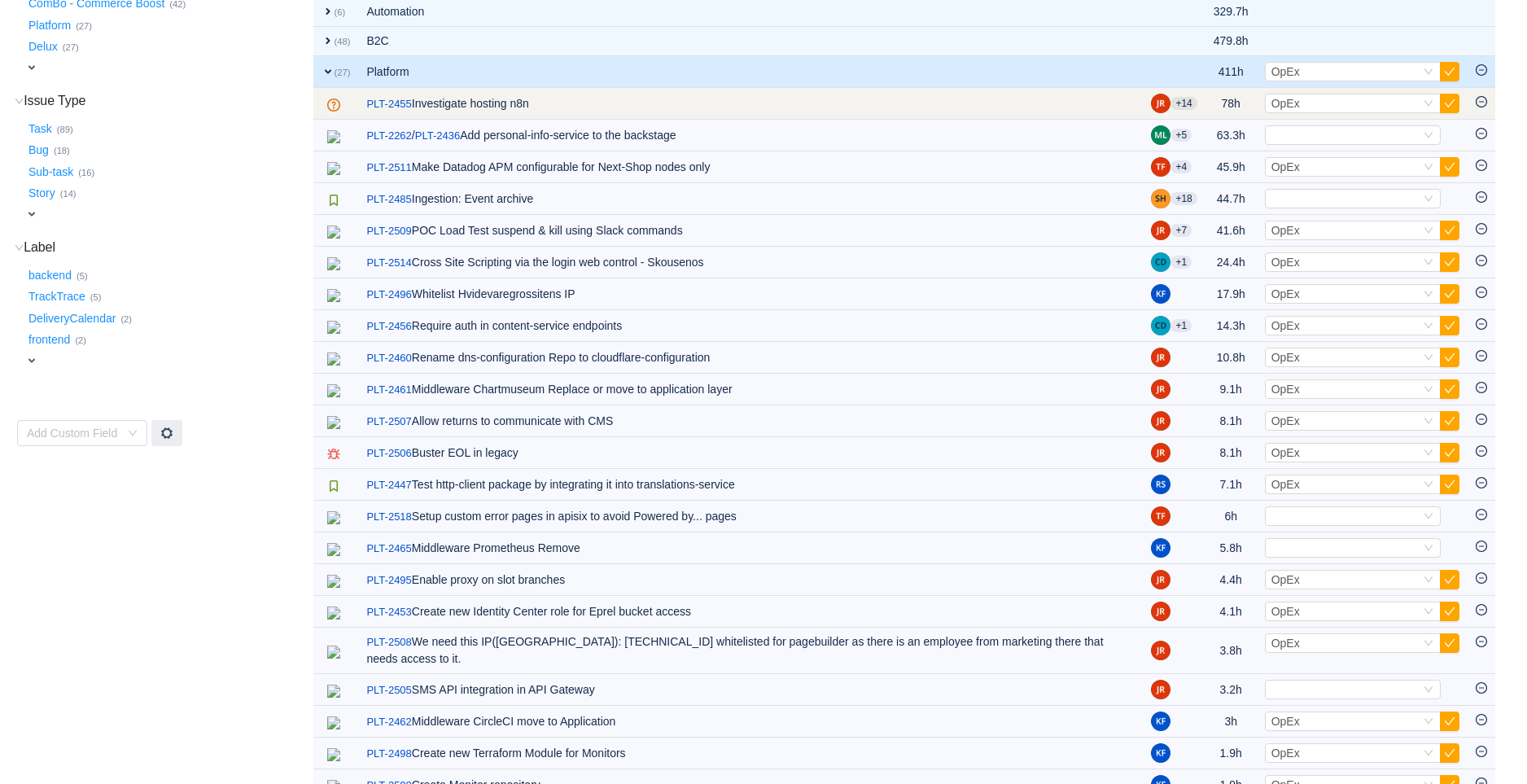
scroll to position [278, 0]
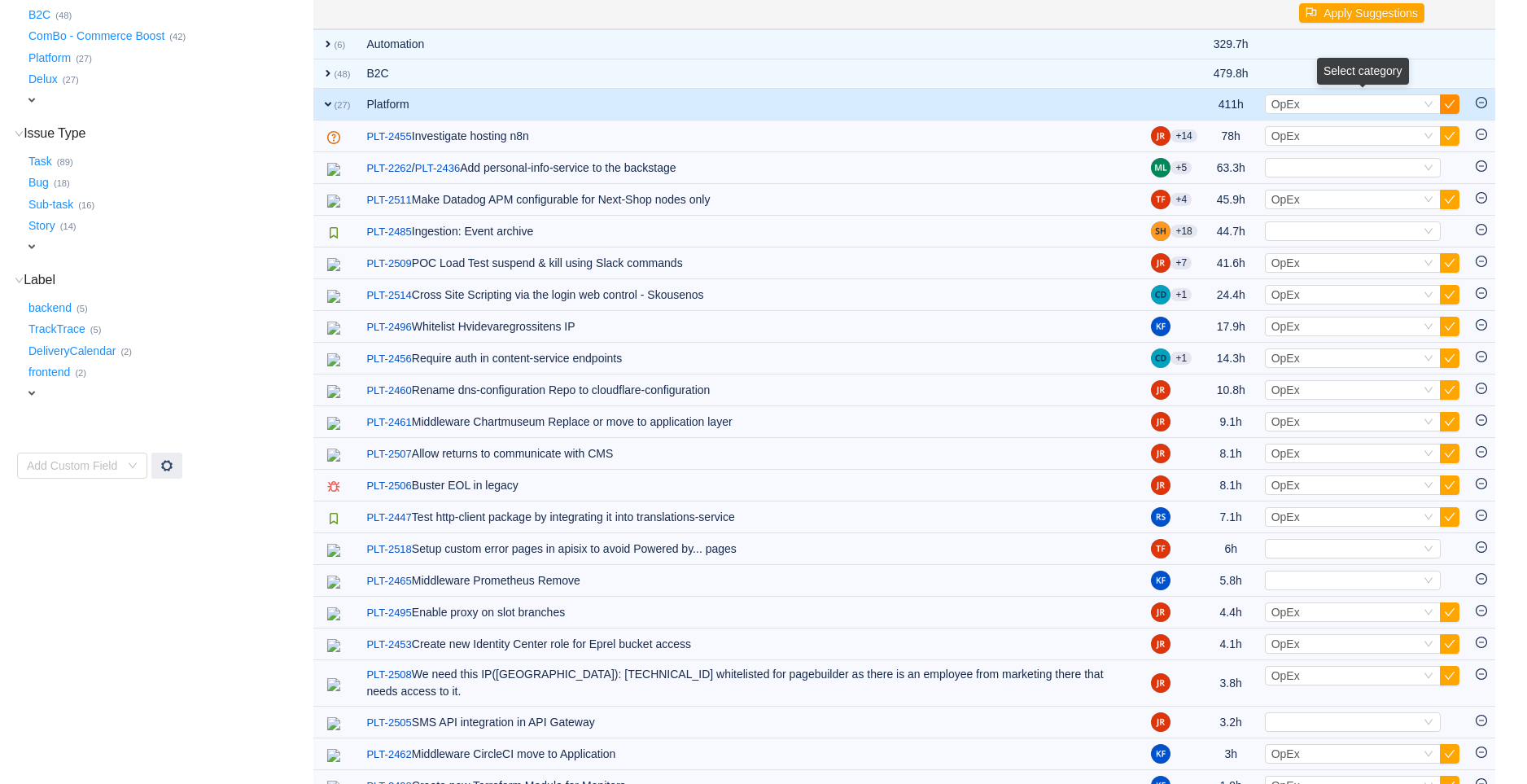
click at [1449, 101] on button "button" at bounding box center [1449, 104] width 20 height 20
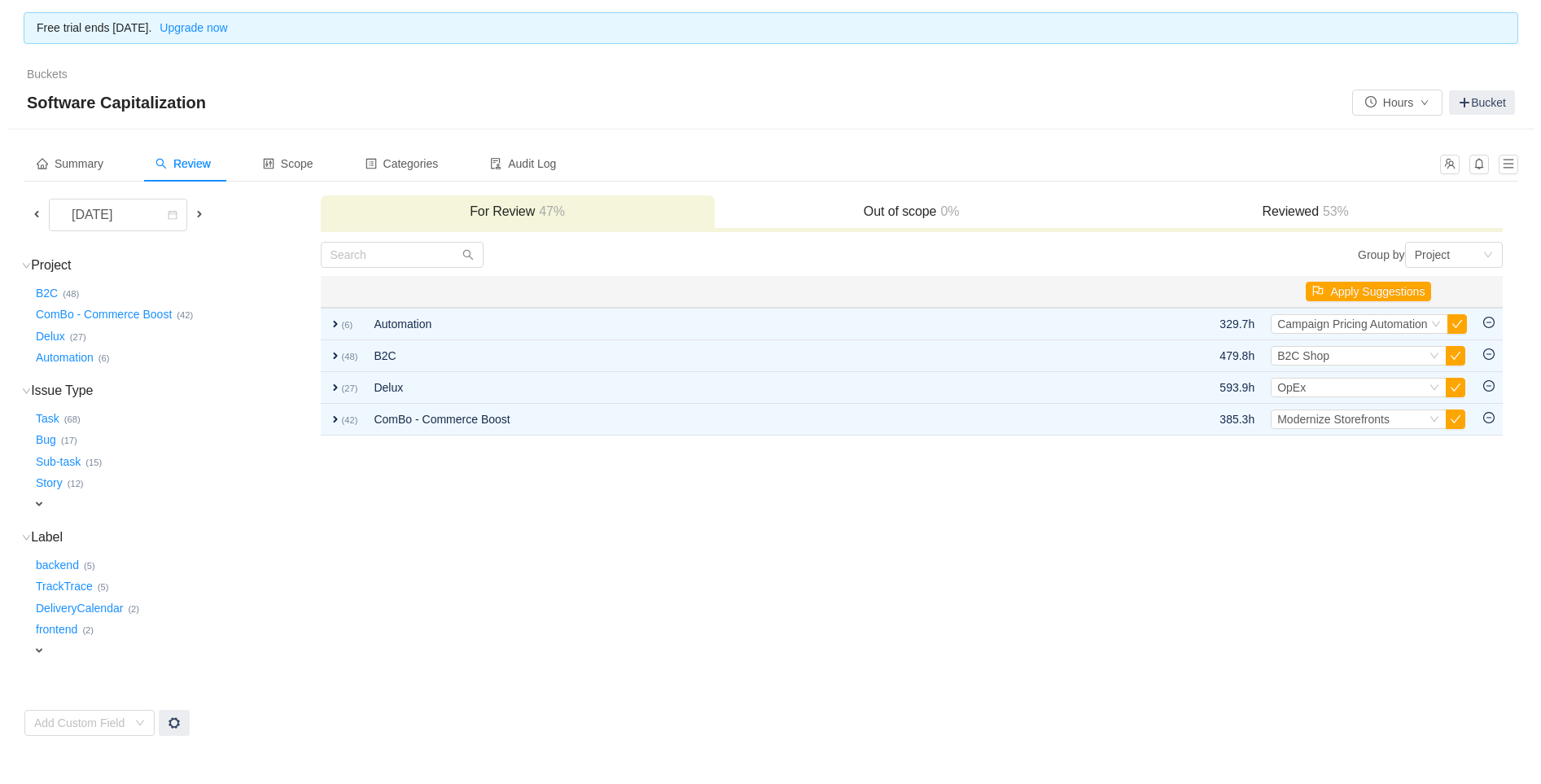
scroll to position [0, 0]
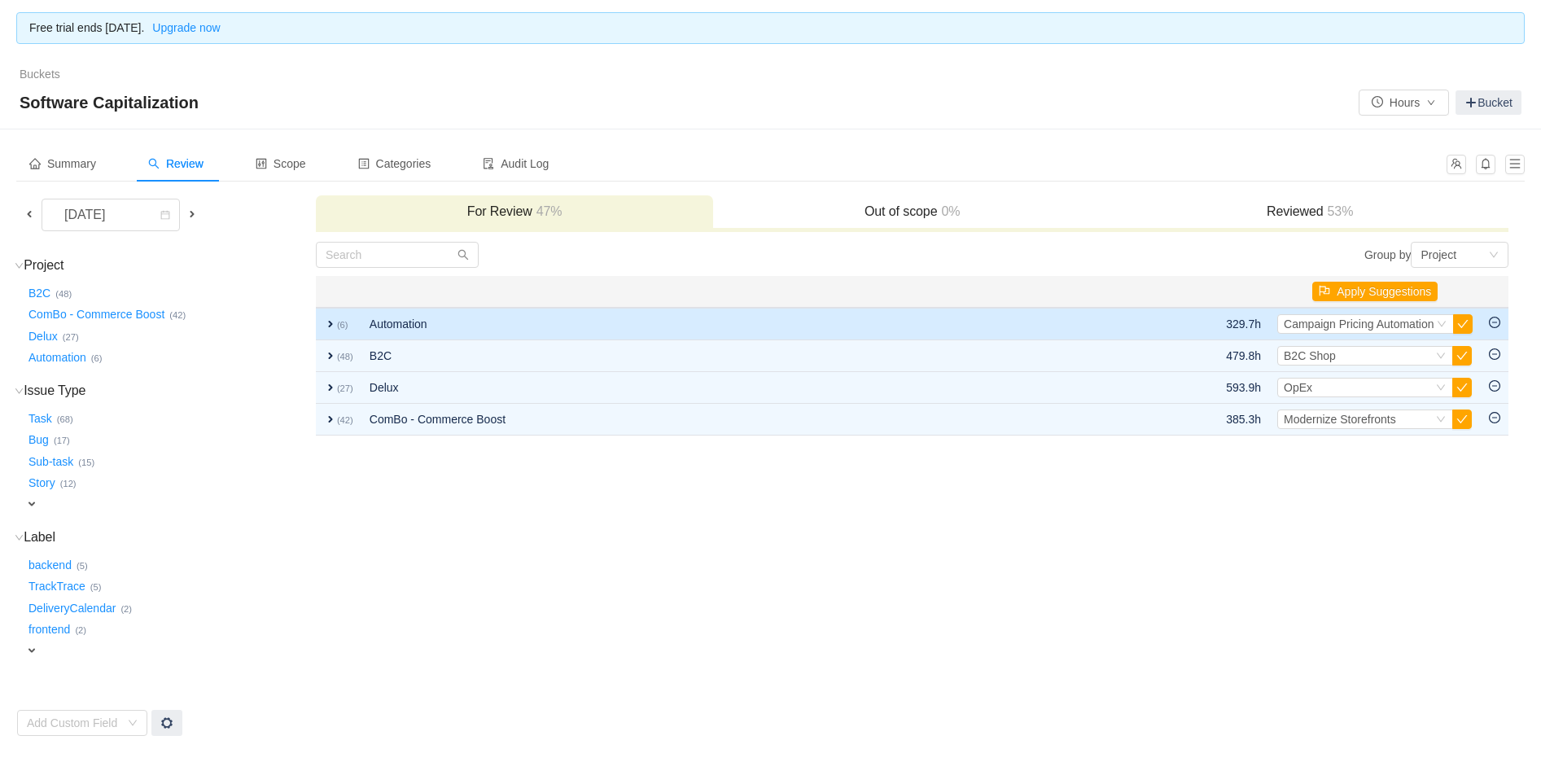
click at [327, 323] on span "expand" at bounding box center [330, 323] width 13 height 13
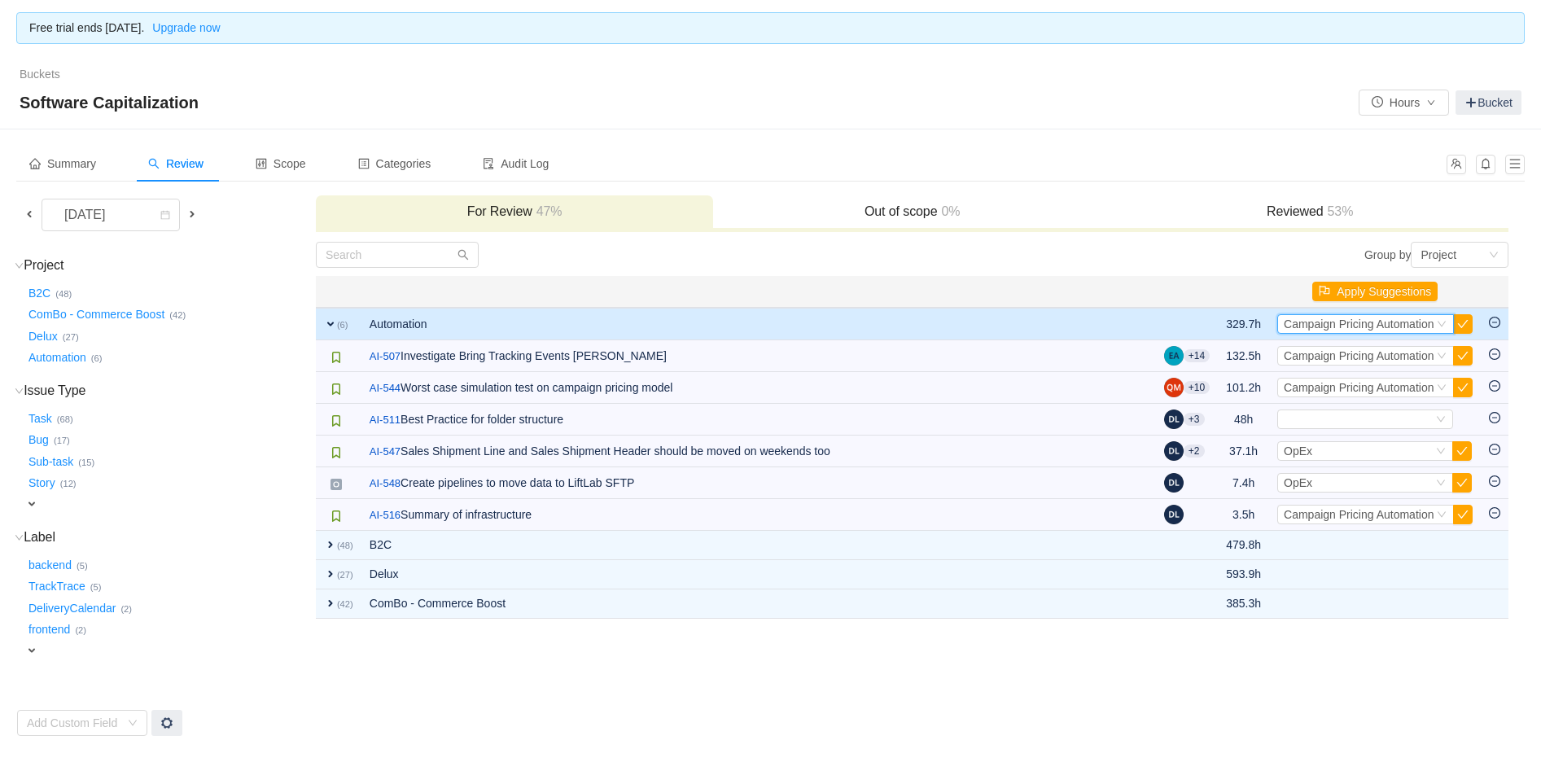
click at [1374, 317] on span "Campaign Pricing Automation" at bounding box center [1358, 323] width 150 height 13
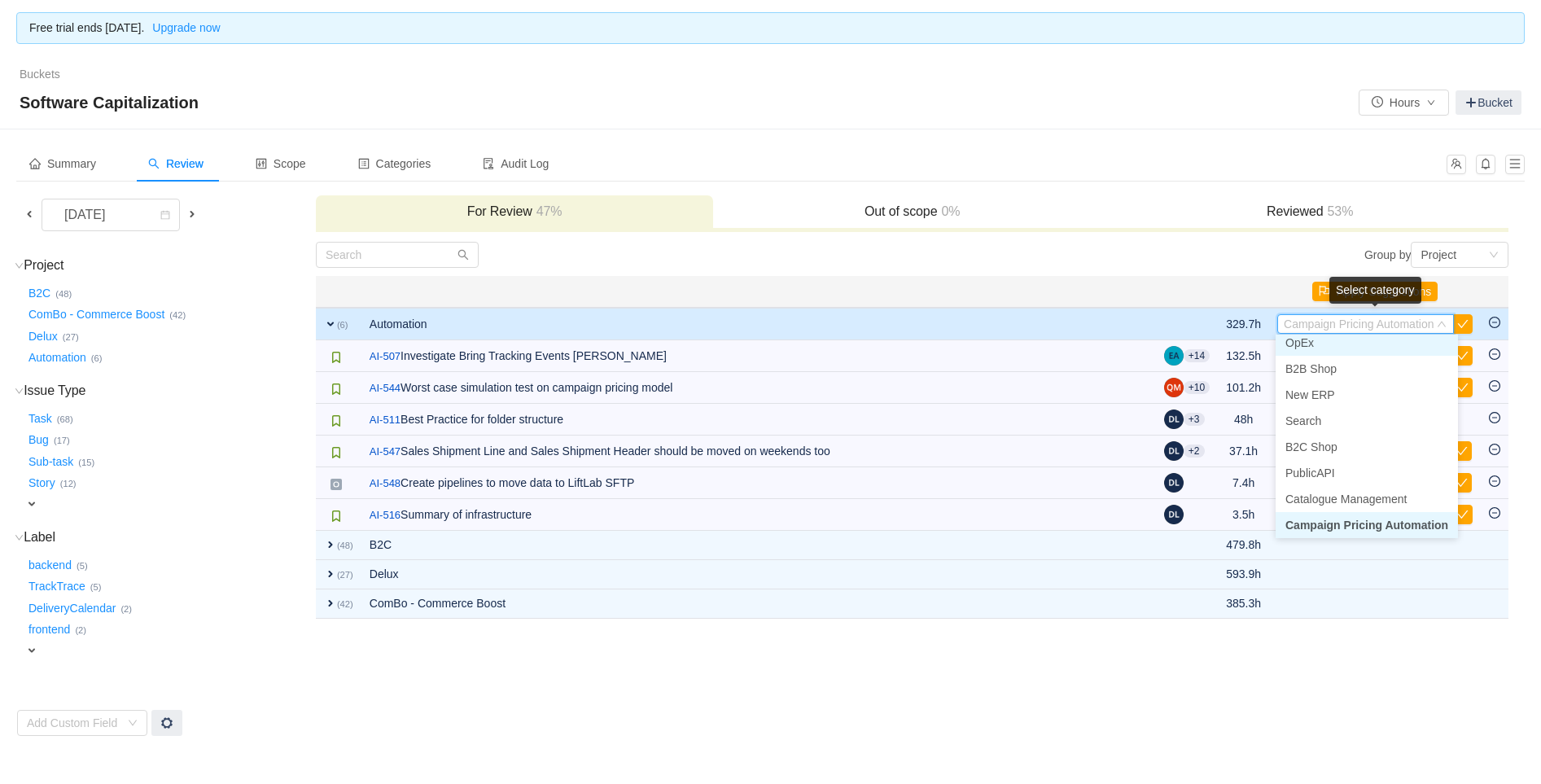
scroll to position [3, 0]
click at [1316, 346] on li "OpEx" at bounding box center [1367, 347] width 183 height 26
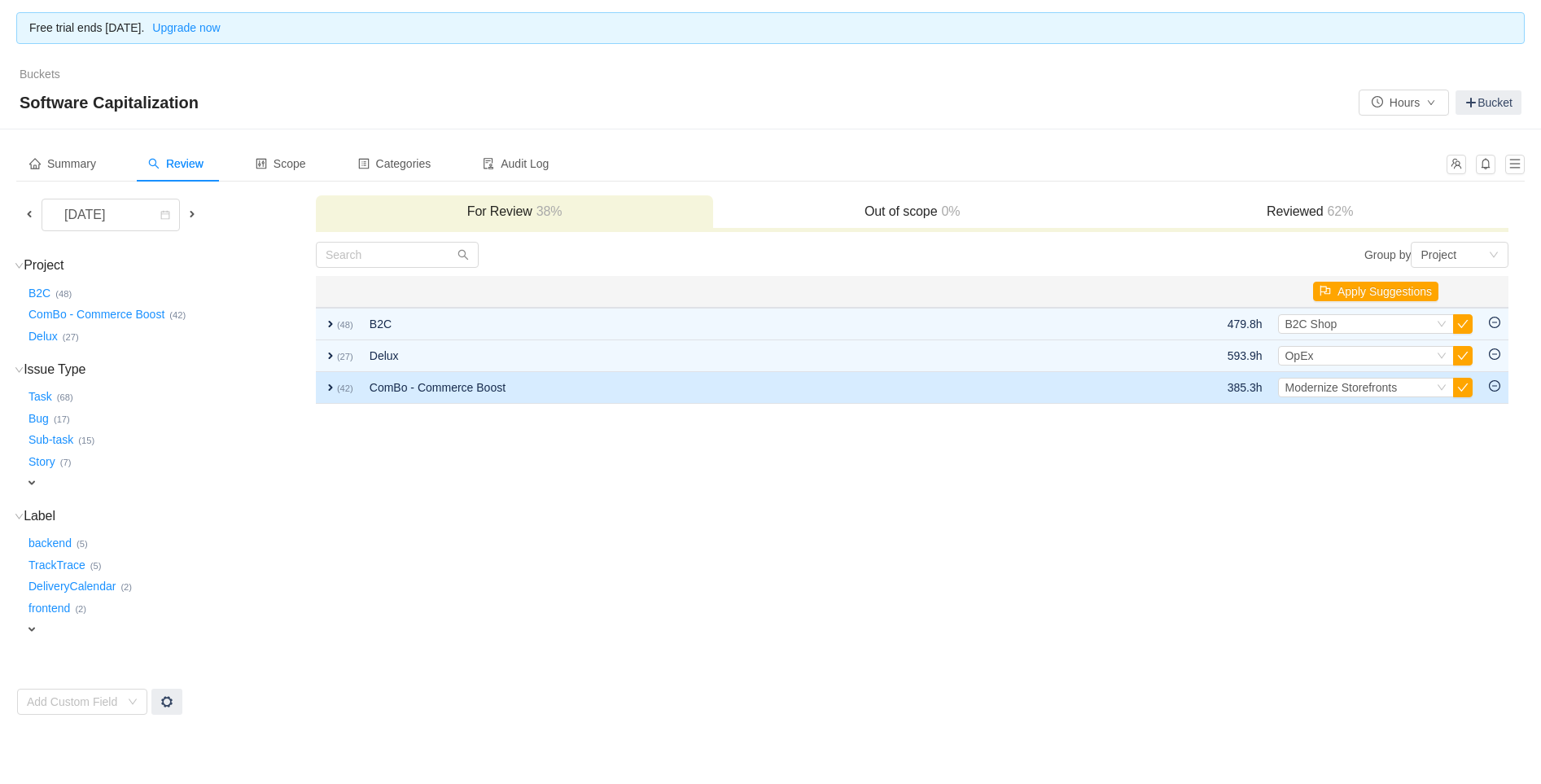
click at [330, 382] on span "expand" at bounding box center [330, 386] width 13 height 13
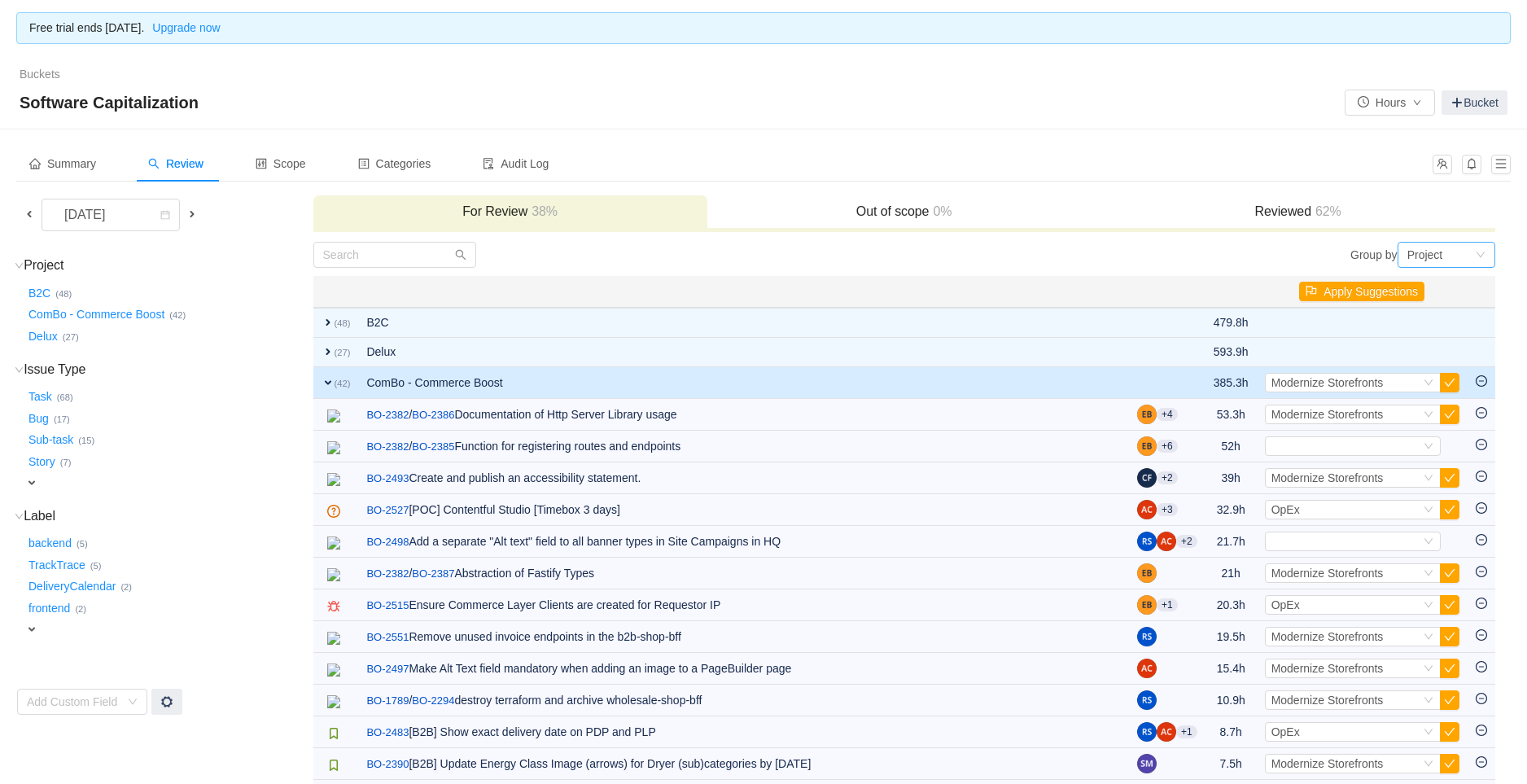
click at [1439, 248] on div "Project" at bounding box center [1425, 254] width 36 height 25
click at [1442, 340] on li "Epic" at bounding box center [1447, 338] width 97 height 26
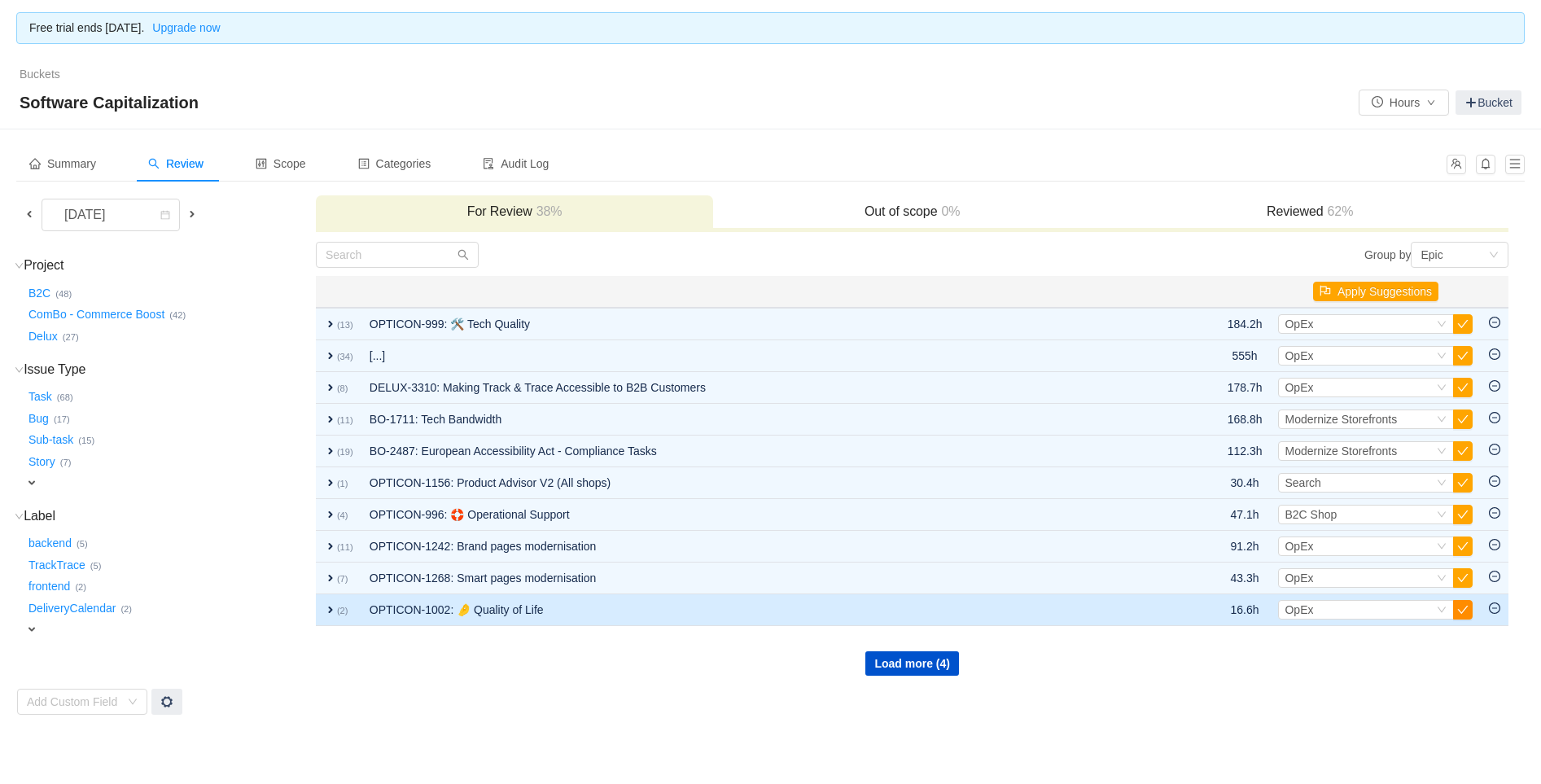
click at [1468, 609] on button "button" at bounding box center [1462, 609] width 20 height 20
click at [1347, 612] on div "Select" at bounding box center [1358, 609] width 149 height 18
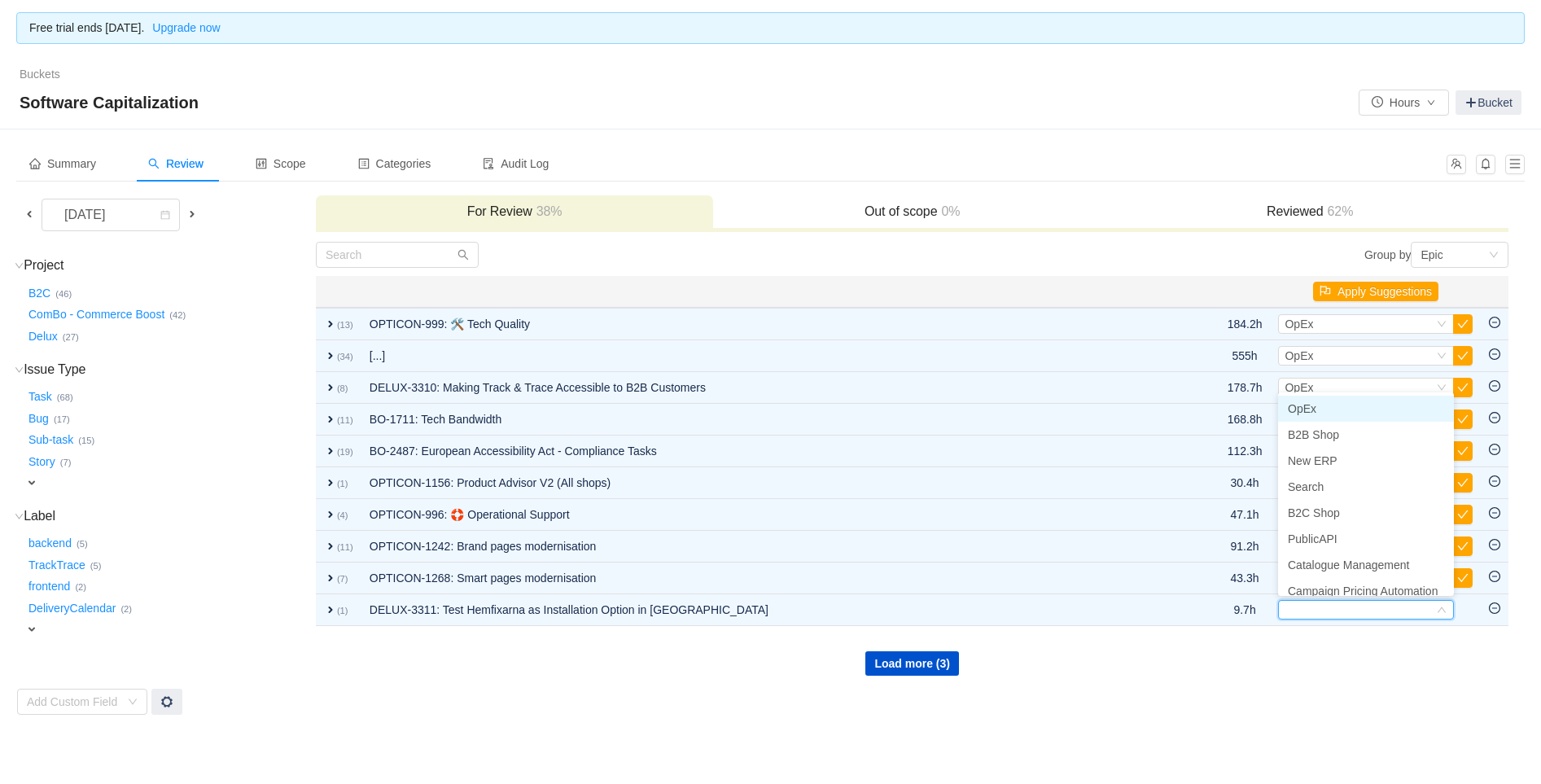
click at [1305, 405] on span "OpEx" at bounding box center [1301, 408] width 28 height 13
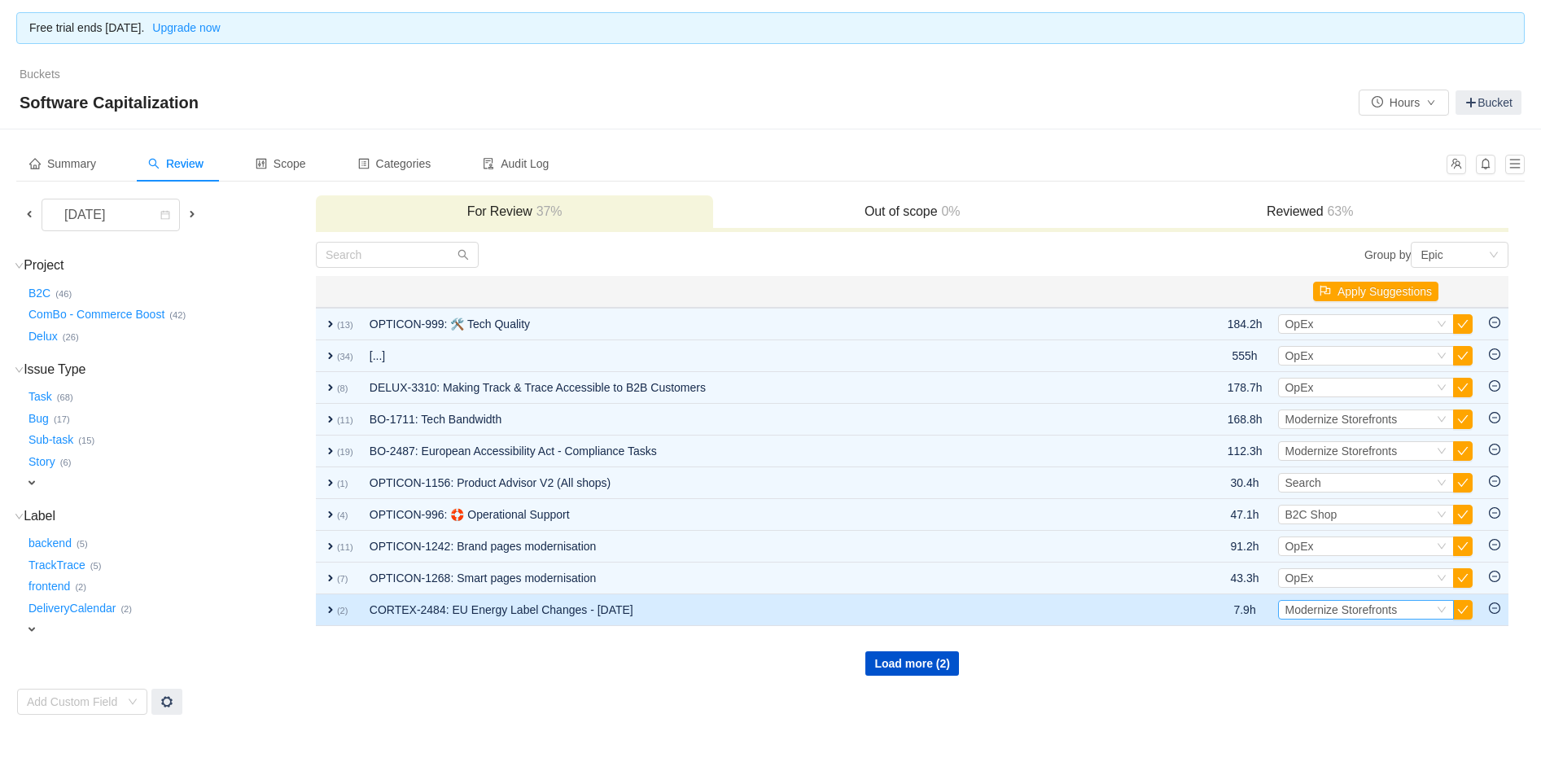
click at [1313, 613] on span "Modernize Storefronts" at bounding box center [1340, 609] width 113 height 13
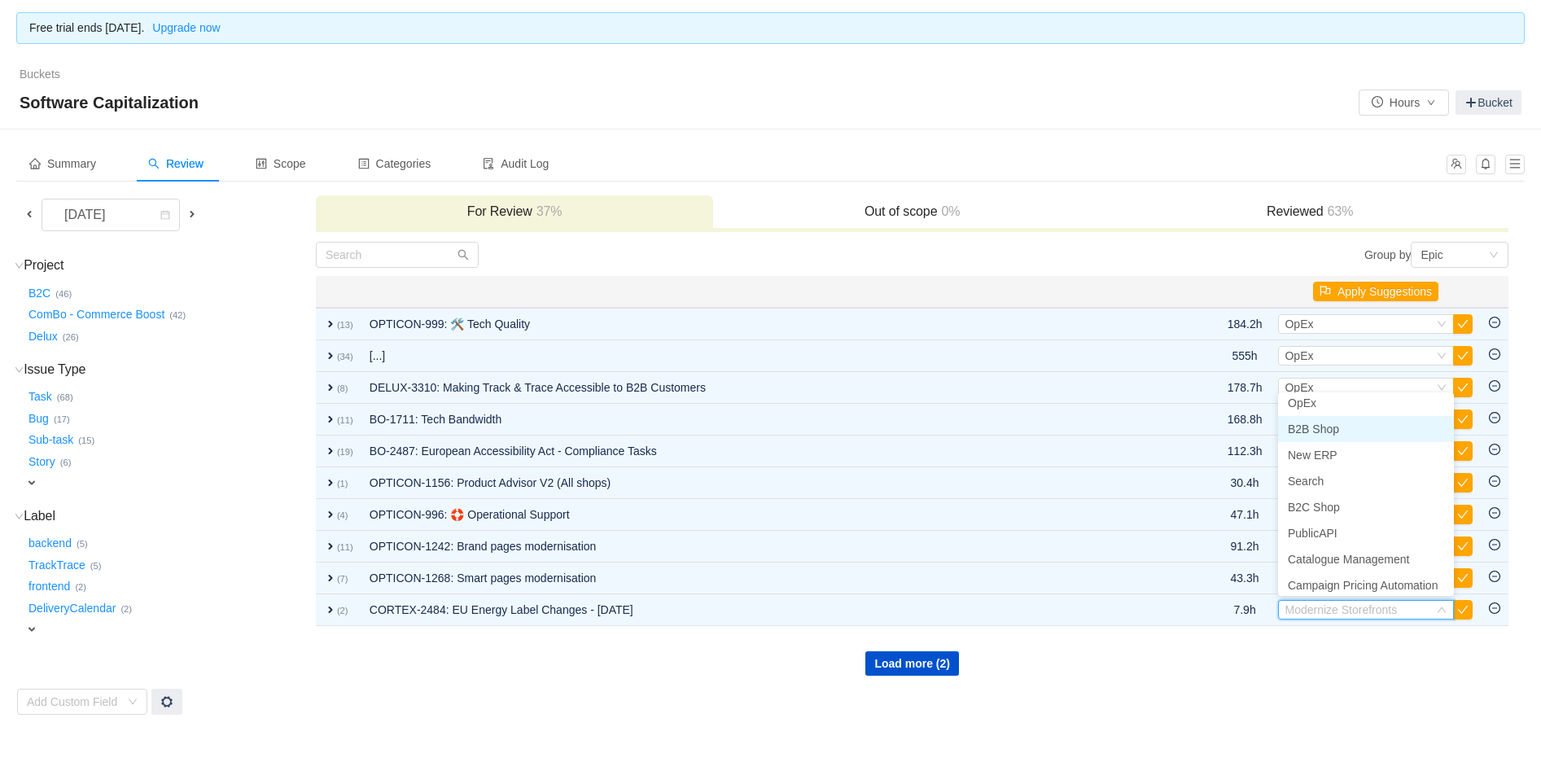
scroll to position [0, 0]
click at [1311, 414] on span "OpEx" at bounding box center [1301, 408] width 28 height 13
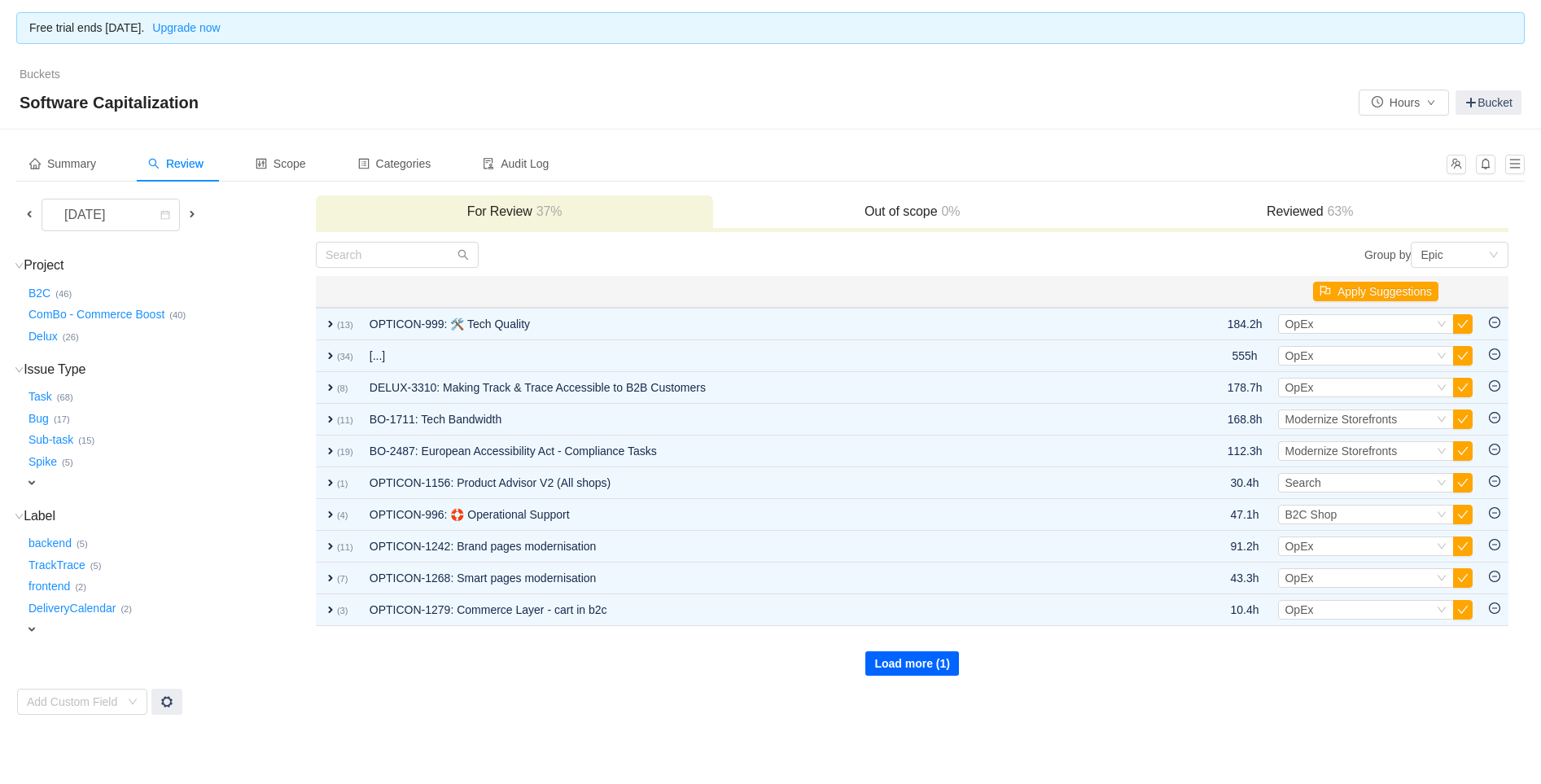
click at [937, 655] on button "Load more (1)" at bounding box center [912, 663] width 94 height 25
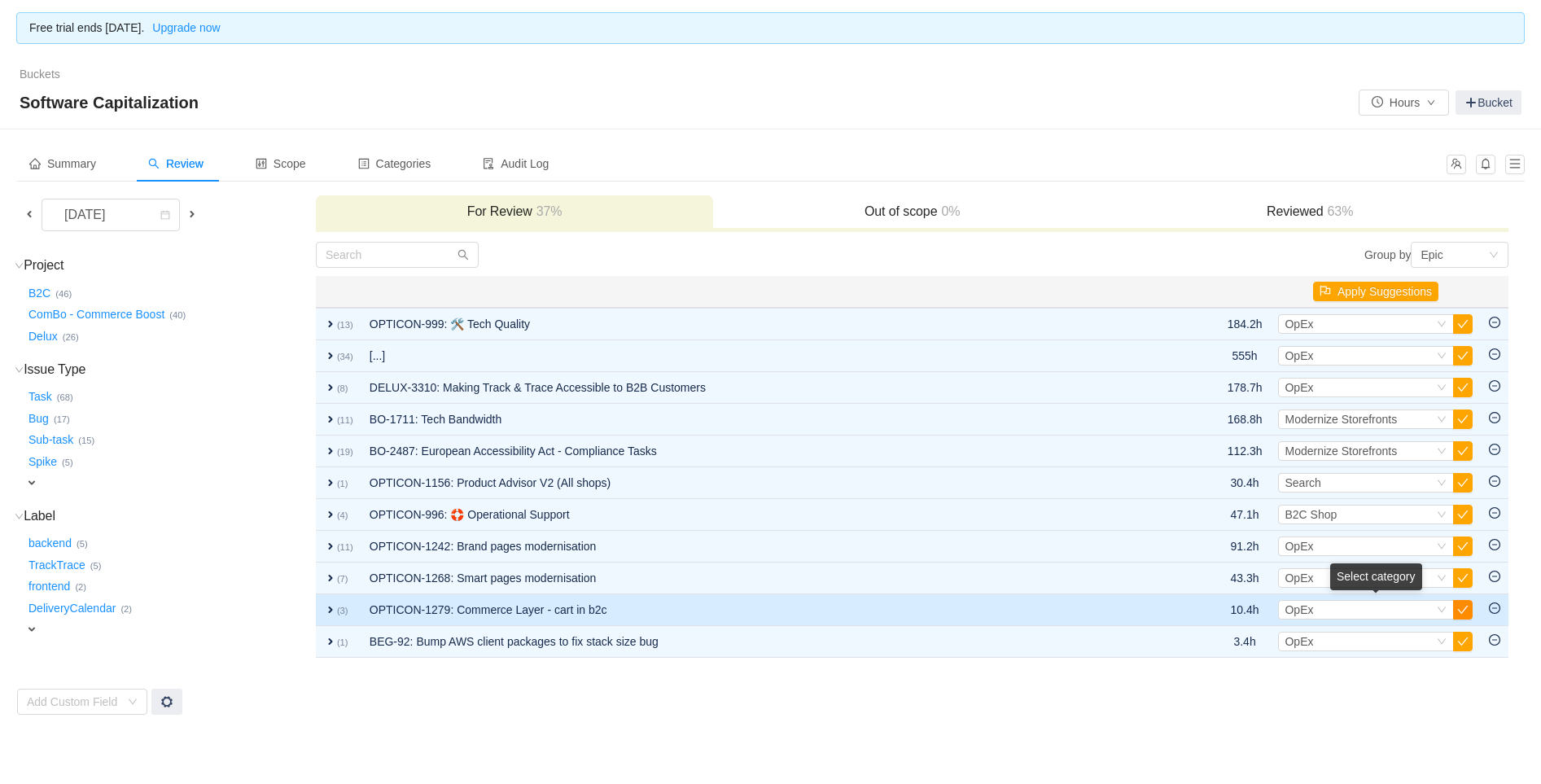
click at [1463, 605] on button "button" at bounding box center [1462, 609] width 20 height 20
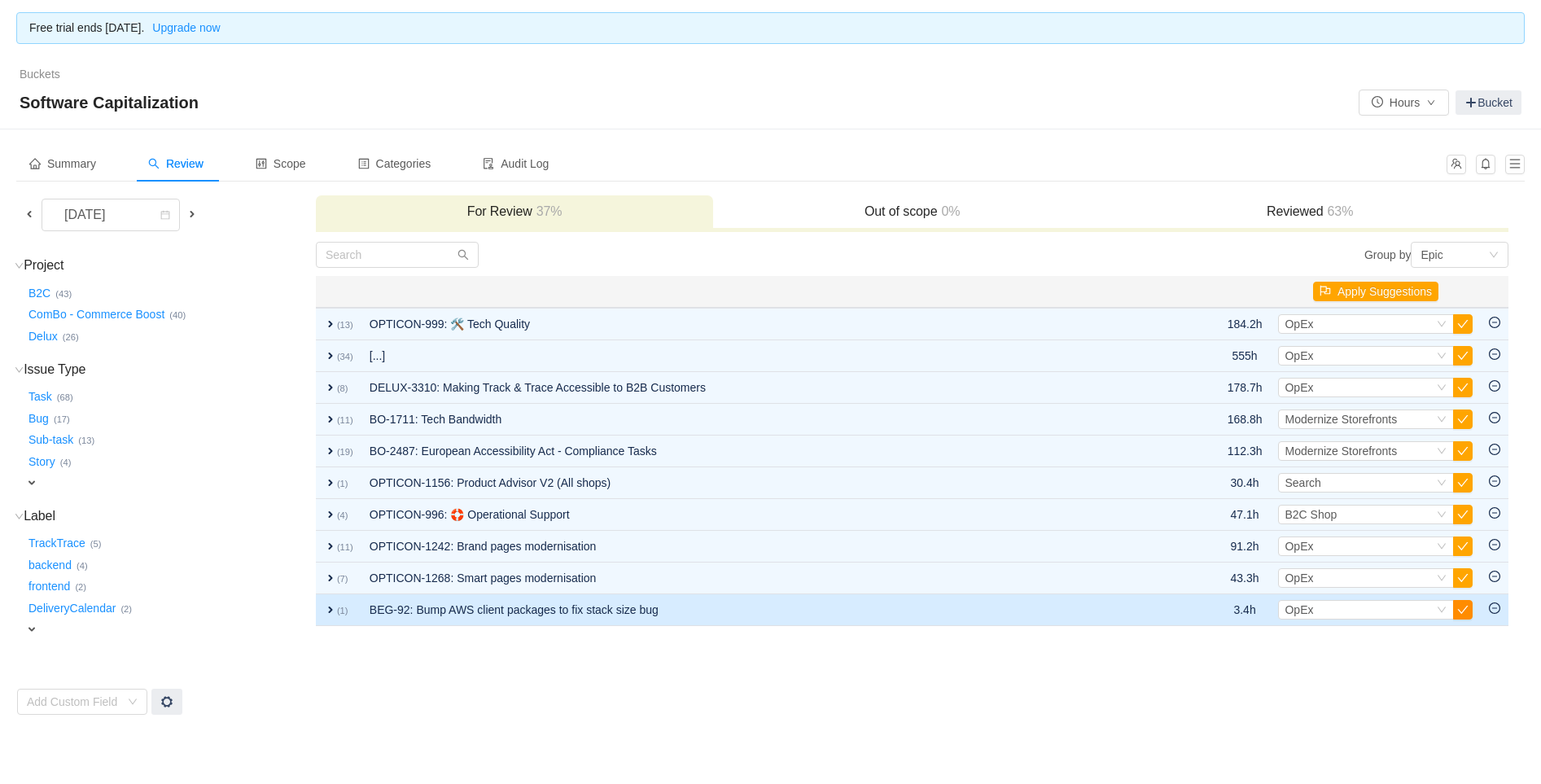
click at [1463, 613] on button "button" at bounding box center [1462, 609] width 20 height 20
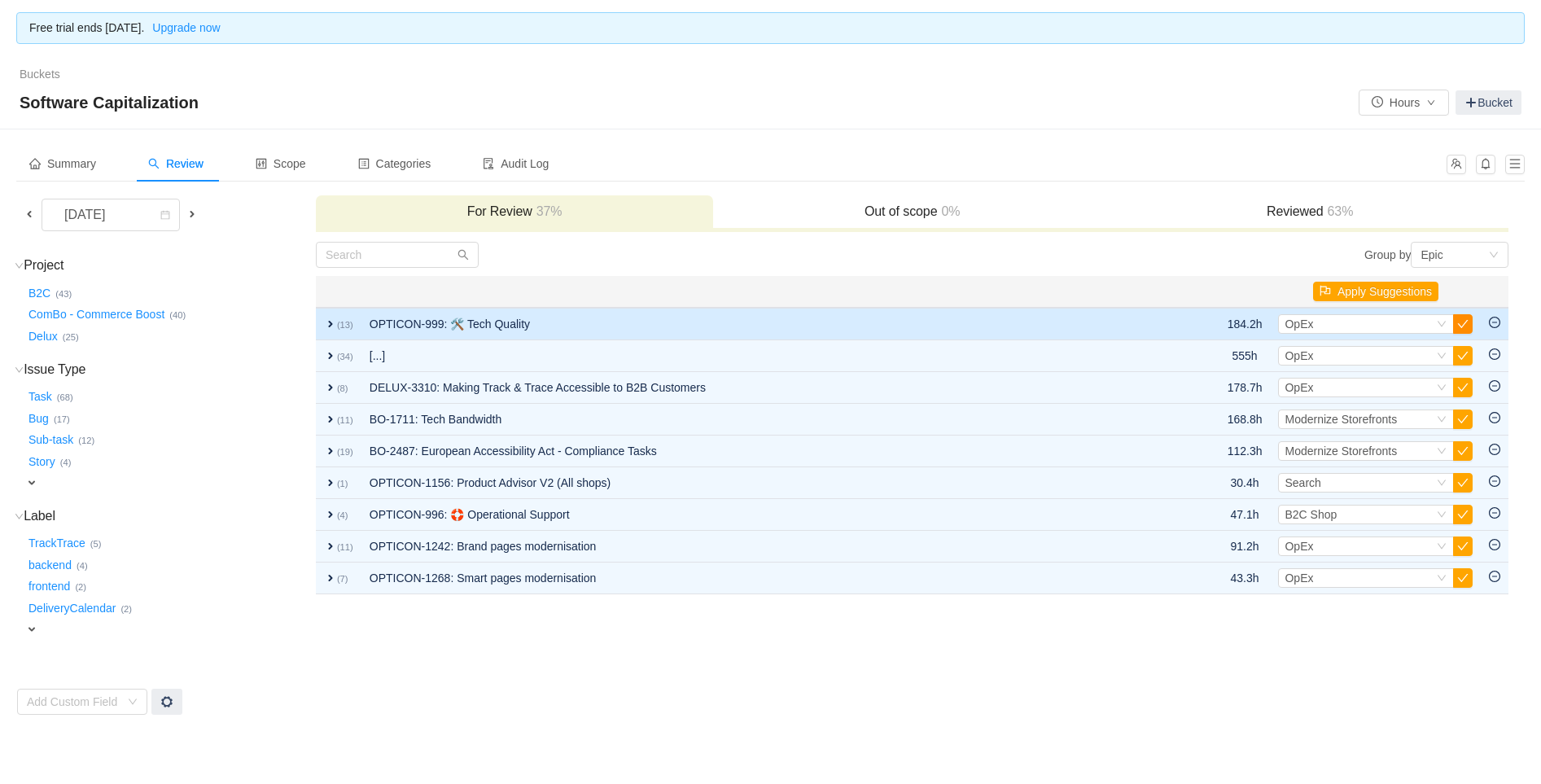
click at [1457, 317] on button "button" at bounding box center [1462, 323] width 20 height 20
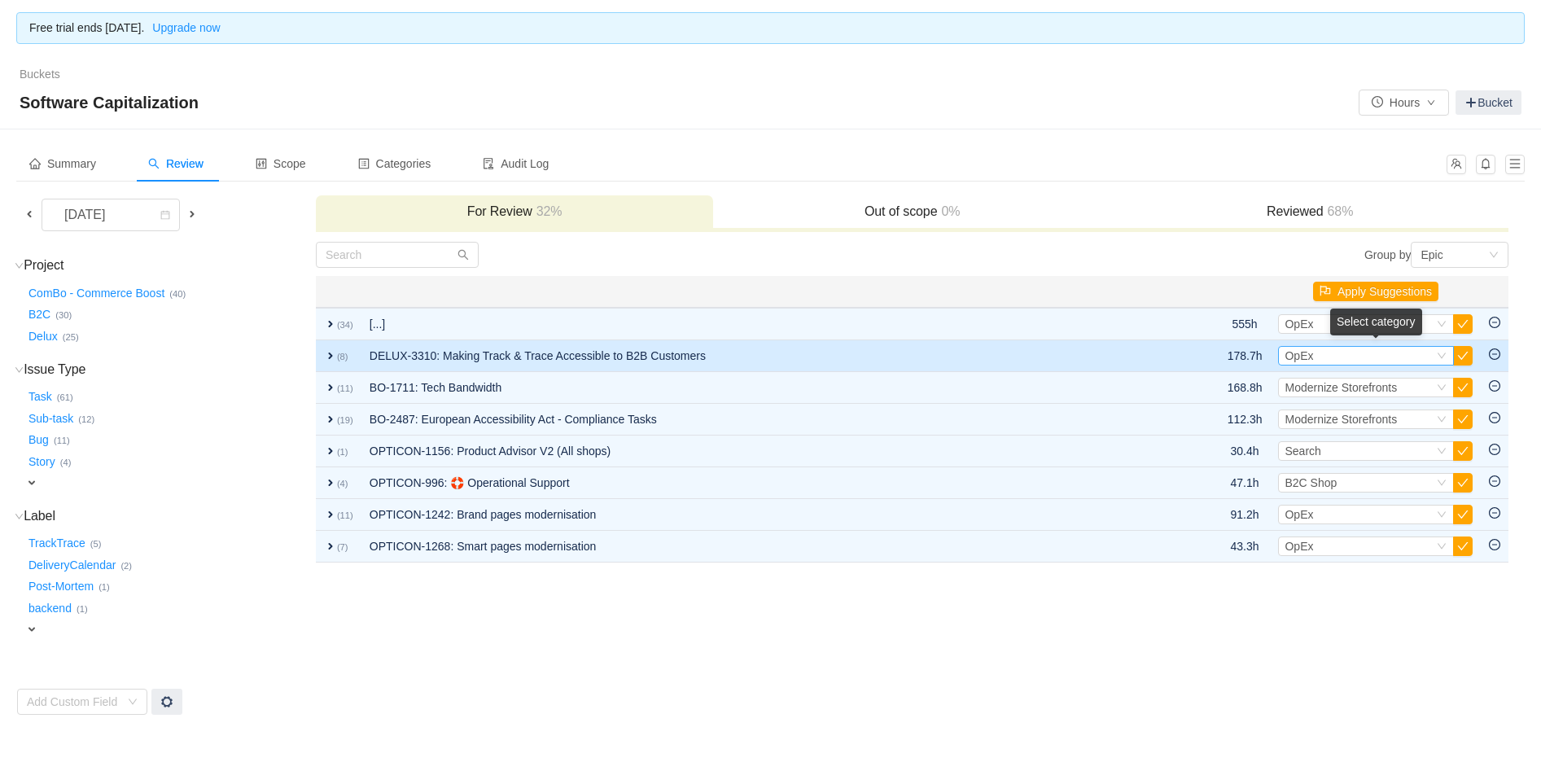
click at [1387, 360] on div "Select OpEx" at bounding box center [1358, 355] width 149 height 18
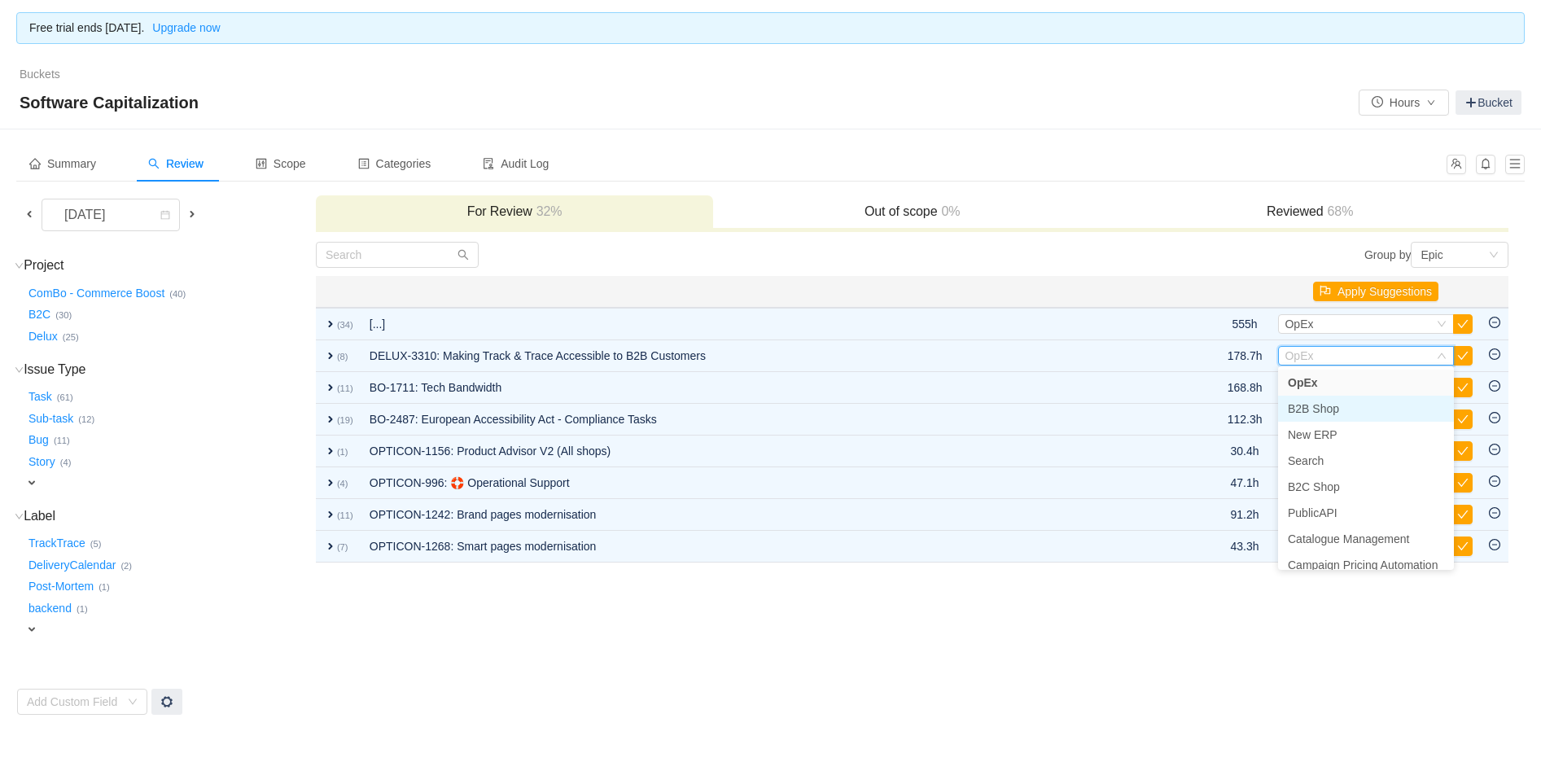
click at [1309, 402] on span "B2B Shop" at bounding box center [1313, 408] width 51 height 13
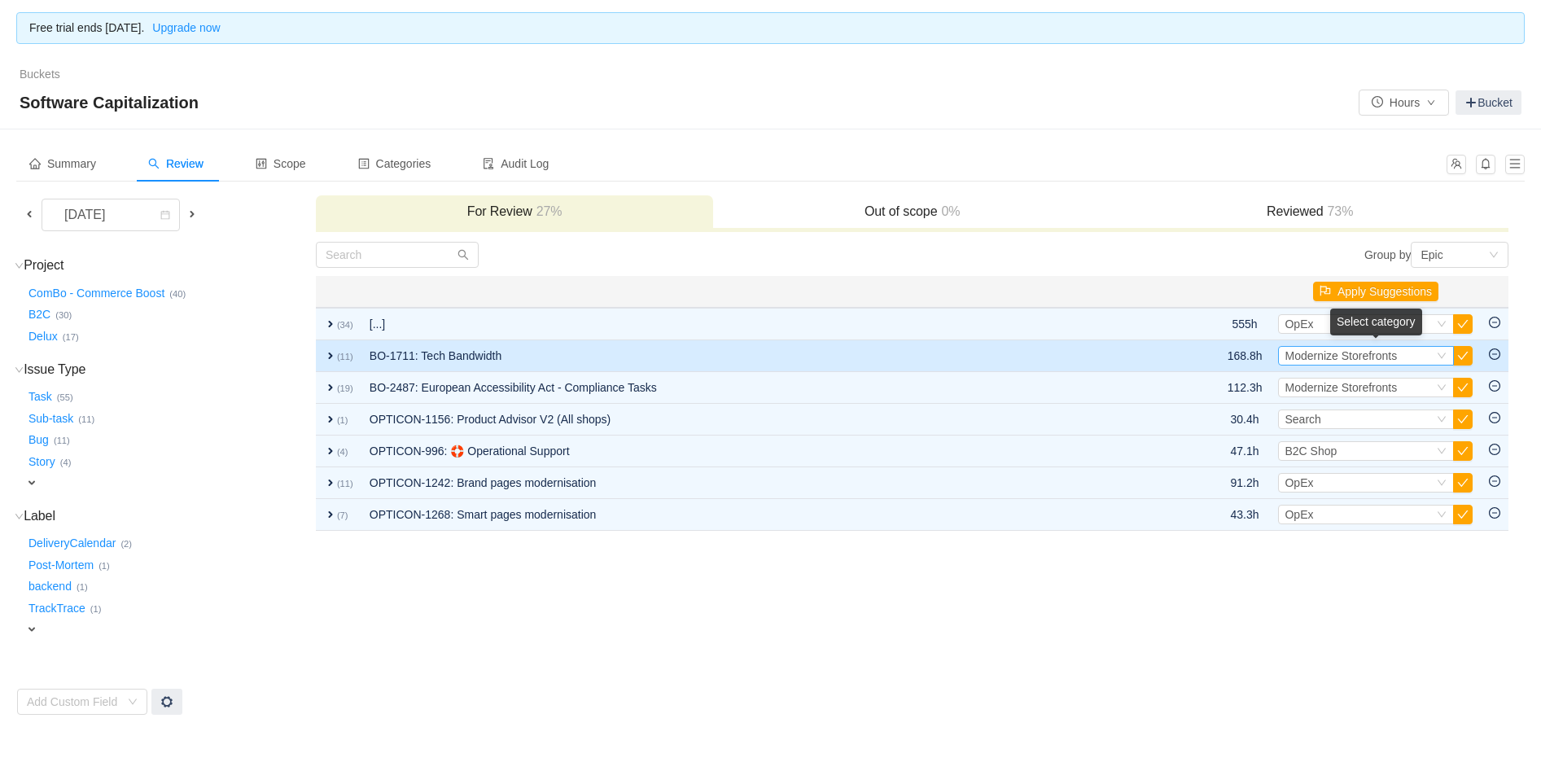
click at [1336, 353] on span "Modernize Storefronts" at bounding box center [1340, 355] width 113 height 13
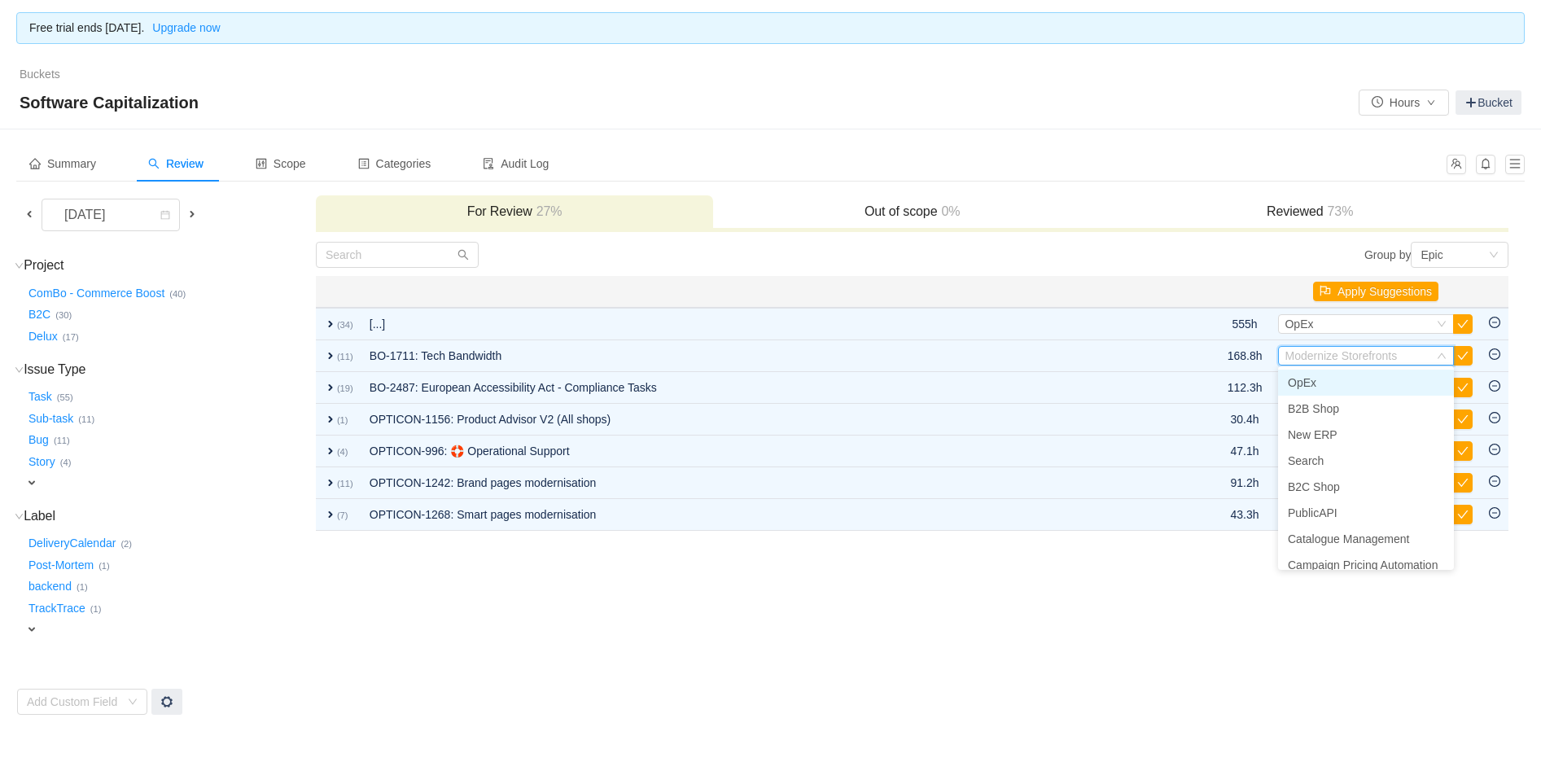
click at [1314, 382] on li "OpEx" at bounding box center [1366, 382] width 176 height 26
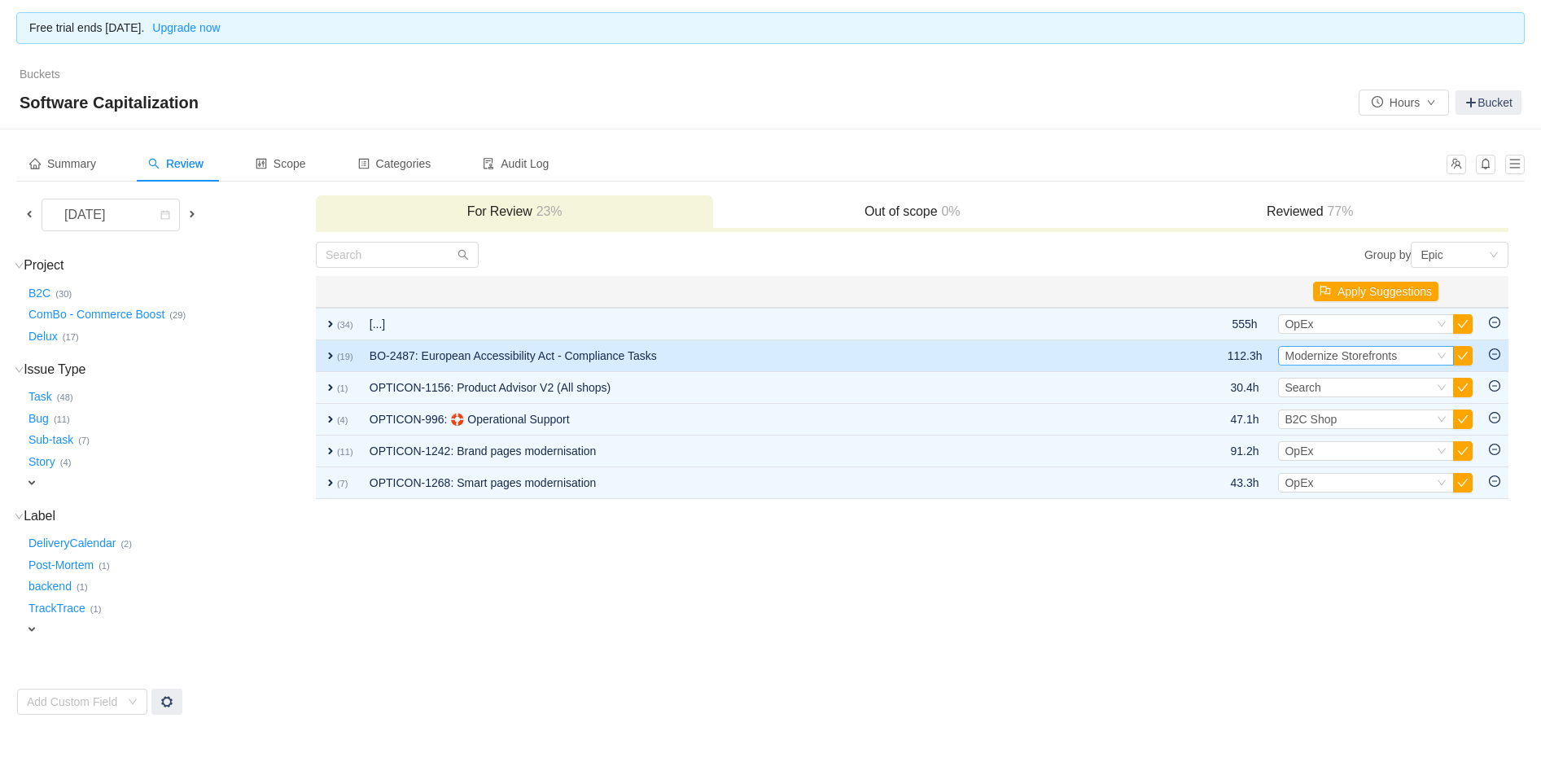
click at [1312, 357] on span "Modernize Storefronts" at bounding box center [1340, 355] width 113 height 13
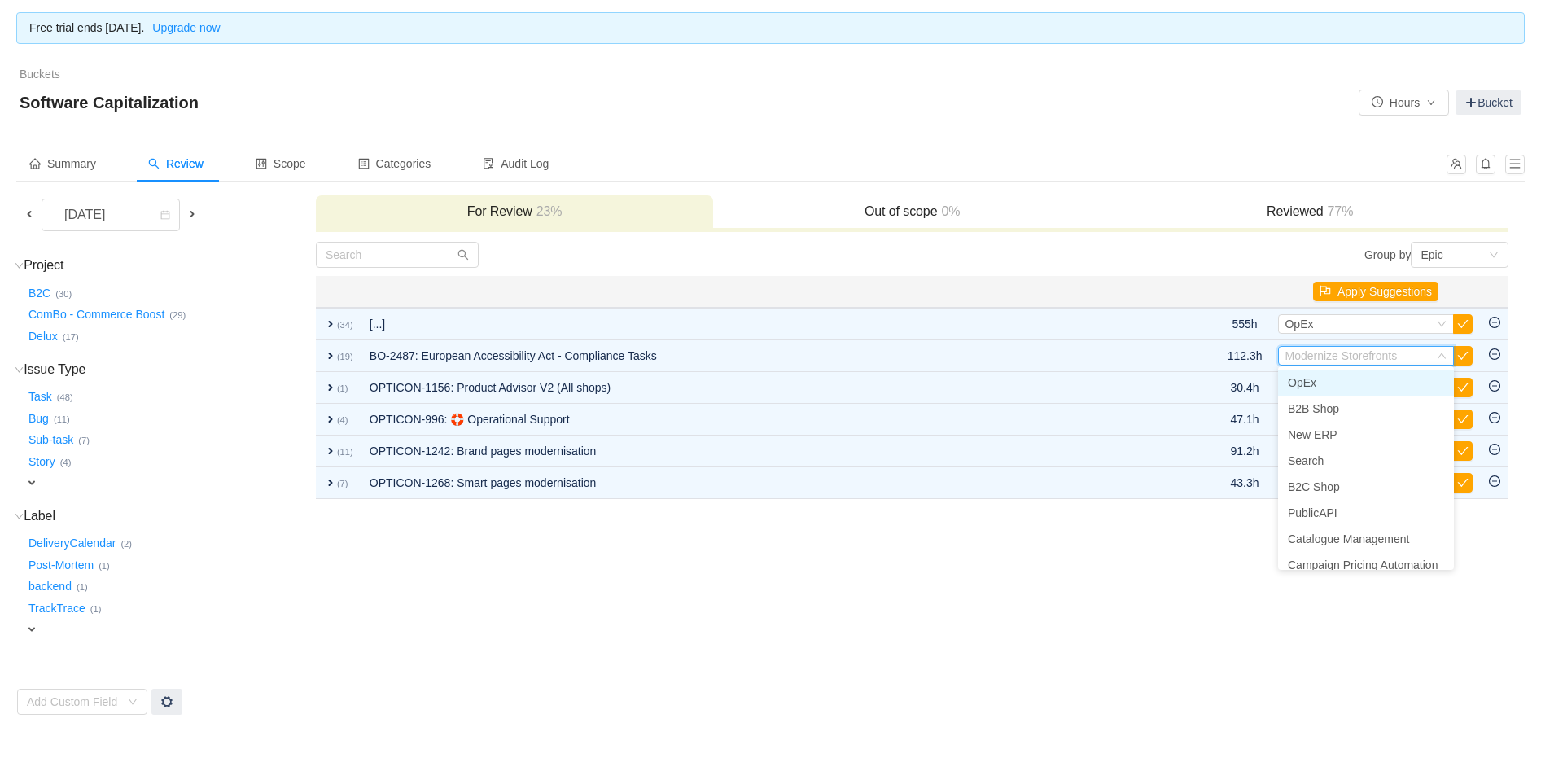
click at [1311, 380] on span "OpEx" at bounding box center [1301, 382] width 28 height 13
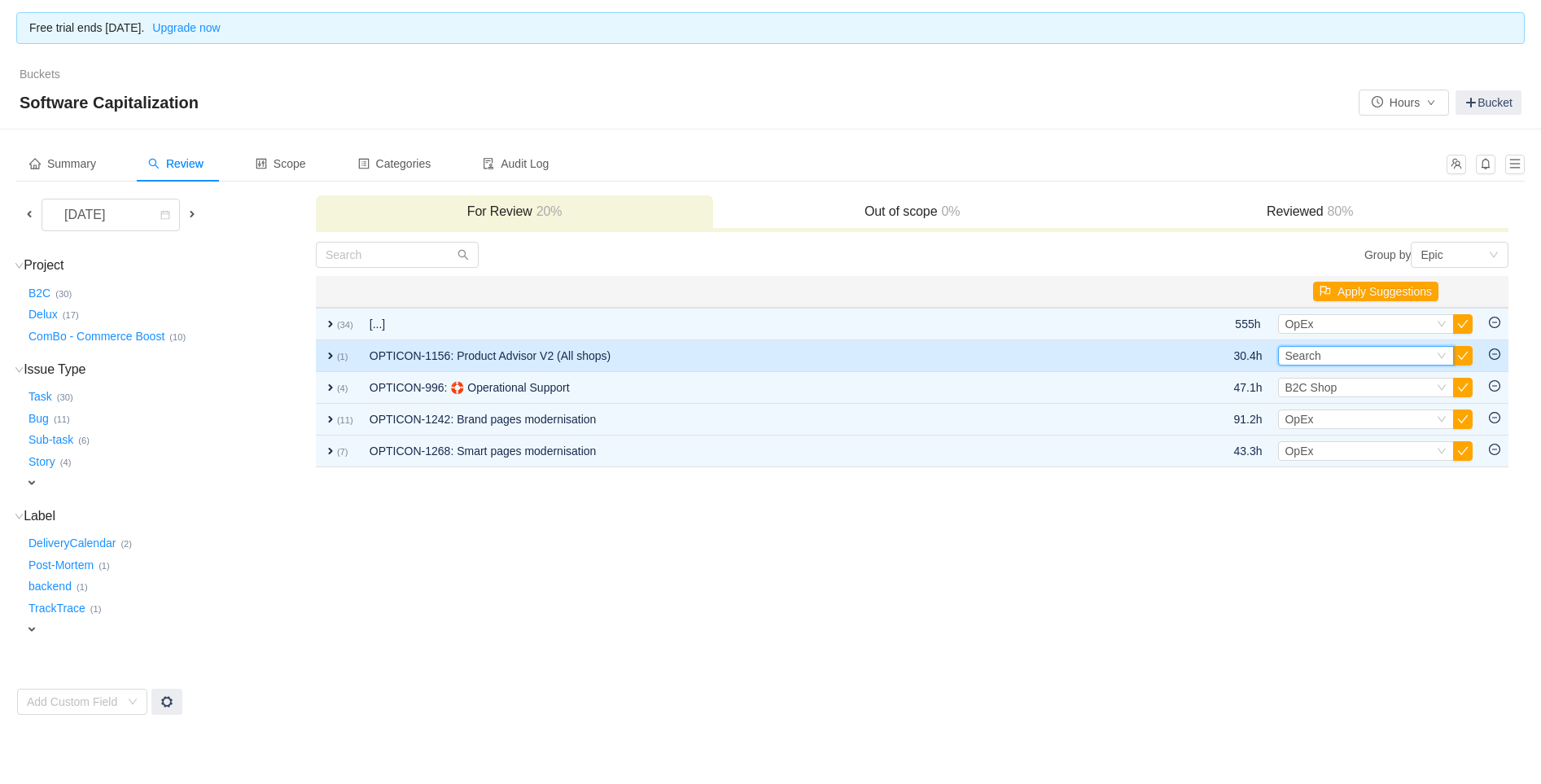
click at [1315, 363] on div "Select Search" at bounding box center [1366, 355] width 176 height 20
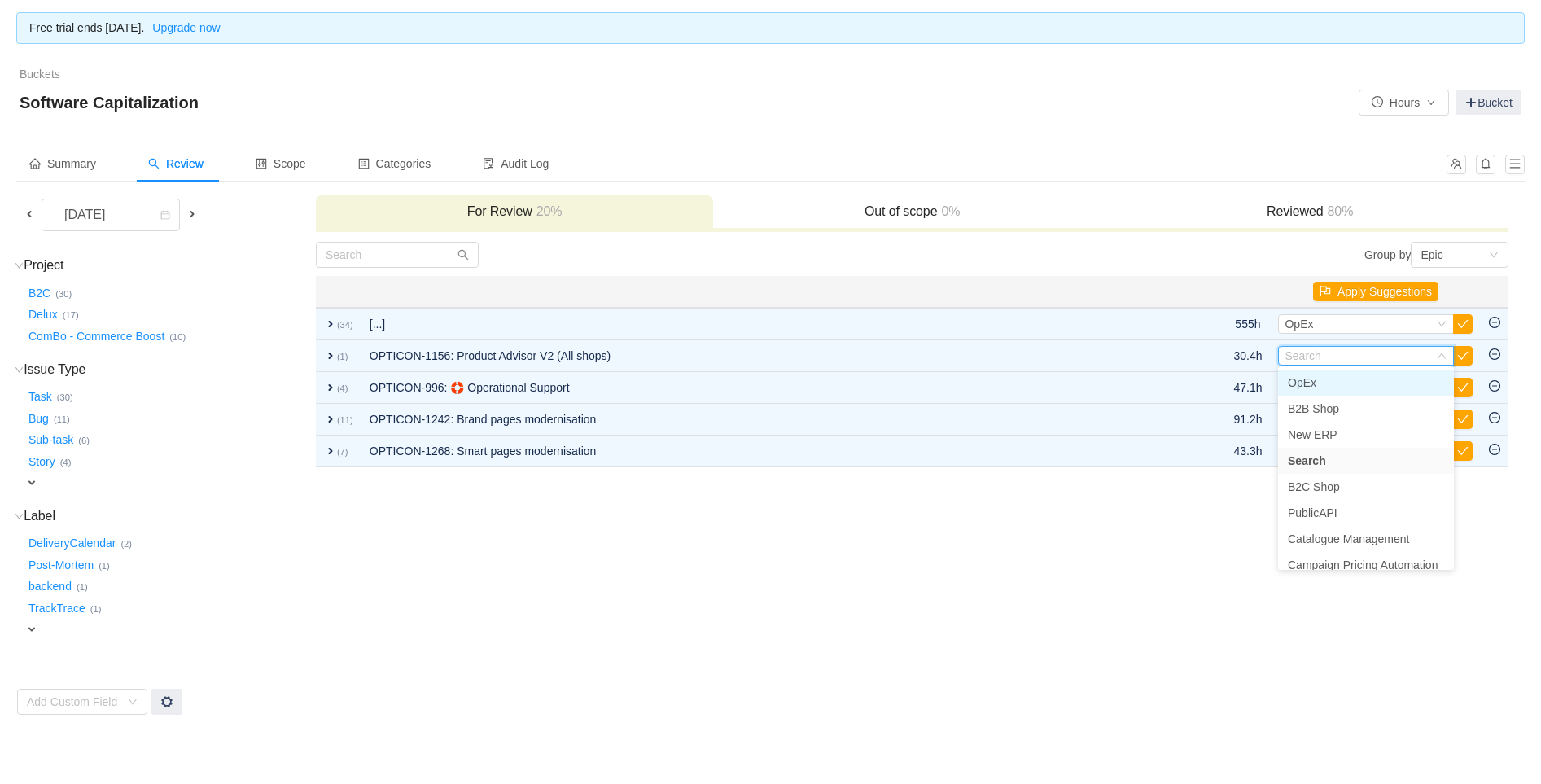
click at [1302, 382] on span "OpEx" at bounding box center [1301, 382] width 28 height 13
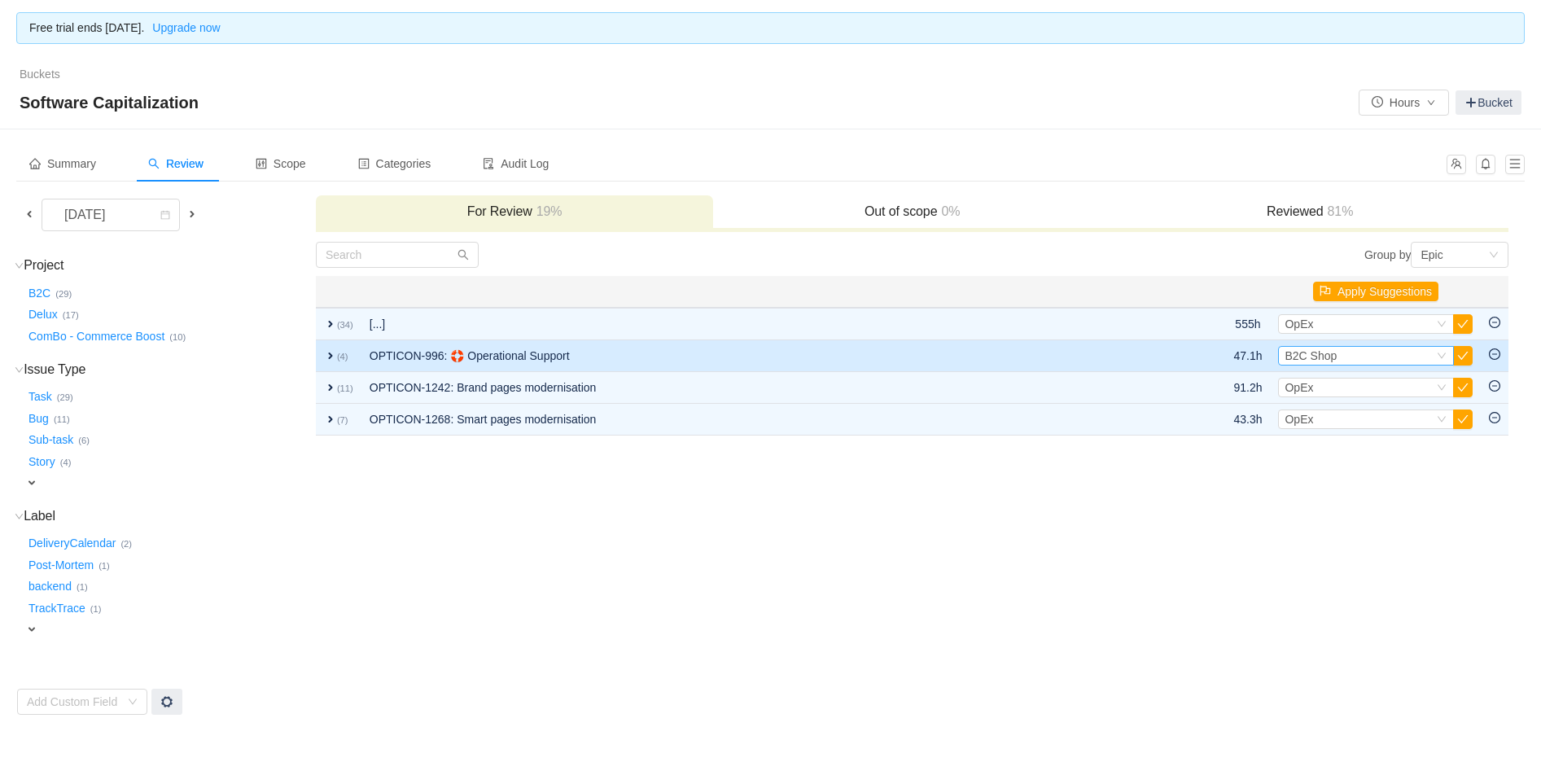
click at [1322, 356] on span "B2C Shop" at bounding box center [1310, 355] width 52 height 13
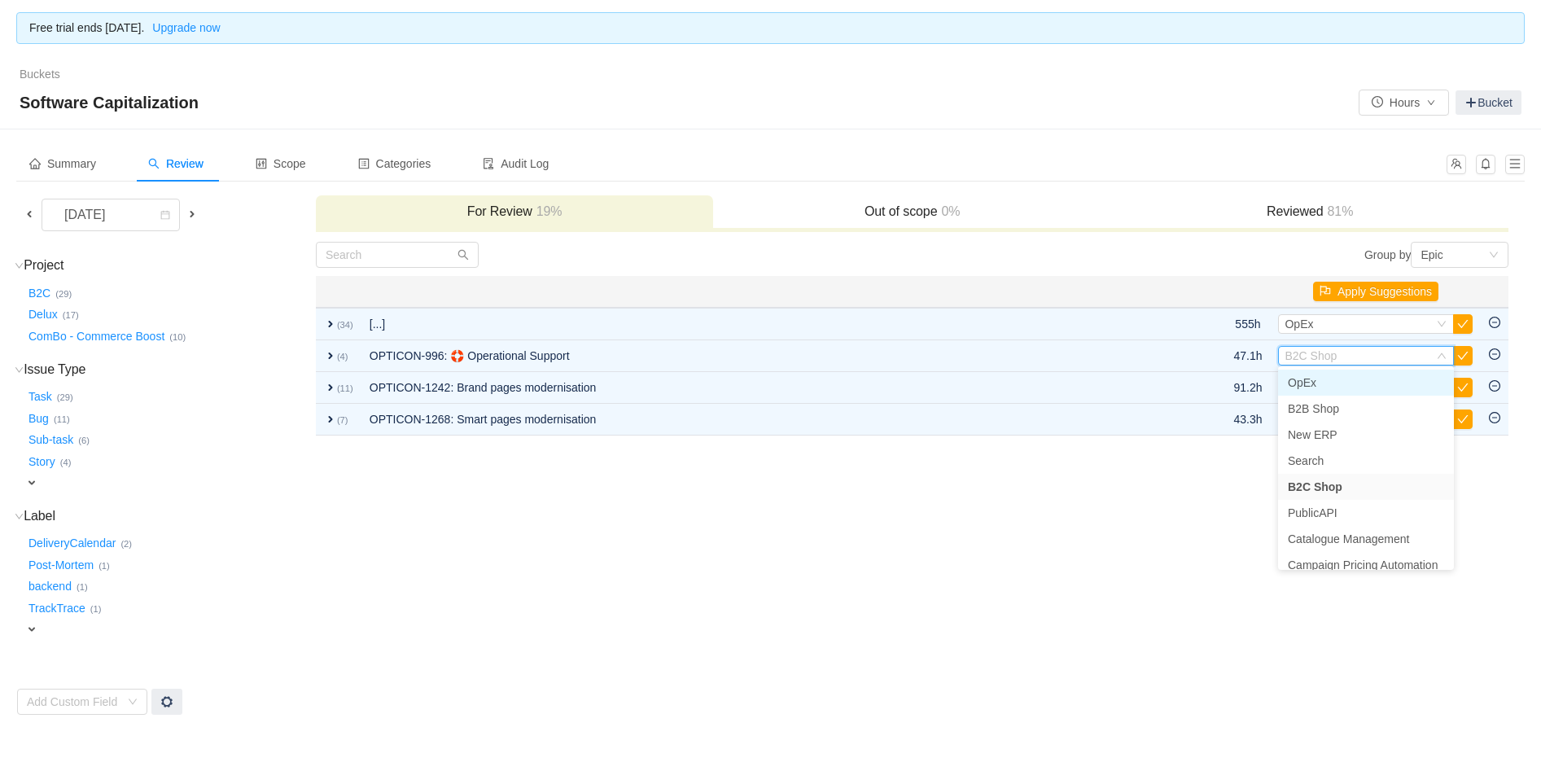
click at [1308, 387] on span "OpEx" at bounding box center [1301, 382] width 28 height 13
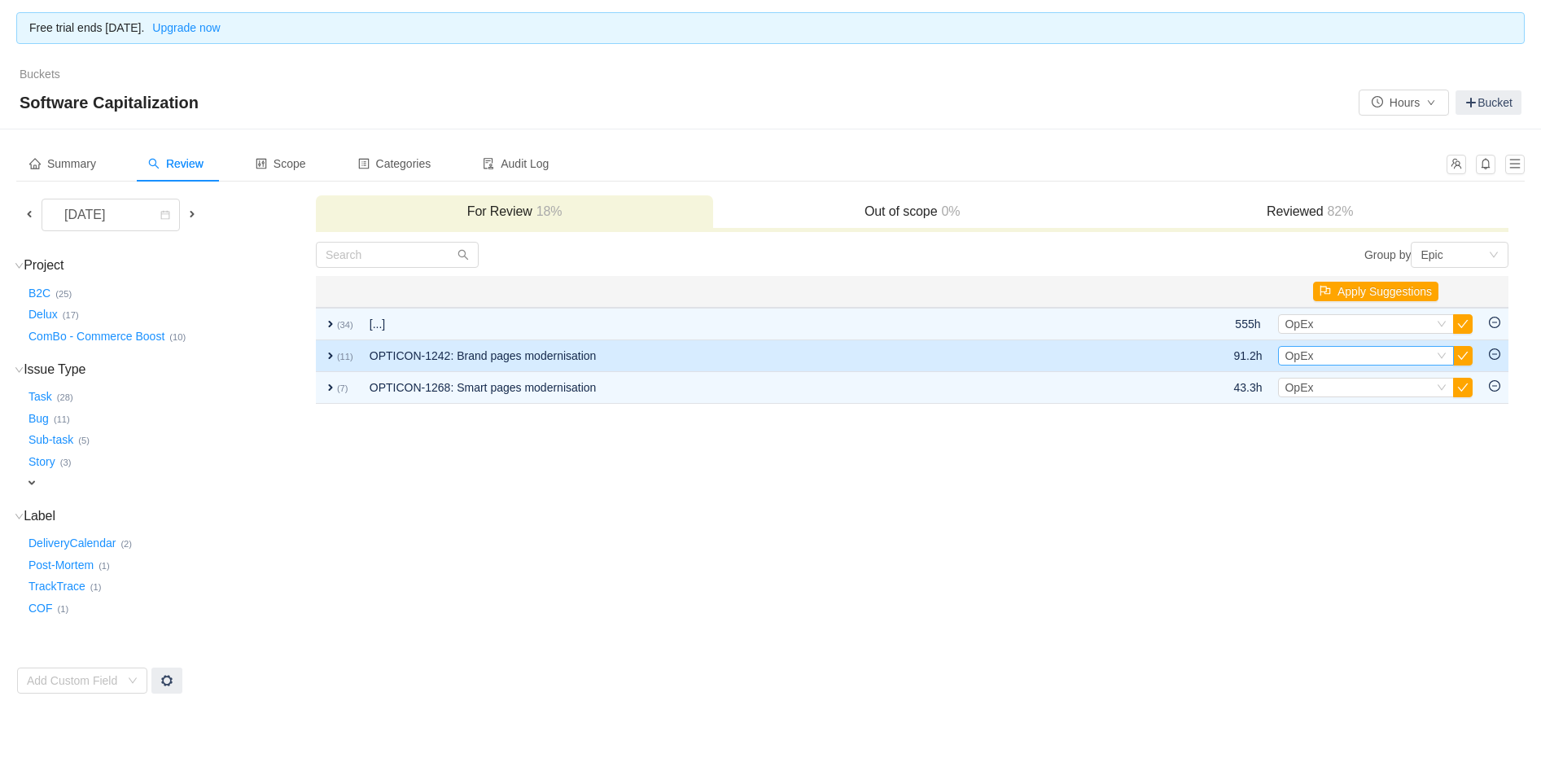
click at [1339, 351] on div "Select OpEx" at bounding box center [1358, 355] width 149 height 18
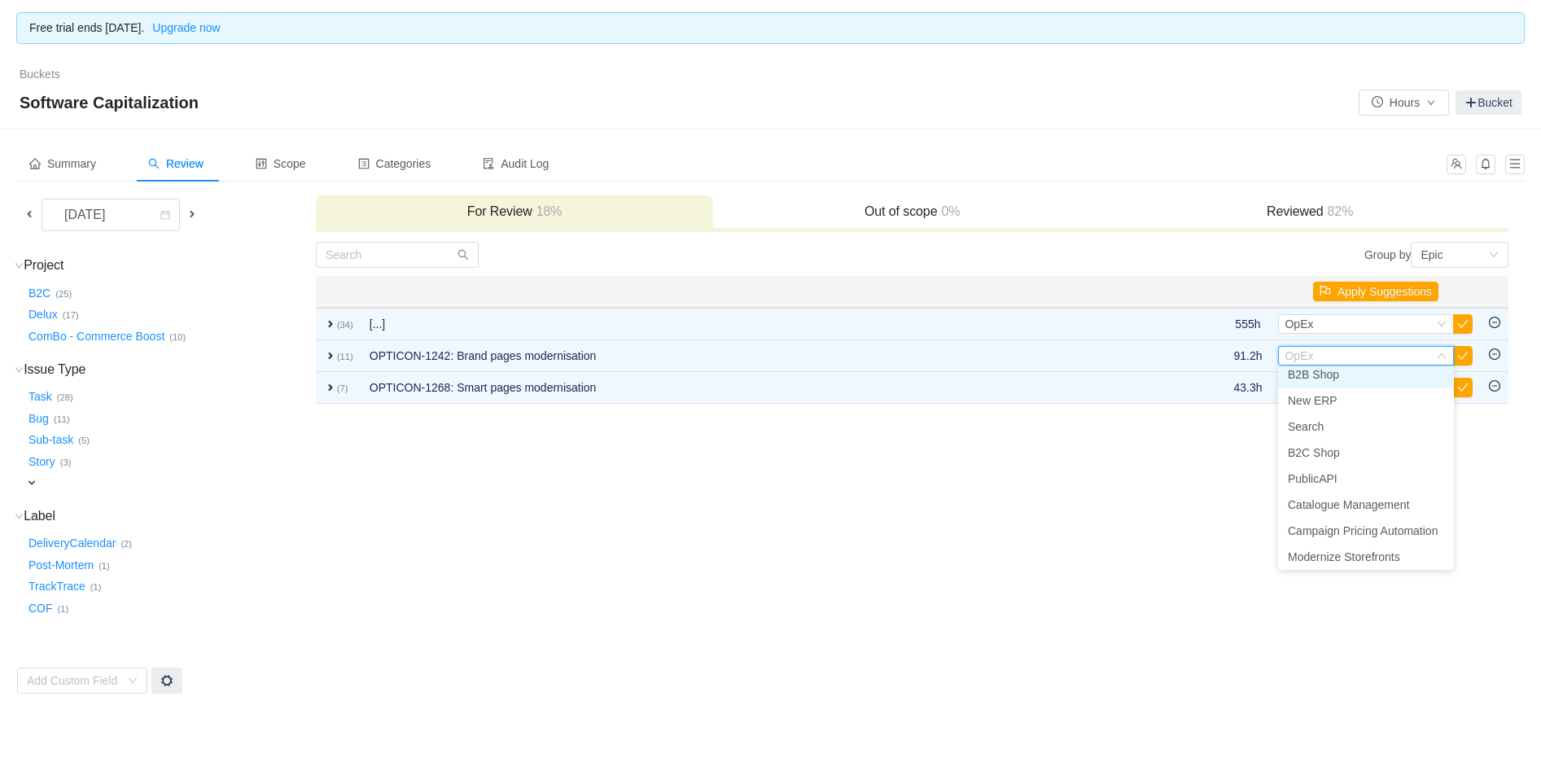
scroll to position [62, 0]
click at [1340, 525] on span "Modernize Storefronts" at bounding box center [1344, 527] width 113 height 13
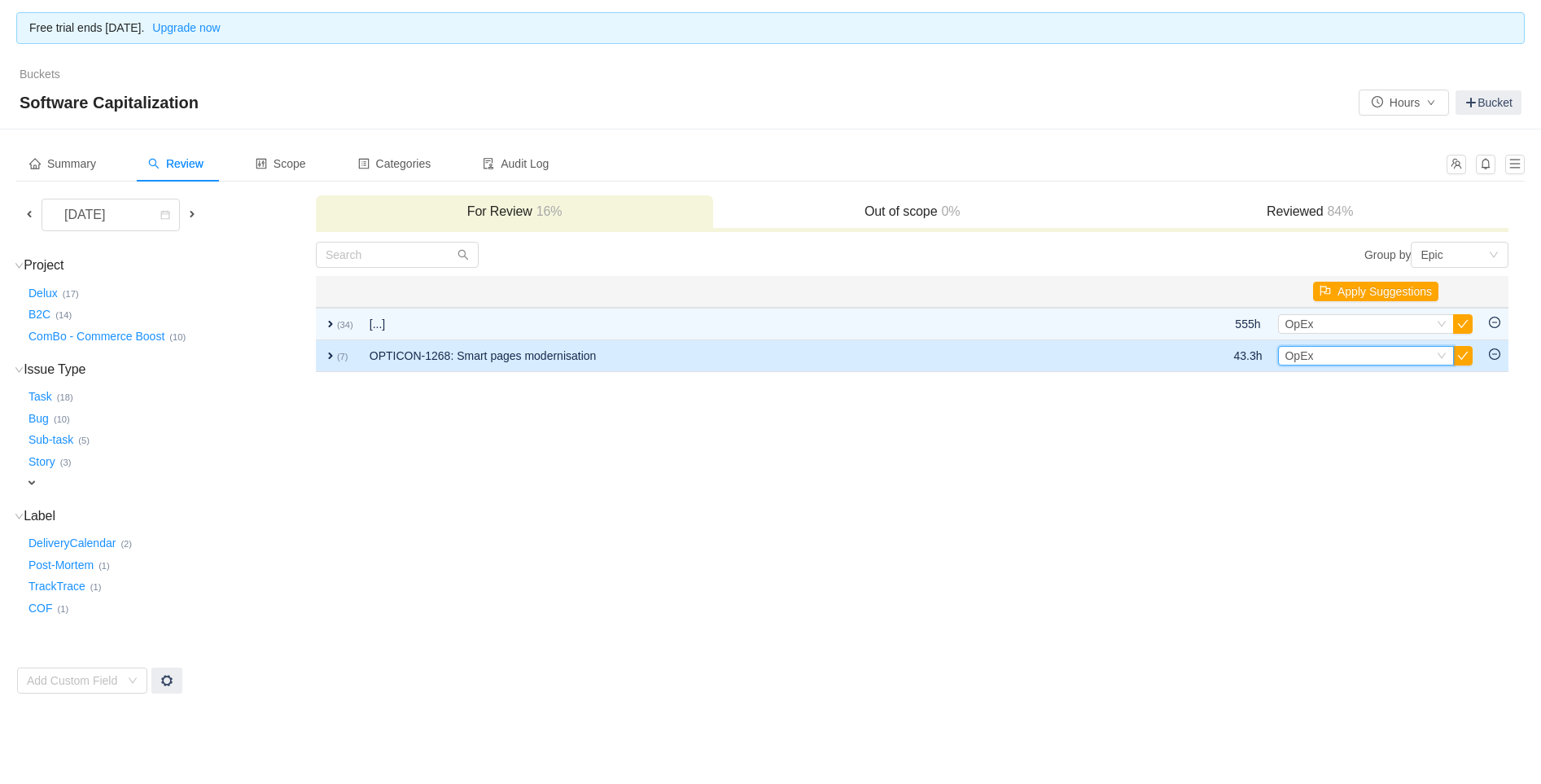
click at [1305, 357] on span "OpEx" at bounding box center [1298, 355] width 28 height 13
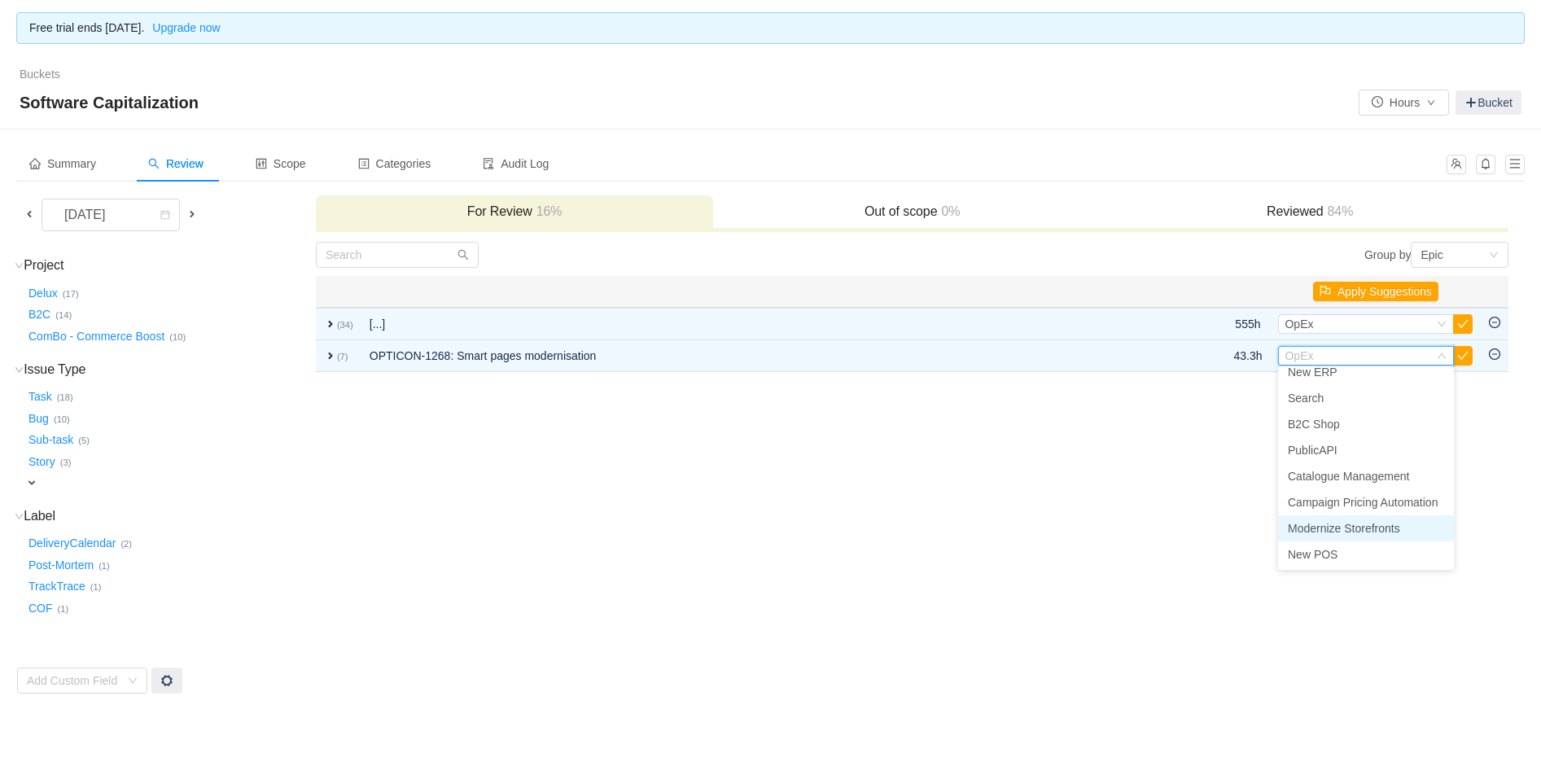
click at [1359, 533] on span "Modernize Storefronts" at bounding box center [1344, 527] width 113 height 13
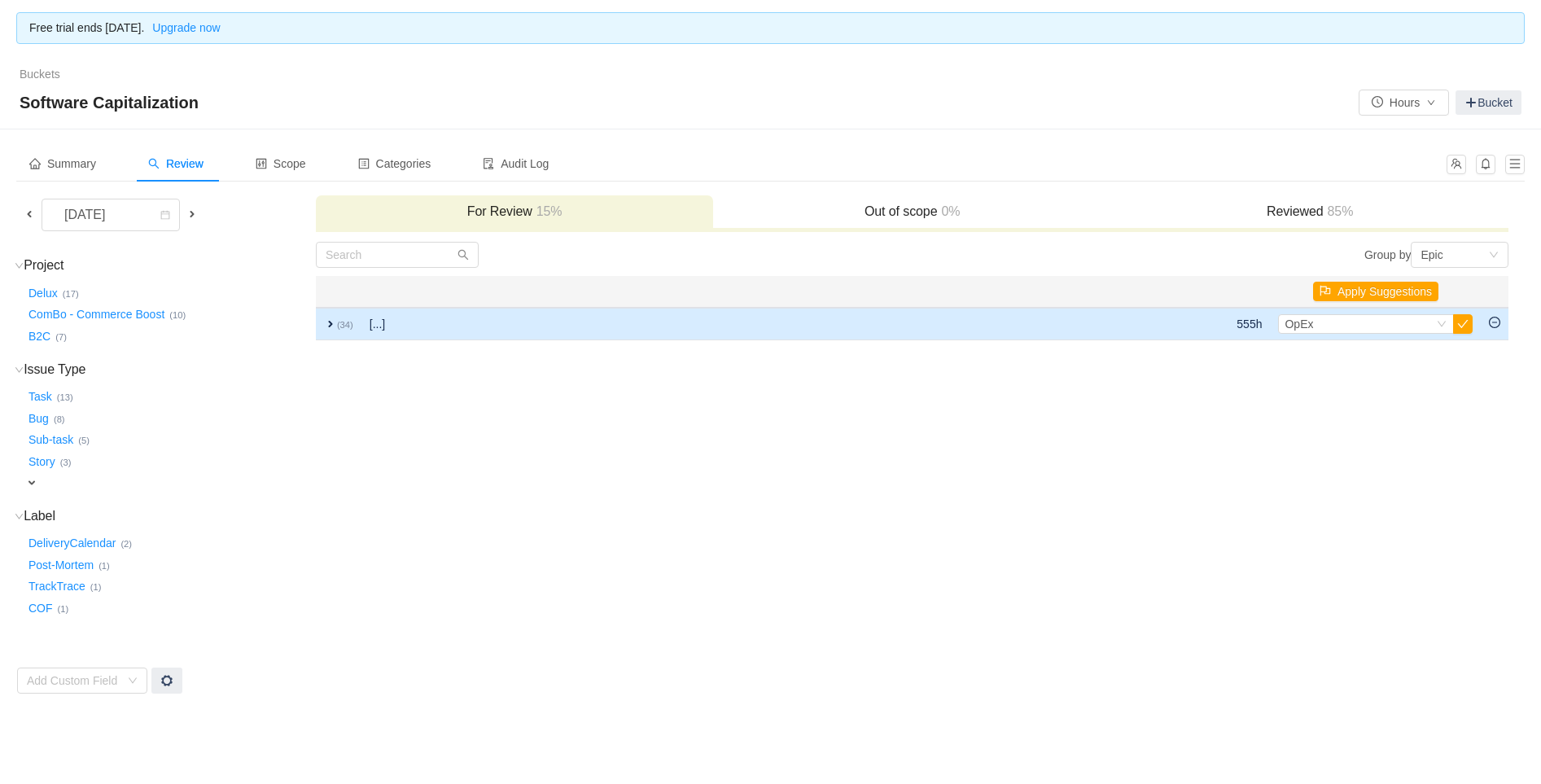
click at [328, 317] on span "expand" at bounding box center [330, 323] width 13 height 13
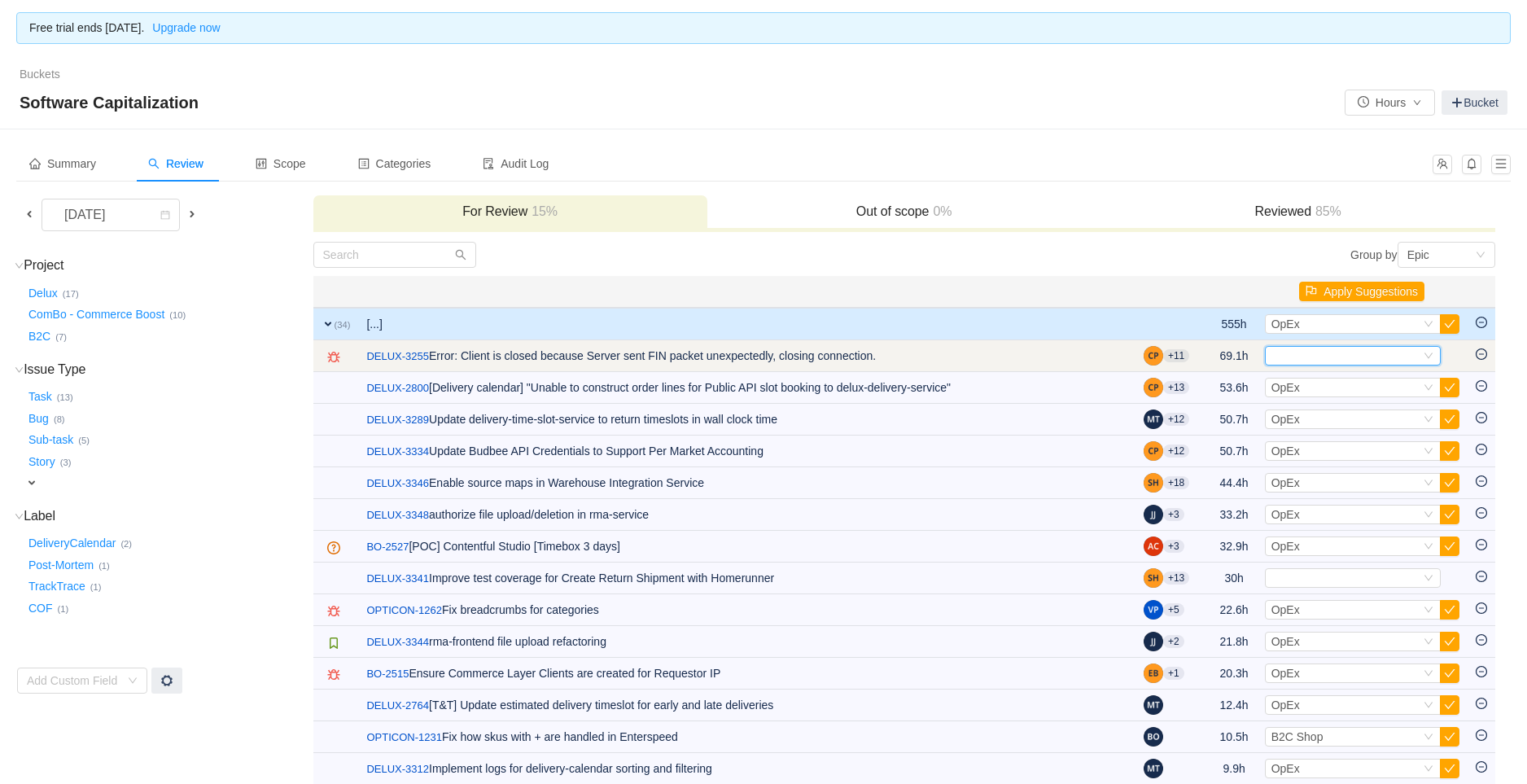
click at [1332, 353] on div "Select" at bounding box center [1346, 355] width 149 height 18
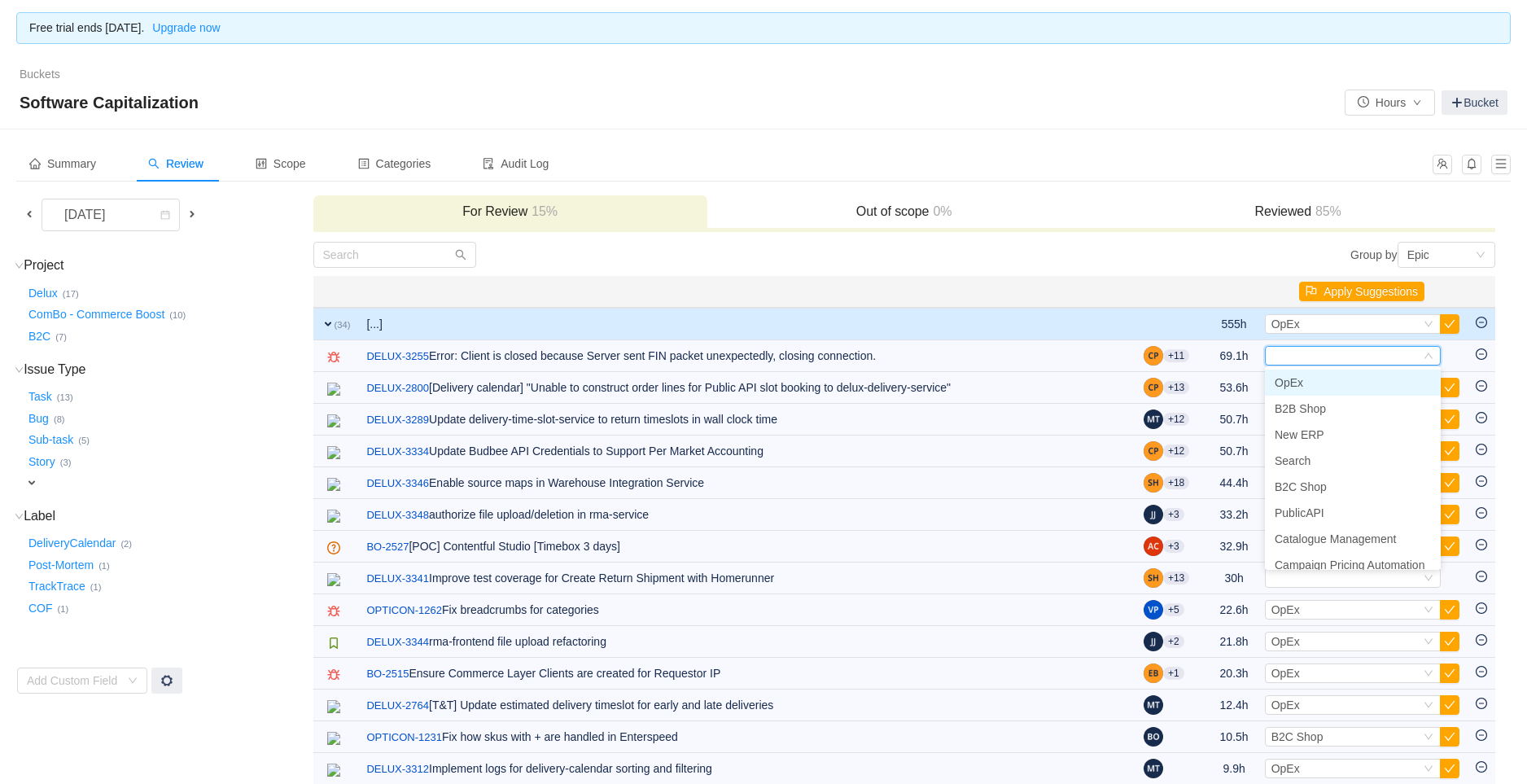
click at [1297, 380] on span "OpEx" at bounding box center [1289, 382] width 28 height 13
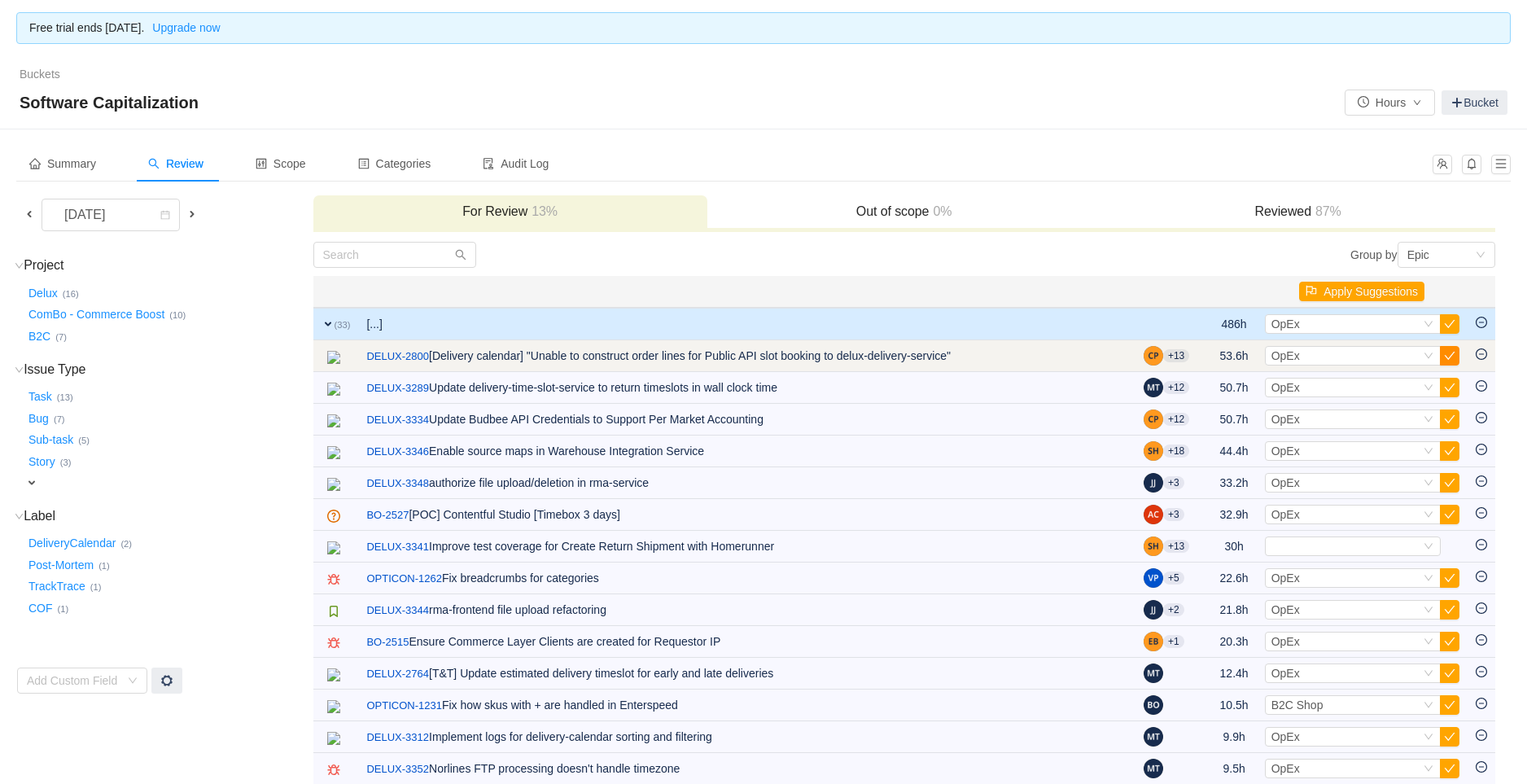
click at [1453, 355] on button "button" at bounding box center [1449, 355] width 20 height 20
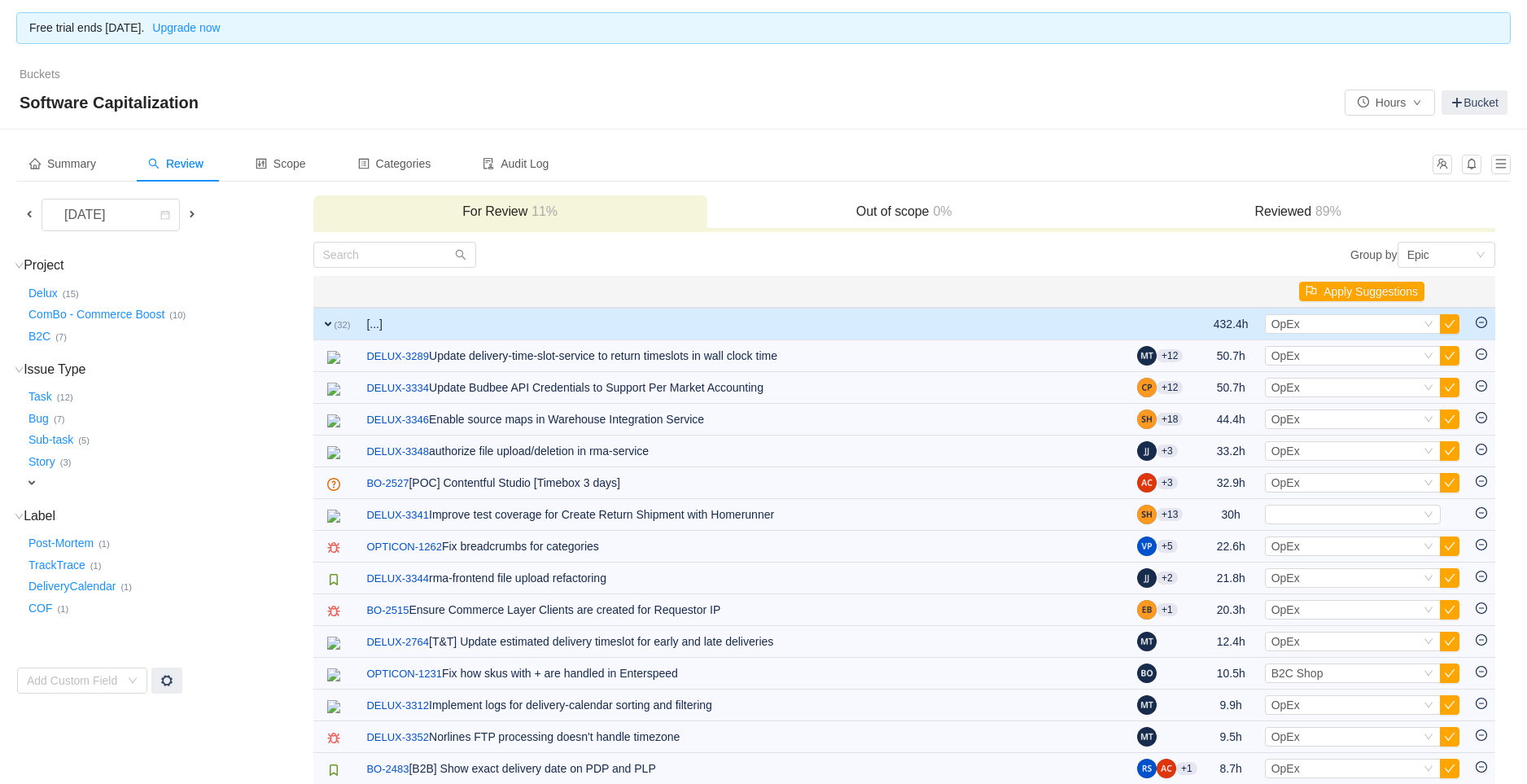
click at [1453, 355] on button "button" at bounding box center [1449, 355] width 20 height 20
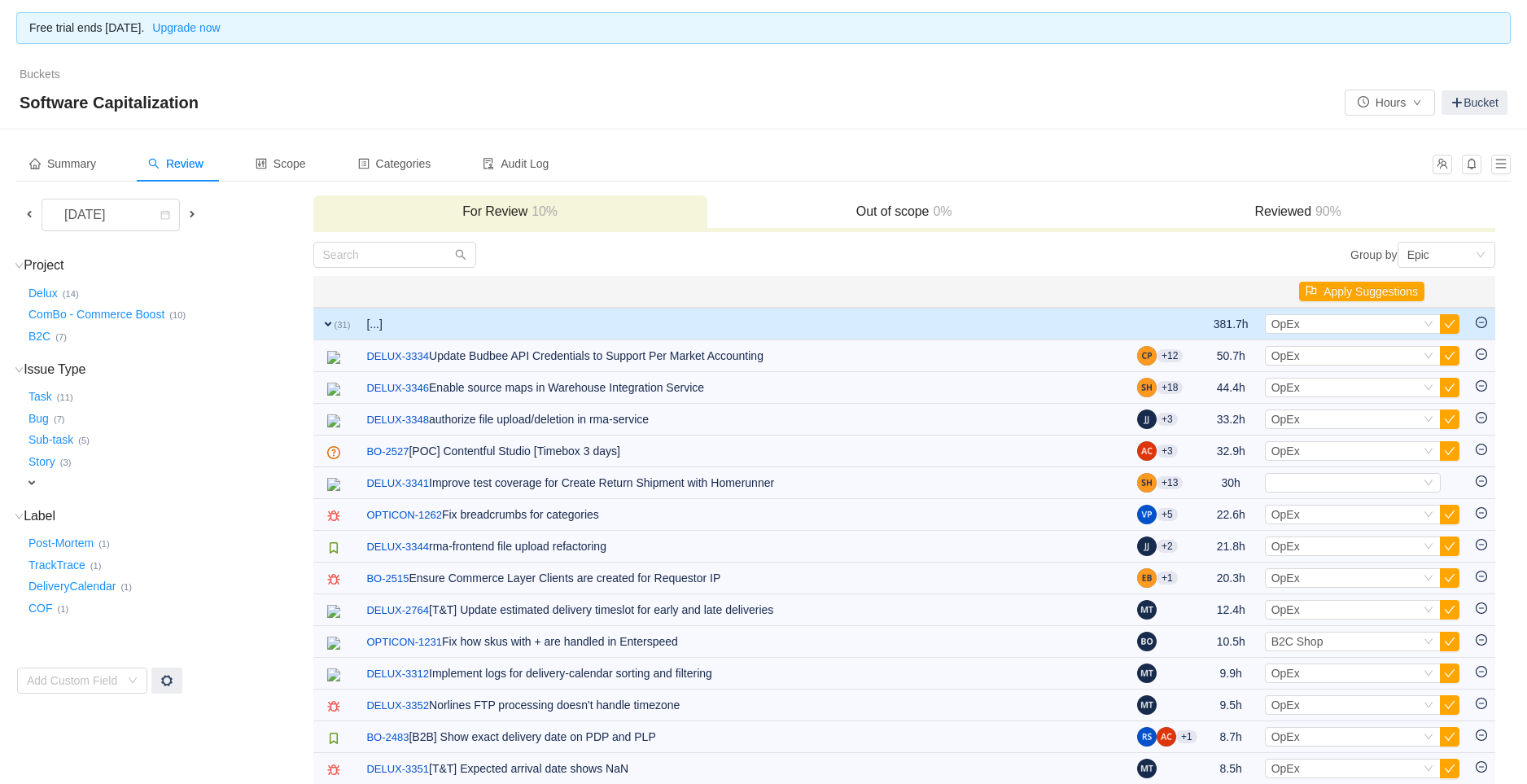
click at [1453, 355] on button "button" at bounding box center [1449, 355] width 20 height 20
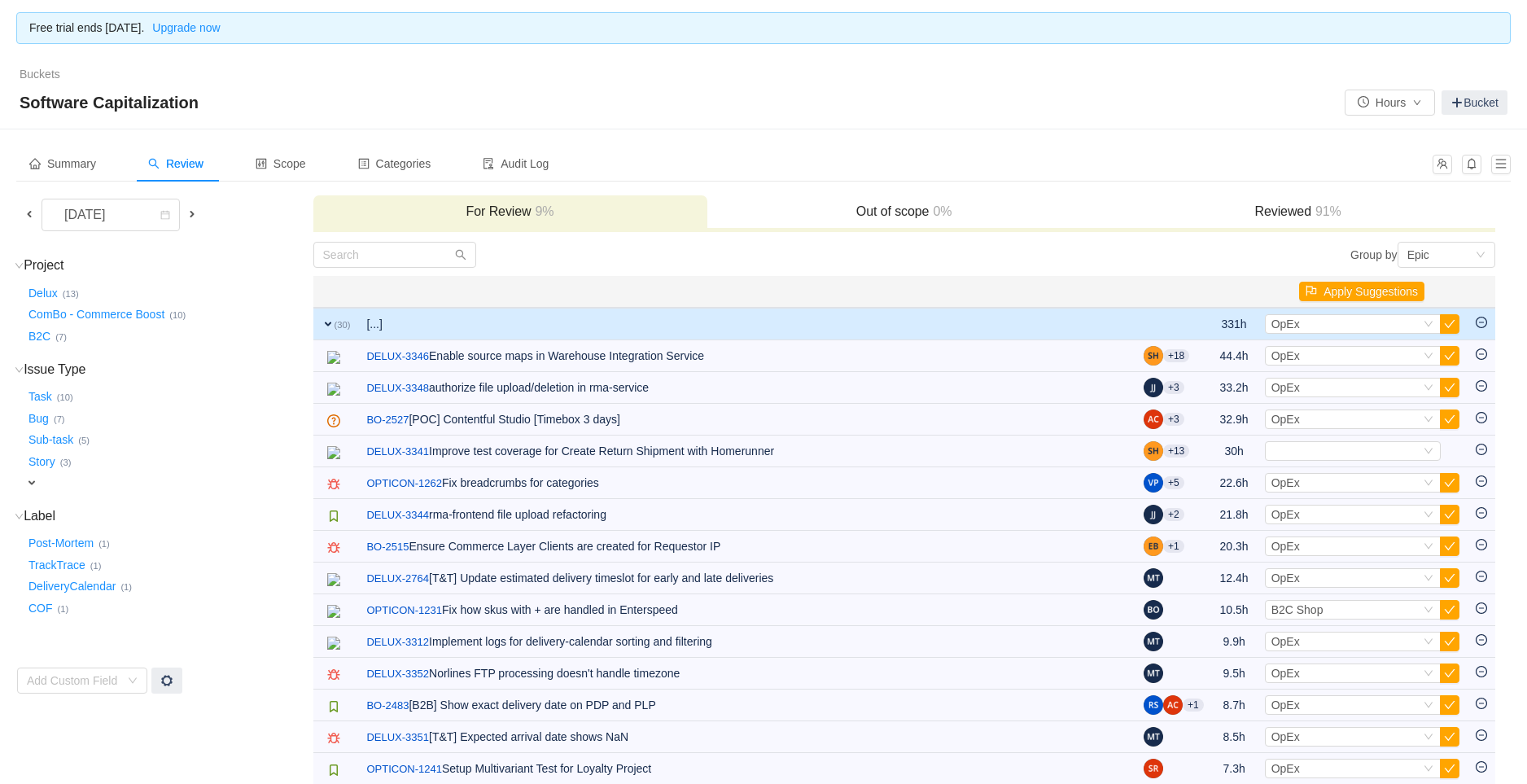
click at [1453, 355] on button "button" at bounding box center [1449, 355] width 20 height 20
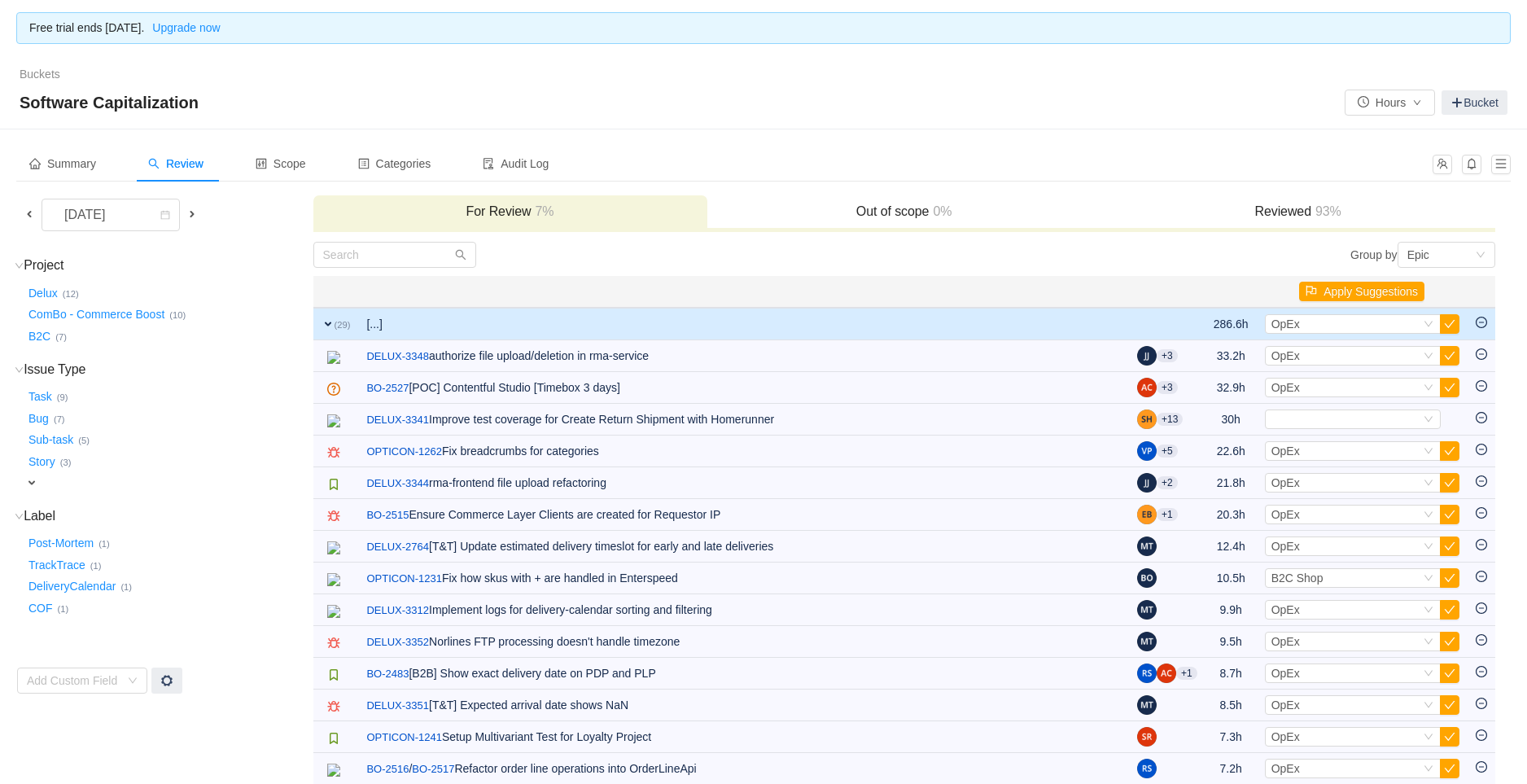
click at [1453, 355] on button "button" at bounding box center [1449, 355] width 20 height 20
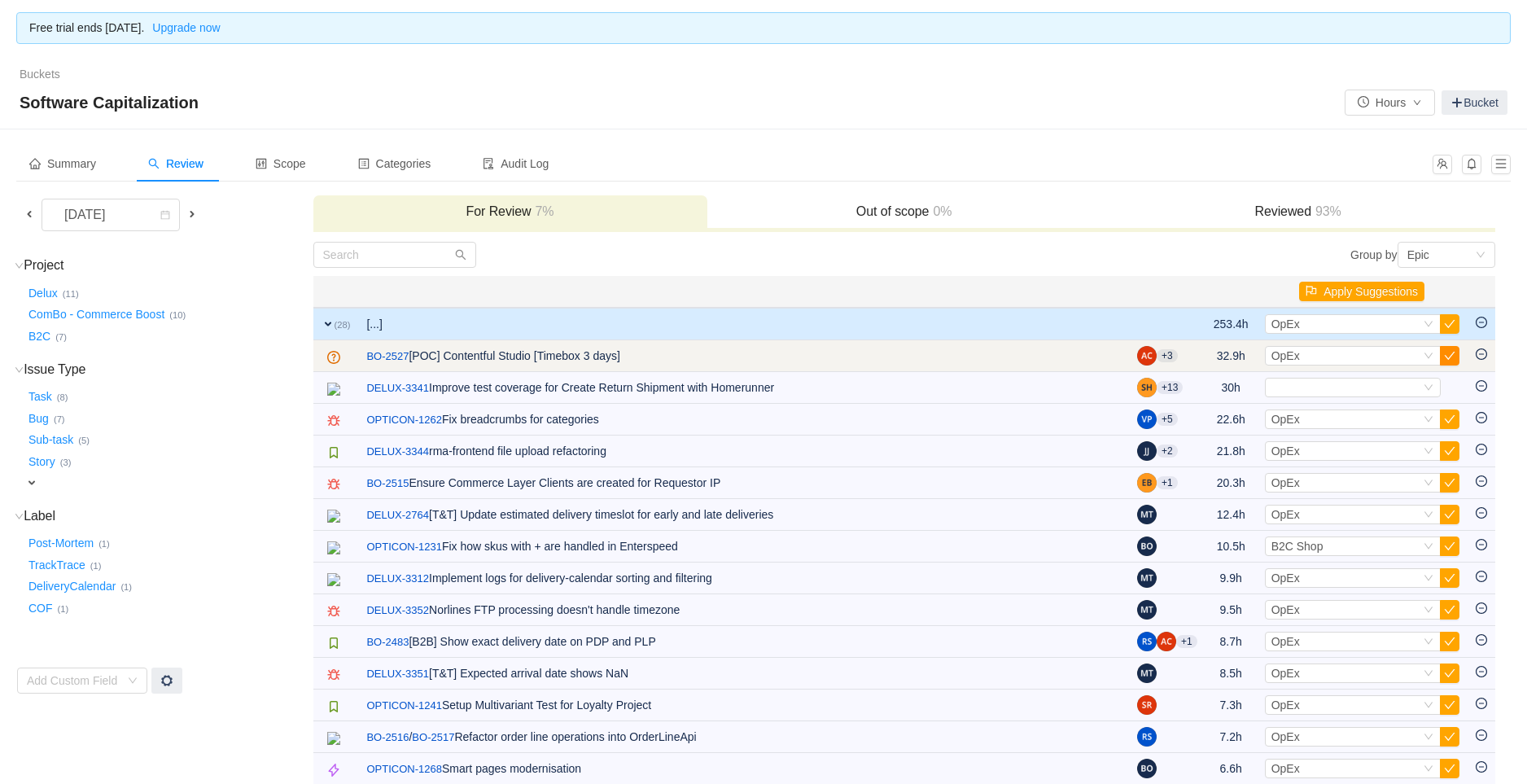
click at [1452, 356] on button "button" at bounding box center [1449, 355] width 20 height 20
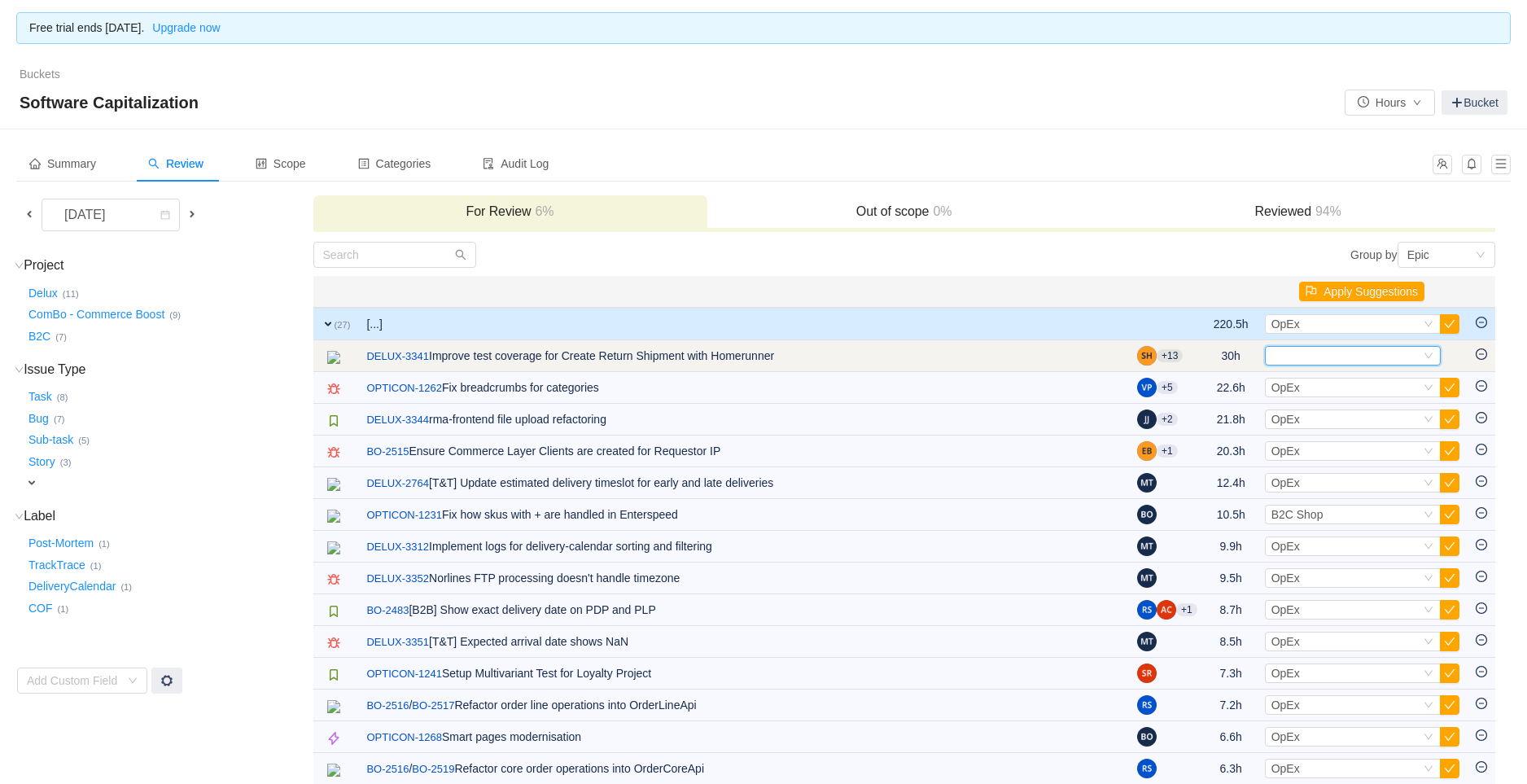
click at [1307, 355] on div "Select" at bounding box center [1346, 355] width 149 height 18
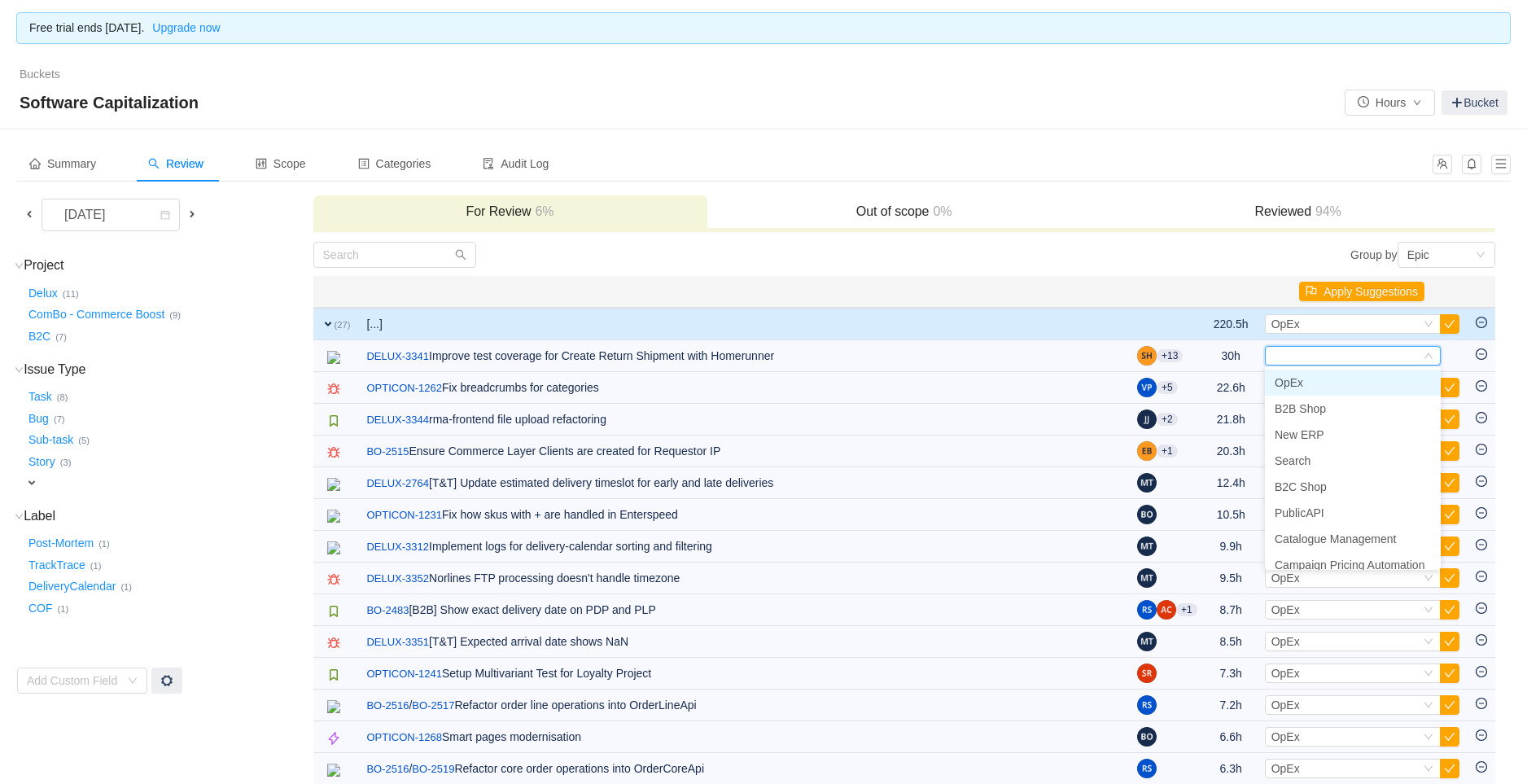
click at [1288, 379] on span "OpEx" at bounding box center [1289, 382] width 28 height 13
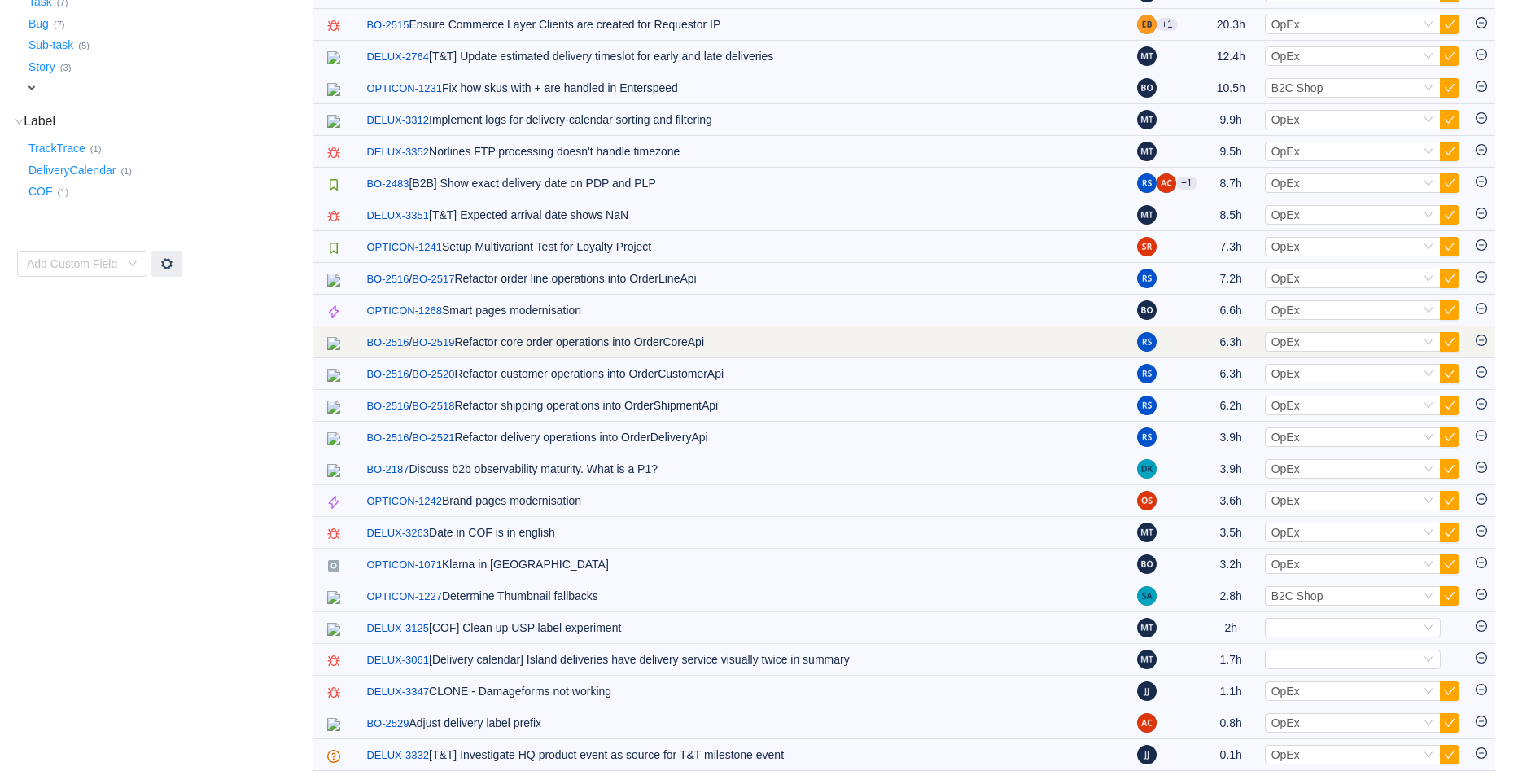
scroll to position [400, 0]
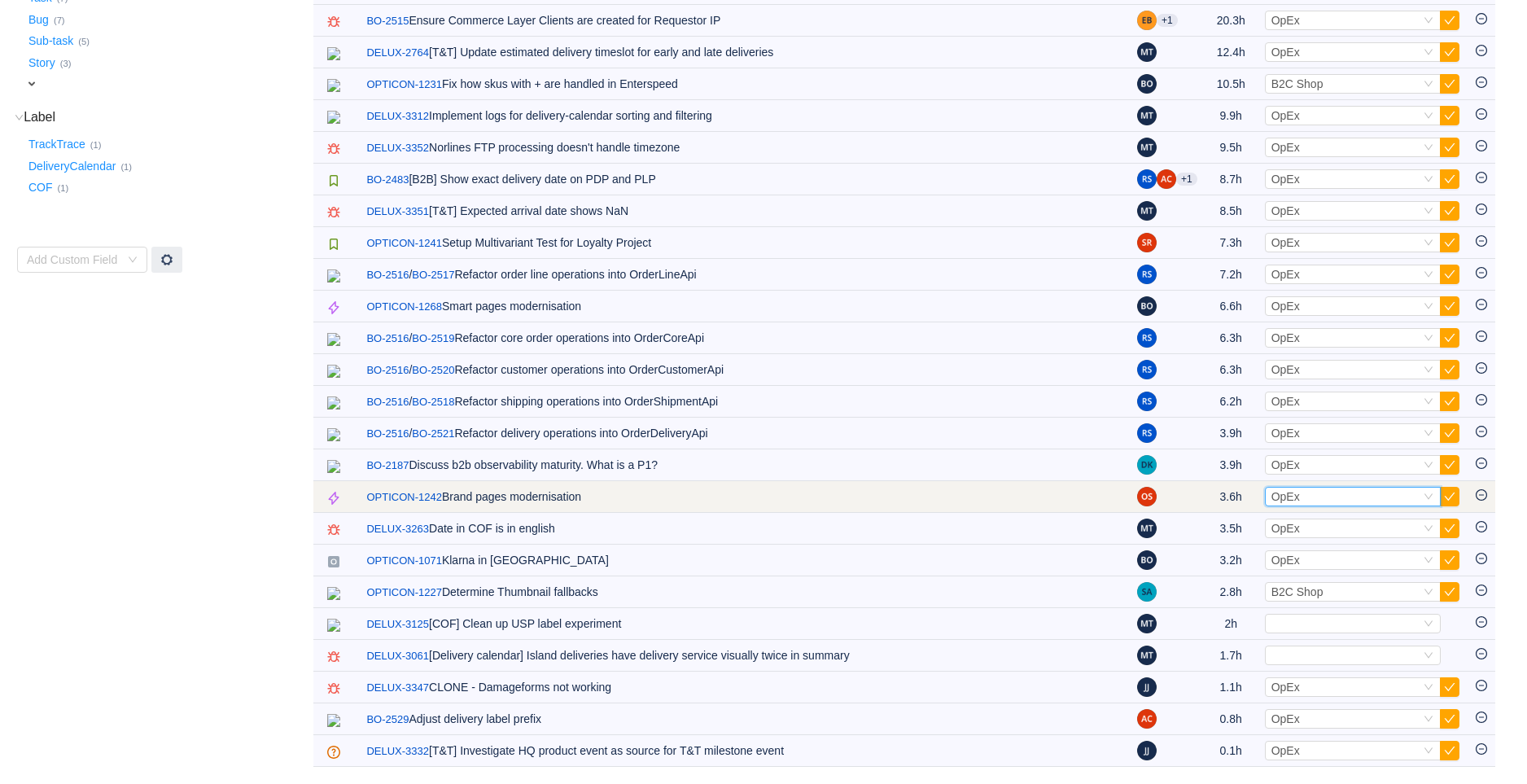
click at [1304, 493] on div "Select OpEx" at bounding box center [1346, 496] width 149 height 18
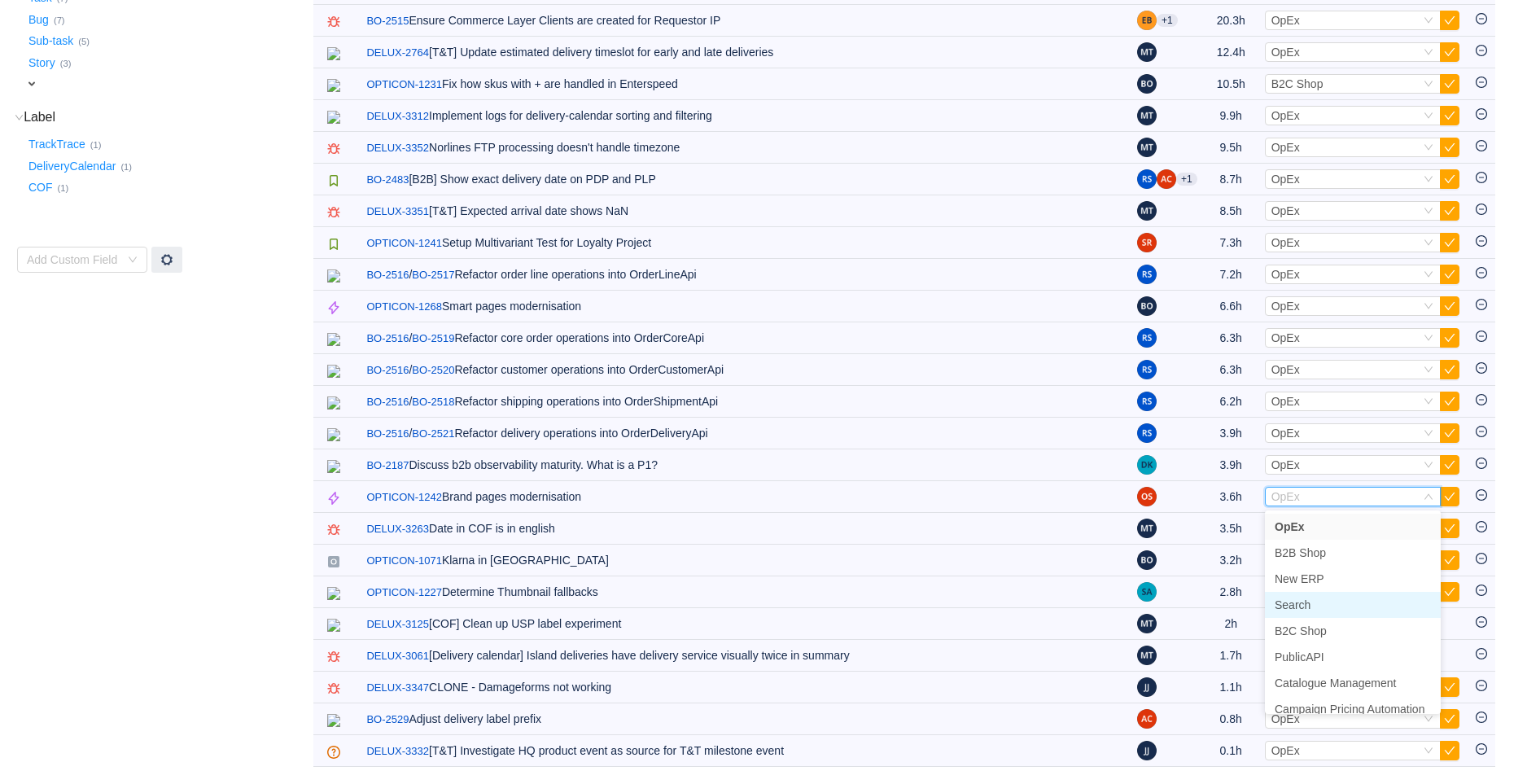
scroll to position [62, 0]
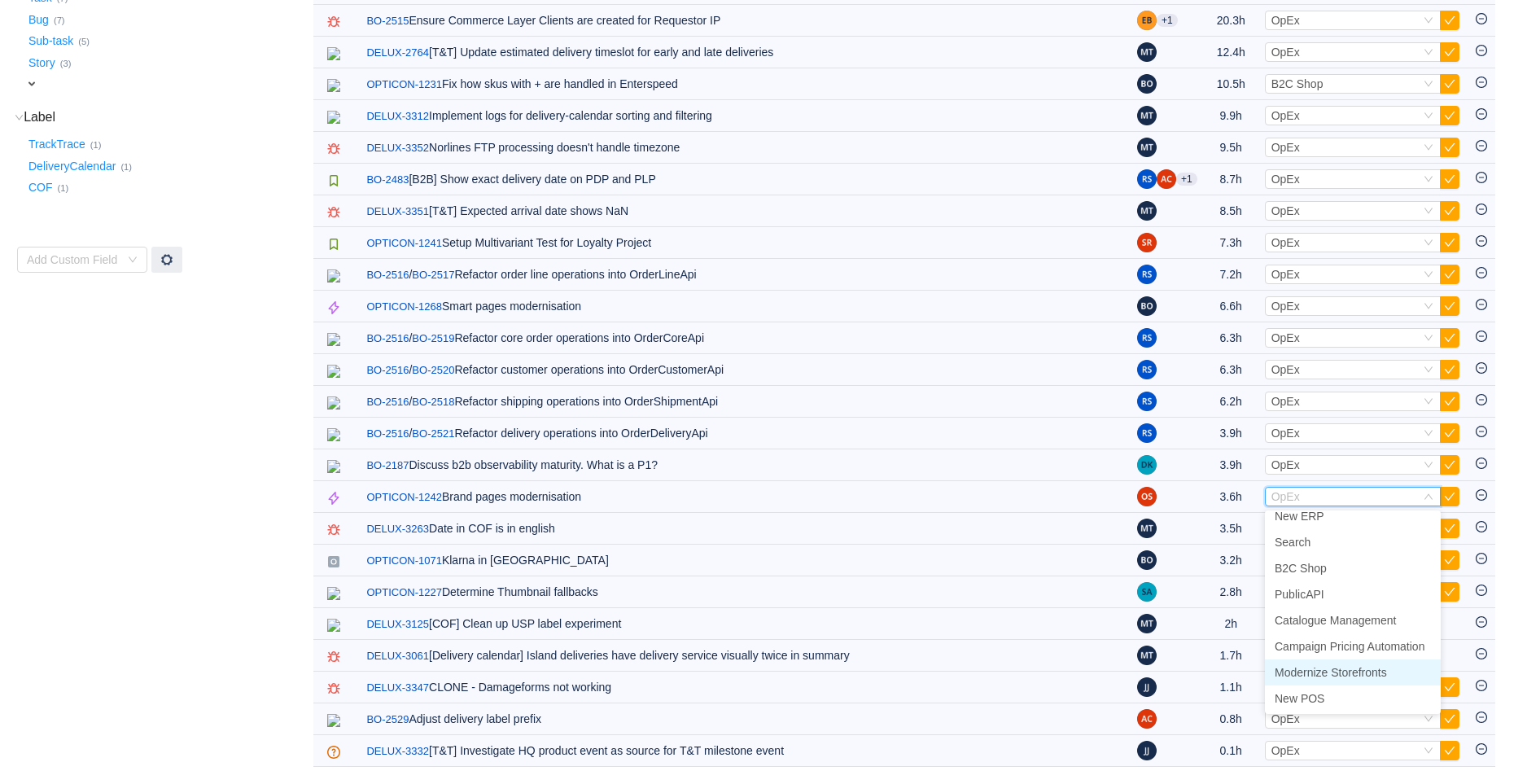
click at [1329, 666] on span "Modernize Storefronts" at bounding box center [1332, 671] width 113 height 13
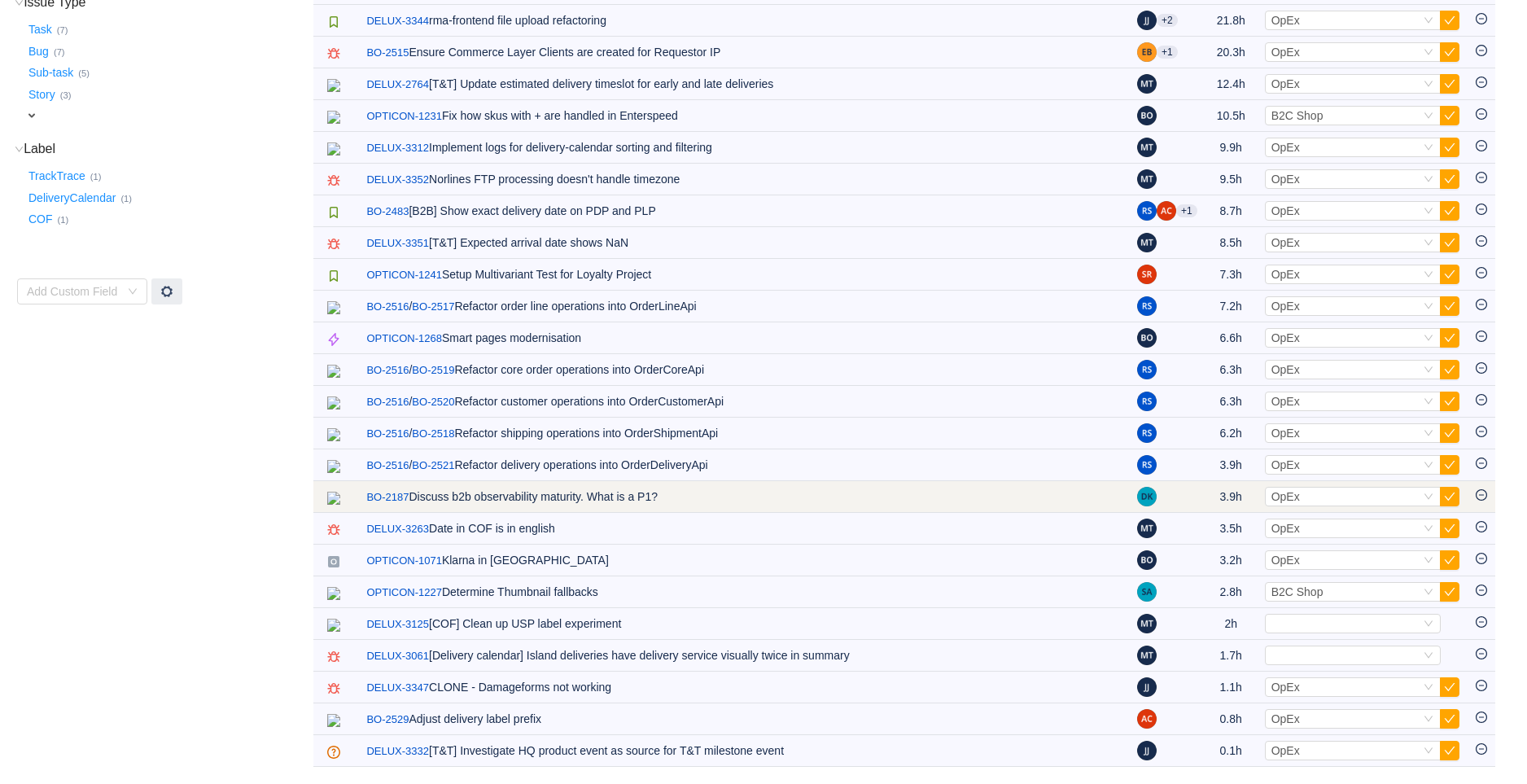
scroll to position [369, 0]
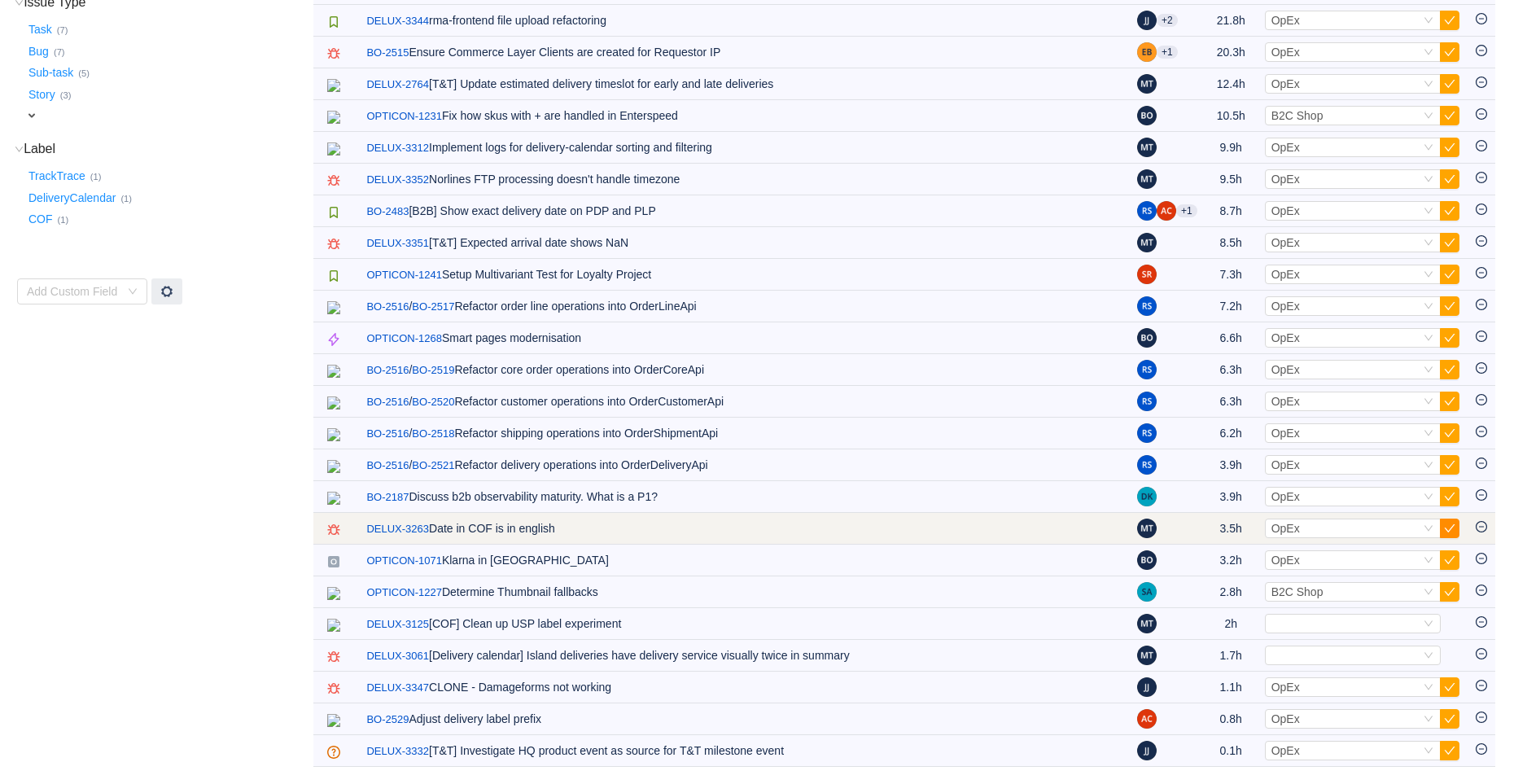
click at [1444, 523] on button "button" at bounding box center [1449, 528] width 20 height 20
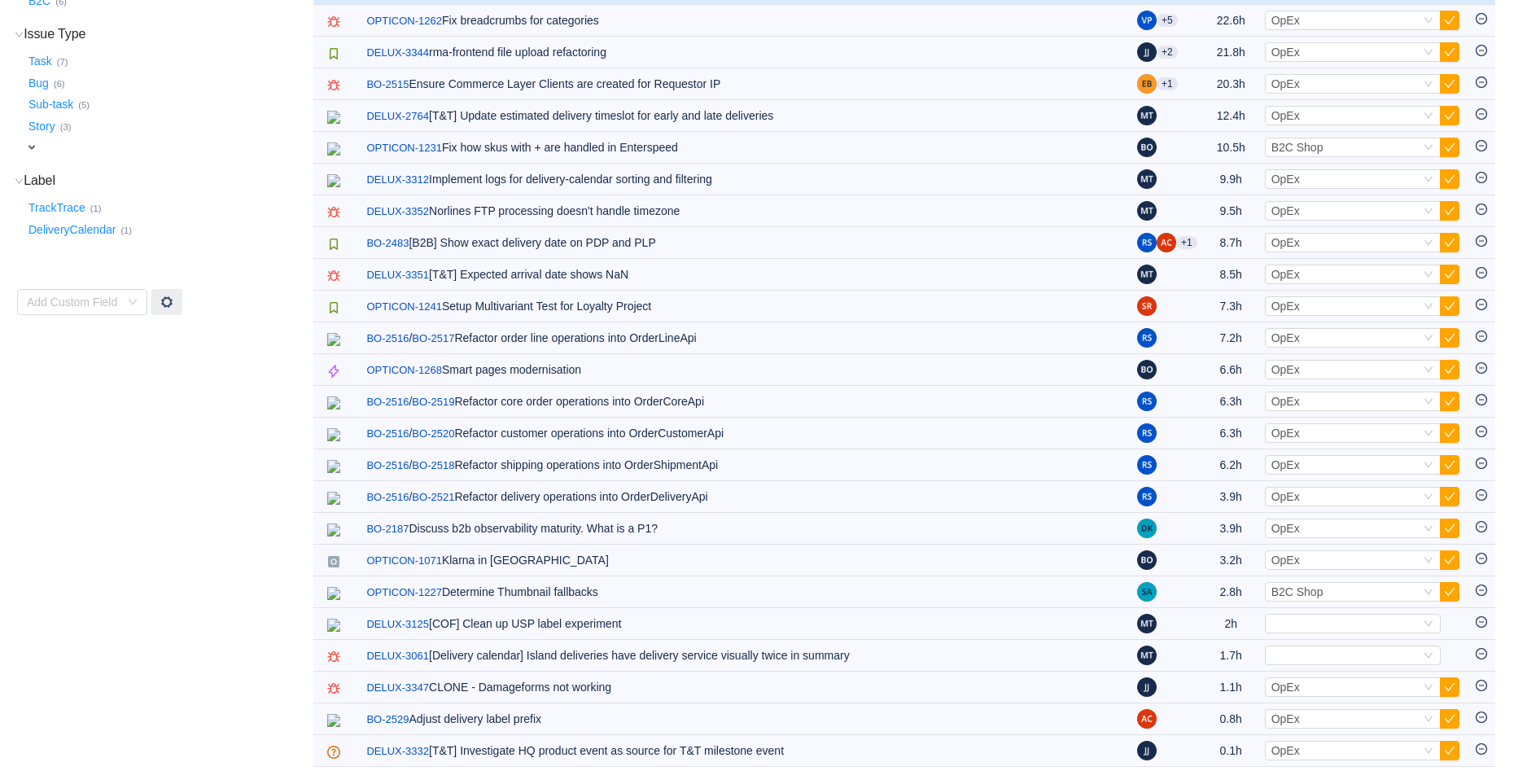
scroll to position [336, 0]
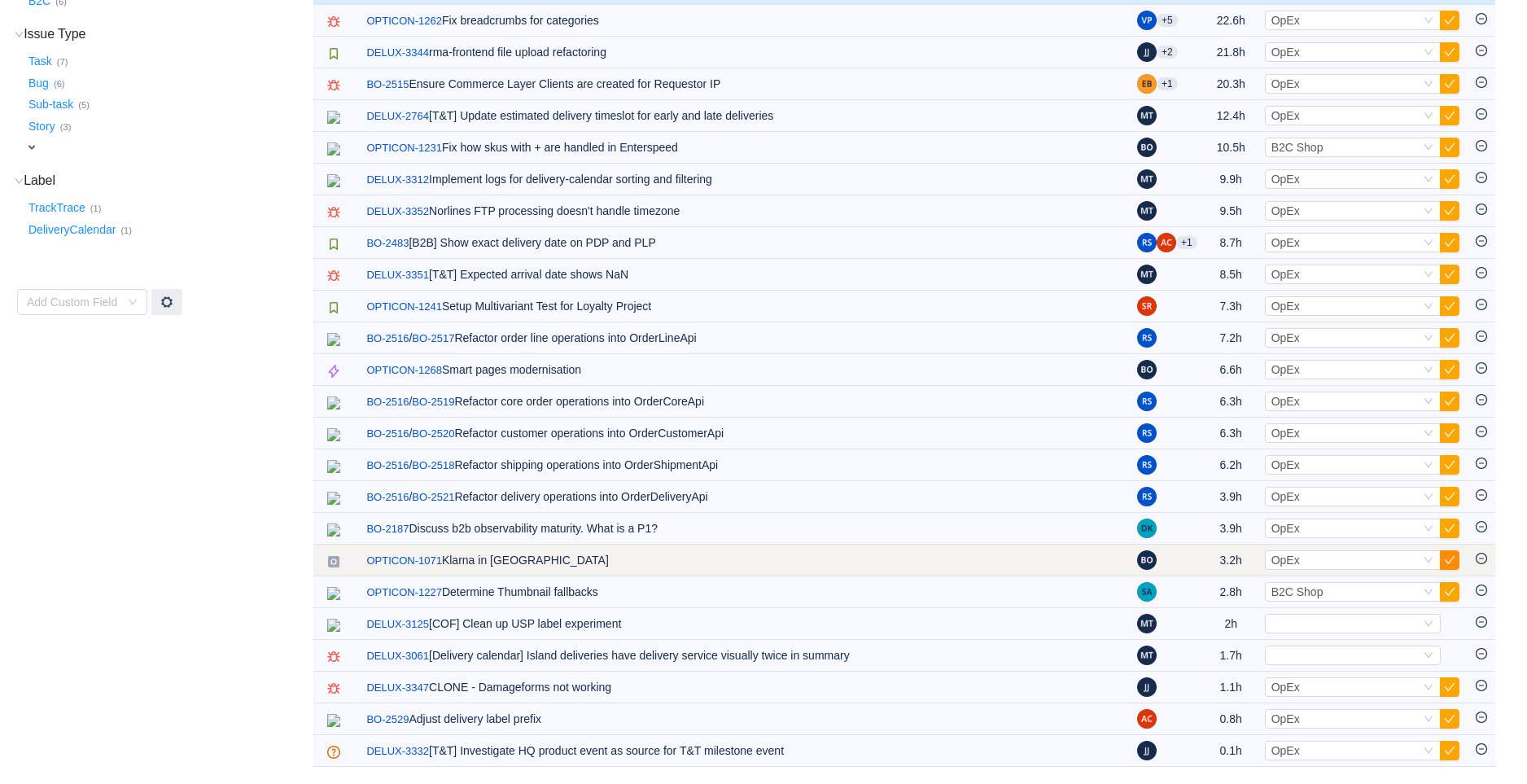
click at [1449, 561] on button "button" at bounding box center [1449, 560] width 20 height 20
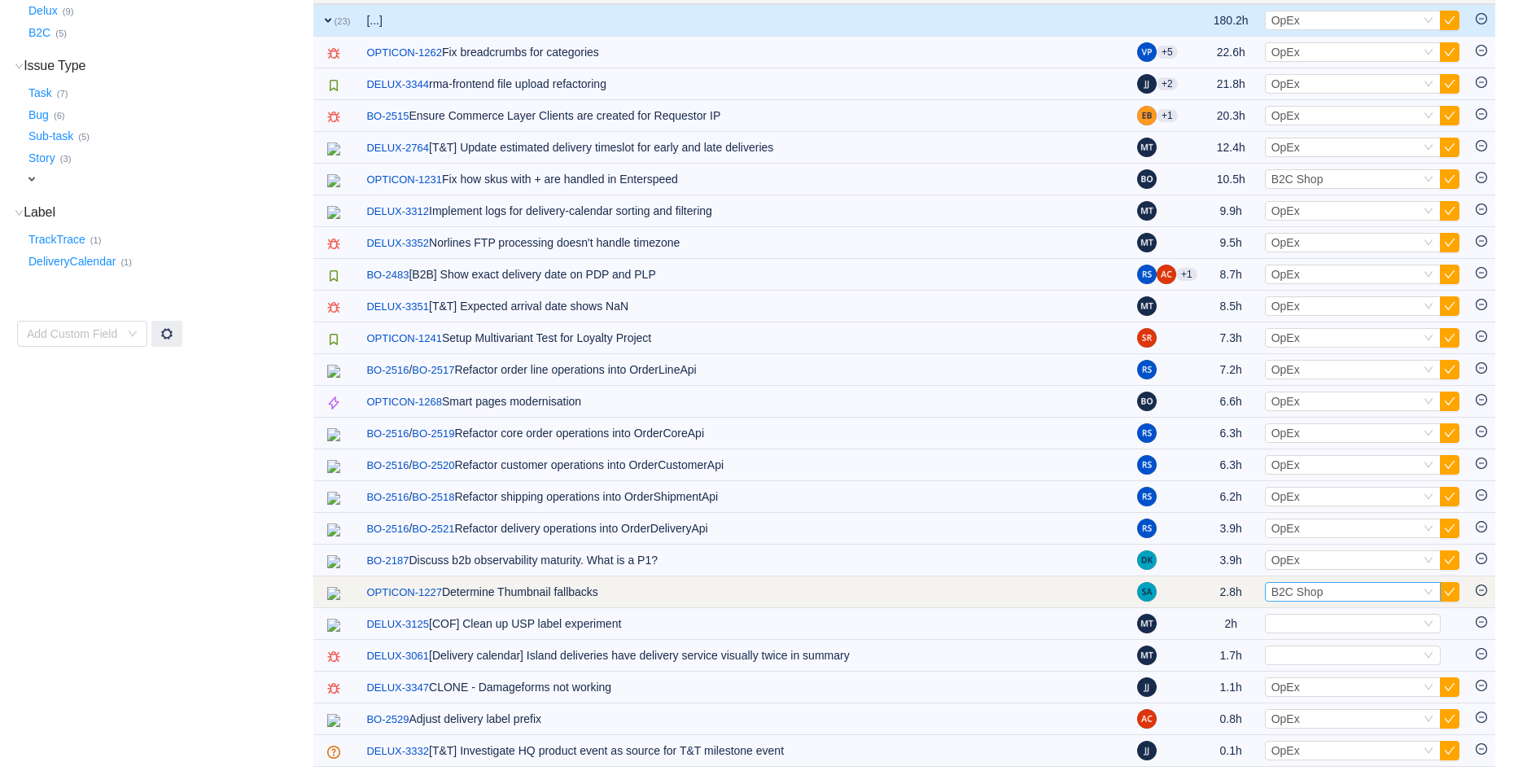
scroll to position [305, 0]
click at [1298, 593] on span "B2C Shop" at bounding box center [1297, 591] width 52 height 13
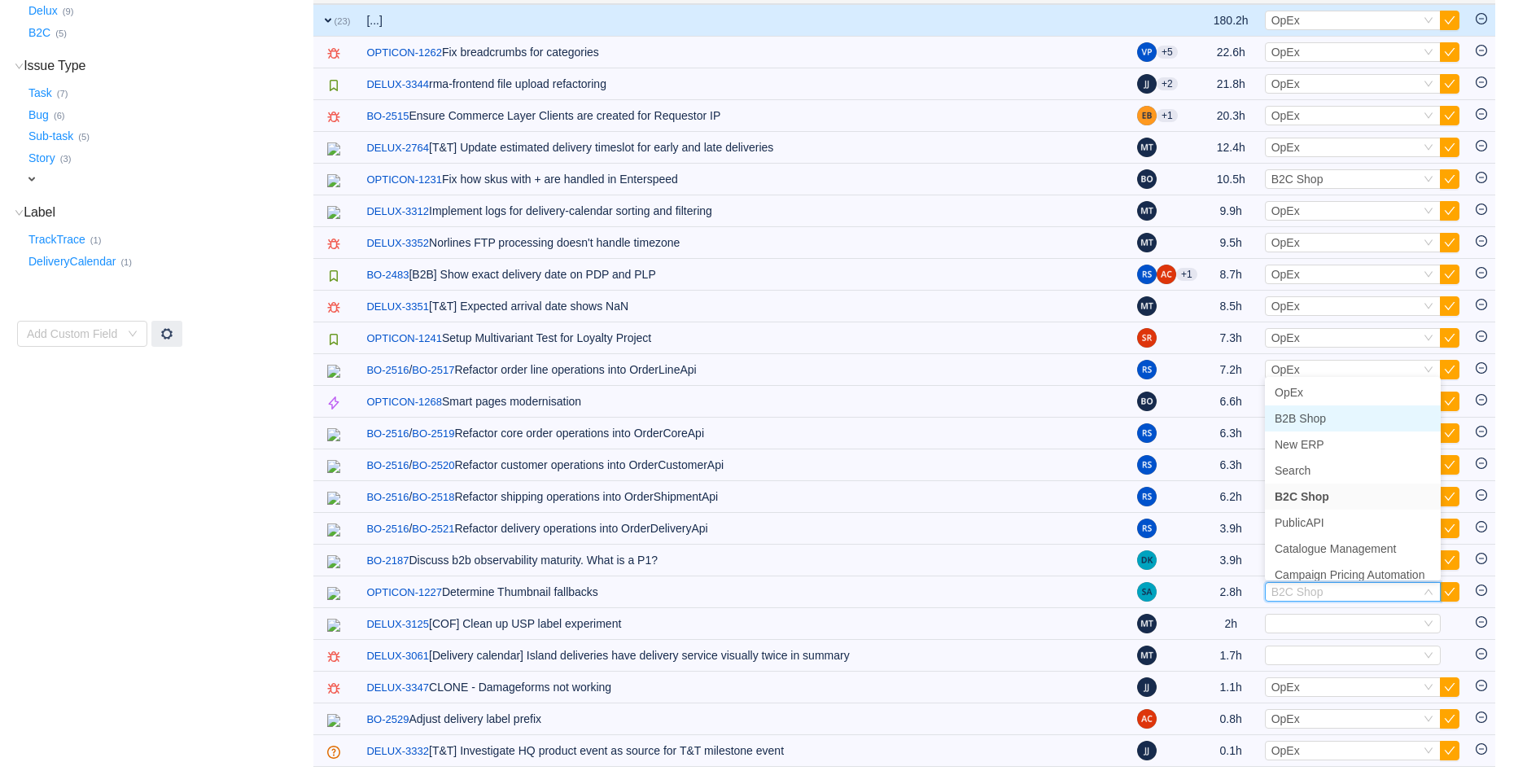
scroll to position [0, 0]
click at [1306, 391] on li "OpEx" at bounding box center [1353, 392] width 176 height 26
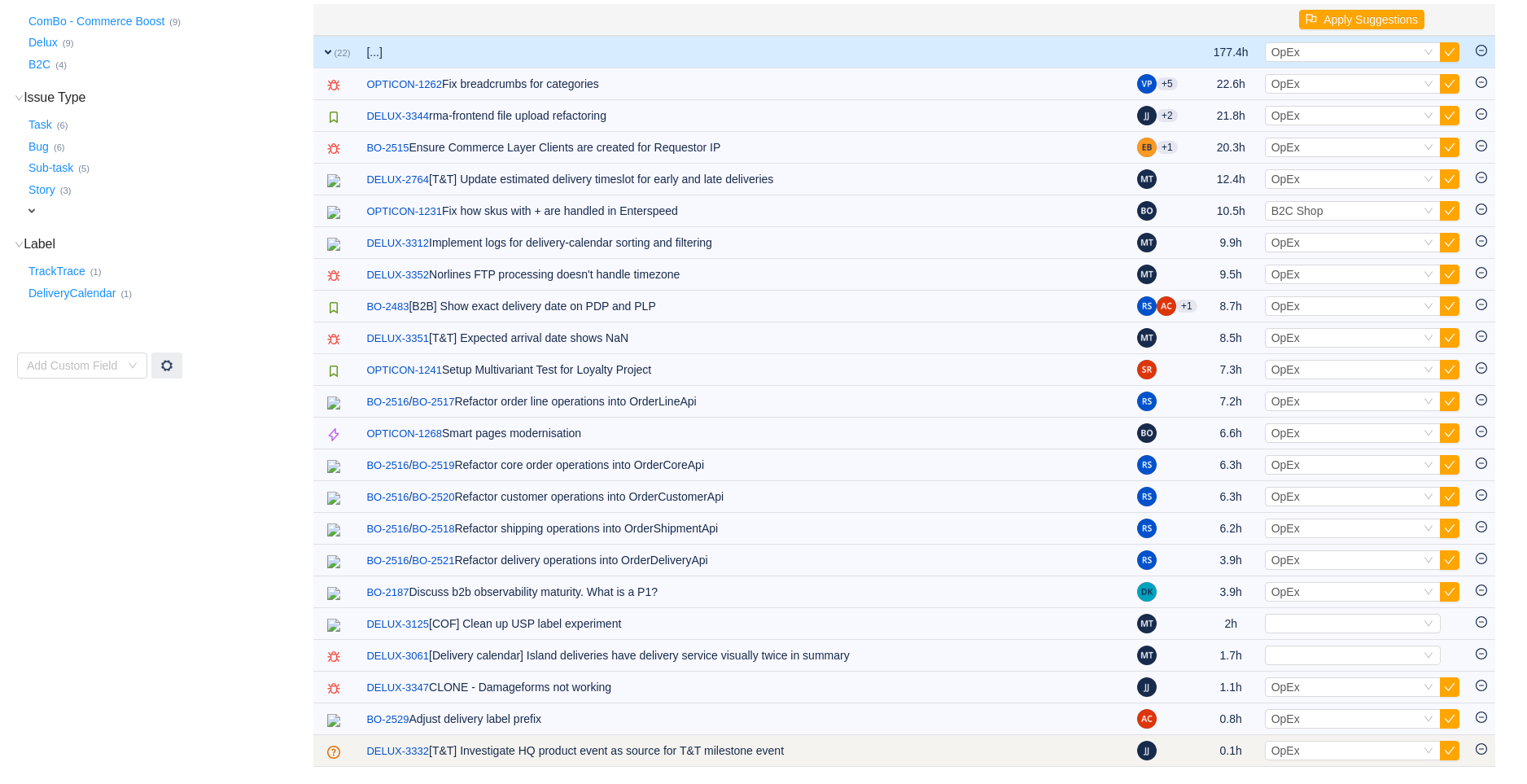
scroll to position [273, 0]
click at [1450, 745] on button "button" at bounding box center [1449, 750] width 20 height 20
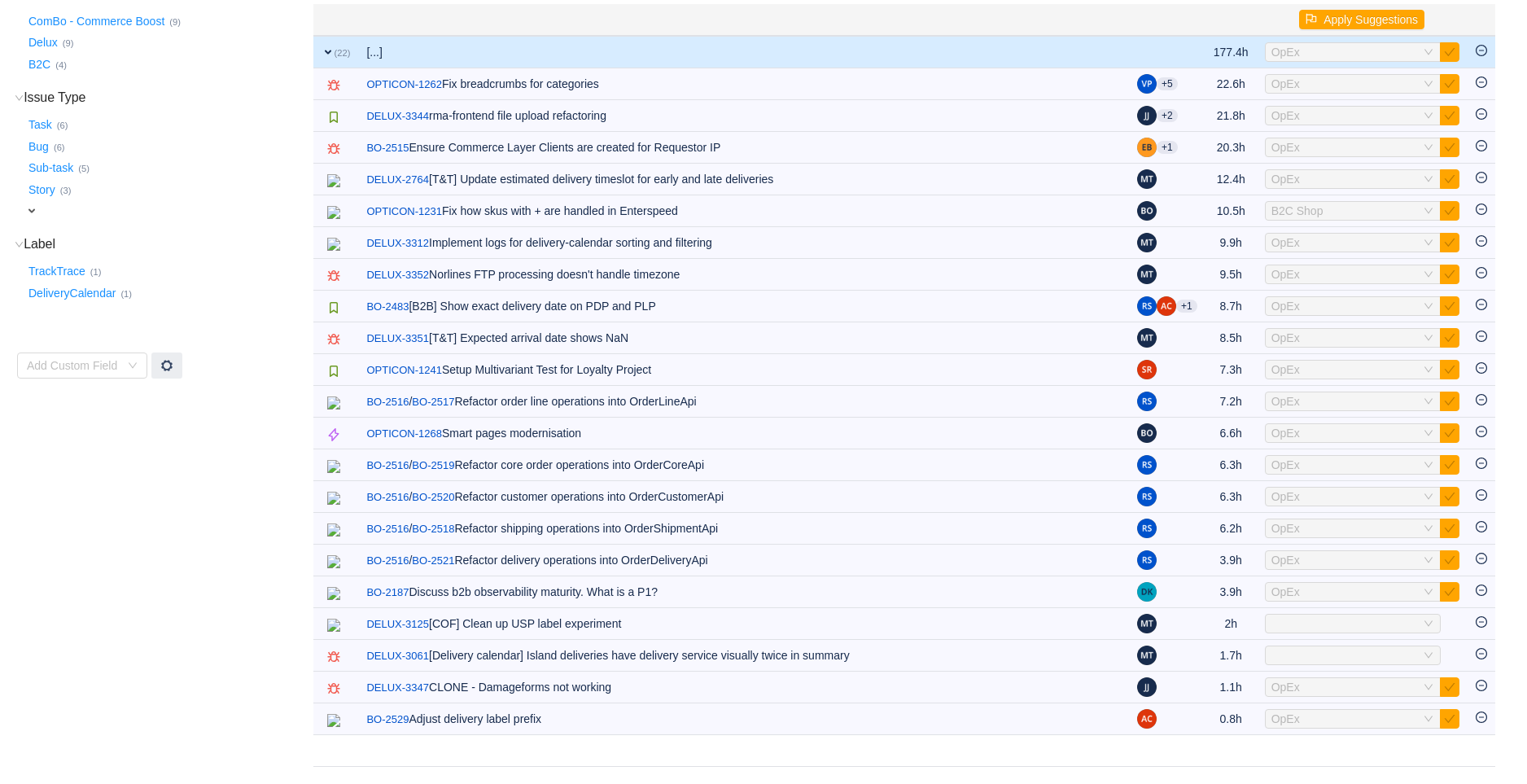
scroll to position [241, 0]
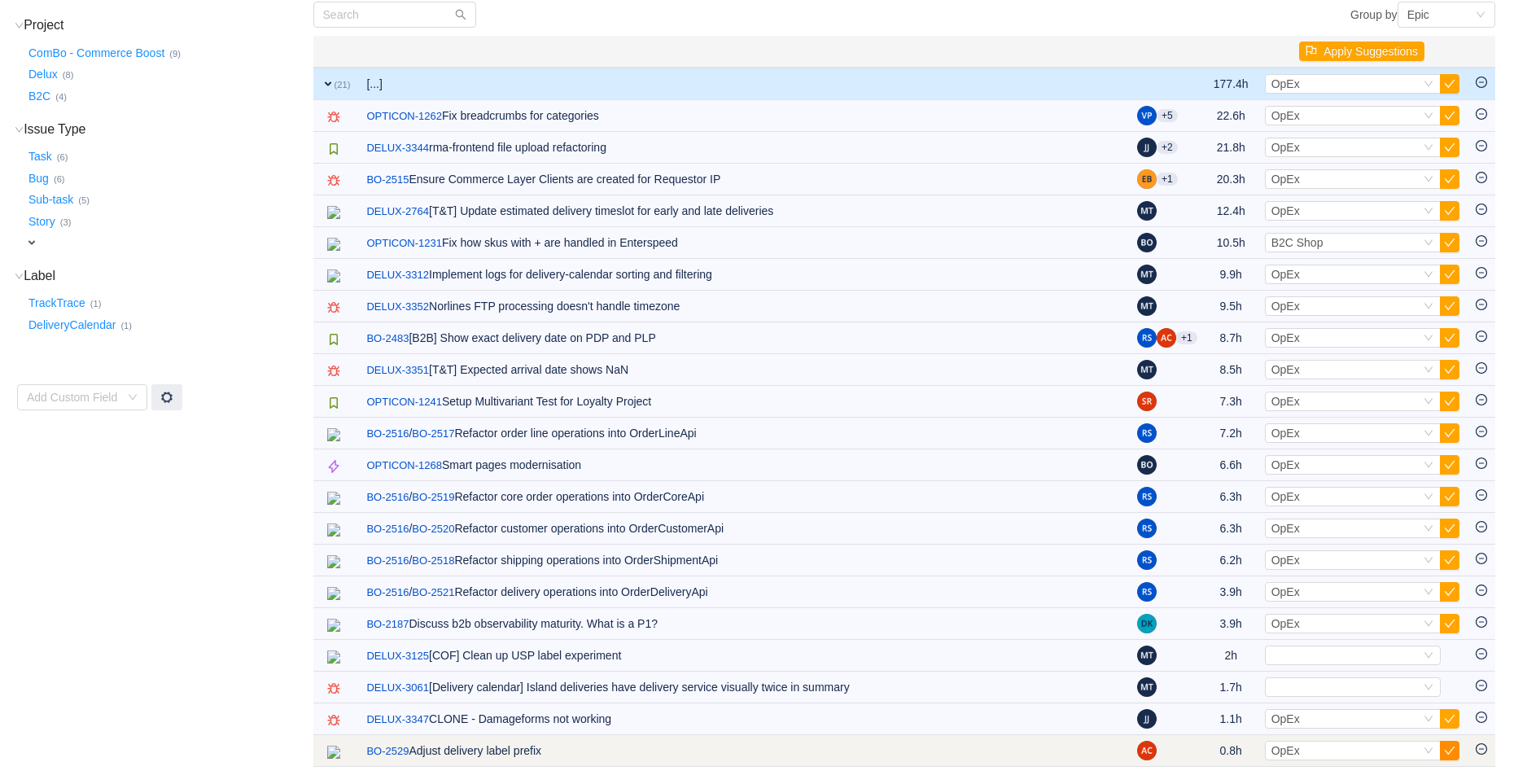
click at [1452, 749] on button "button" at bounding box center [1449, 750] width 20 height 20
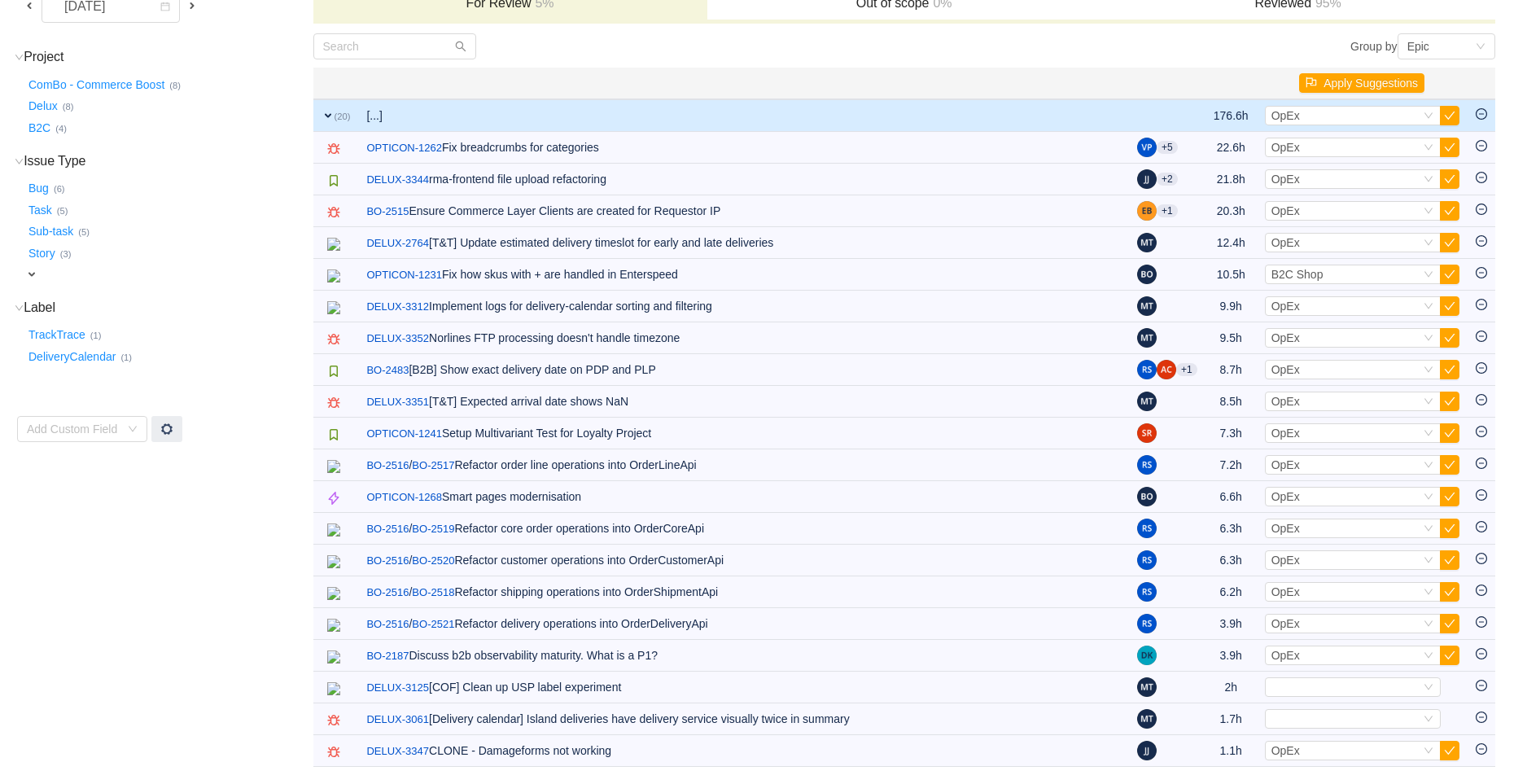
scroll to position [208, 0]
click at [1452, 749] on button "button" at bounding box center [1449, 750] width 20 height 20
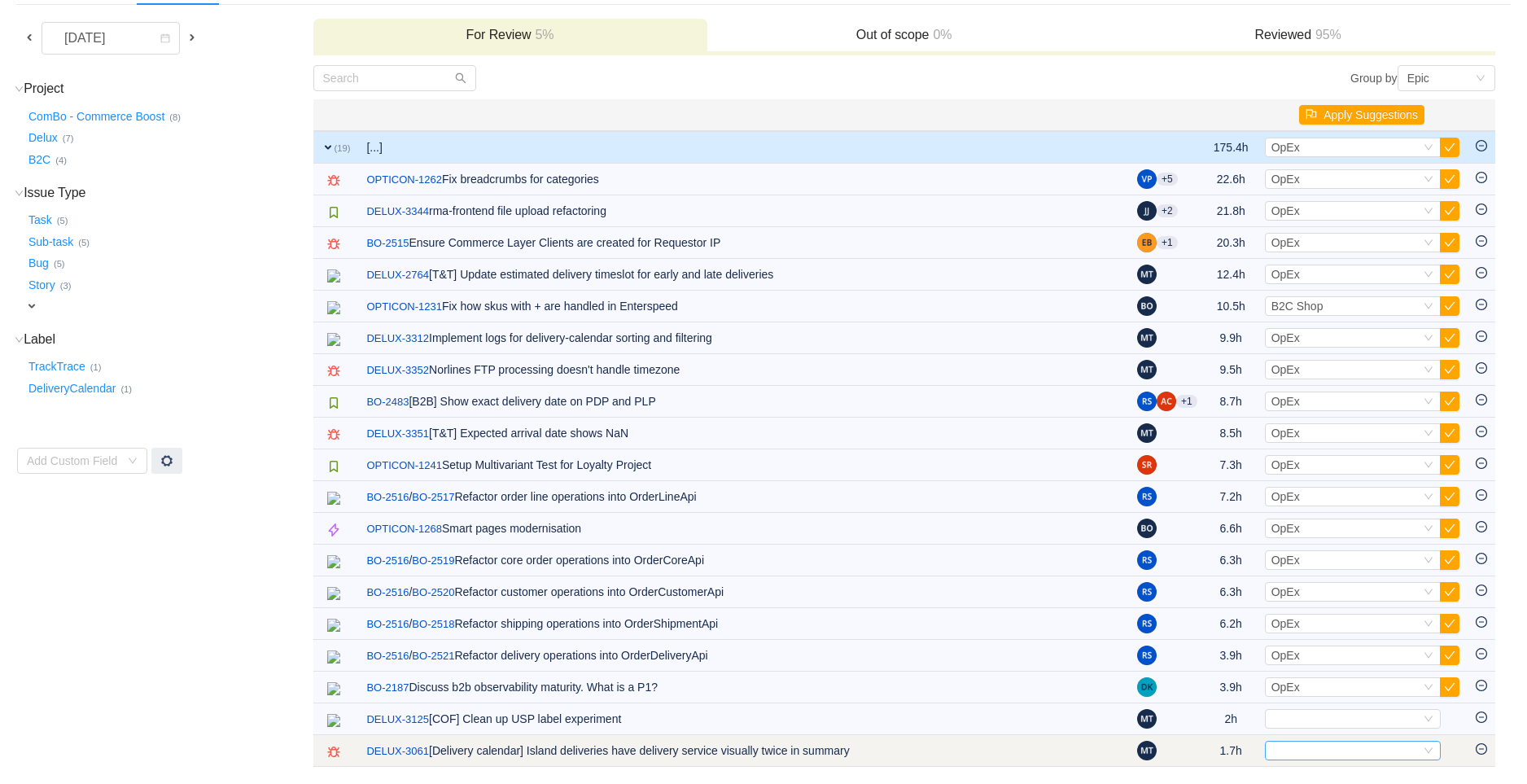
click at [1389, 752] on div "Select" at bounding box center [1346, 750] width 149 height 18
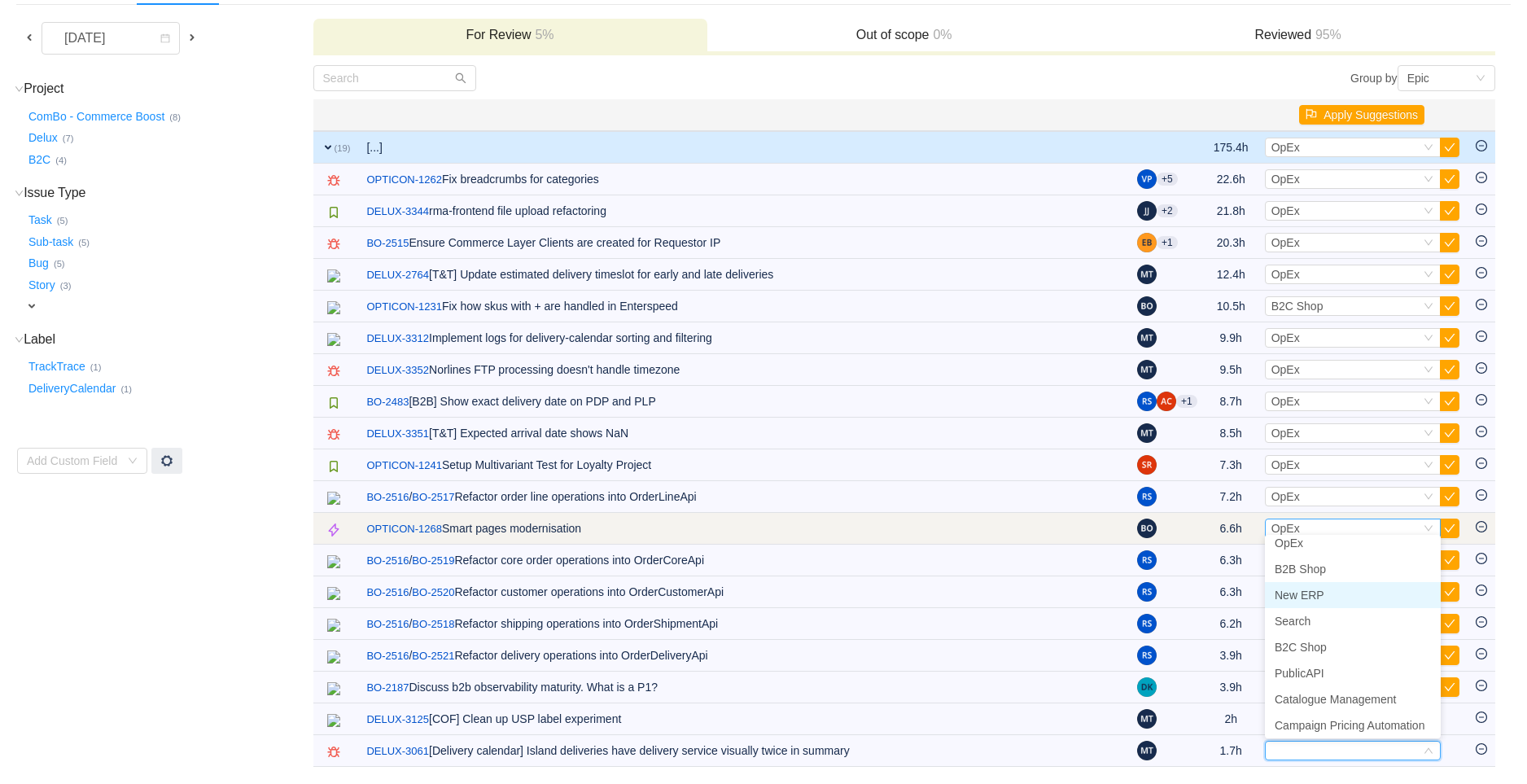
scroll to position [3, 0]
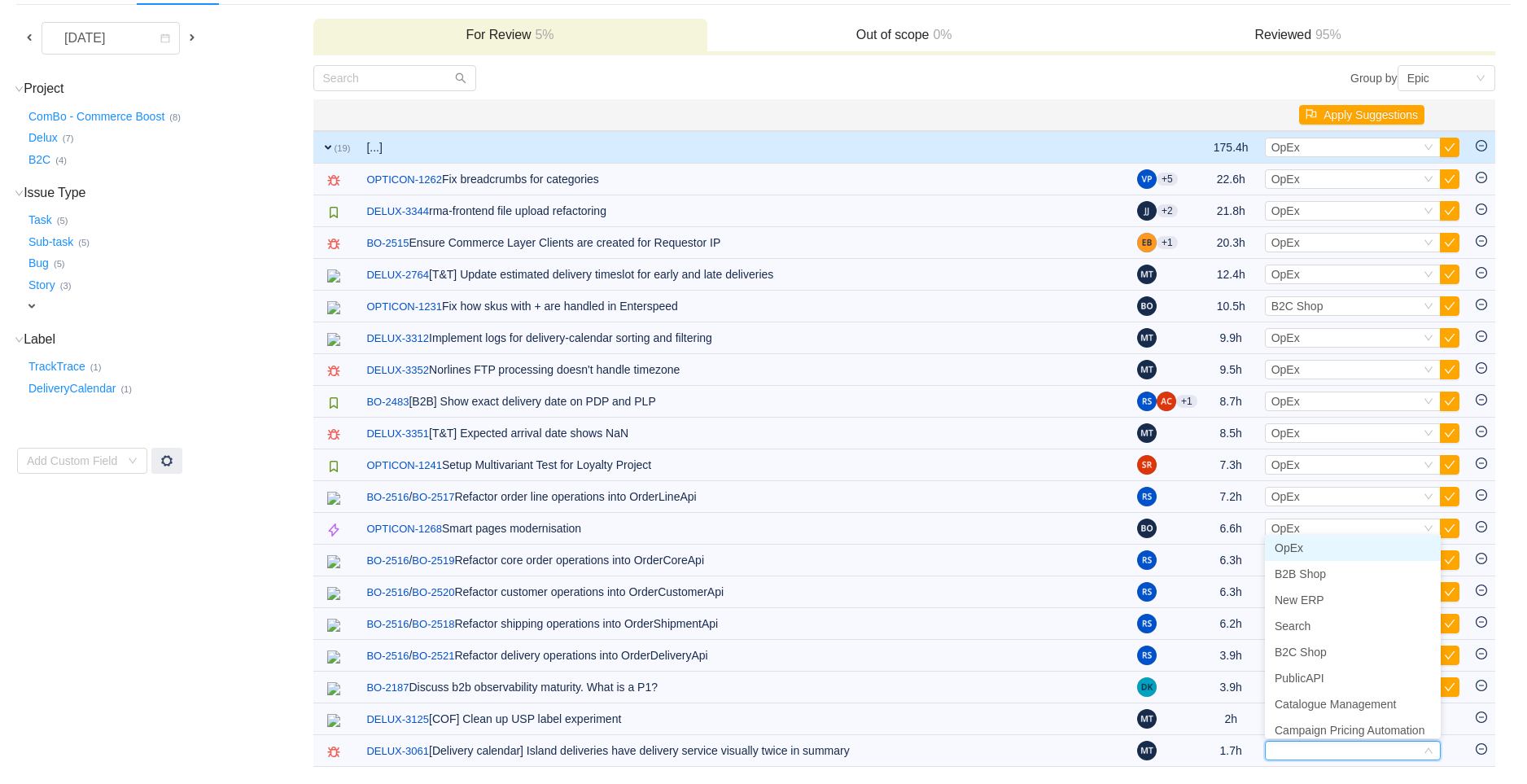
click at [1297, 550] on span "OpEx" at bounding box center [1289, 547] width 28 height 13
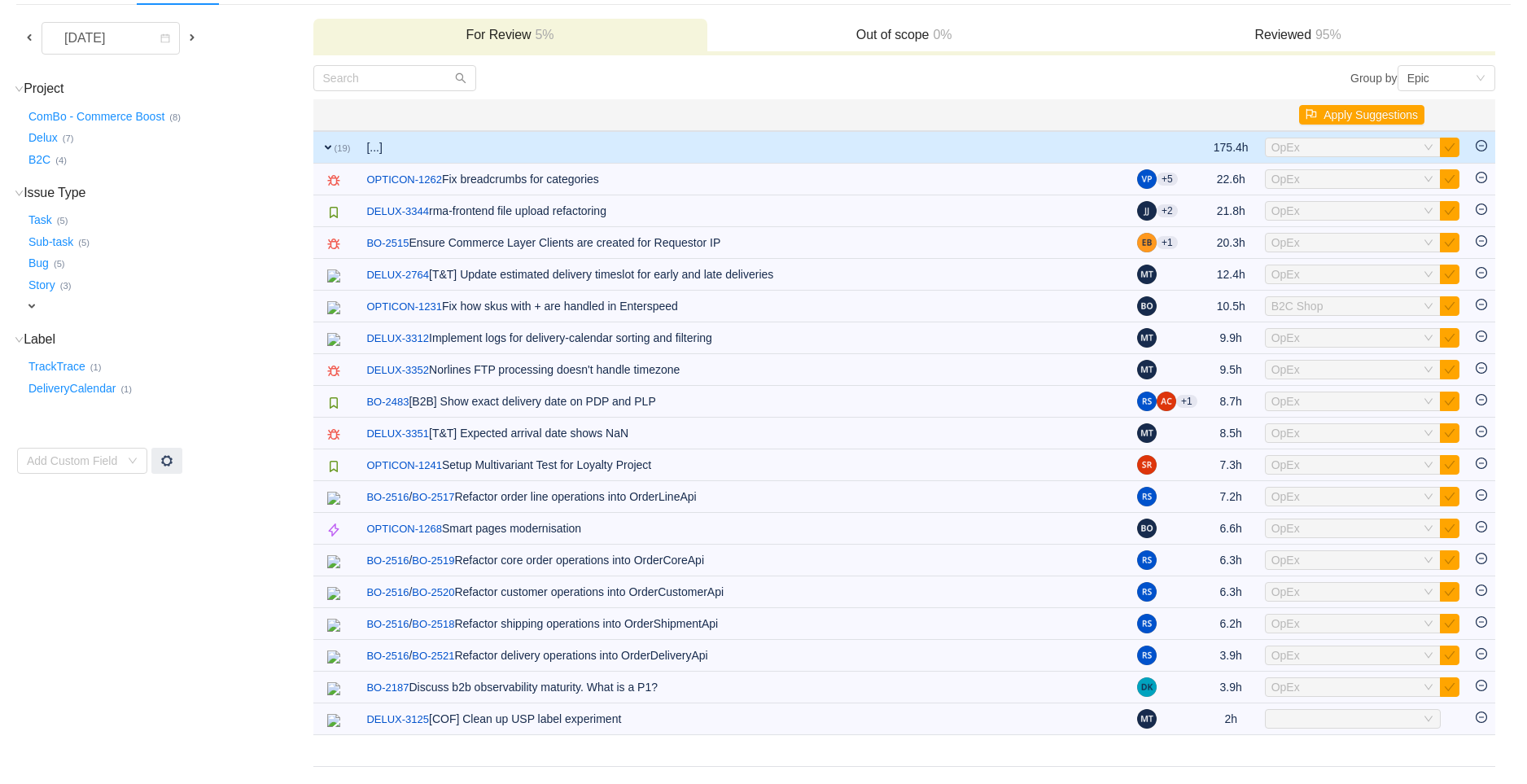
scroll to position [145, 0]
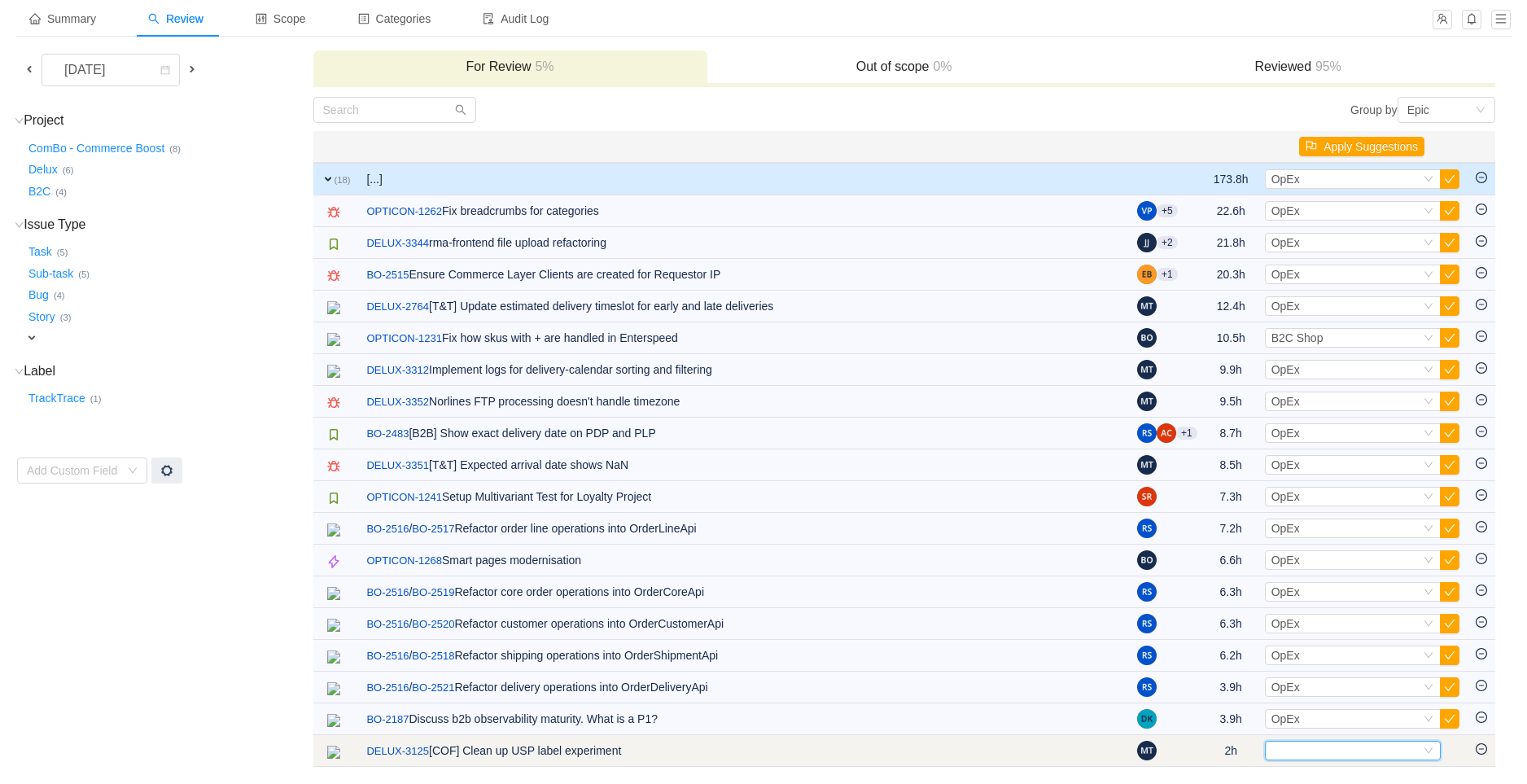
click at [1297, 754] on div "Select" at bounding box center [1346, 750] width 149 height 18
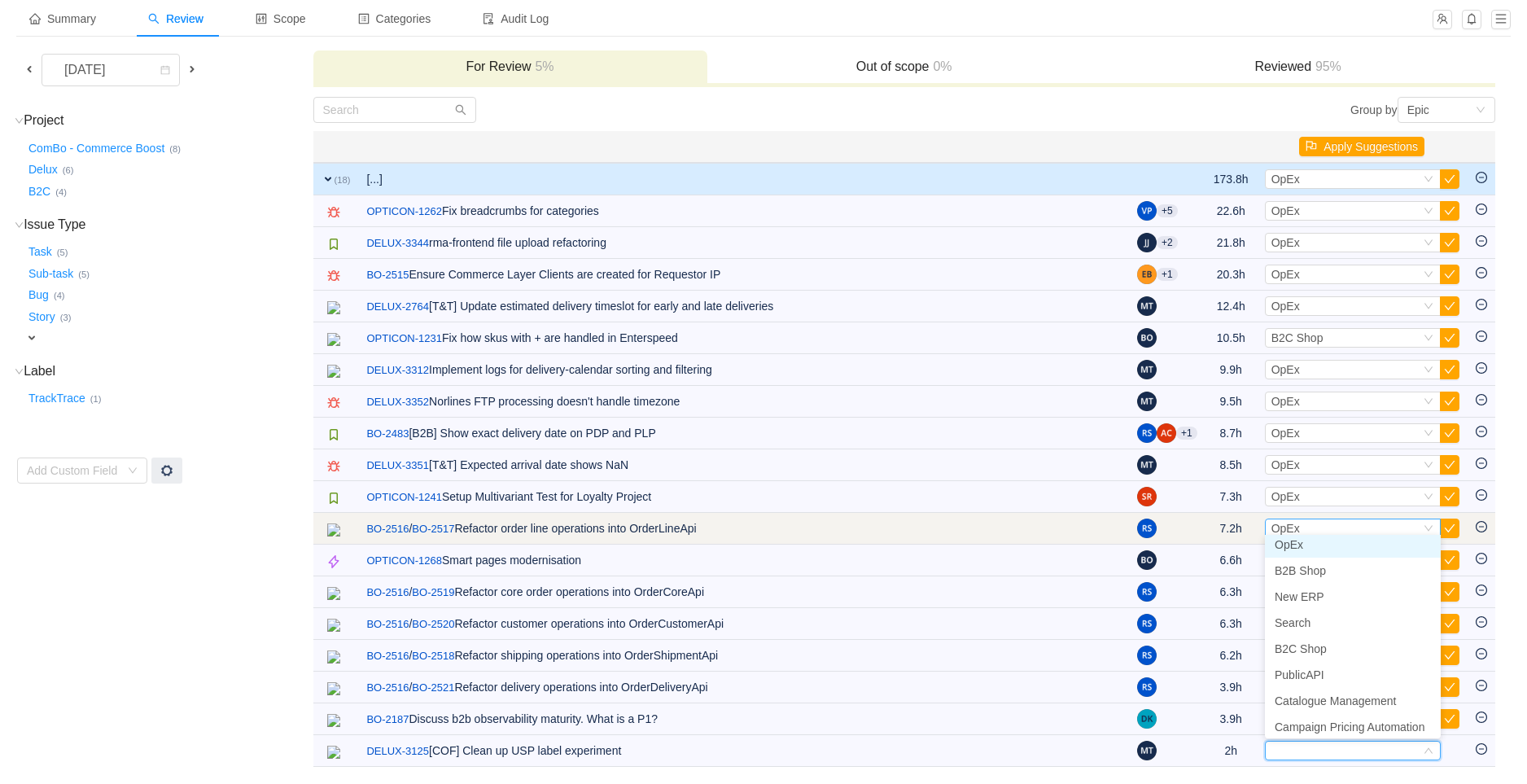
scroll to position [3, 0]
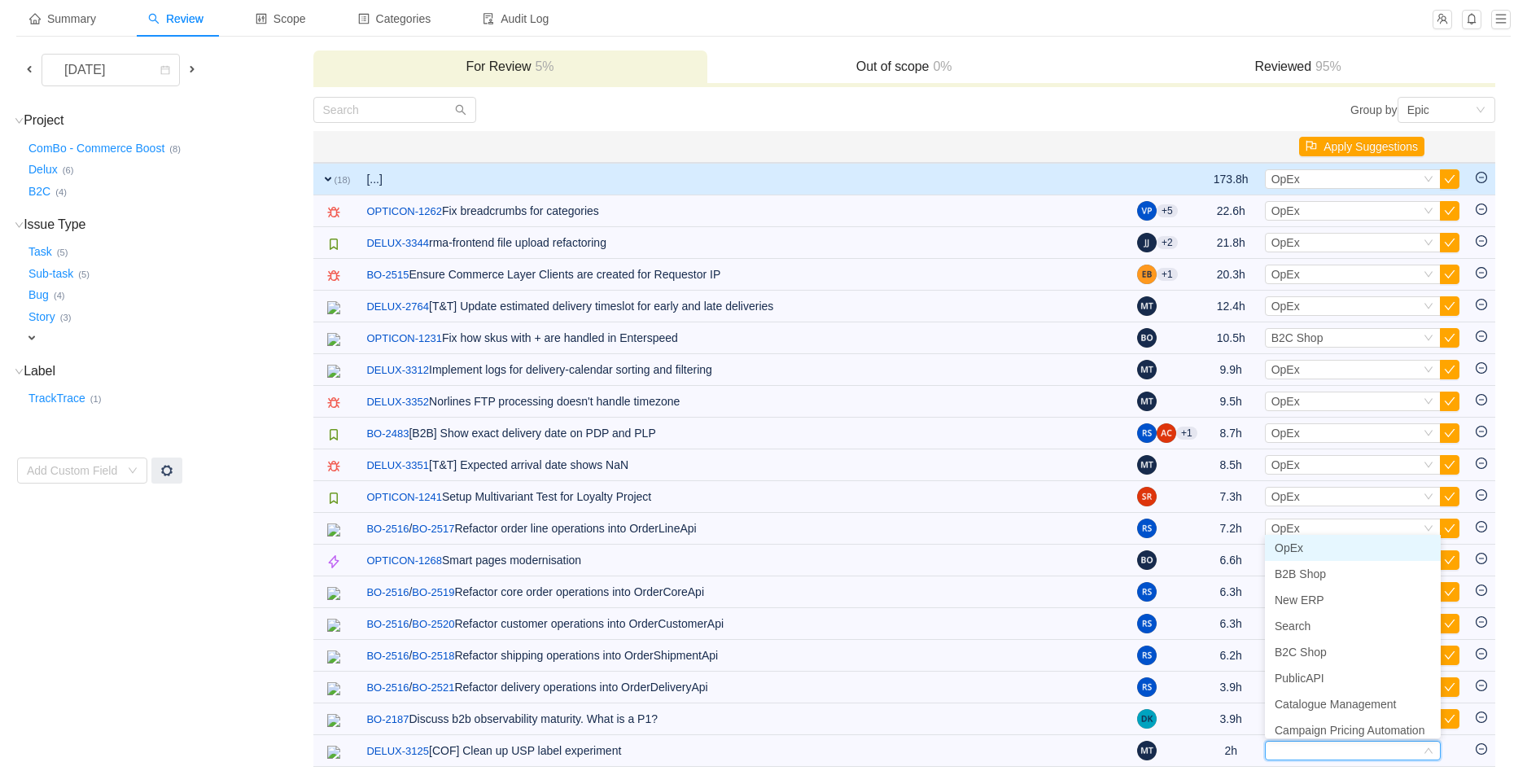
click at [1313, 544] on li "OpEx" at bounding box center [1353, 548] width 176 height 26
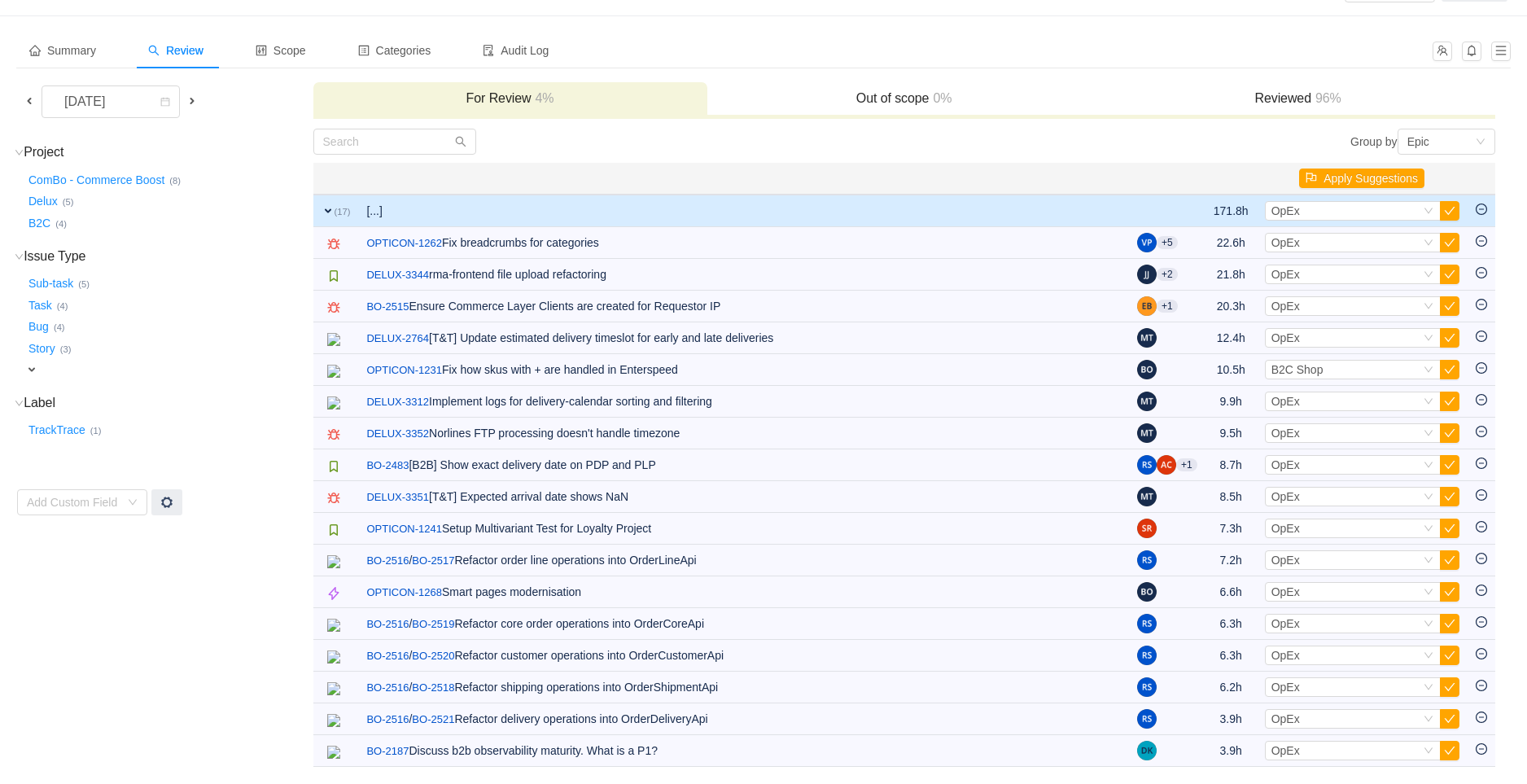
scroll to position [114, 0]
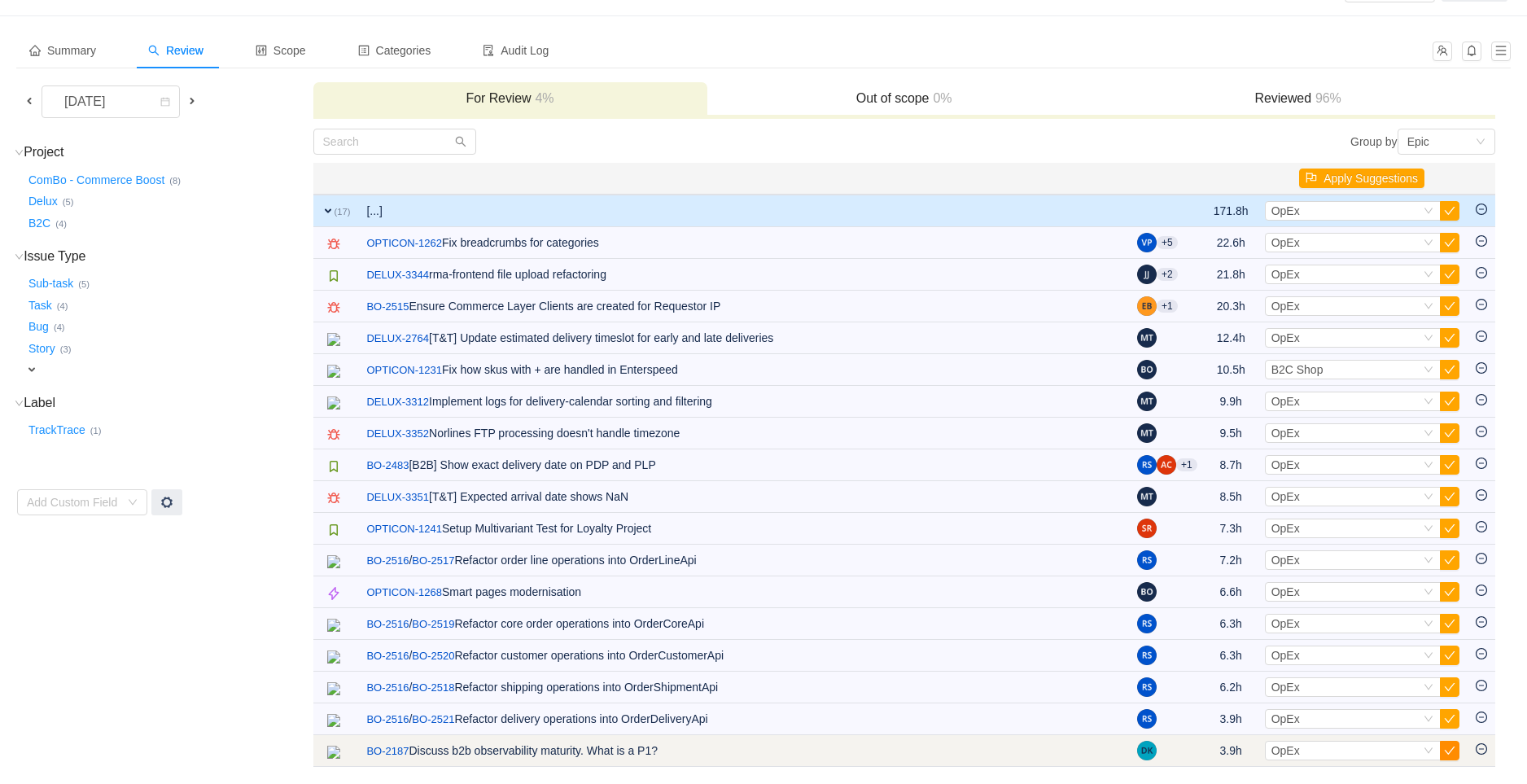
click at [1456, 747] on button "button" at bounding box center [1449, 750] width 20 height 20
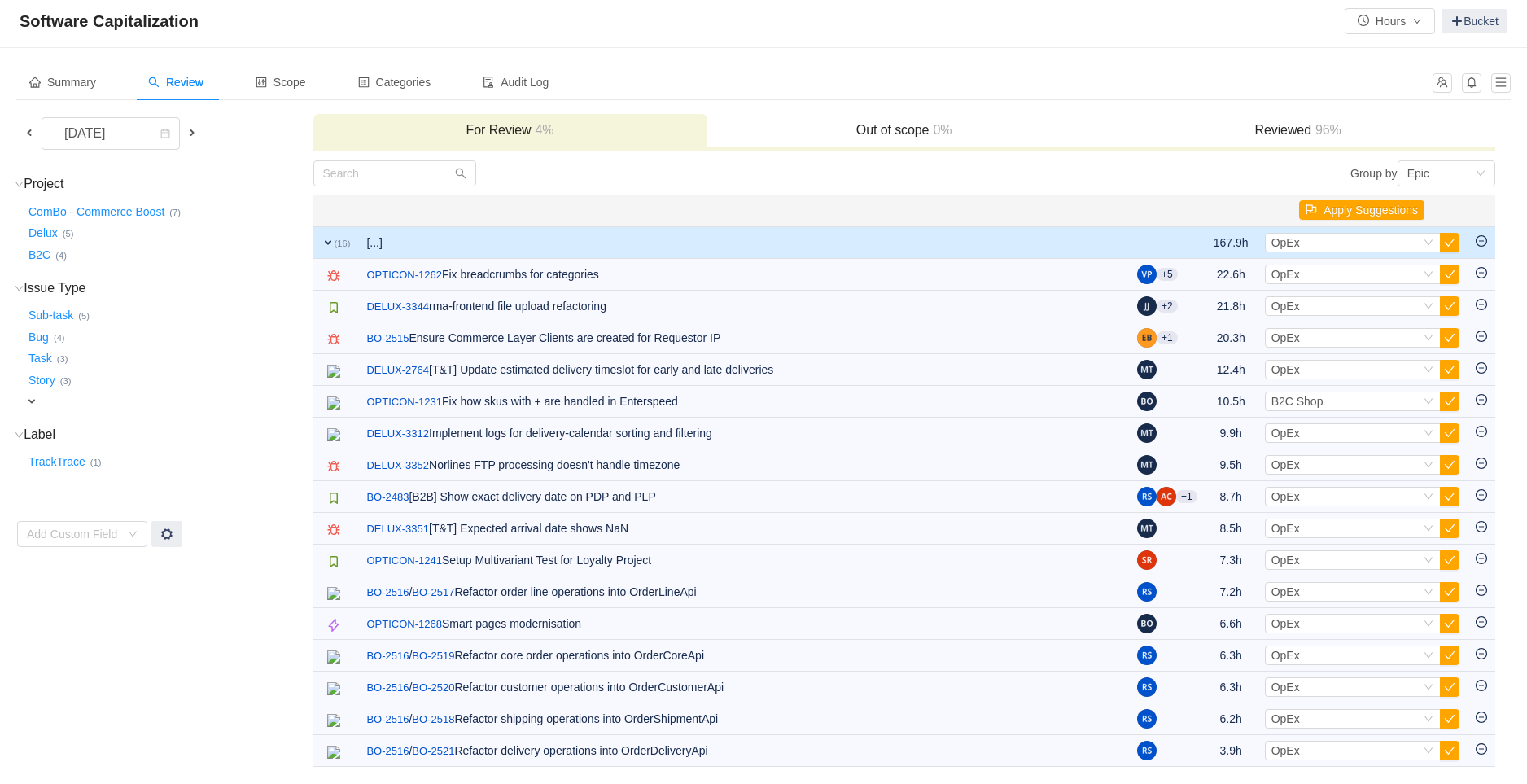
scroll to position [81, 0]
click at [1456, 747] on button "button" at bounding box center [1449, 750] width 20 height 20
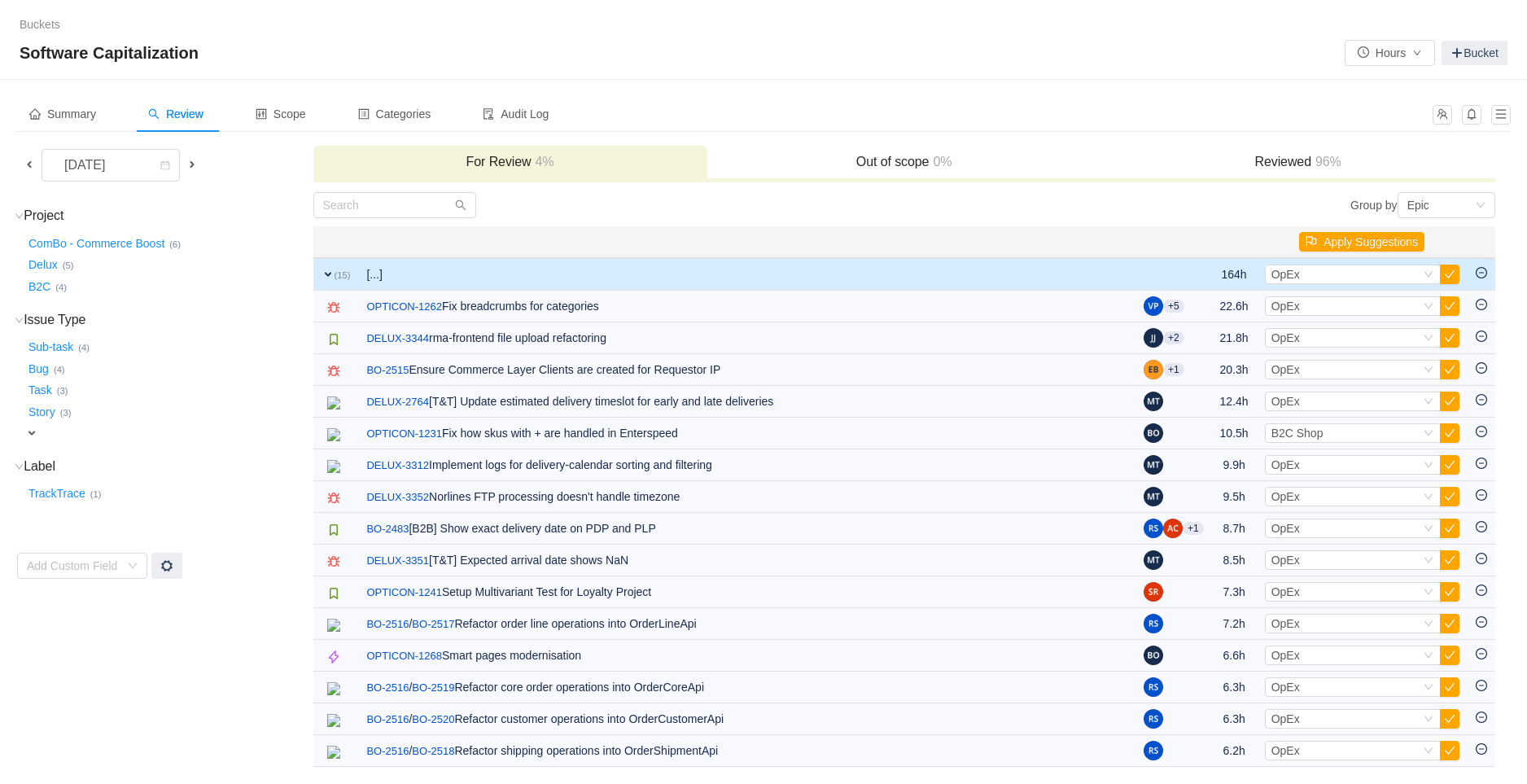
click at [1456, 747] on button "button" at bounding box center [1449, 750] width 20 height 20
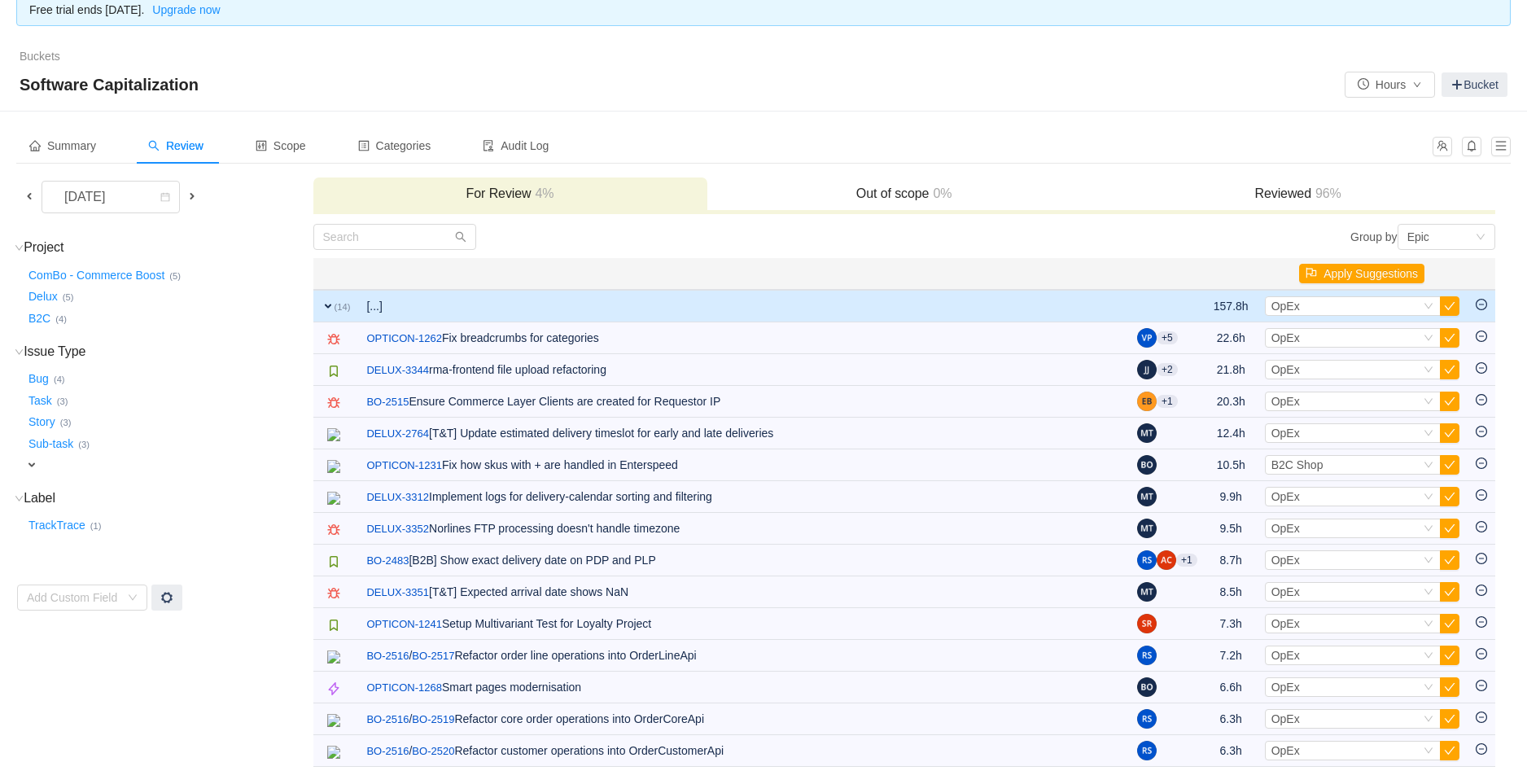
scroll to position [18, 0]
click at [1456, 747] on button "button" at bounding box center [1449, 750] width 20 height 20
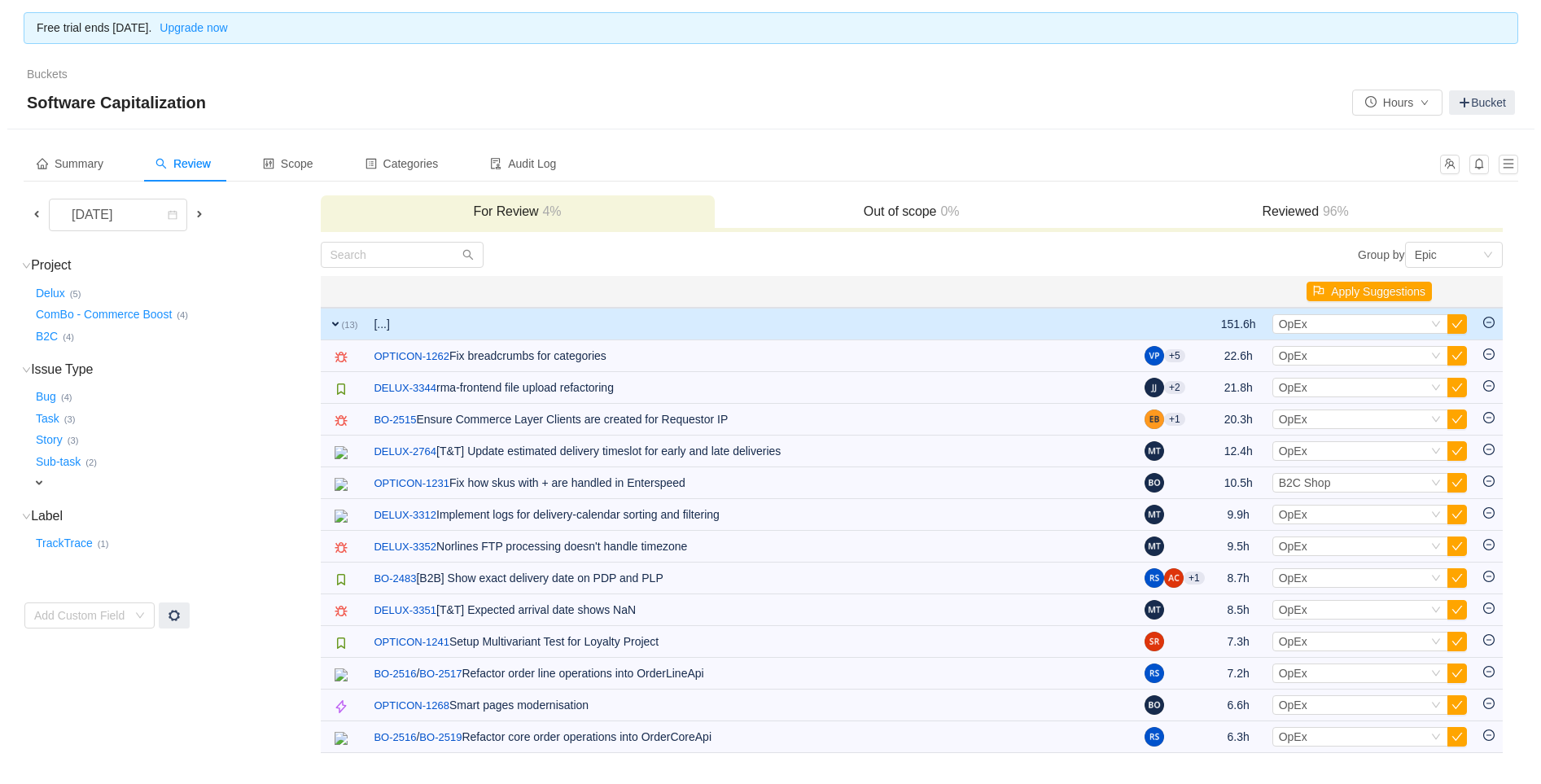
scroll to position [0, 0]
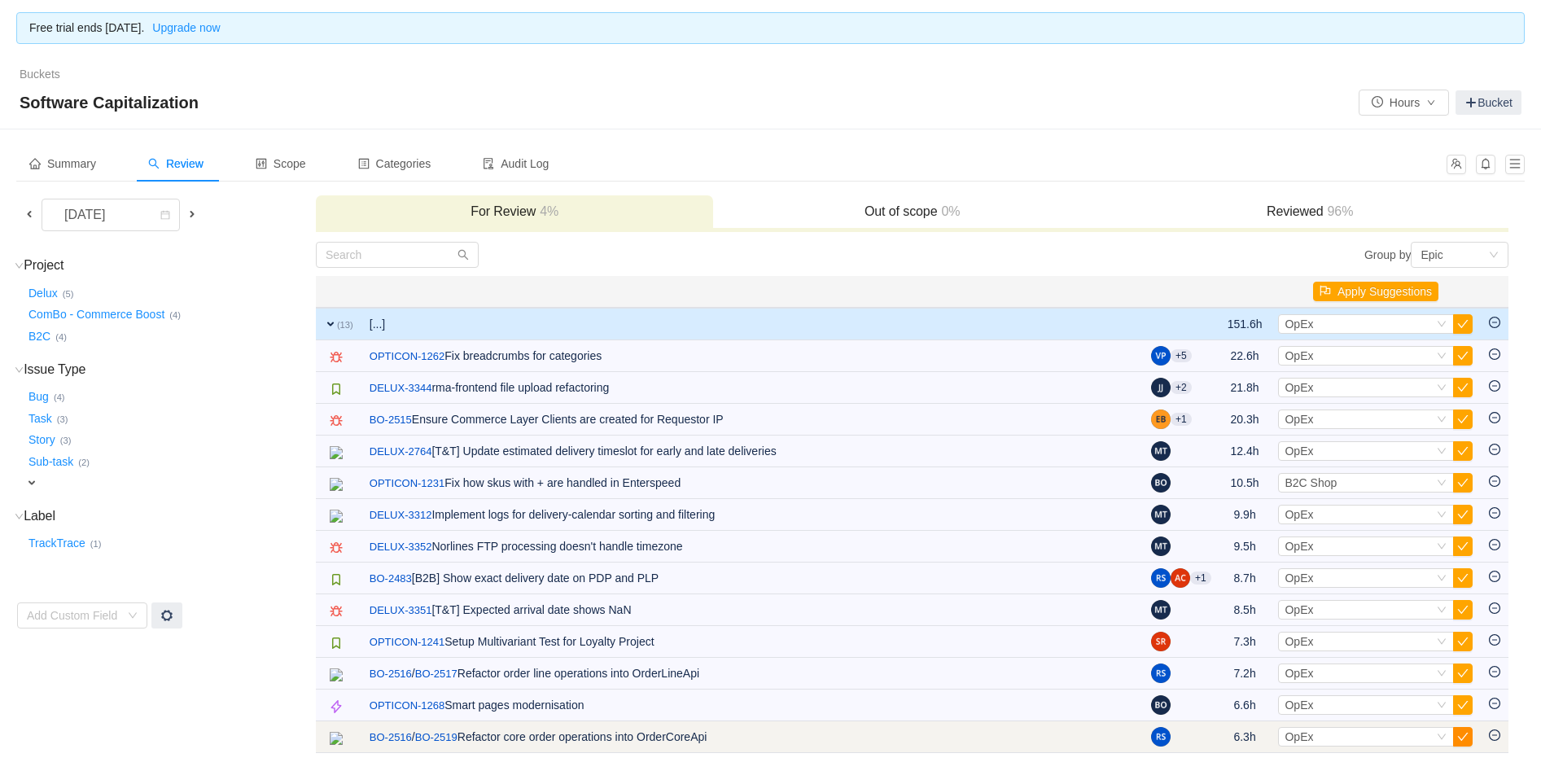
click at [1466, 739] on button "button" at bounding box center [1462, 736] width 20 height 20
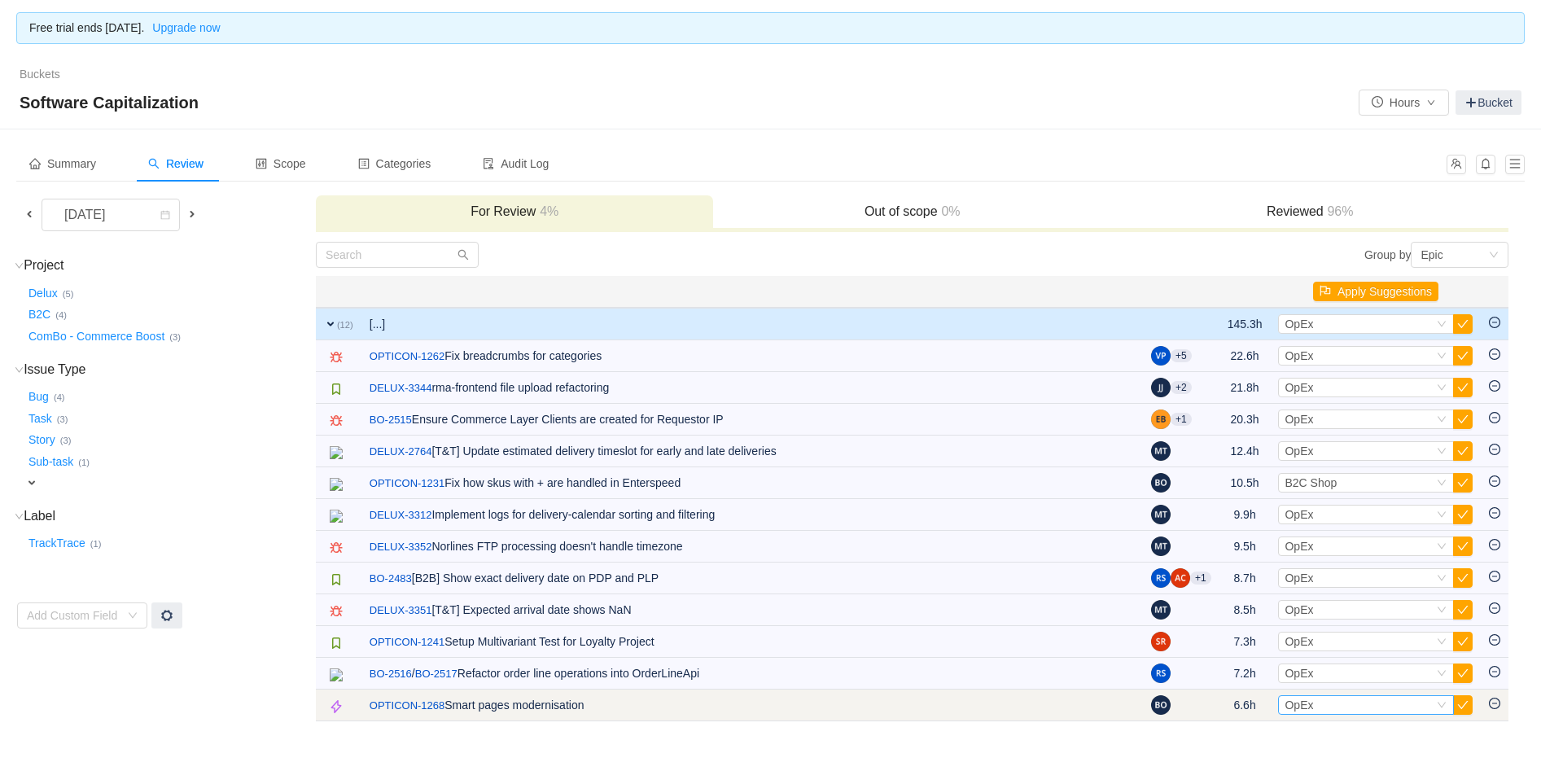
click at [1387, 704] on div "Select OpEx" at bounding box center [1358, 705] width 149 height 18
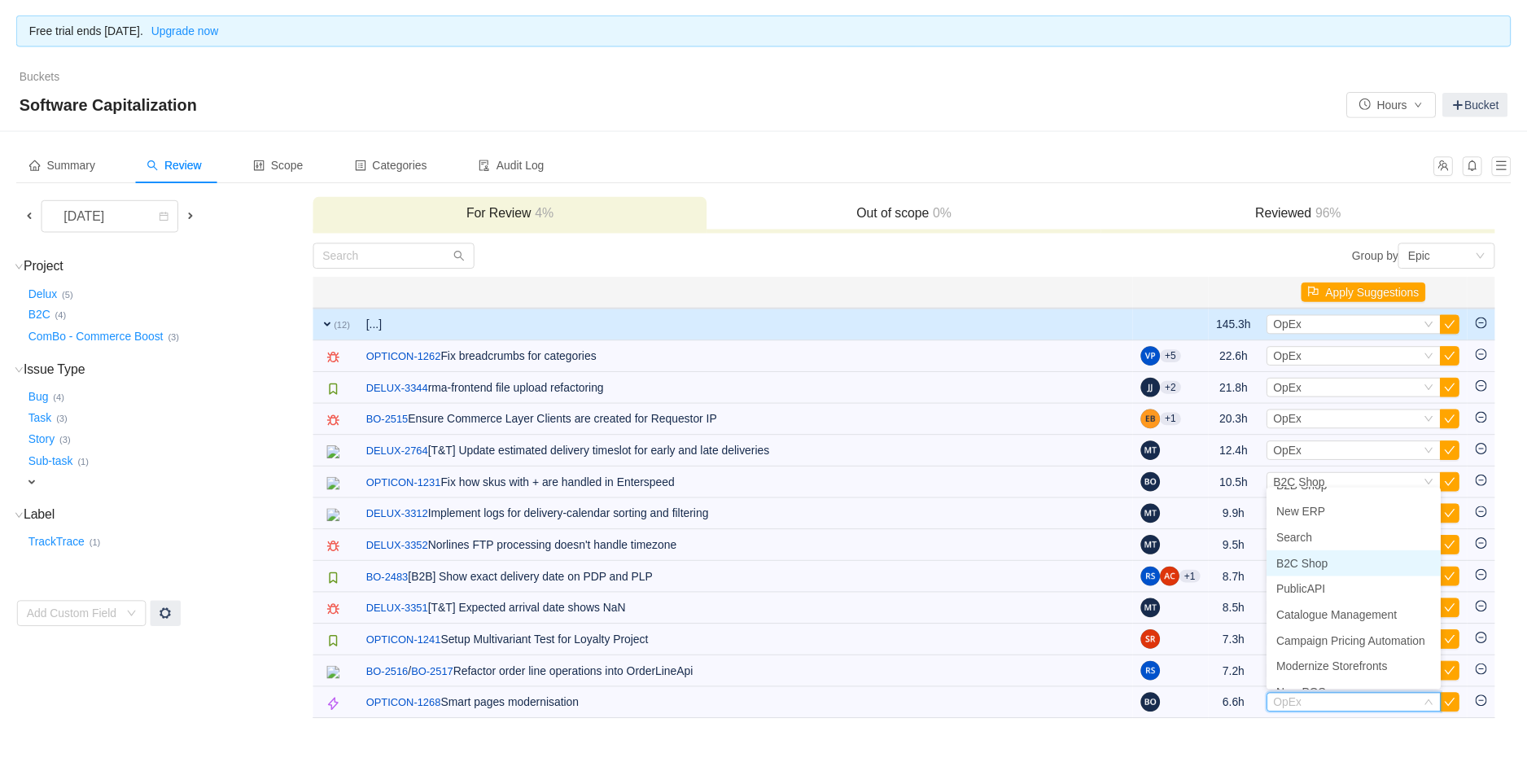
scroll to position [62, 0]
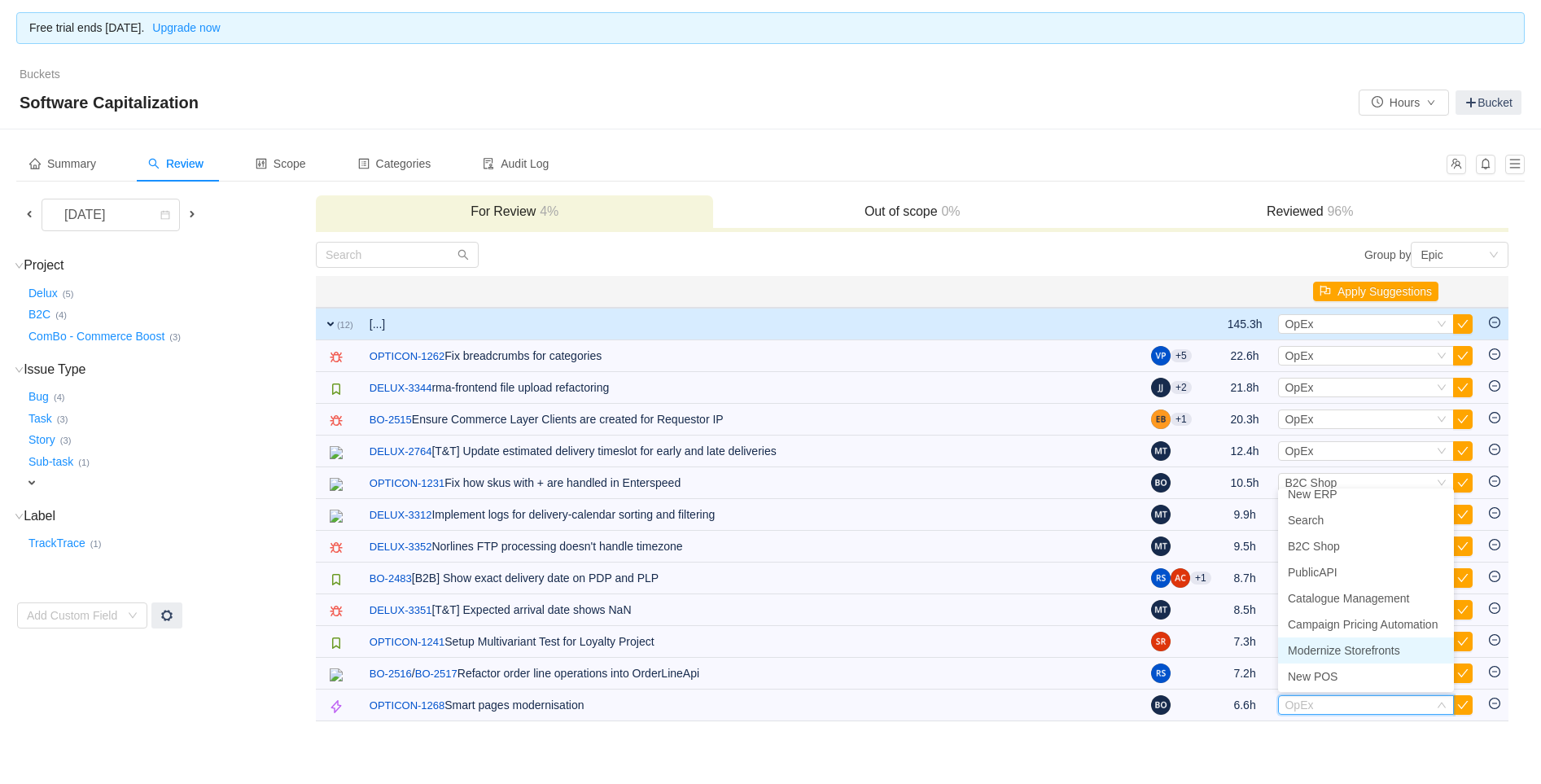
click at [1348, 648] on span "Modernize Storefronts" at bounding box center [1344, 650] width 113 height 13
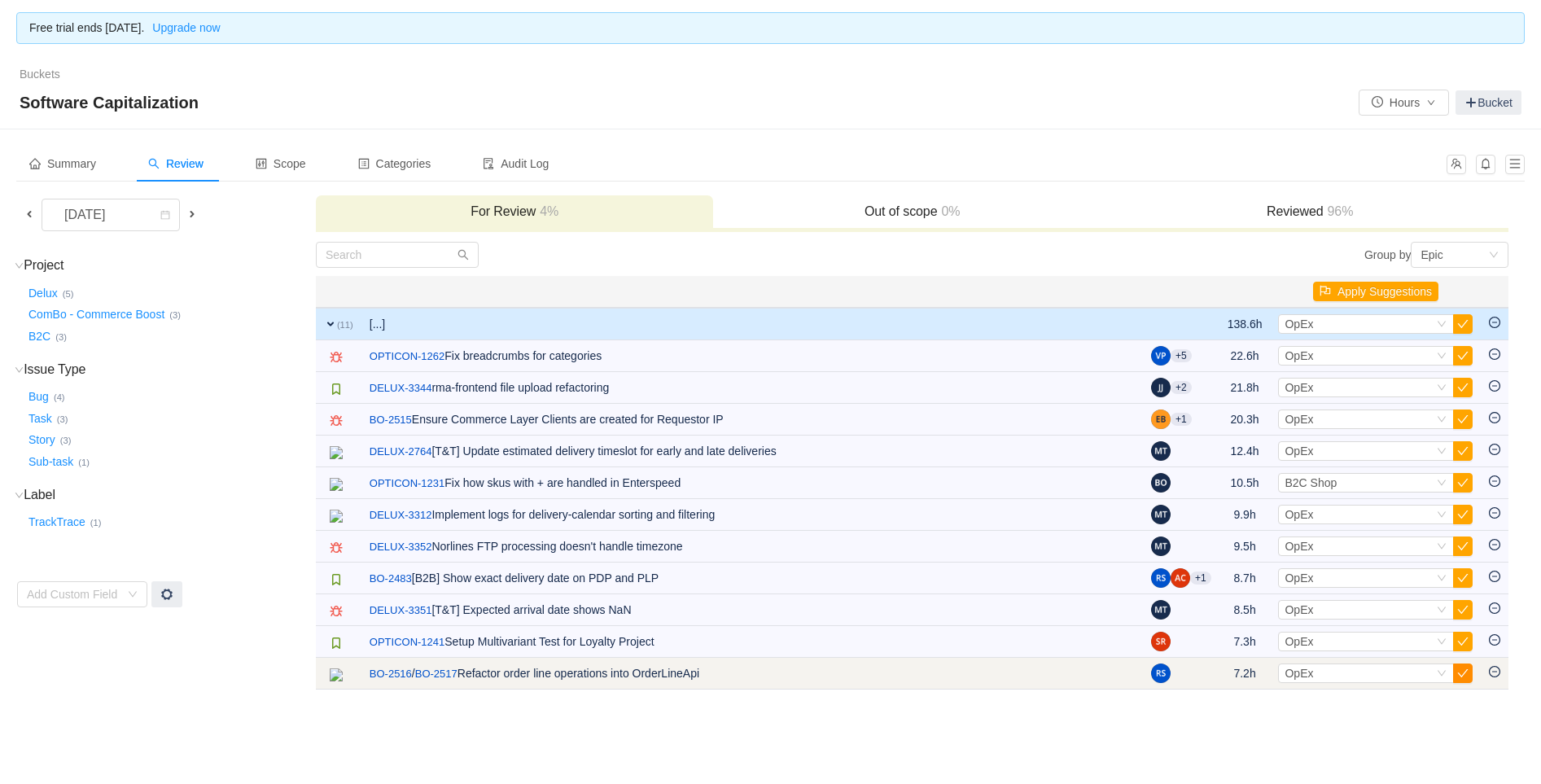
click at [1459, 667] on button "button" at bounding box center [1462, 672] width 20 height 20
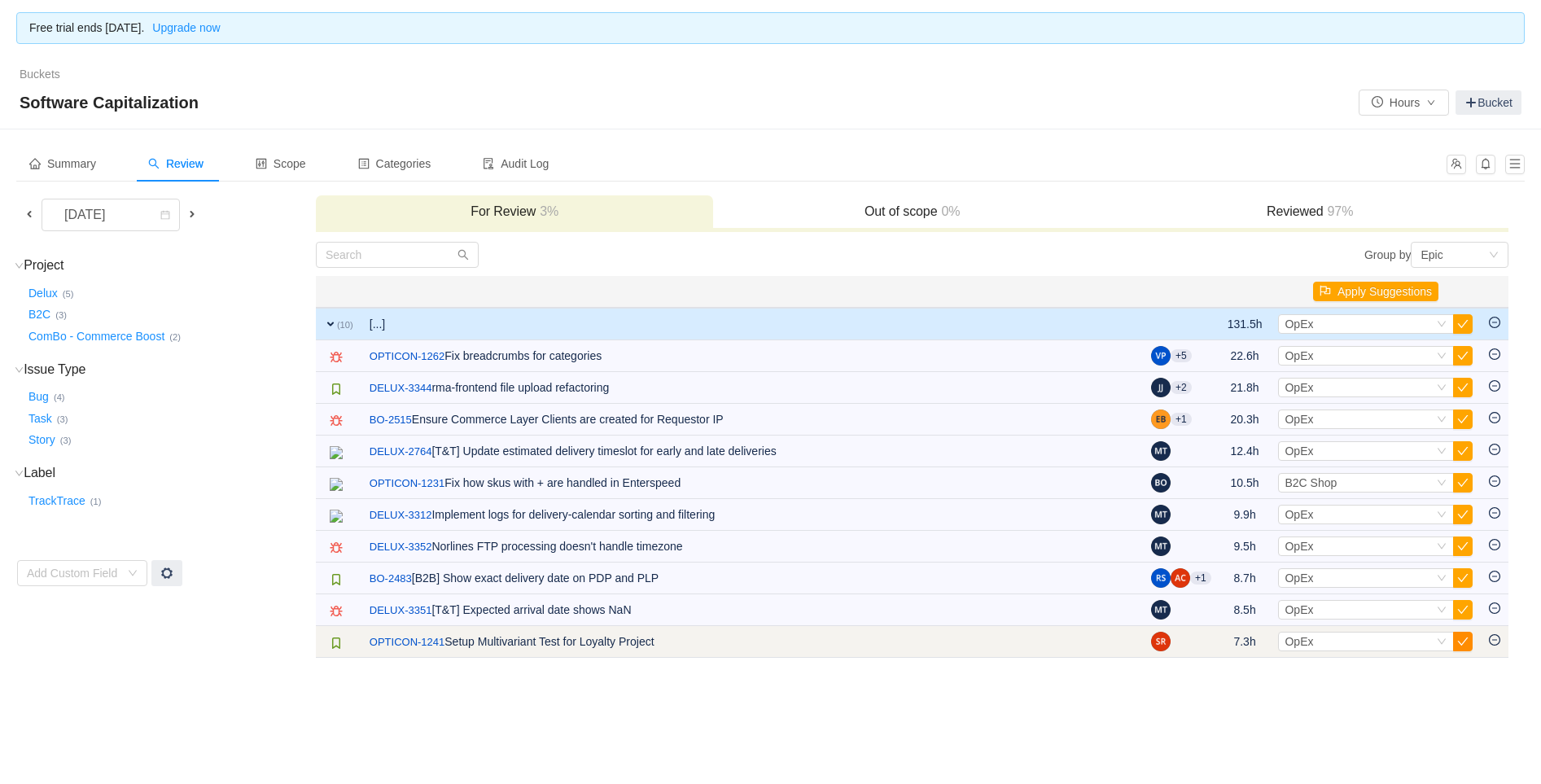
click at [1465, 642] on button "button" at bounding box center [1462, 641] width 20 height 20
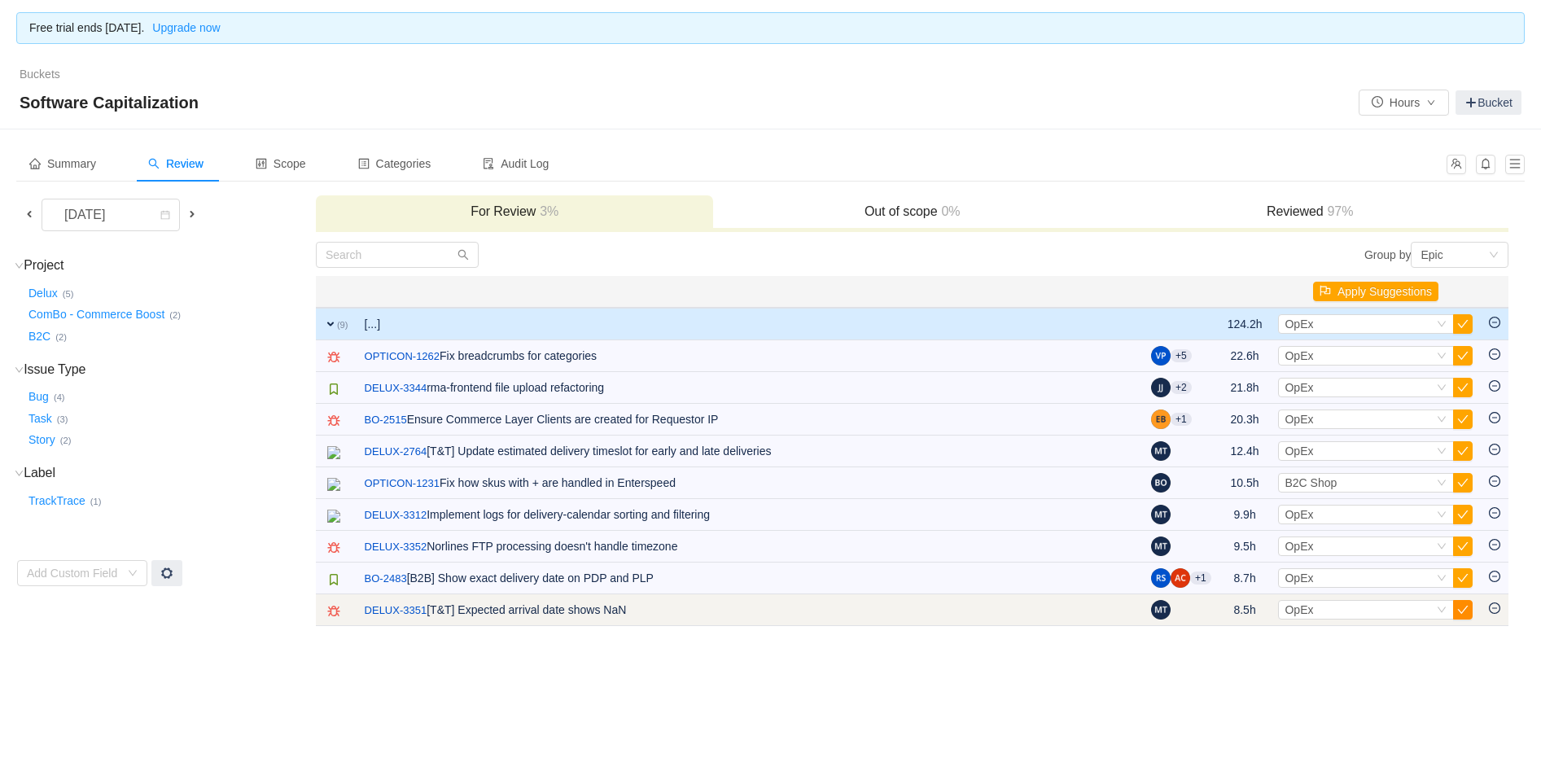
click at [1462, 608] on button "button" at bounding box center [1462, 609] width 20 height 20
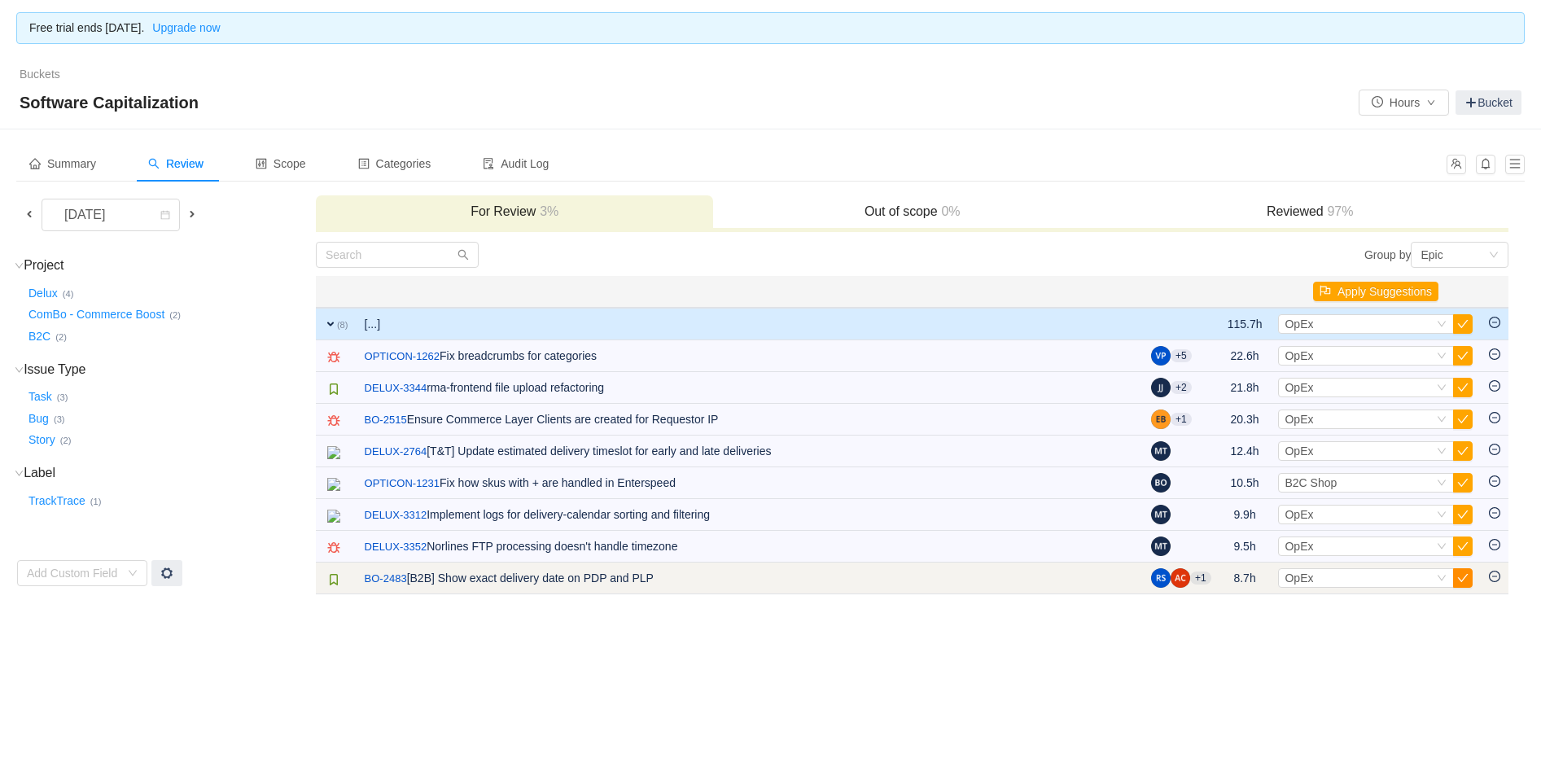
click at [1468, 581] on button "button" at bounding box center [1462, 578] width 20 height 20
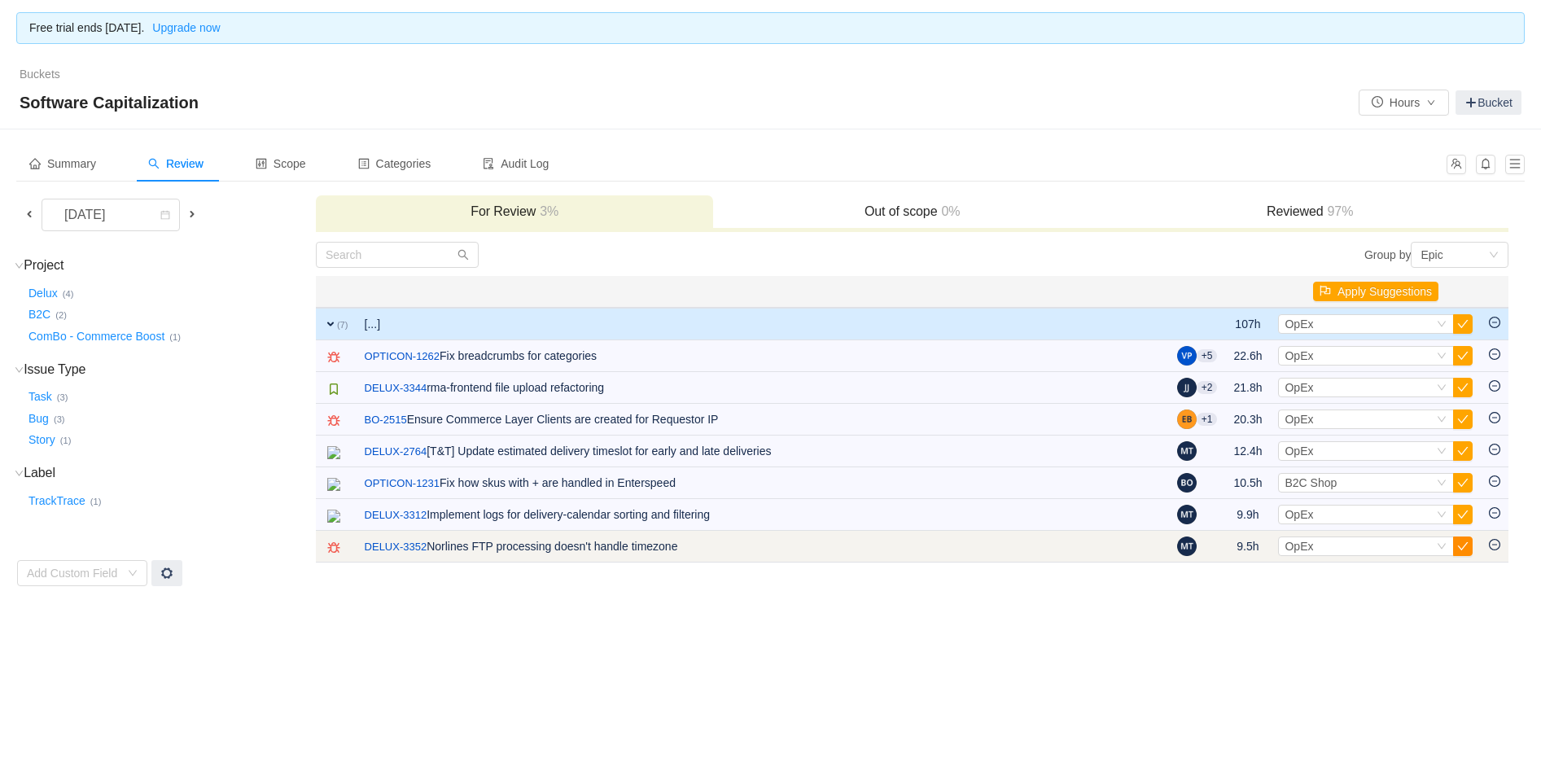
click at [1463, 549] on button "button" at bounding box center [1462, 546] width 20 height 20
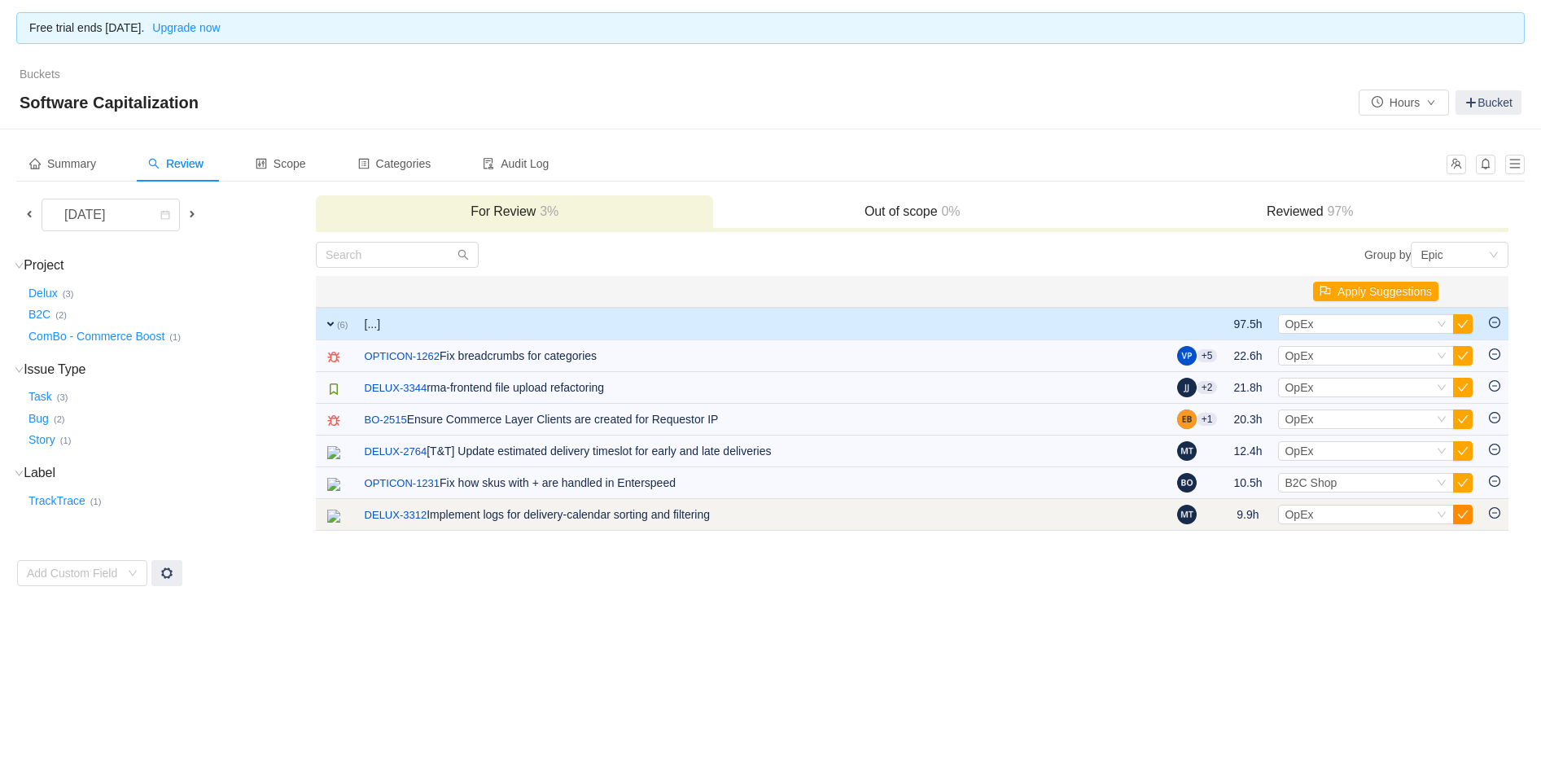
click at [1465, 511] on button "button" at bounding box center [1462, 514] width 20 height 20
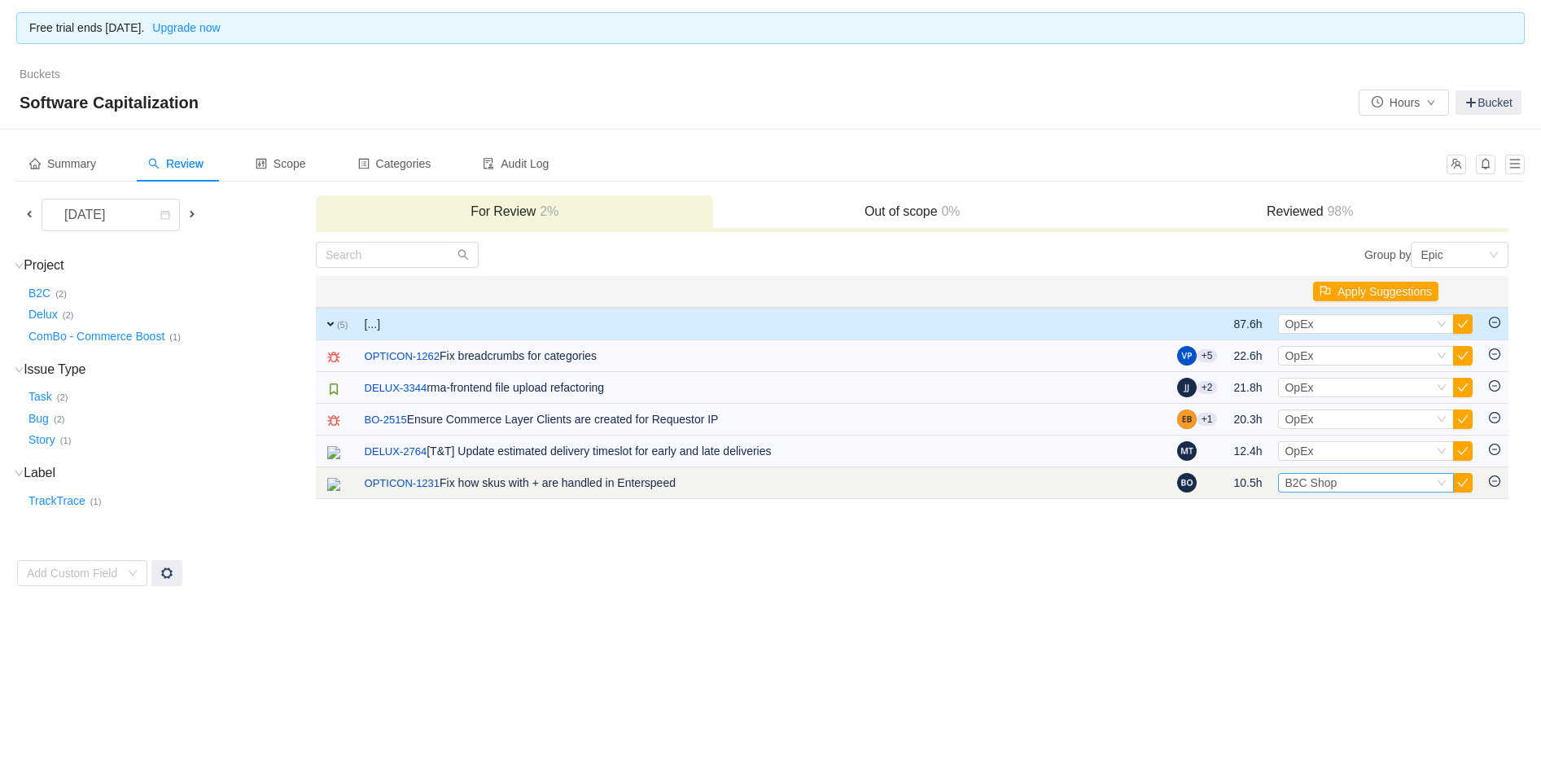
click at [1332, 482] on span "B2C Shop" at bounding box center [1310, 482] width 52 height 13
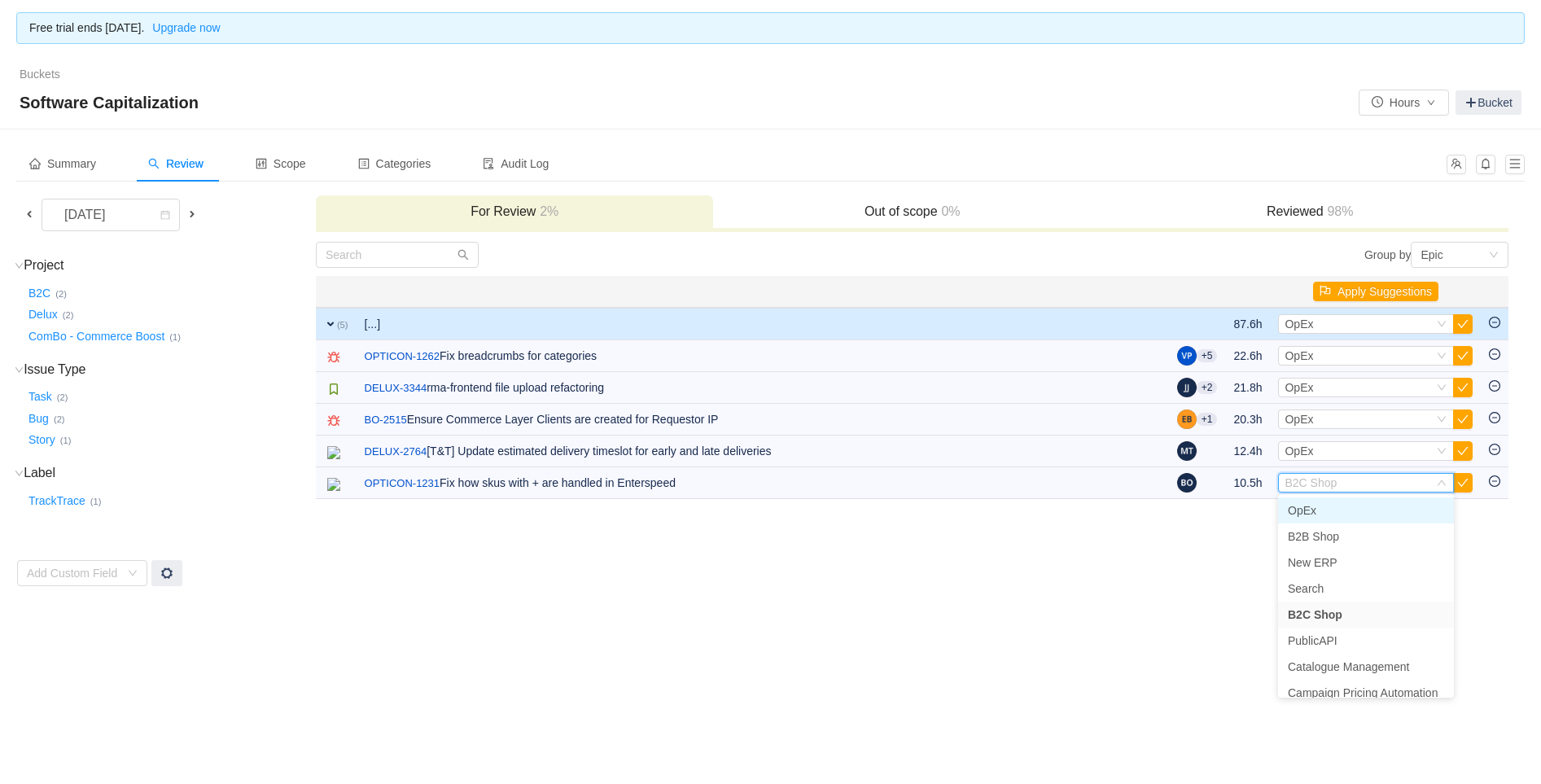
click at [1306, 511] on span "OpEx" at bounding box center [1301, 509] width 28 height 13
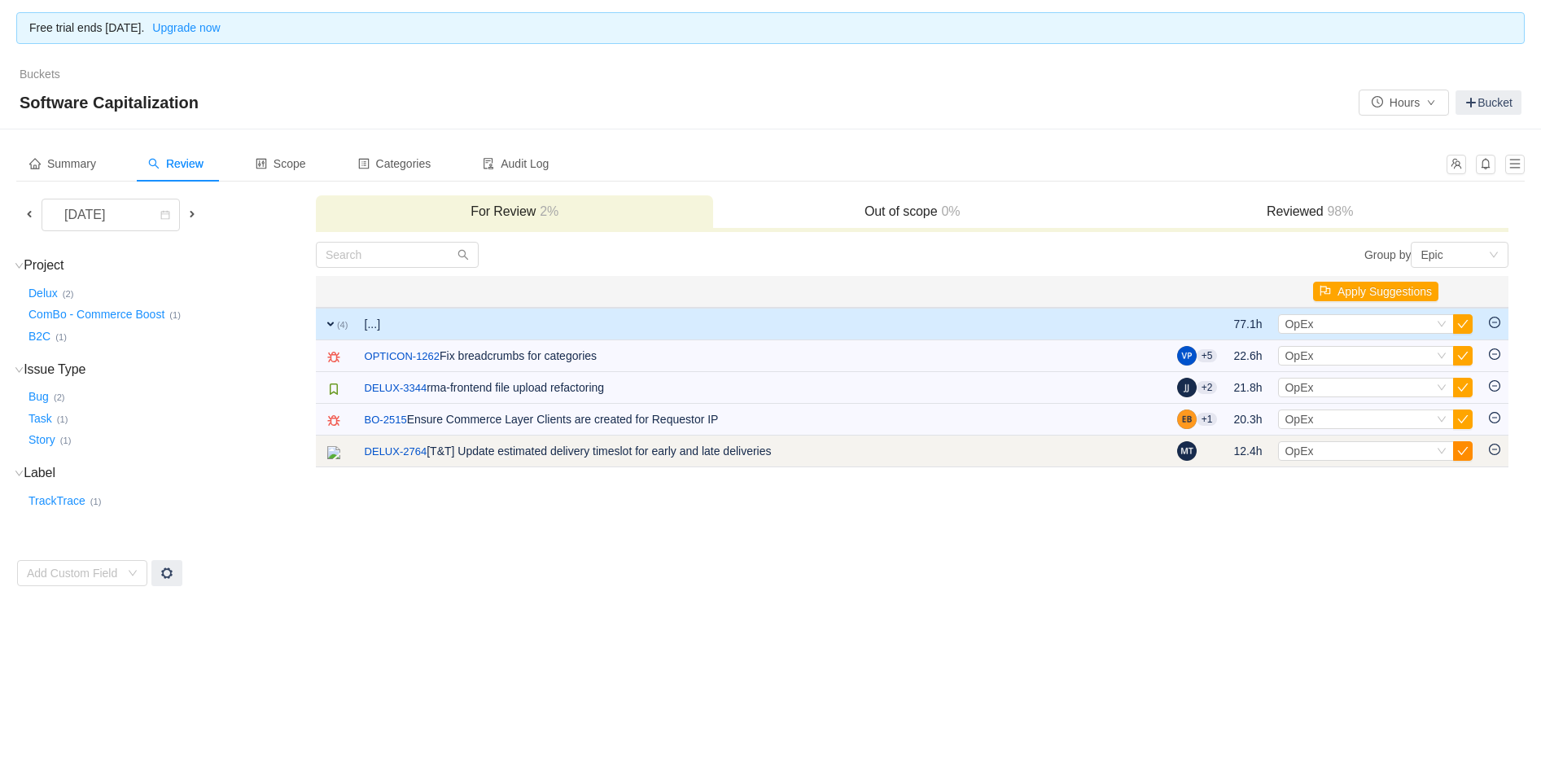
click at [1457, 445] on button "button" at bounding box center [1462, 450] width 20 height 20
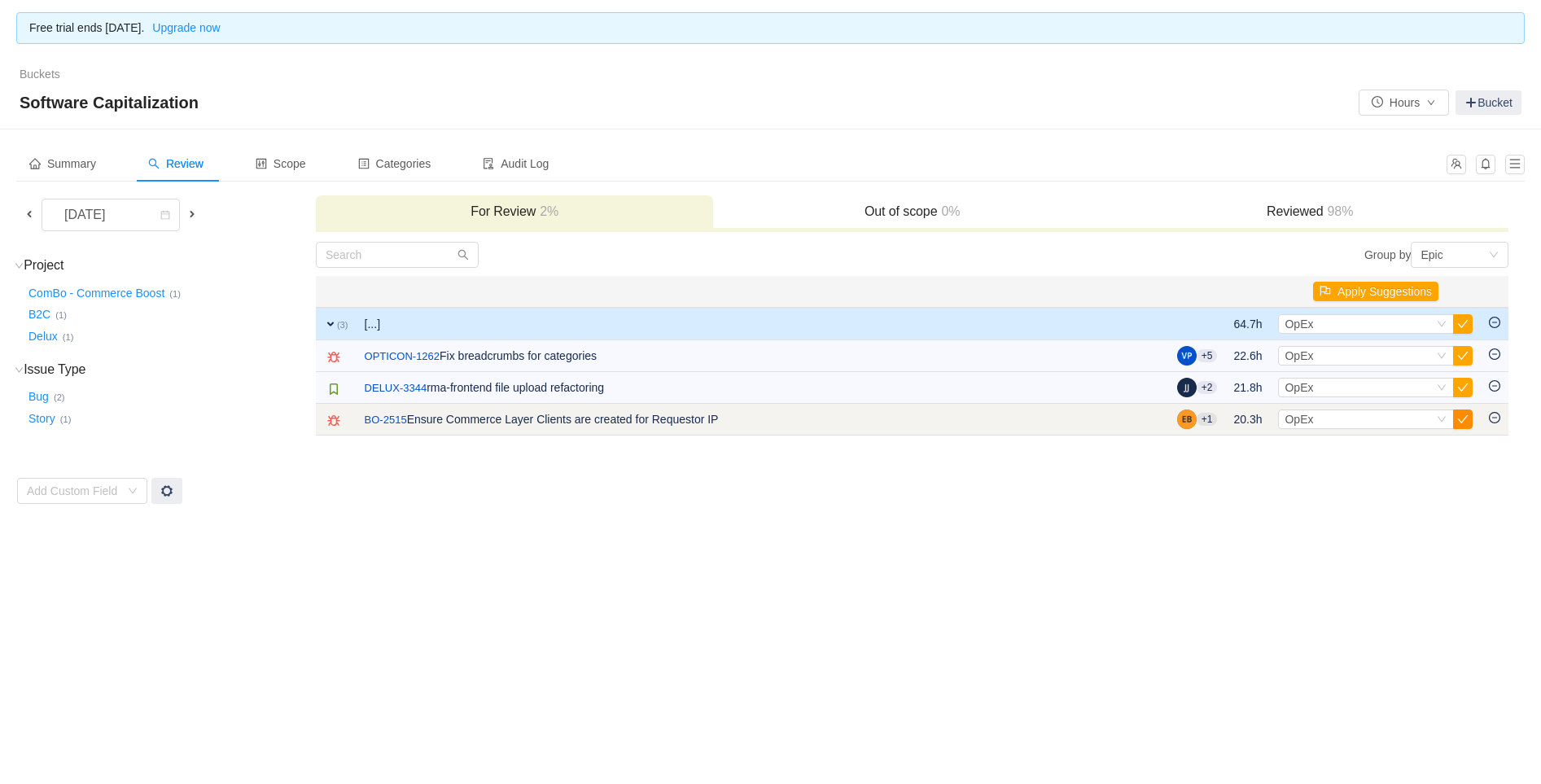
click at [1459, 420] on button "button" at bounding box center [1462, 419] width 20 height 20
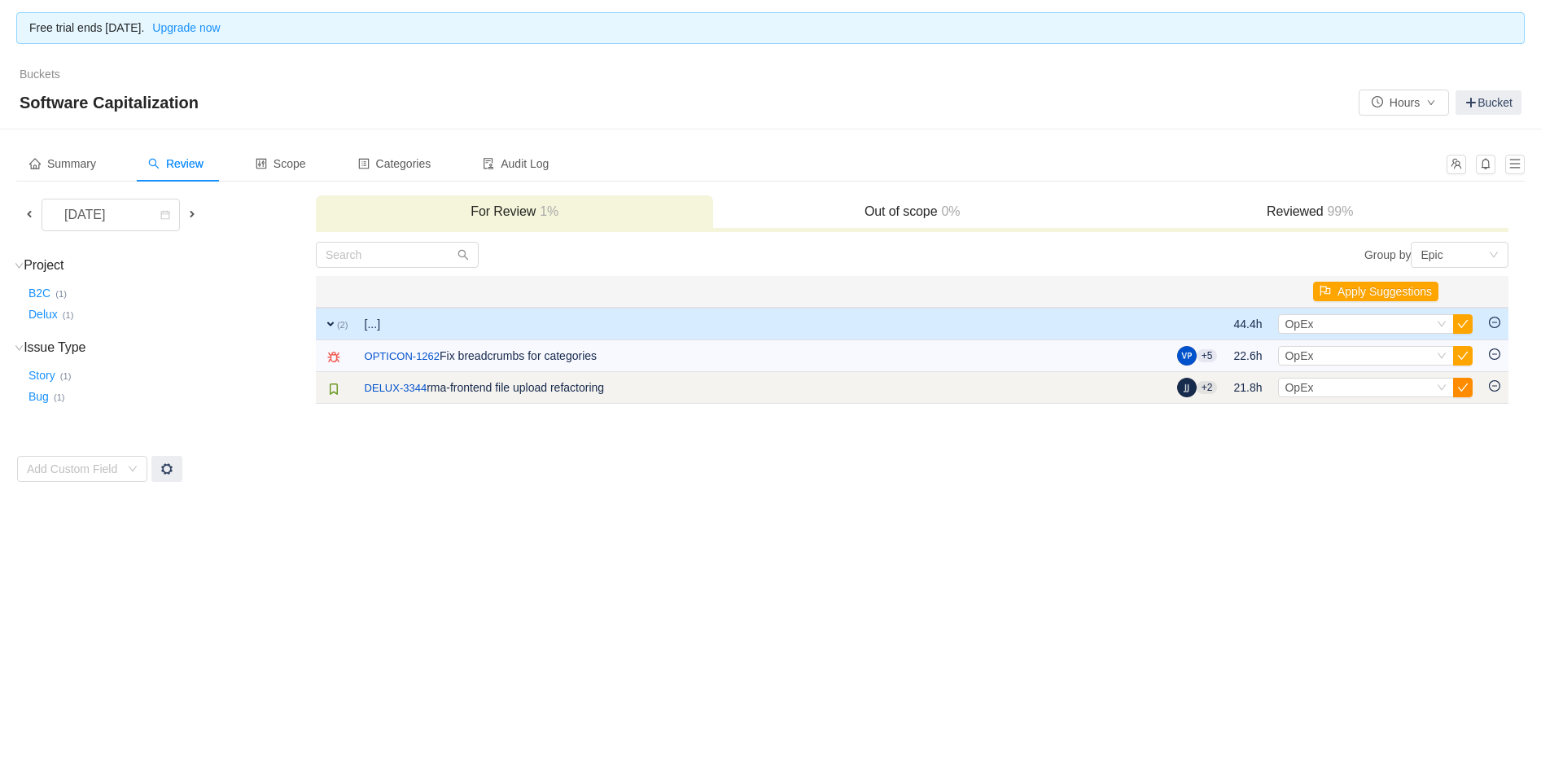
click at [1465, 389] on button "button" at bounding box center [1462, 387] width 20 height 20
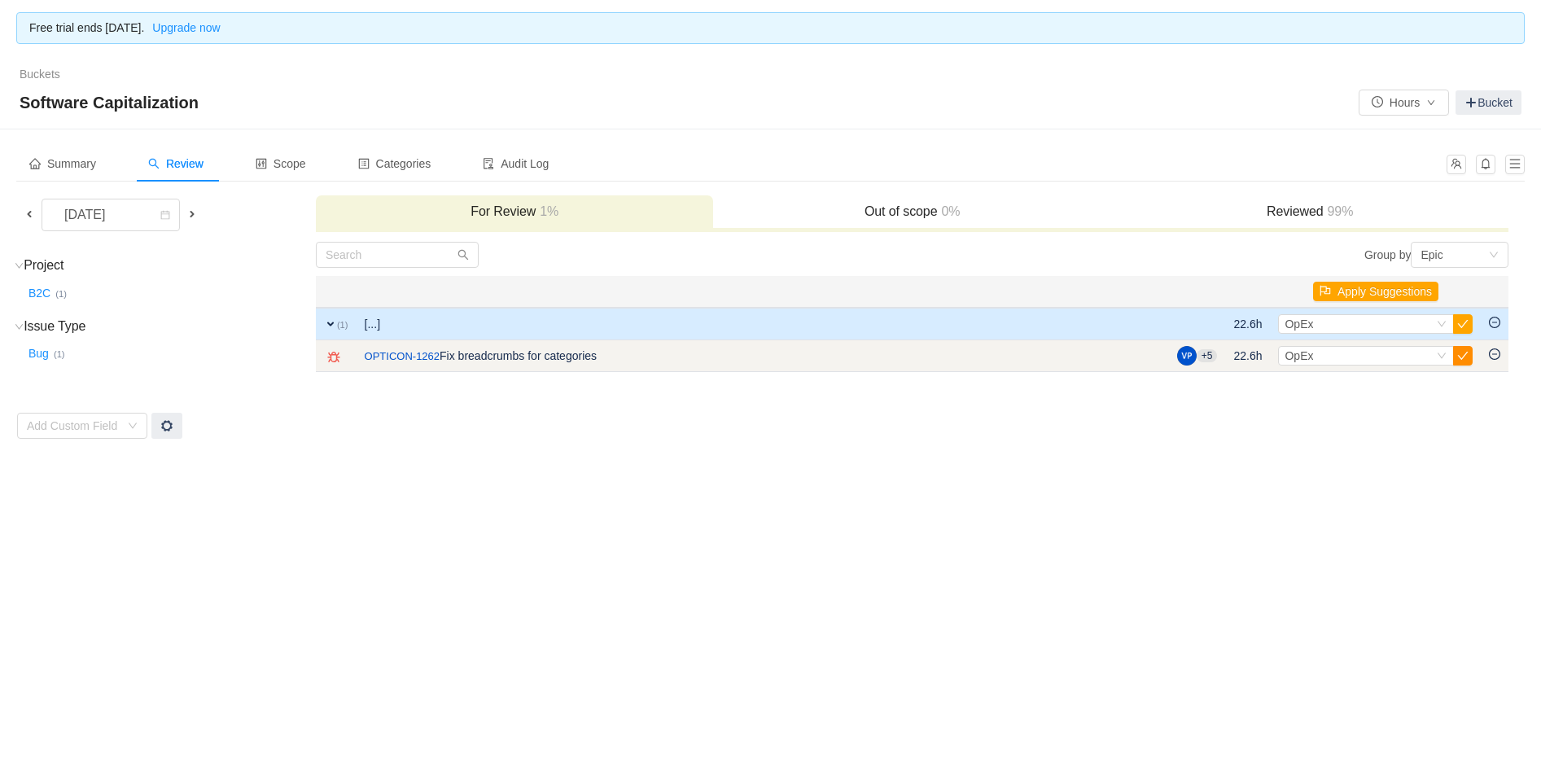
click at [1463, 357] on button "button" at bounding box center [1462, 355] width 20 height 20
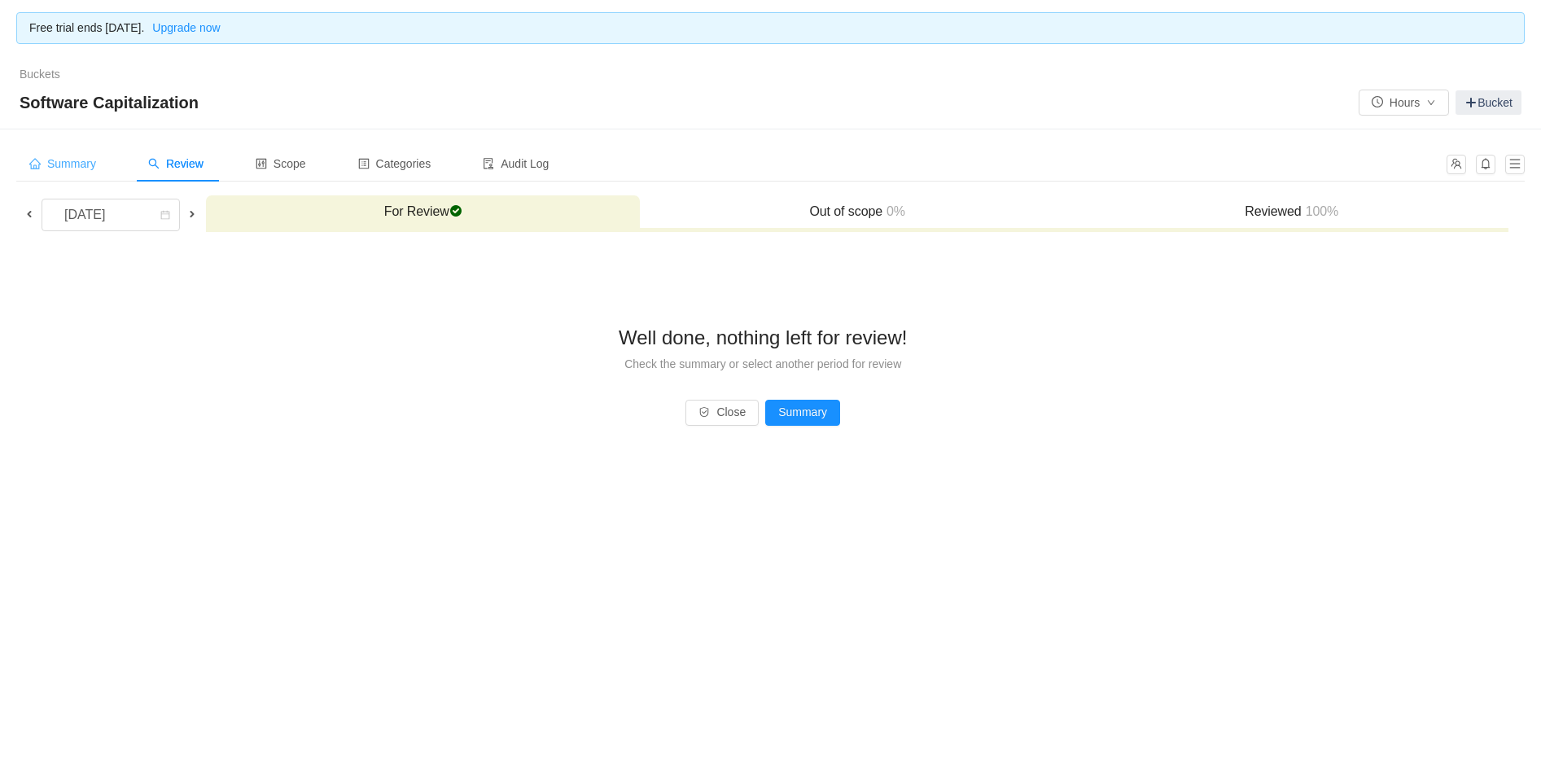
click at [81, 158] on span "Summary" at bounding box center [62, 163] width 67 height 13
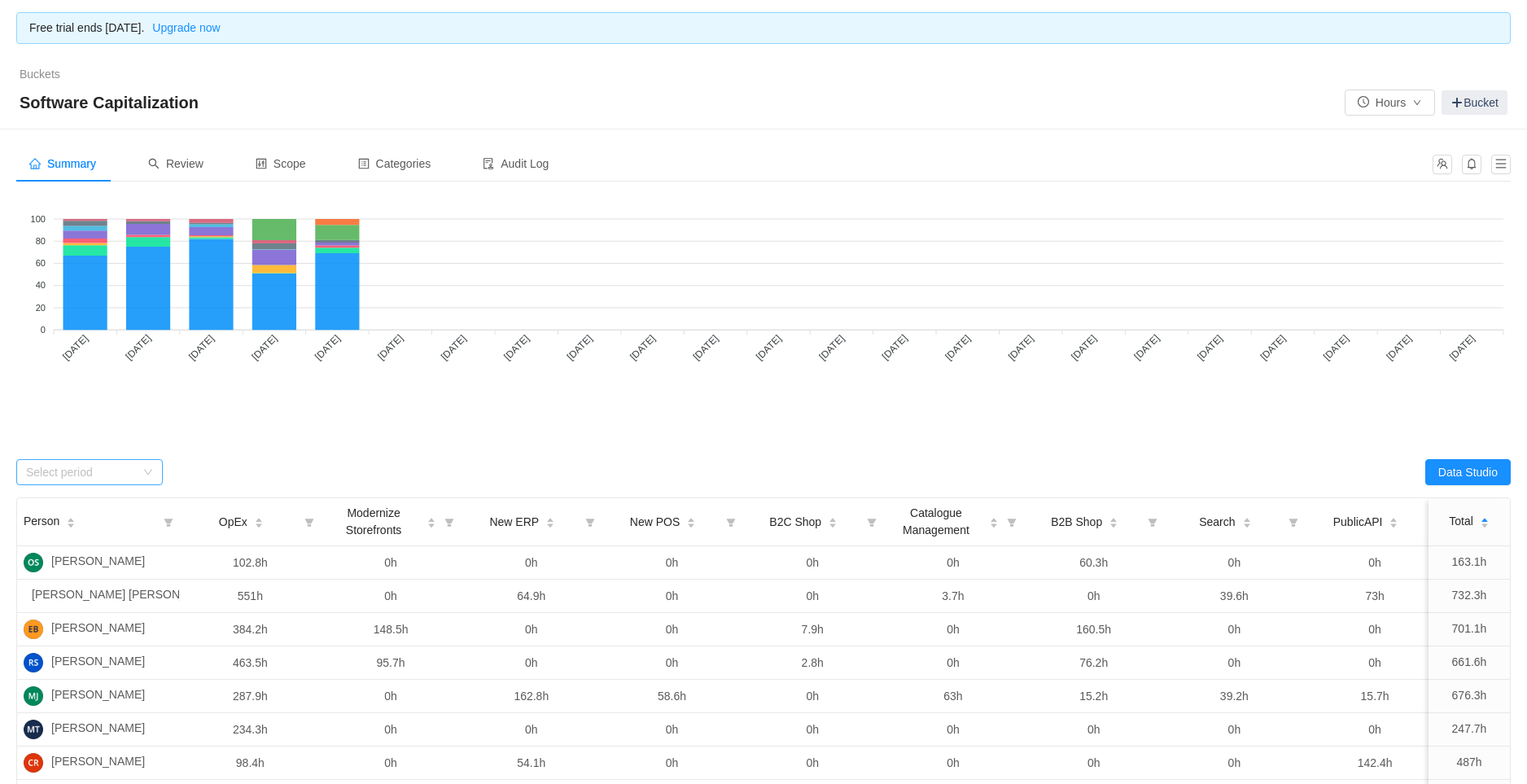
click at [93, 478] on div "Select period" at bounding box center [81, 472] width 109 height 16
click at [59, 600] on li "[DATE]" at bounding box center [90, 607] width 147 height 26
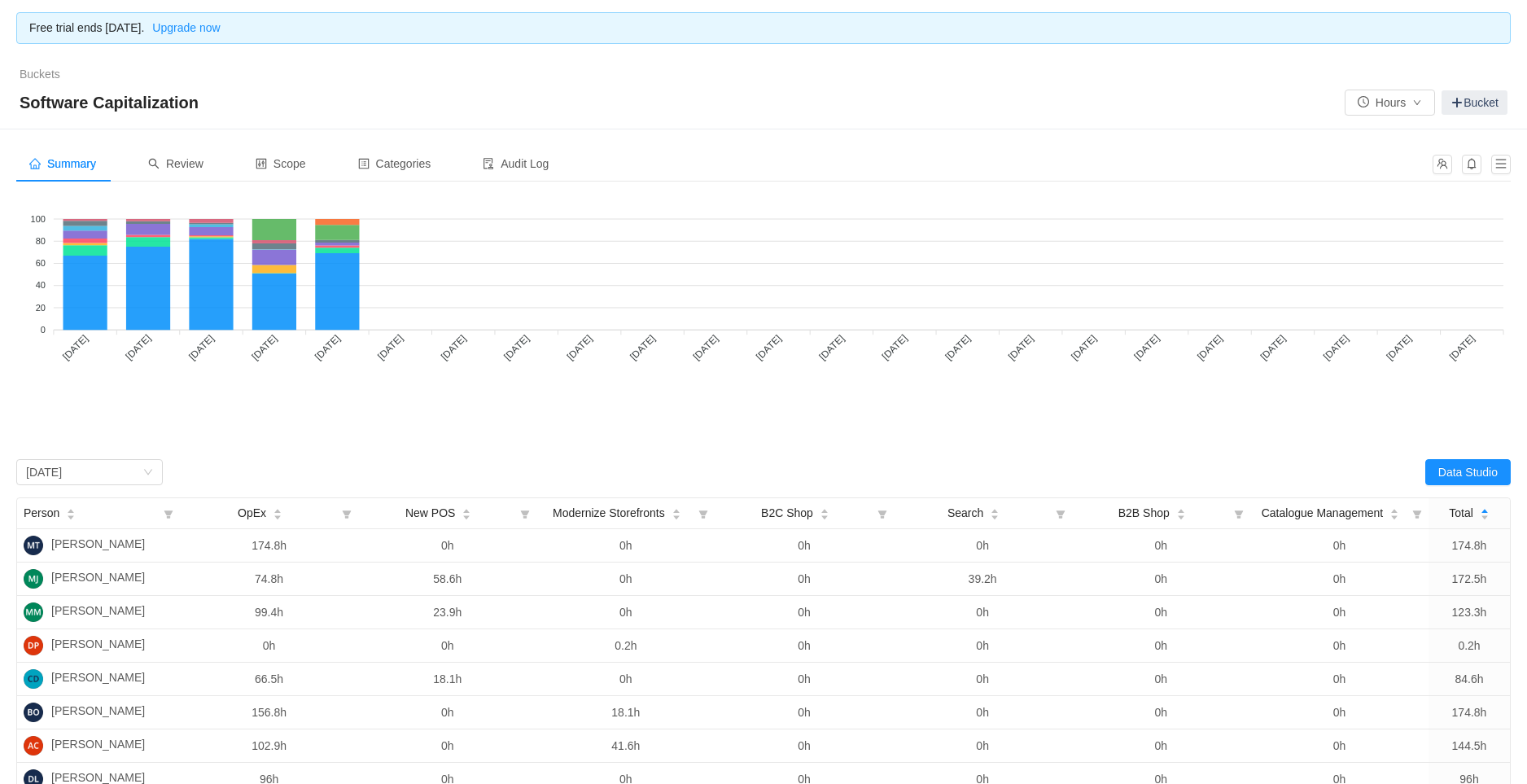
click at [256, 425] on div "OpEx B2B Shop New ERP Search B2C Shop PublicAPI Catalogue Management Campaign P…" at bounding box center [764, 479] width 1495 height 122
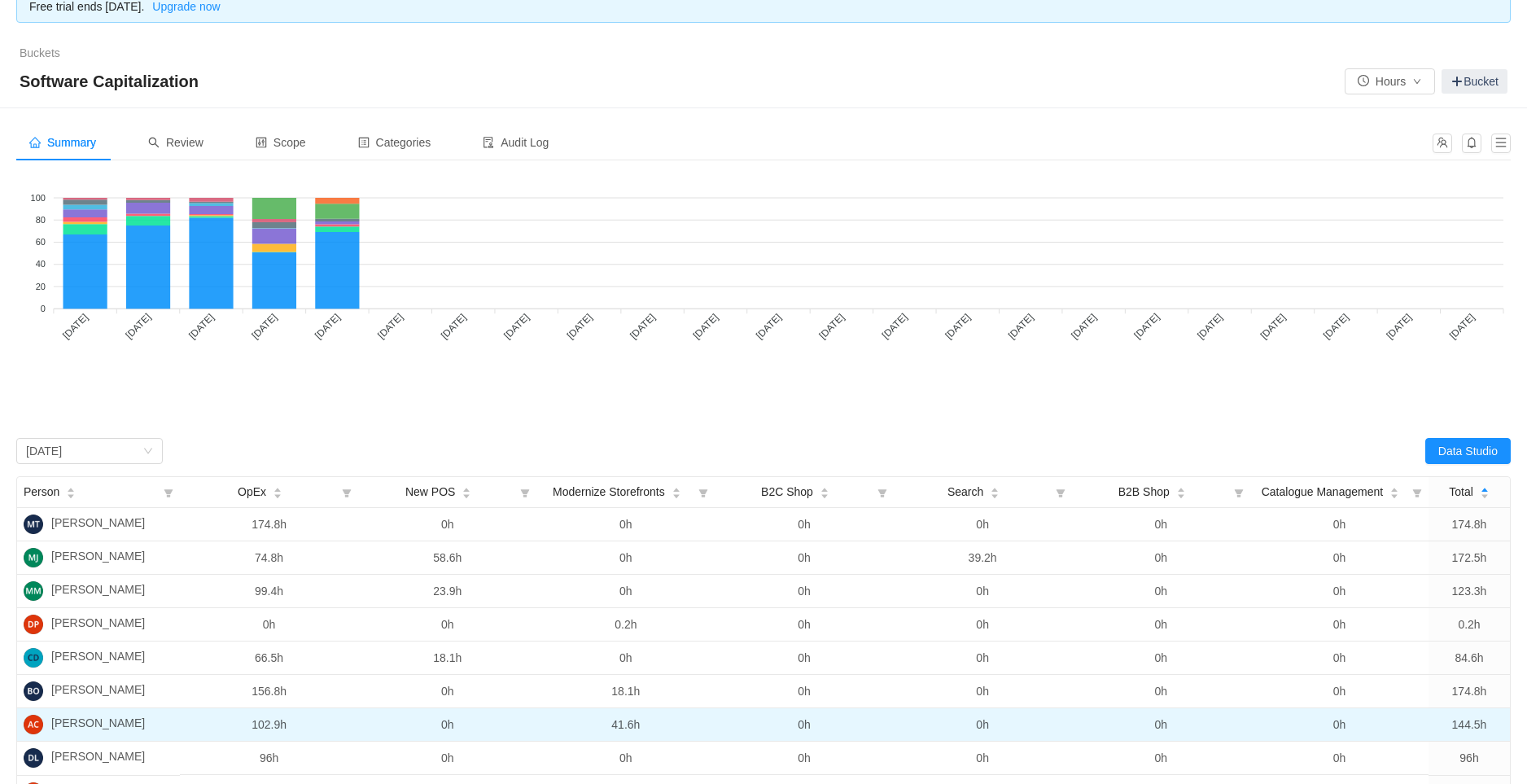
scroll to position [14, 0]
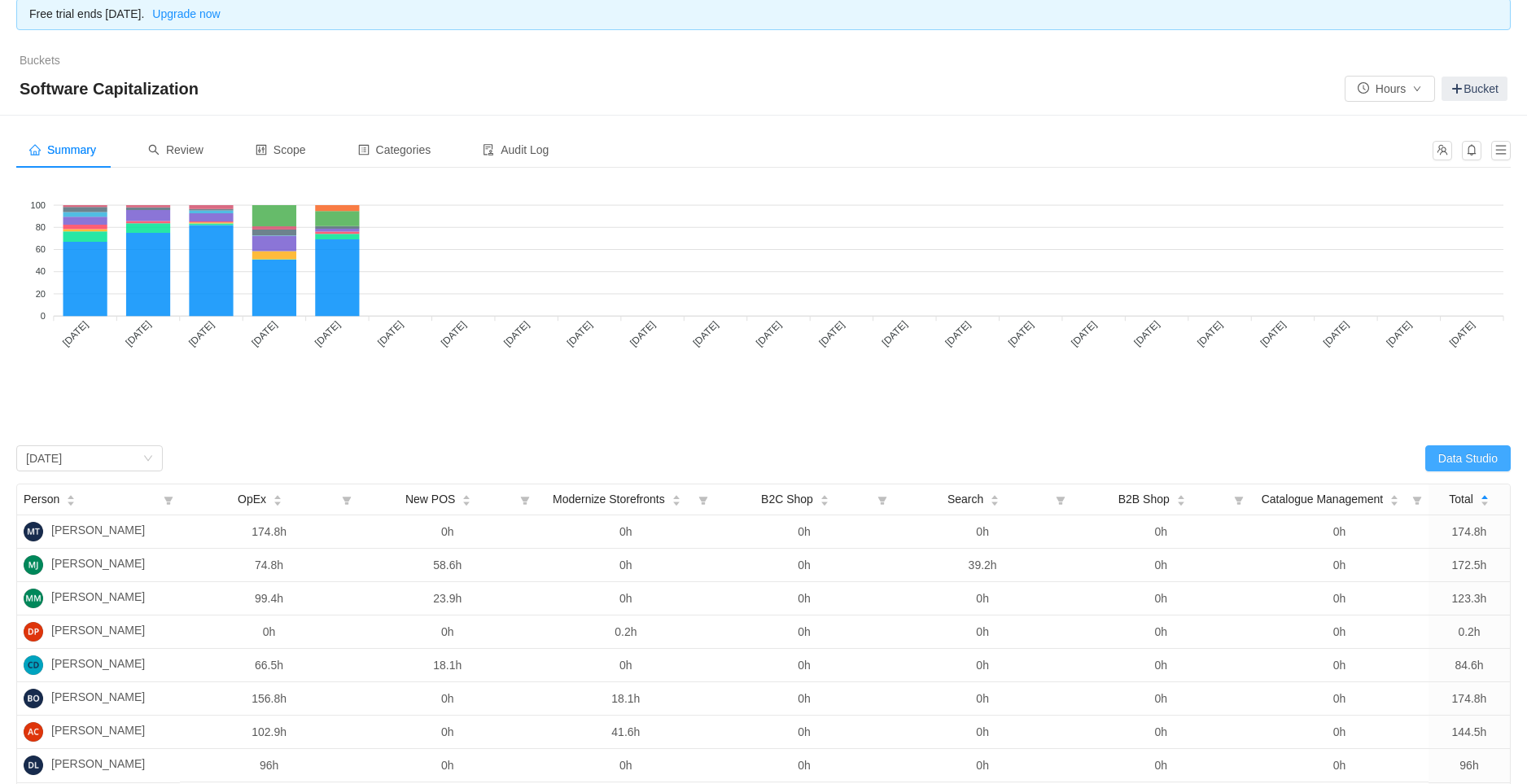
click at [1463, 455] on button "Data Studio" at bounding box center [1468, 458] width 85 height 26
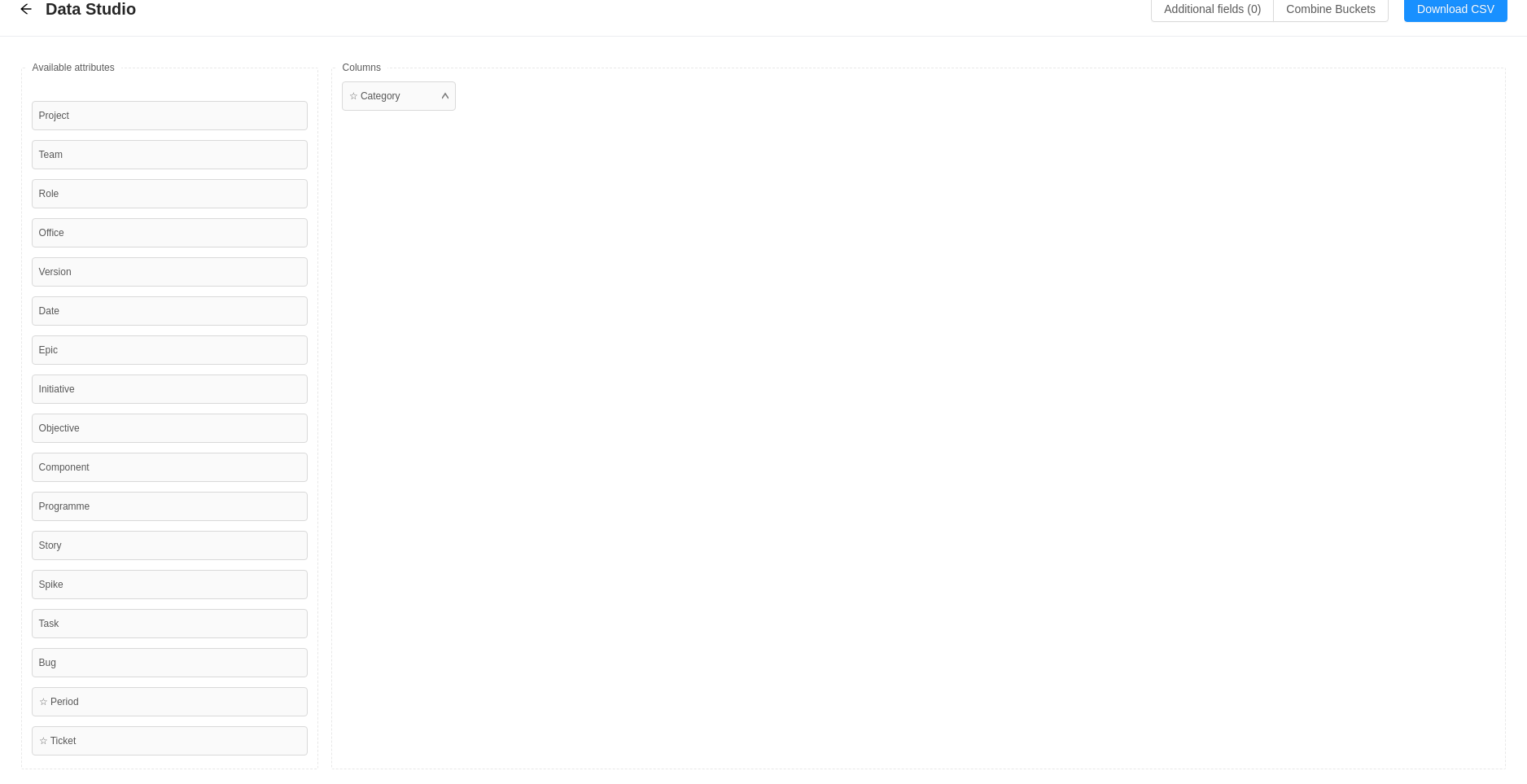
scroll to position [0, 0]
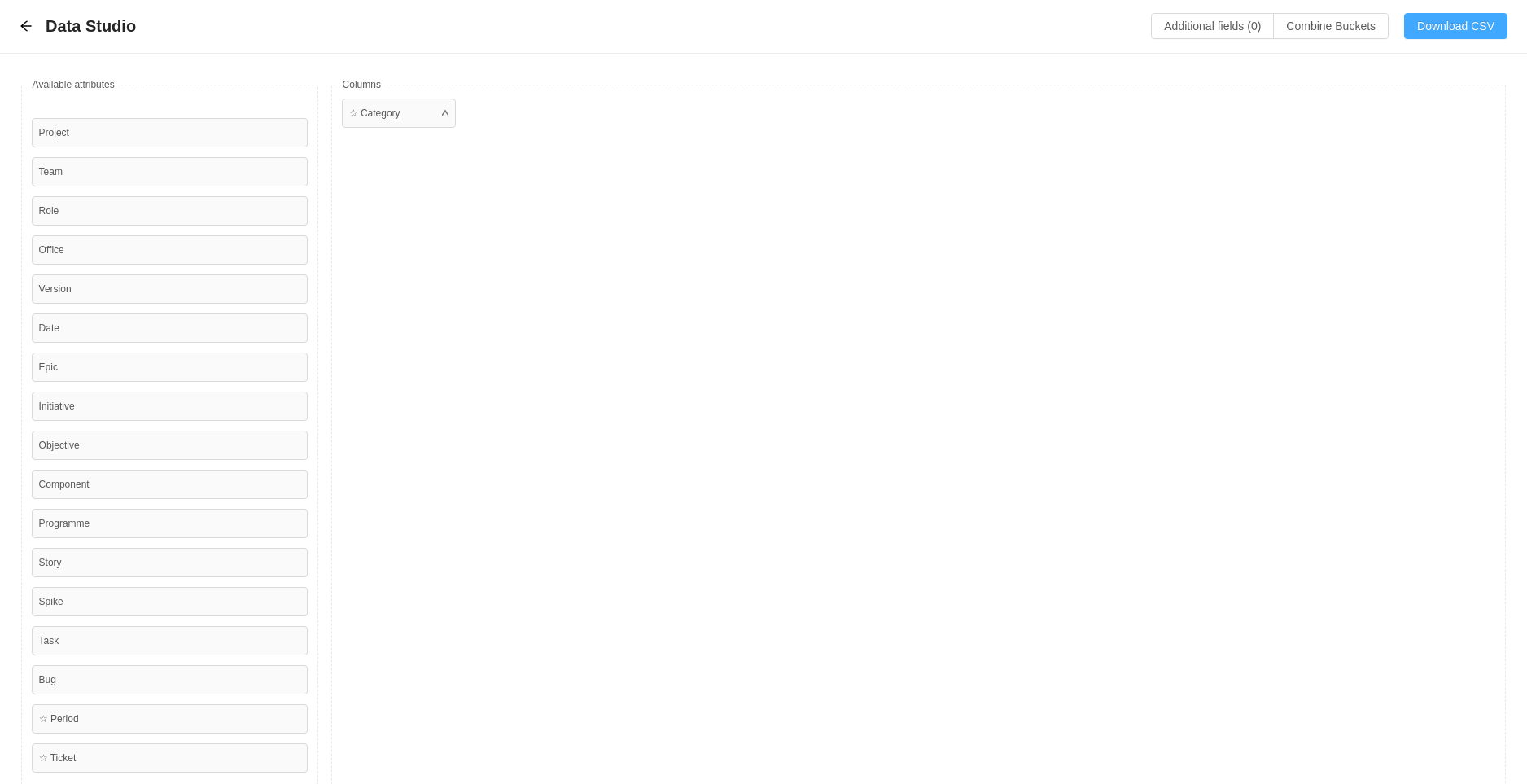
click at [1437, 26] on button "Download CSV" at bounding box center [1455, 26] width 103 height 26
drag, startPoint x: 691, startPoint y: 437, endPoint x: 637, endPoint y: 439, distance: 54.0
click at [691, 437] on div "☆ Category" at bounding box center [918, 435] width 1175 height 701
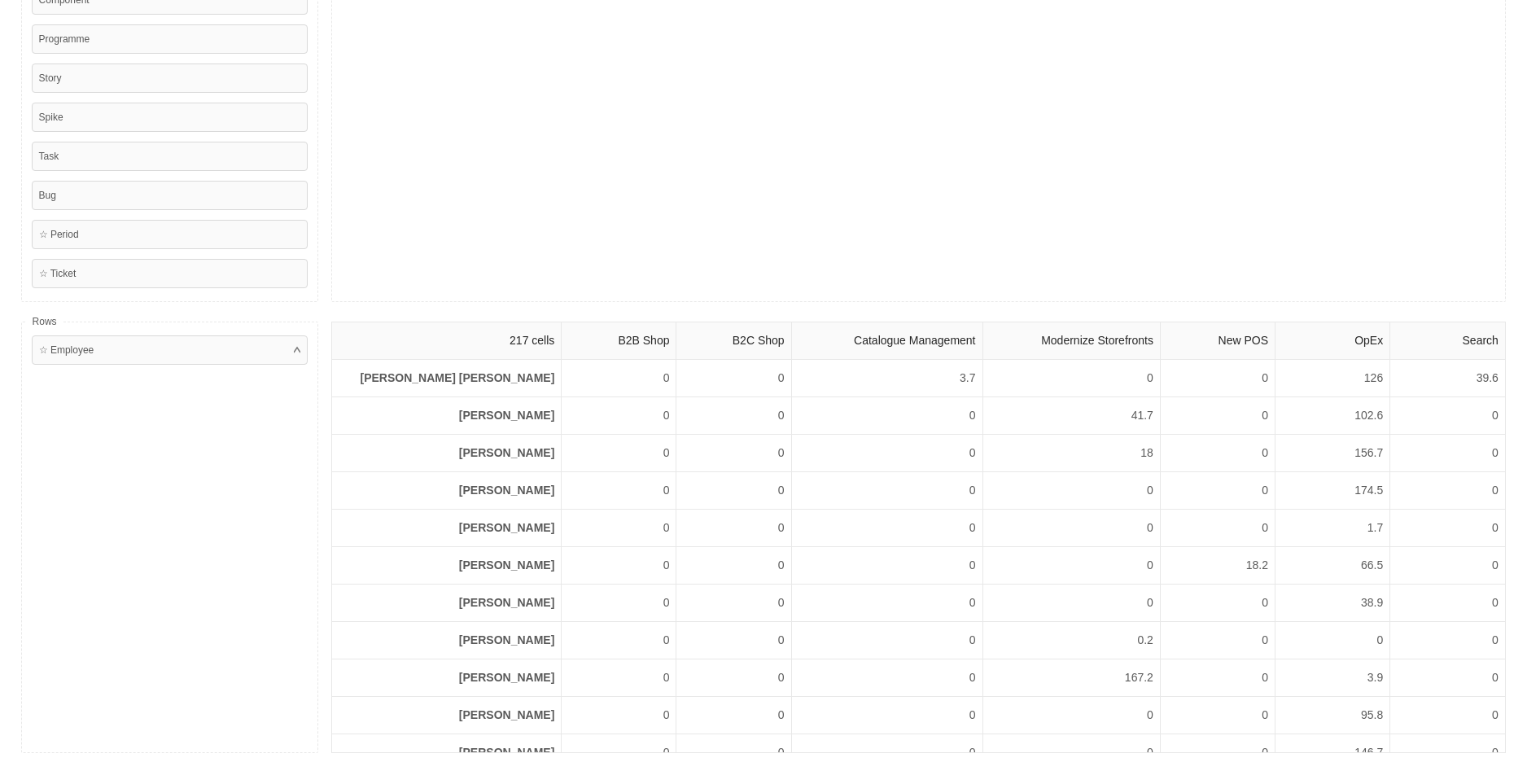
scroll to position [485, 0]
